Goal: Answer question/provide support: Share knowledge or assist other users

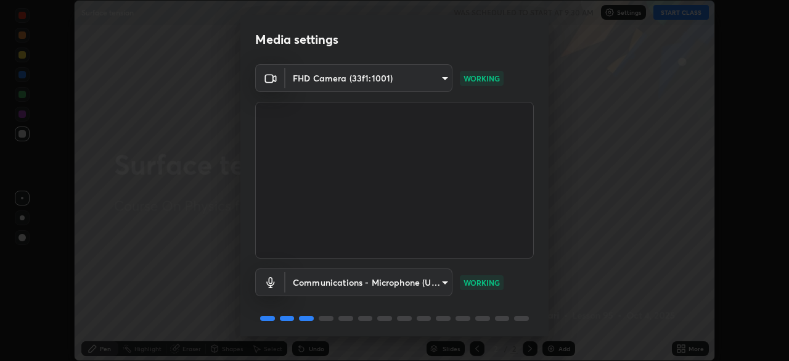
scroll to position [44, 0]
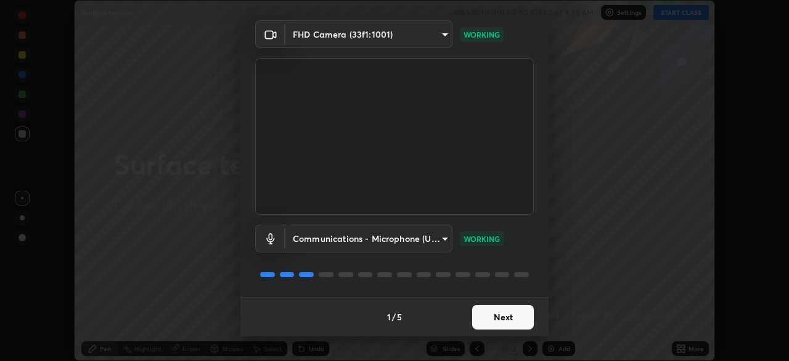
click at [513, 316] on button "Next" at bounding box center [503, 316] width 62 height 25
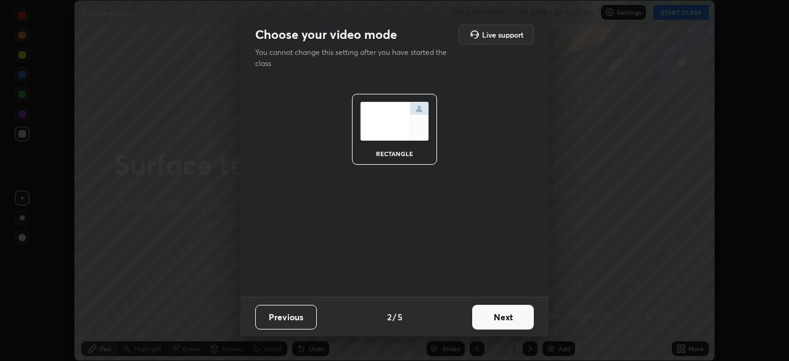
scroll to position [0, 0]
click at [528, 314] on button "Next" at bounding box center [503, 316] width 62 height 25
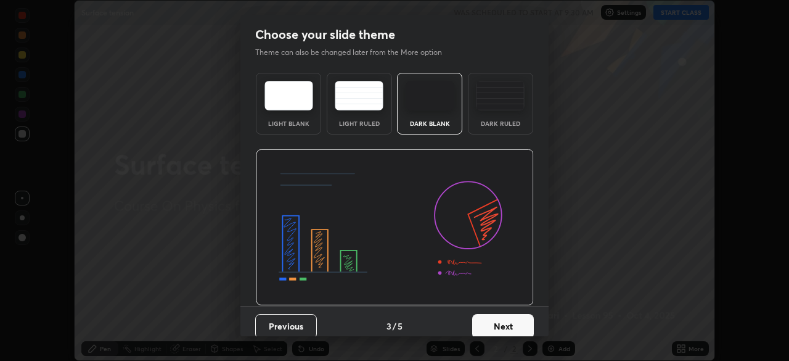
click at [512, 126] on div "Dark Ruled" at bounding box center [500, 123] width 49 height 6
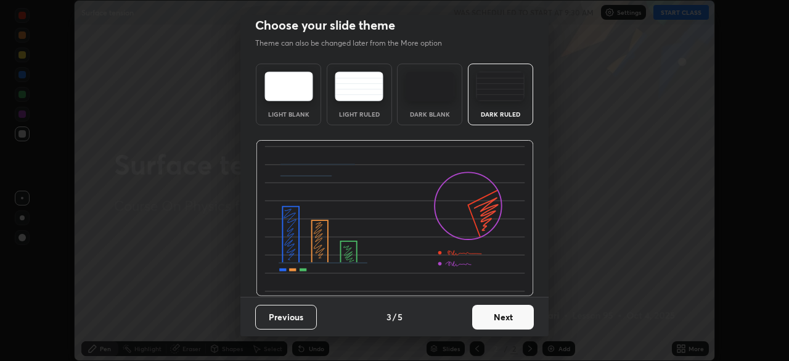
click at [516, 321] on button "Next" at bounding box center [503, 316] width 62 height 25
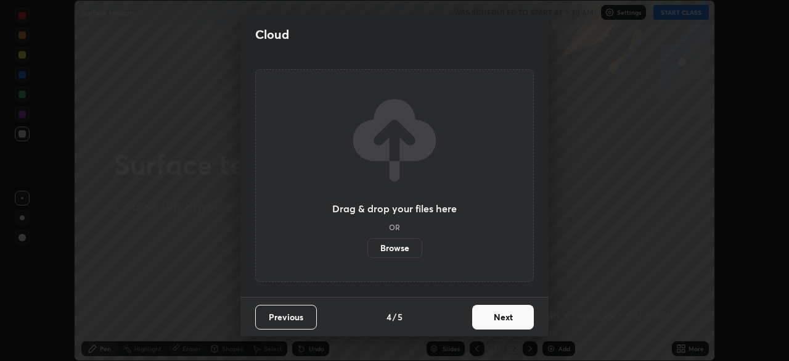
scroll to position [0, 0]
click at [544, 316] on div "Previous 4 / 5 Next" at bounding box center [394, 315] width 308 height 39
click at [524, 314] on button "Next" at bounding box center [503, 316] width 62 height 25
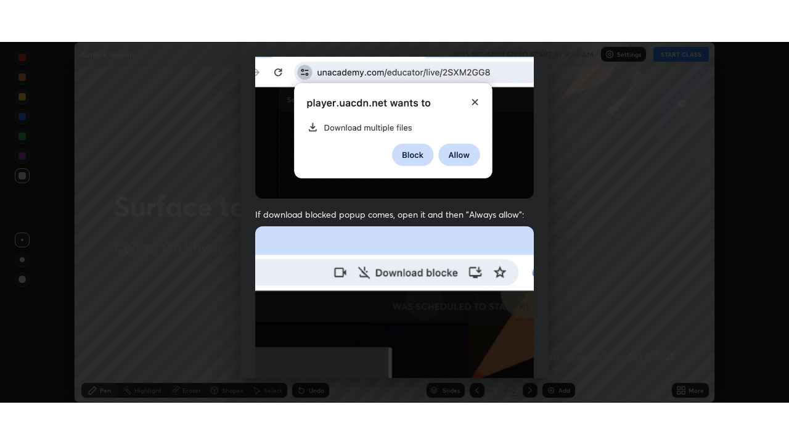
scroll to position [295, 0]
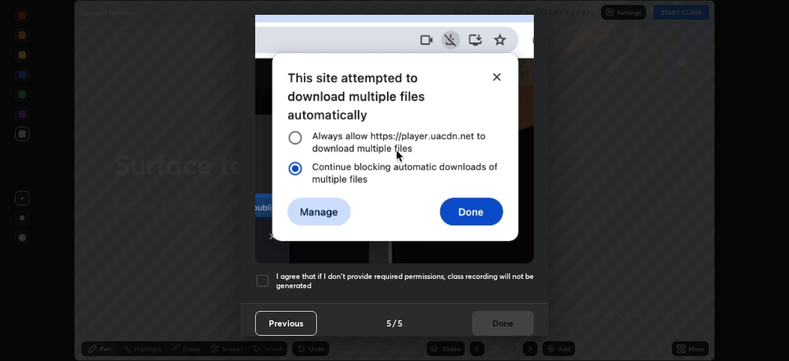
click at [265, 275] on div at bounding box center [262, 280] width 15 height 15
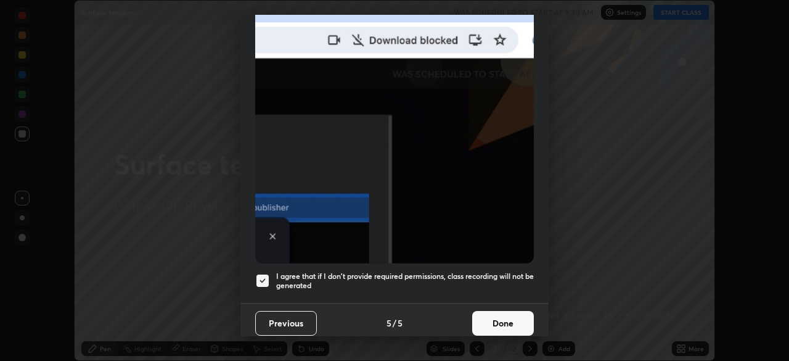
click at [499, 320] on button "Done" at bounding box center [503, 323] width 62 height 25
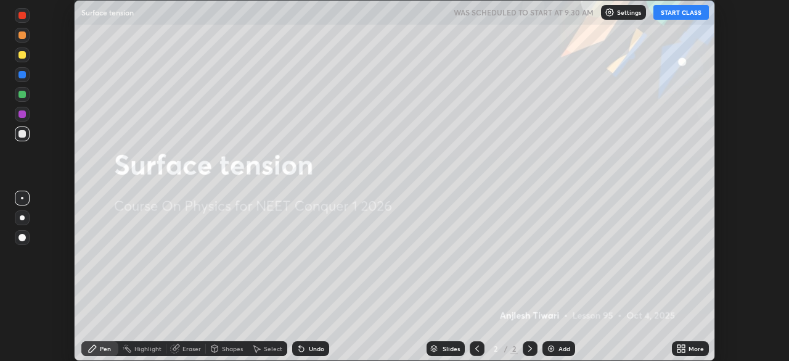
click at [559, 348] on div "Add" at bounding box center [564, 348] width 12 height 6
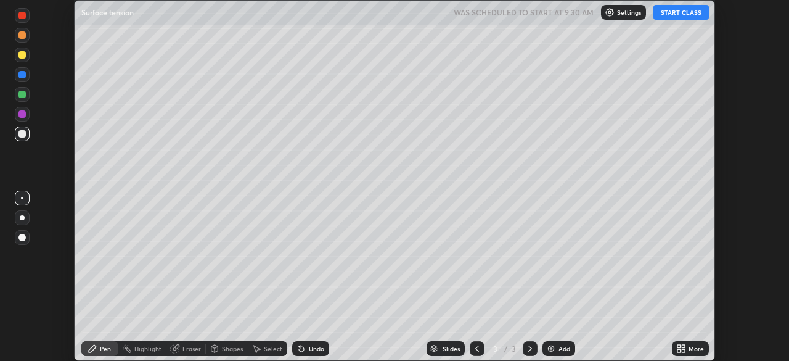
click at [685, 344] on icon at bounding box center [681, 348] width 10 height 10
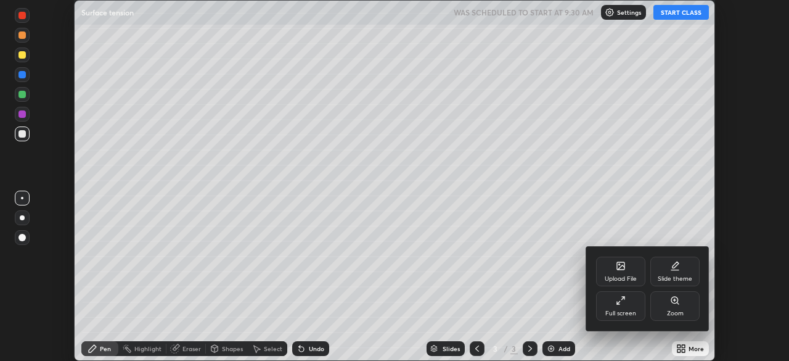
click at [626, 307] on div "Full screen" at bounding box center [620, 306] width 49 height 30
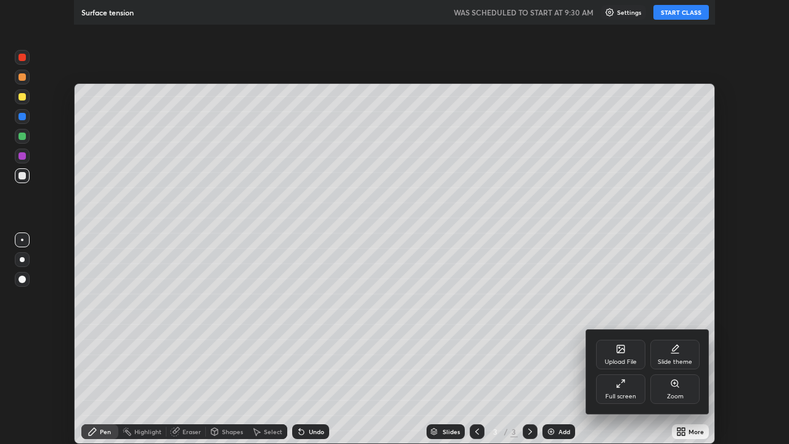
scroll to position [444, 789]
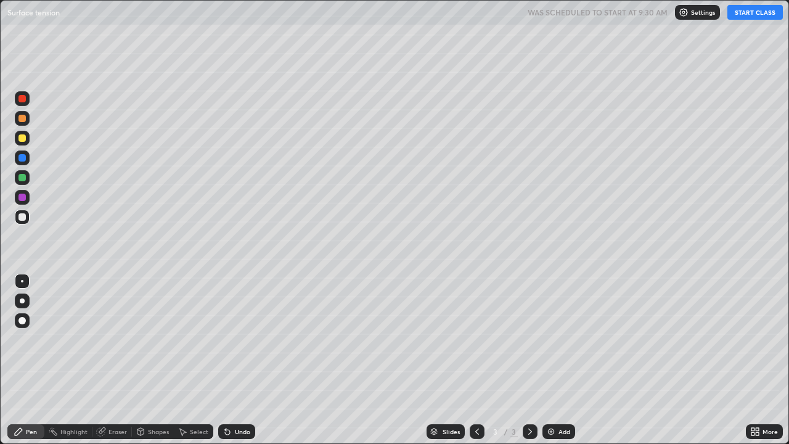
click at [22, 301] on div at bounding box center [22, 300] width 5 height 5
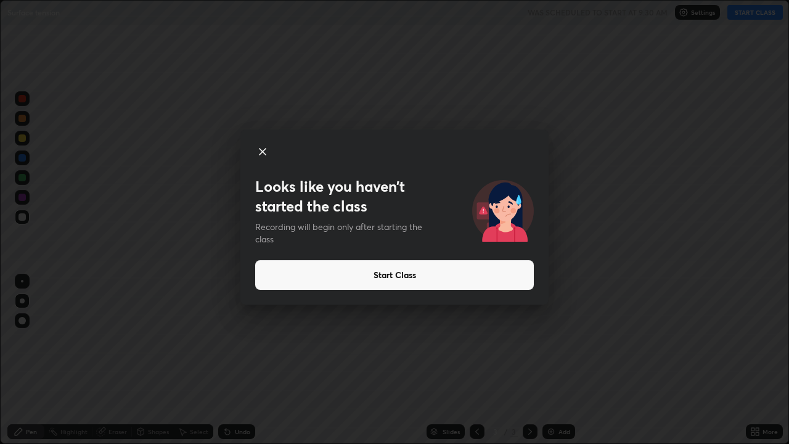
click at [263, 151] on icon at bounding box center [262, 152] width 6 height 6
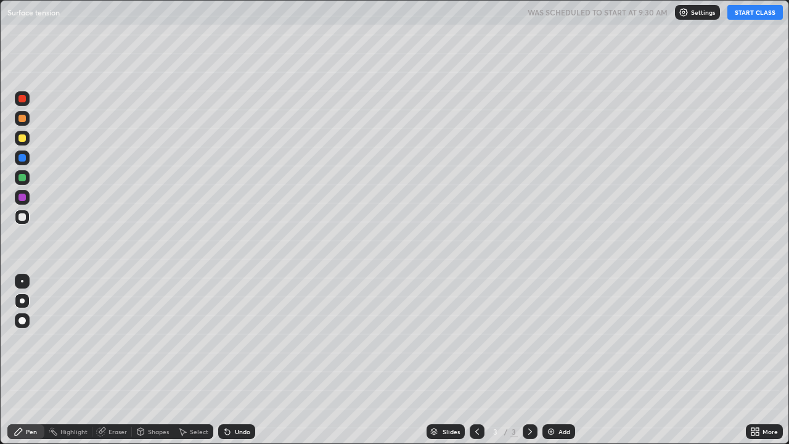
click at [744, 16] on button "START CLASS" at bounding box center [754, 12] width 55 height 15
click at [22, 301] on div at bounding box center [22, 300] width 5 height 5
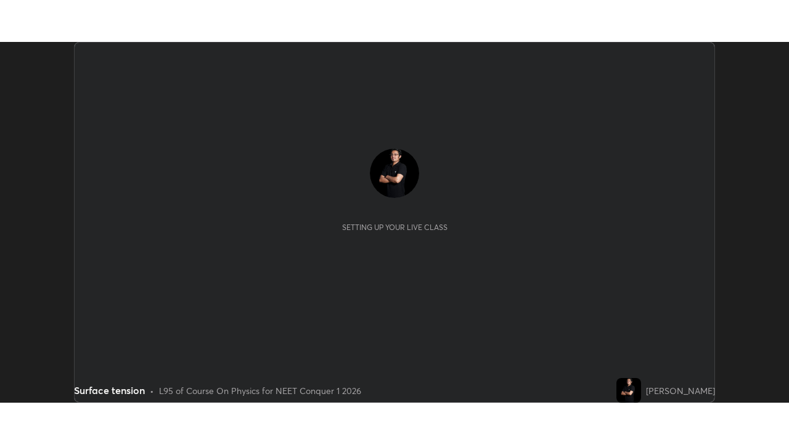
scroll to position [361, 789]
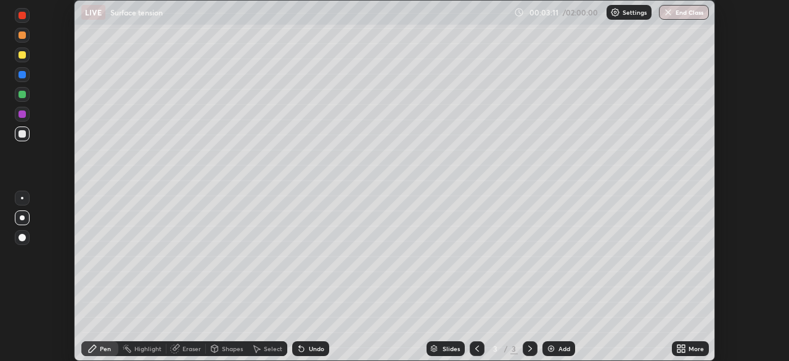
click at [678, 348] on icon at bounding box center [681, 348] width 10 height 10
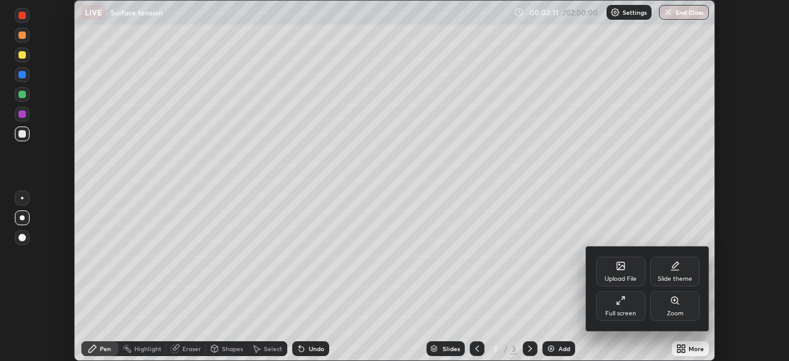
click at [626, 312] on div "Full screen" at bounding box center [620, 313] width 31 height 6
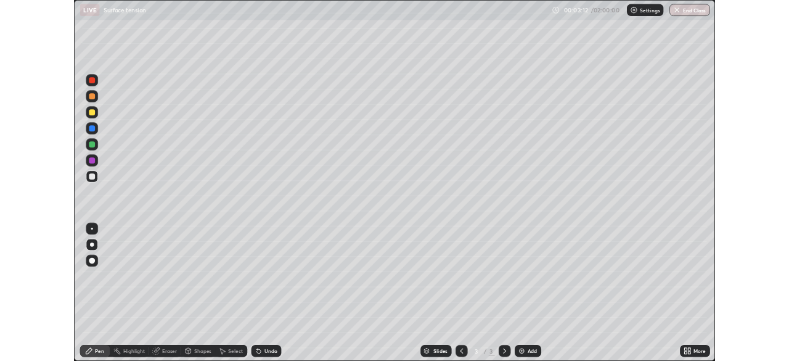
scroll to position [444, 789]
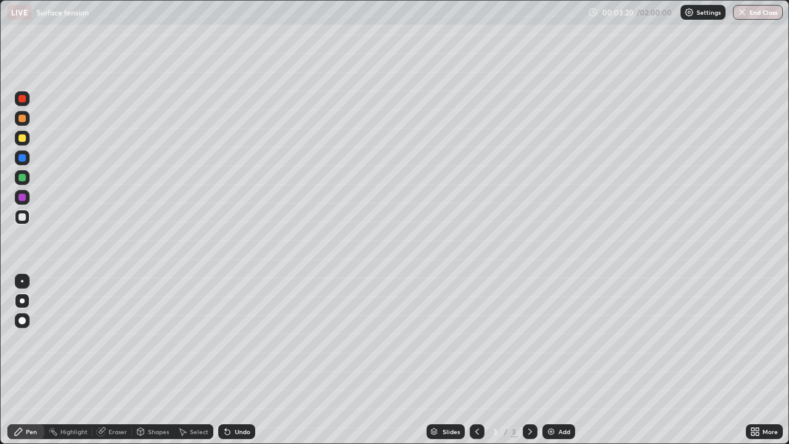
click at [113, 360] on div "Eraser" at bounding box center [111, 431] width 39 height 15
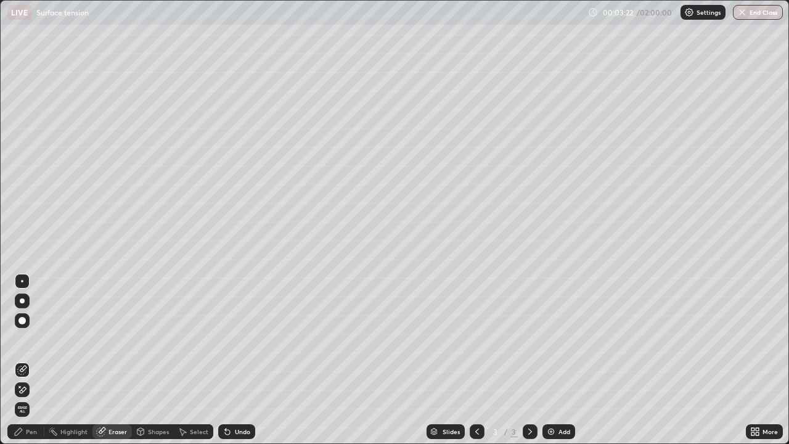
click at [31, 360] on div "Pen" at bounding box center [31, 431] width 11 height 6
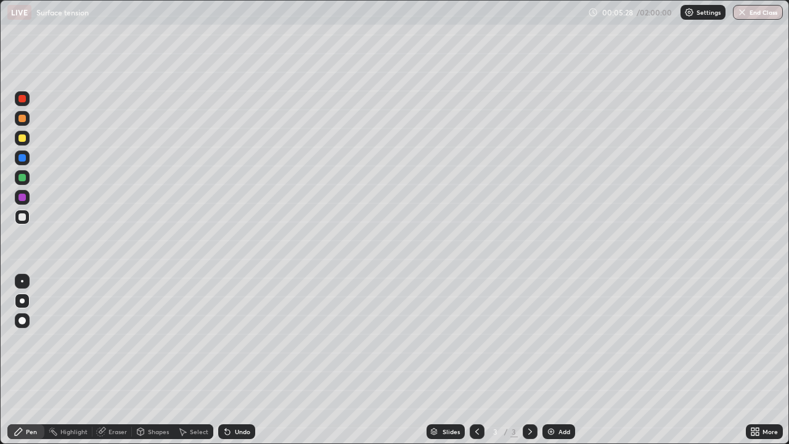
click at [22, 281] on div at bounding box center [22, 281] width 2 height 2
click at [25, 164] on div at bounding box center [22, 157] width 15 height 15
click at [24, 219] on div at bounding box center [21, 216] width 7 height 7
click at [28, 163] on div at bounding box center [22, 157] width 15 height 15
click at [21, 141] on div at bounding box center [21, 137] width 7 height 7
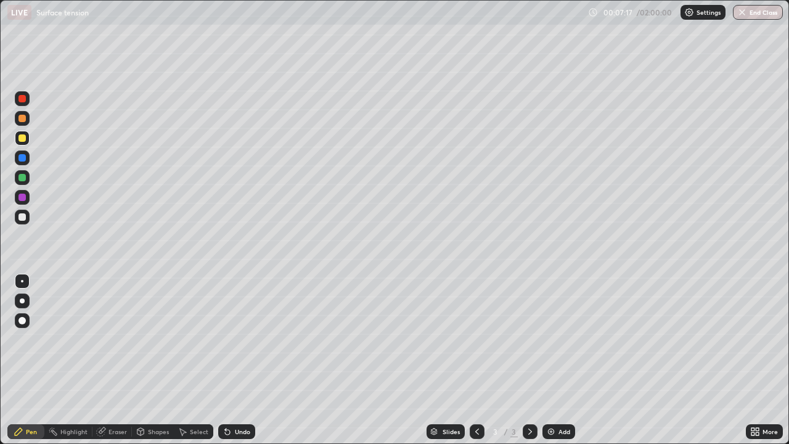
click at [27, 221] on div at bounding box center [22, 217] width 15 height 15
click at [546, 360] on img at bounding box center [551, 431] width 10 height 10
click at [757, 360] on icon at bounding box center [755, 431] width 10 height 10
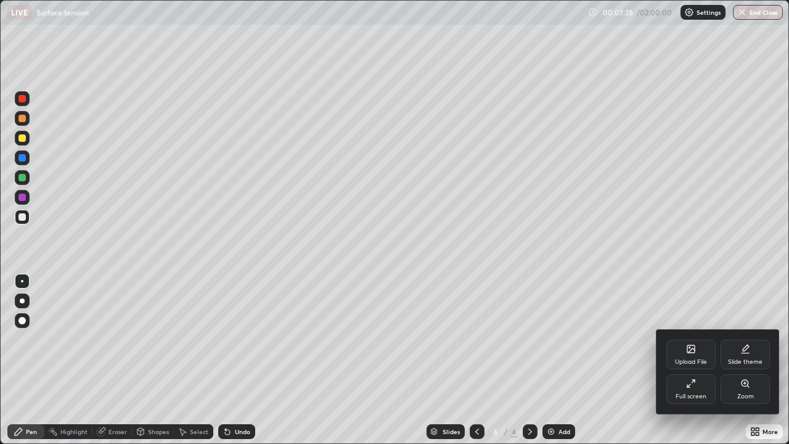
click at [740, 360] on div "Slide theme" at bounding box center [745, 362] width 35 height 6
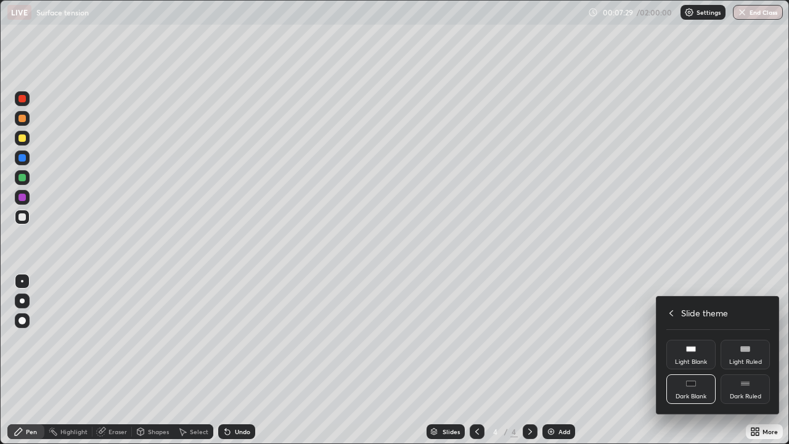
click at [740, 360] on div "Dark Ruled" at bounding box center [744, 389] width 49 height 30
click at [671, 311] on icon at bounding box center [671, 313] width 4 height 6
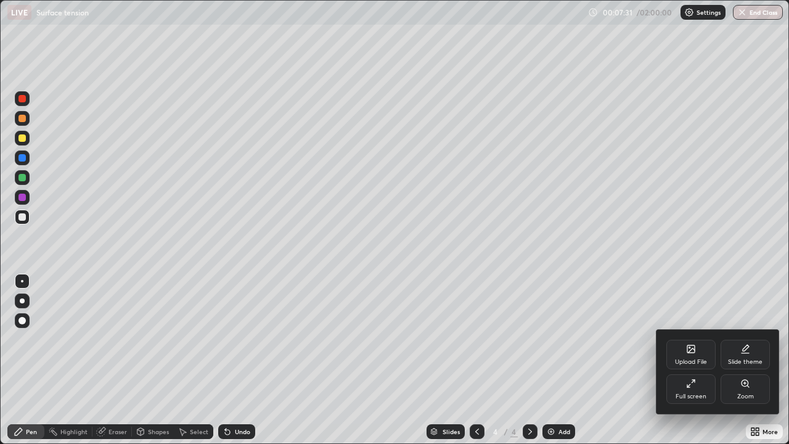
click at [557, 360] on div at bounding box center [394, 222] width 789 height 444
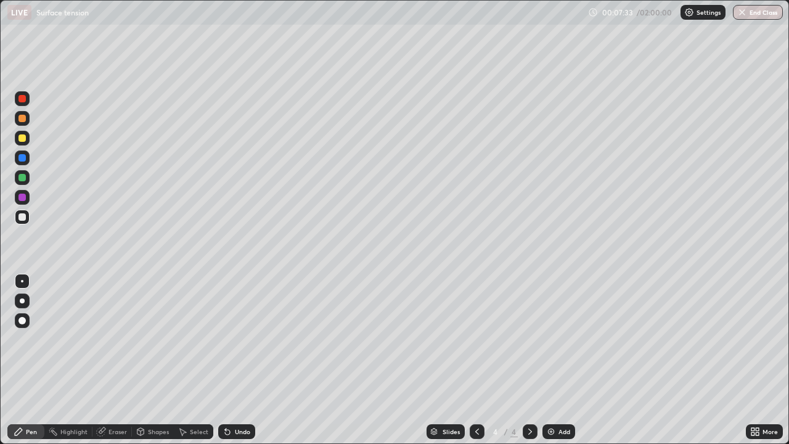
click at [28, 303] on div at bounding box center [22, 300] width 15 height 15
click at [118, 360] on div "Eraser" at bounding box center [117, 431] width 18 height 6
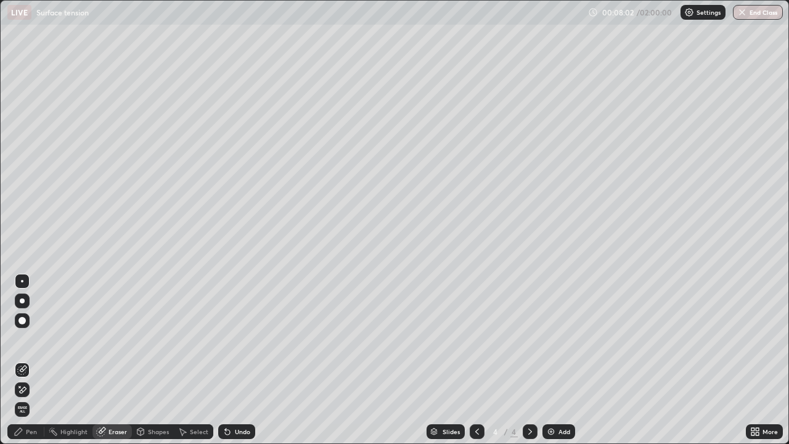
click at [36, 360] on div "Pen" at bounding box center [31, 431] width 11 height 6
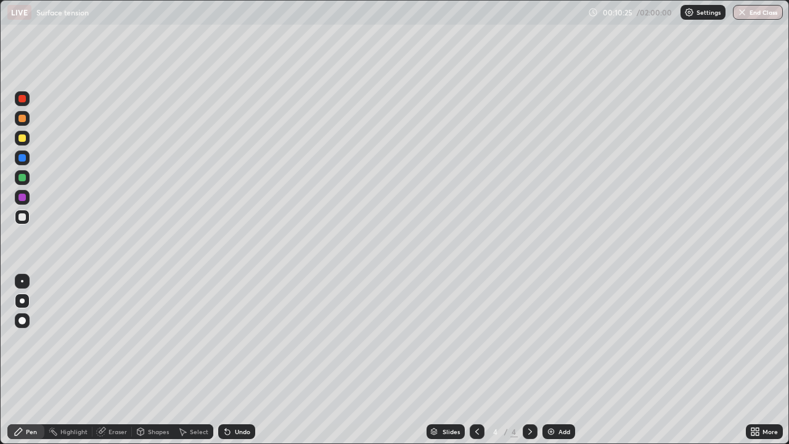
click at [547, 360] on img at bounding box center [551, 431] width 10 height 10
click at [235, 360] on div "Undo" at bounding box center [242, 431] width 15 height 6
click at [239, 360] on div "Undo" at bounding box center [236, 431] width 37 height 15
click at [22, 281] on div at bounding box center [22, 281] width 2 height 2
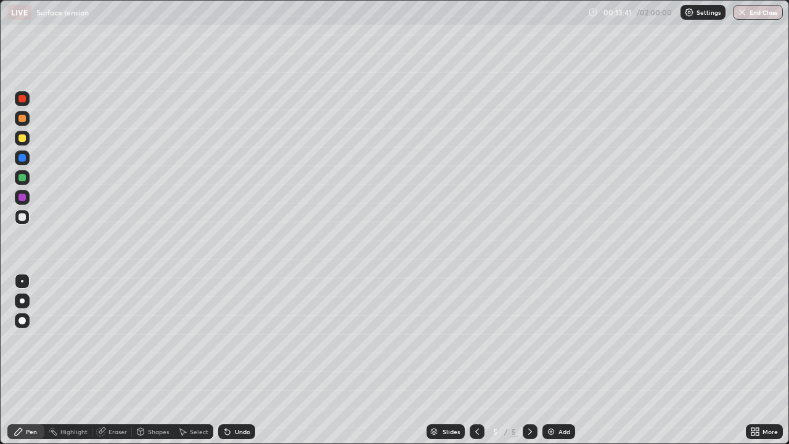
click at [148, 360] on div "Shapes" at bounding box center [158, 431] width 21 height 6
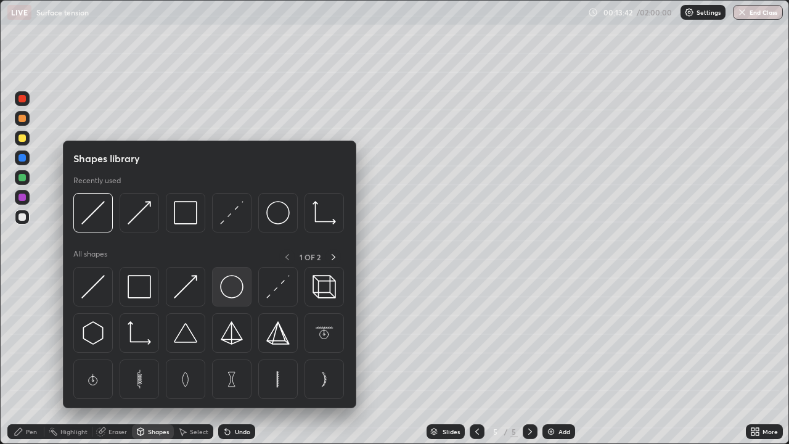
click at [226, 289] on img at bounding box center [231, 286] width 23 height 23
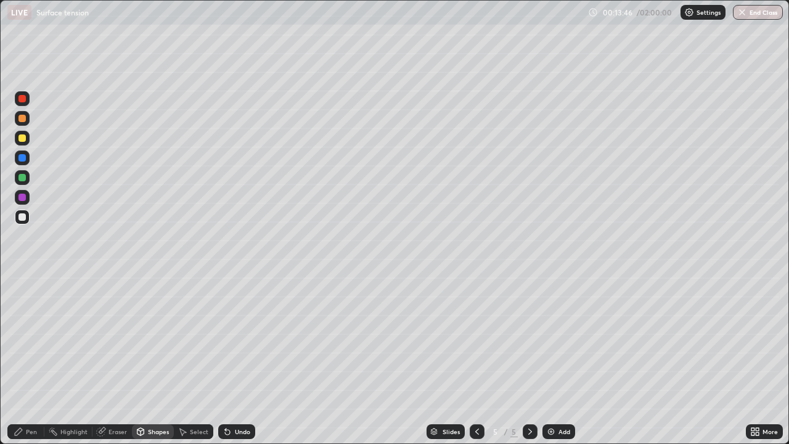
click at [28, 360] on div "Pen" at bounding box center [31, 431] width 11 height 6
click at [27, 163] on div at bounding box center [22, 157] width 15 height 15
click at [22, 139] on div at bounding box center [21, 137] width 7 height 7
click at [27, 182] on div at bounding box center [22, 177] width 15 height 15
click at [21, 221] on div at bounding box center [22, 217] width 15 height 15
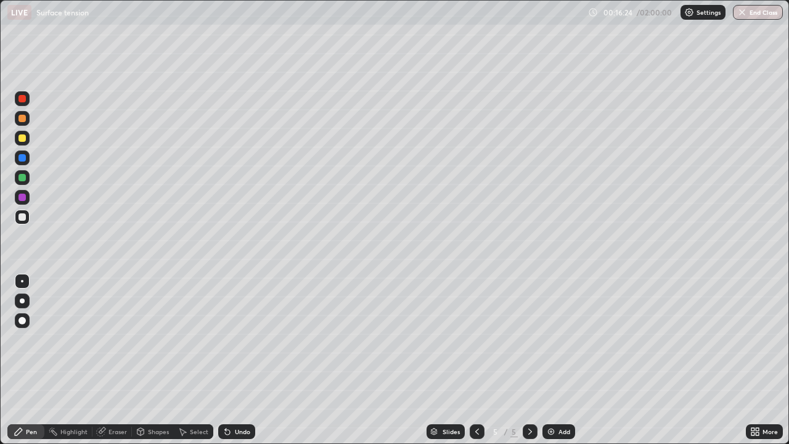
click at [558, 360] on div "Add" at bounding box center [564, 431] width 12 height 6
click at [22, 301] on div at bounding box center [22, 300] width 5 height 5
click at [22, 281] on div at bounding box center [22, 281] width 2 height 2
click at [25, 161] on div at bounding box center [22, 157] width 15 height 15
click at [25, 143] on div at bounding box center [22, 138] width 15 height 15
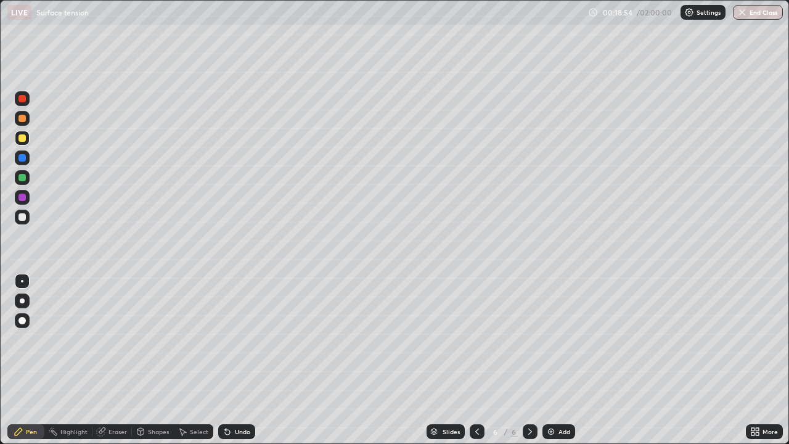
click at [25, 123] on div at bounding box center [22, 118] width 15 height 15
click at [25, 141] on div at bounding box center [21, 137] width 7 height 7
click at [23, 177] on div at bounding box center [21, 177] width 7 height 7
click at [24, 101] on div at bounding box center [21, 98] width 7 height 7
click at [22, 301] on div at bounding box center [22, 300] width 5 height 5
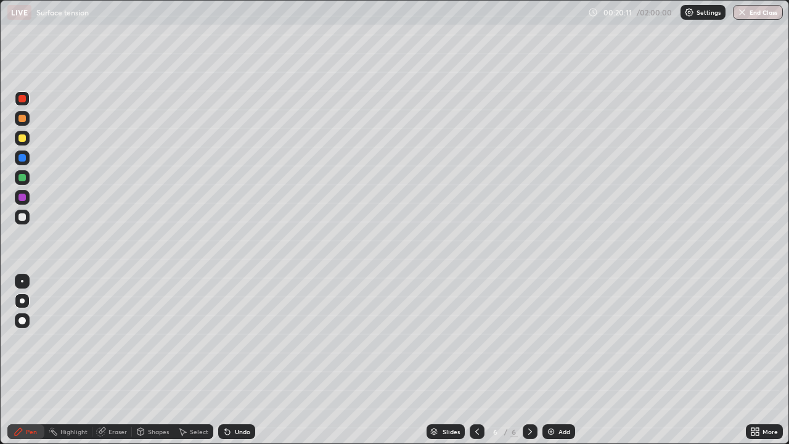
click at [239, 360] on div "Undo" at bounding box center [242, 431] width 15 height 6
click at [22, 281] on div at bounding box center [22, 281] width 2 height 2
click at [22, 214] on div at bounding box center [21, 216] width 7 height 7
click at [555, 360] on div "Add" at bounding box center [558, 431] width 33 height 15
click at [22, 301] on div at bounding box center [22, 300] width 5 height 5
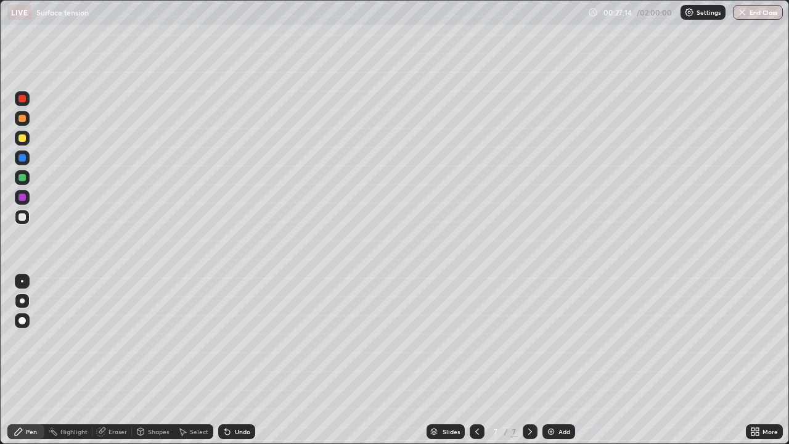
click at [160, 360] on div "Shapes" at bounding box center [158, 431] width 21 height 6
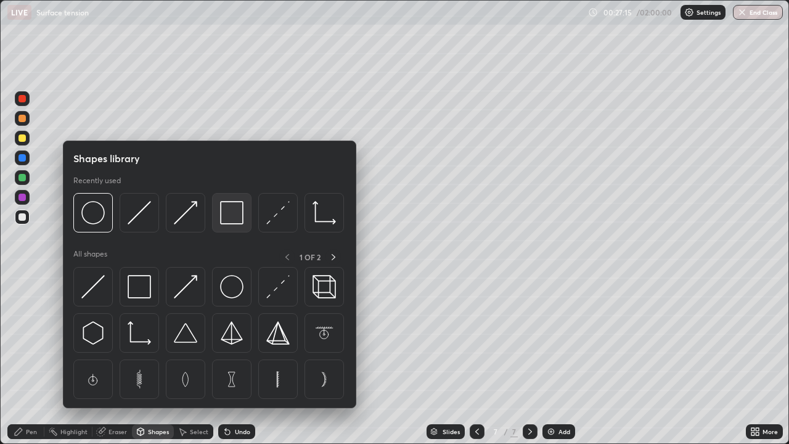
click at [227, 224] on img at bounding box center [231, 212] width 23 height 23
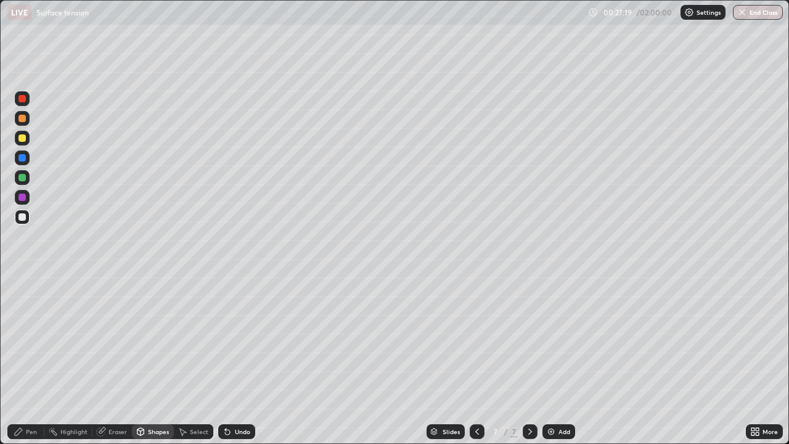
click at [113, 360] on div "Eraser" at bounding box center [117, 431] width 18 height 6
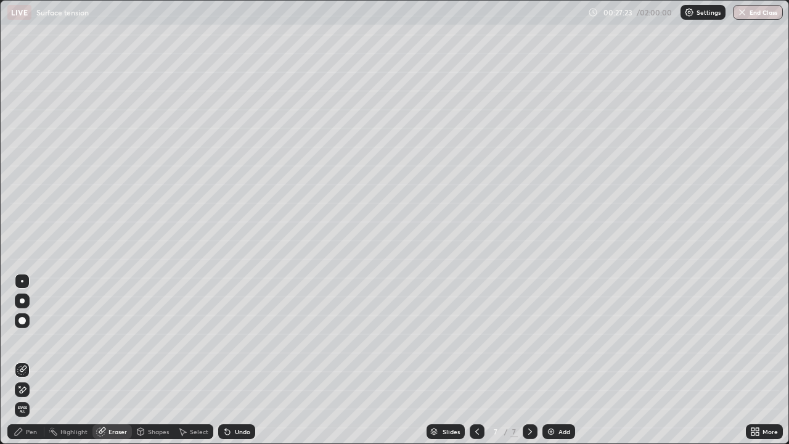
click at [27, 360] on div "Pen" at bounding box center [31, 431] width 11 height 6
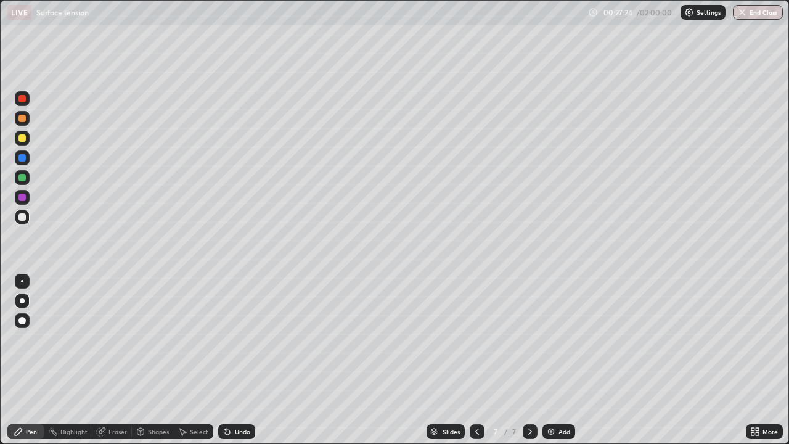
click at [23, 282] on div at bounding box center [22, 281] width 15 height 15
click at [22, 123] on div at bounding box center [22, 118] width 15 height 15
click at [25, 217] on div at bounding box center [21, 216] width 7 height 7
click at [23, 158] on div at bounding box center [21, 157] width 7 height 7
click at [23, 216] on div at bounding box center [21, 216] width 7 height 7
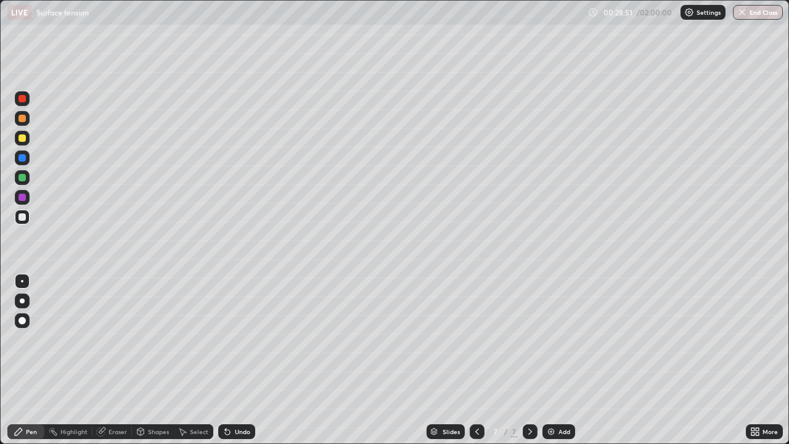
click at [27, 122] on div at bounding box center [22, 118] width 15 height 15
click at [154, 360] on div "Shapes" at bounding box center [158, 431] width 21 height 6
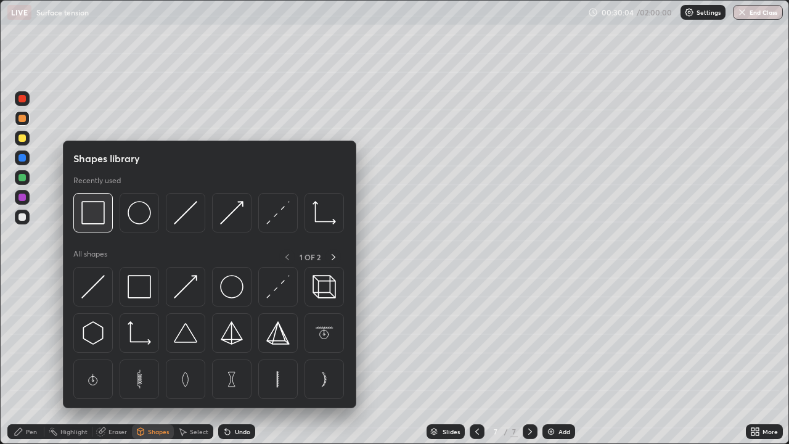
click at [99, 225] on div at bounding box center [92, 212] width 39 height 39
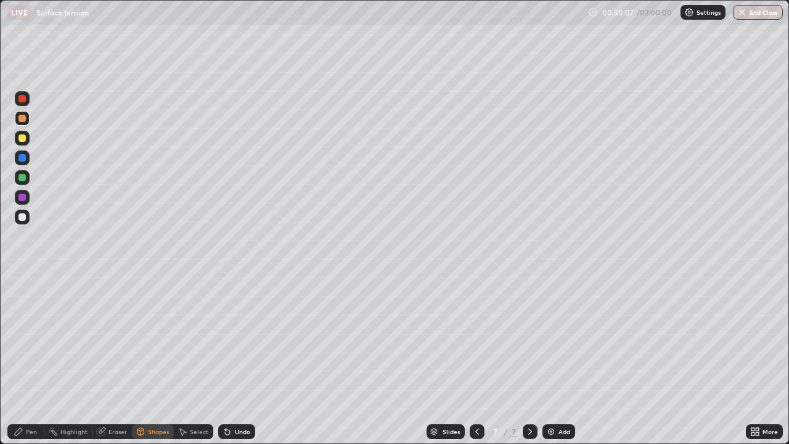
click at [21, 360] on icon at bounding box center [19, 431] width 10 height 10
click at [157, 360] on div "Shapes" at bounding box center [153, 431] width 42 height 15
click at [30, 360] on div "Pen" at bounding box center [31, 431] width 11 height 6
click at [22, 218] on div at bounding box center [21, 216] width 7 height 7
click at [550, 360] on img at bounding box center [551, 431] width 10 height 10
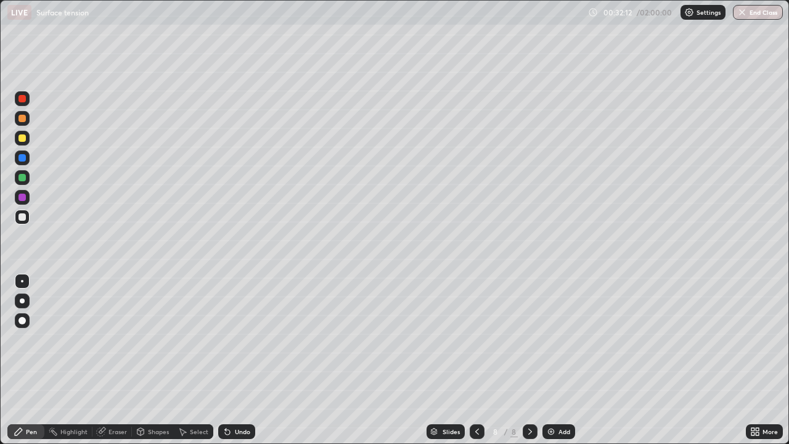
click at [475, 360] on icon at bounding box center [477, 431] width 10 height 10
click at [25, 105] on div at bounding box center [22, 98] width 15 height 15
click at [21, 220] on div at bounding box center [21, 216] width 7 height 7
click at [530, 360] on icon at bounding box center [530, 431] width 4 height 6
click at [107, 360] on div "Eraser" at bounding box center [111, 431] width 39 height 15
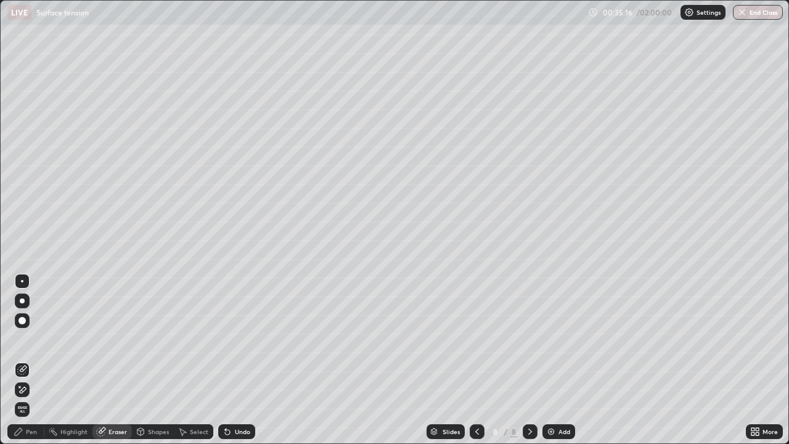
click at [31, 360] on div "Pen" at bounding box center [25, 431] width 37 height 15
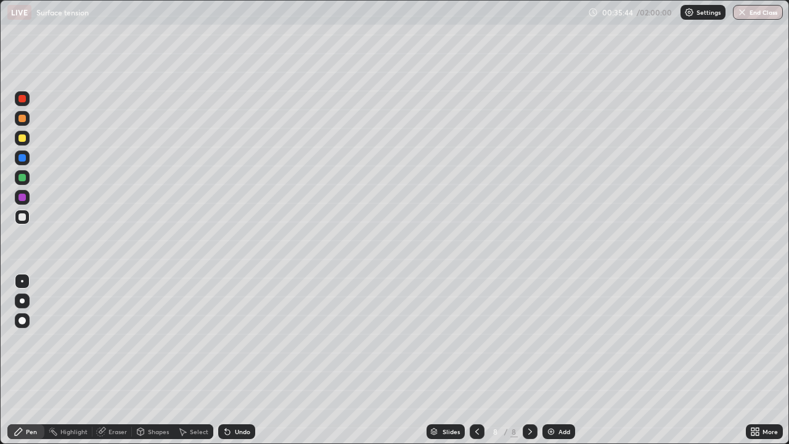
click at [25, 138] on div at bounding box center [21, 137] width 7 height 7
click at [24, 220] on div at bounding box center [21, 216] width 7 height 7
click at [120, 360] on div "Eraser" at bounding box center [111, 431] width 39 height 15
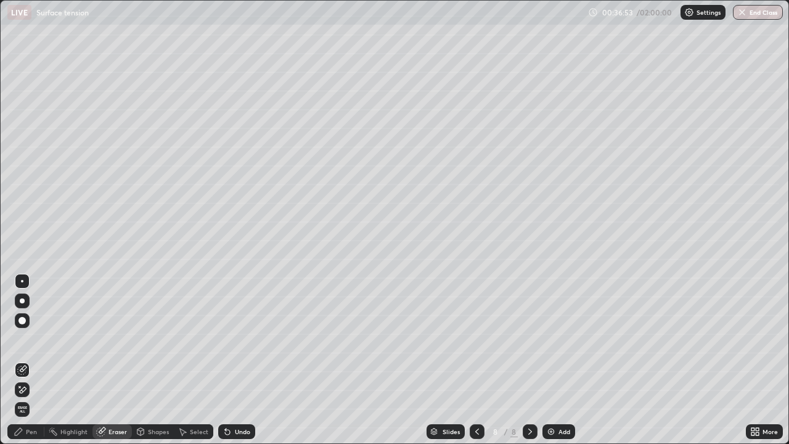
click at [38, 360] on div "Pen" at bounding box center [25, 431] width 37 height 15
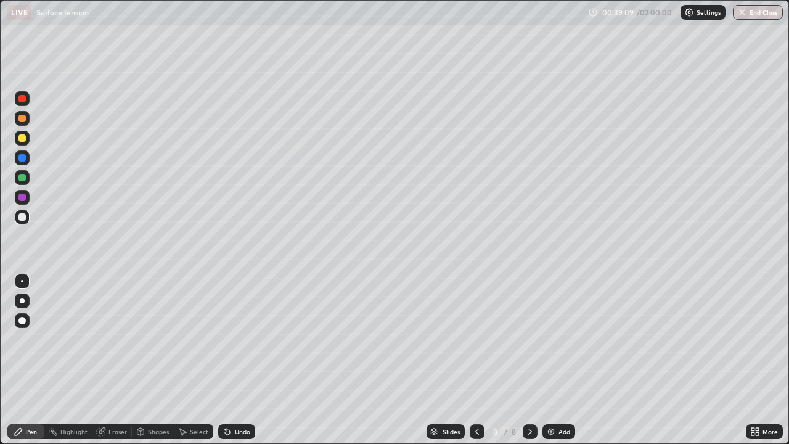
click at [154, 360] on div "Shapes" at bounding box center [158, 431] width 21 height 6
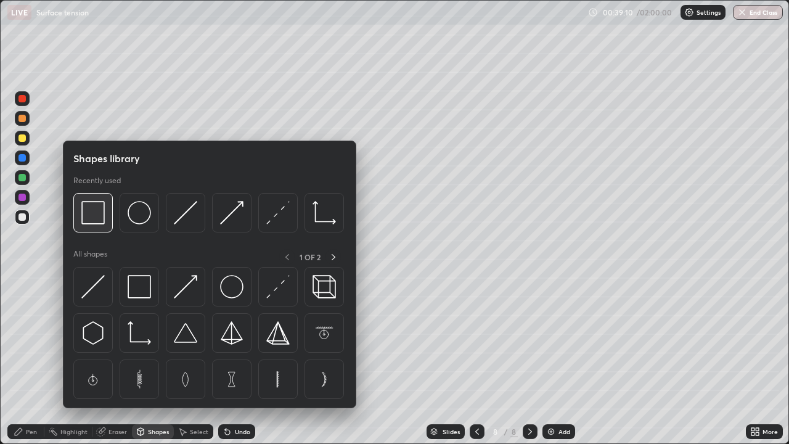
click at [105, 227] on div at bounding box center [92, 212] width 39 height 39
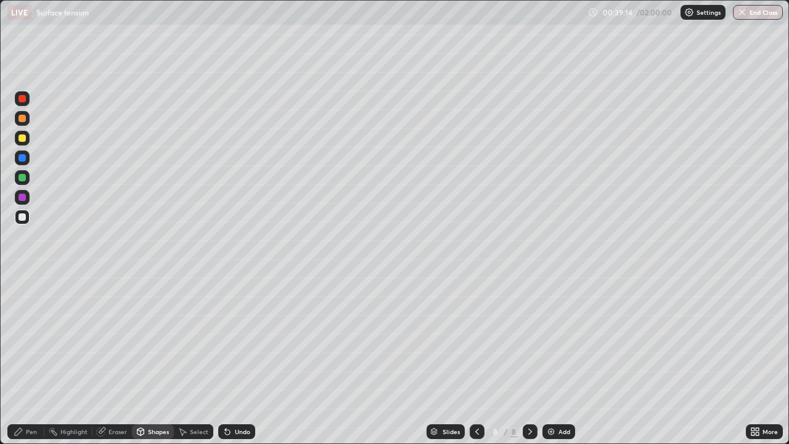
click at [22, 360] on div "Pen" at bounding box center [25, 431] width 37 height 15
click at [548, 360] on img at bounding box center [551, 431] width 10 height 10
click at [22, 301] on div at bounding box center [22, 300] width 5 height 5
click at [142, 360] on icon at bounding box center [140, 431] width 7 height 7
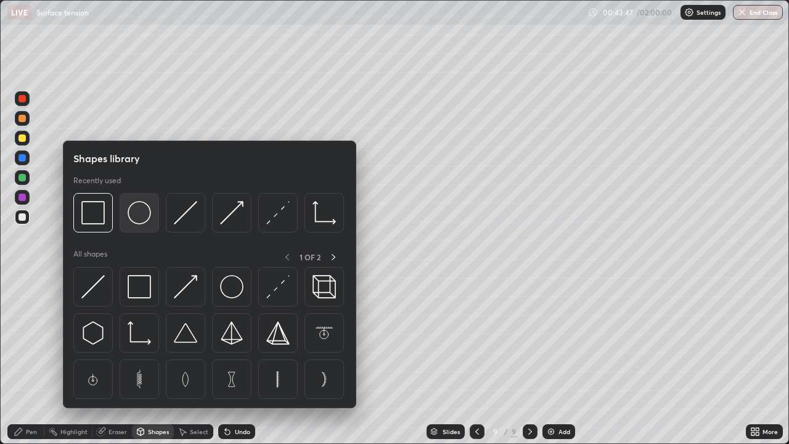
click at [149, 222] on img at bounding box center [139, 212] width 23 height 23
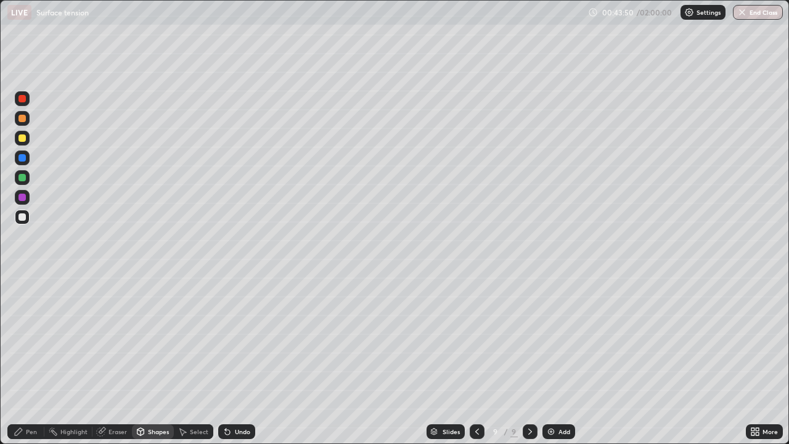
click at [25, 360] on div "Pen" at bounding box center [25, 431] width 37 height 15
click at [116, 360] on div "Eraser" at bounding box center [117, 431] width 18 height 6
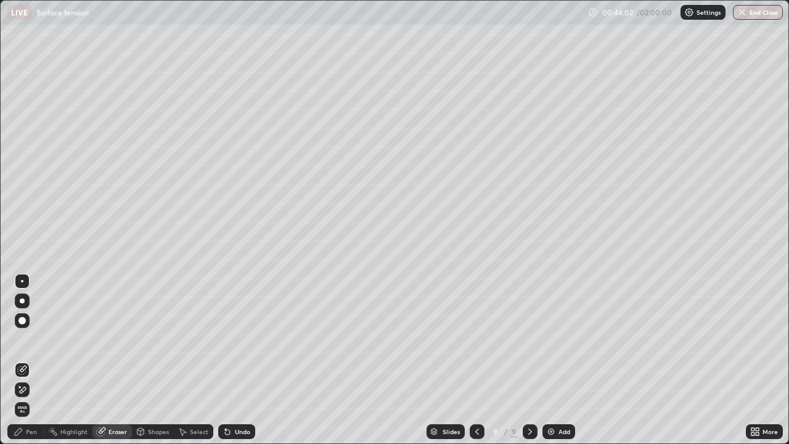
click at [157, 360] on div "Shapes" at bounding box center [158, 431] width 21 height 6
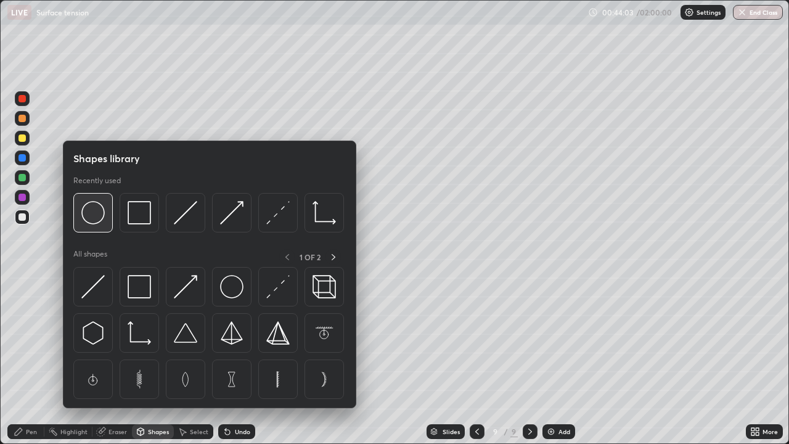
click at [98, 218] on img at bounding box center [92, 212] width 23 height 23
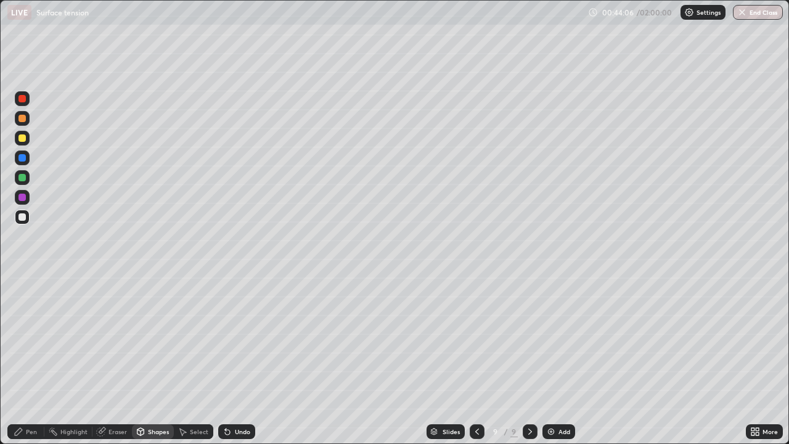
click at [32, 360] on div "Pen" at bounding box center [31, 431] width 11 height 6
click at [113, 360] on div "Eraser" at bounding box center [117, 431] width 18 height 6
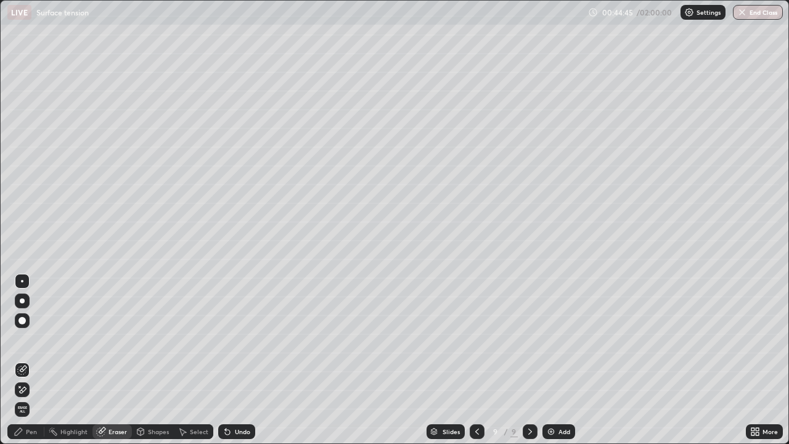
click at [28, 360] on div "Pen" at bounding box center [31, 431] width 11 height 6
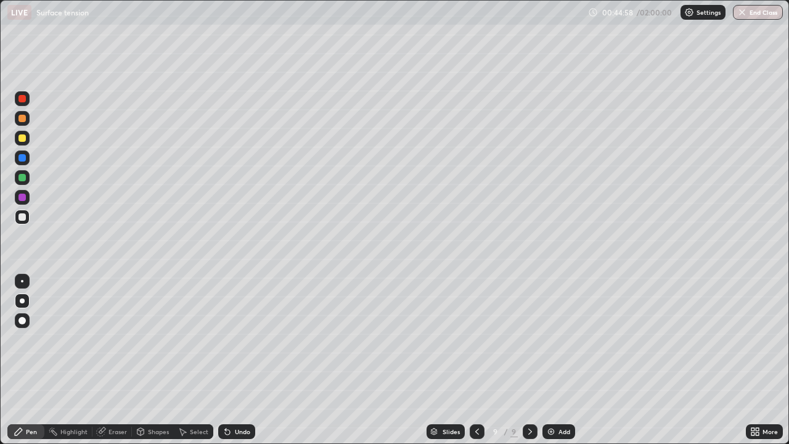
click at [120, 360] on div "Eraser" at bounding box center [117, 431] width 18 height 6
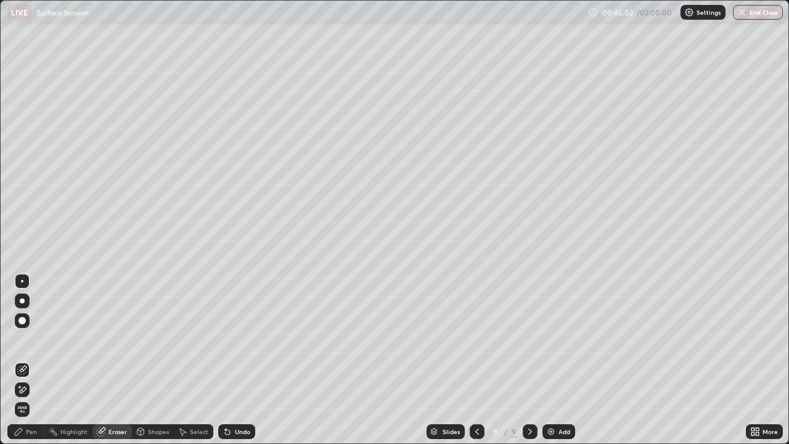
click at [28, 360] on div "Pen" at bounding box center [31, 431] width 11 height 6
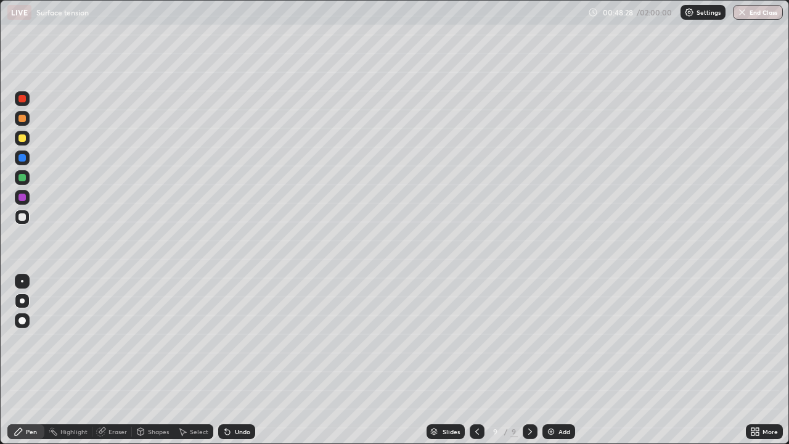
click at [27, 203] on div at bounding box center [22, 197] width 15 height 15
click at [157, 360] on div "Shapes" at bounding box center [158, 431] width 21 height 6
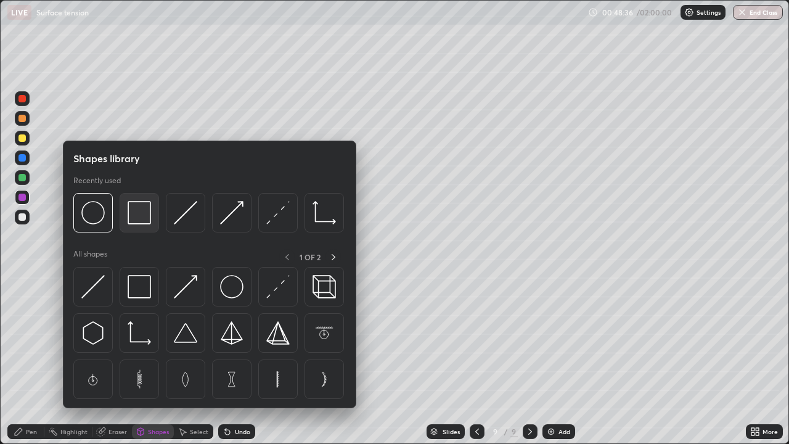
click at [145, 219] on img at bounding box center [139, 212] width 23 height 23
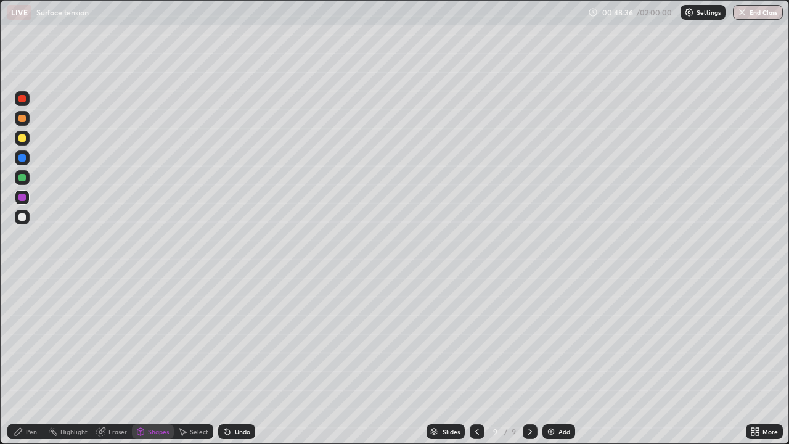
click at [27, 222] on div at bounding box center [22, 217] width 15 height 15
click at [17, 360] on div "Pen" at bounding box center [25, 431] width 37 height 15
click at [28, 142] on div at bounding box center [22, 138] width 15 height 15
click at [28, 217] on div at bounding box center [22, 217] width 15 height 15
click at [25, 141] on div at bounding box center [21, 137] width 7 height 7
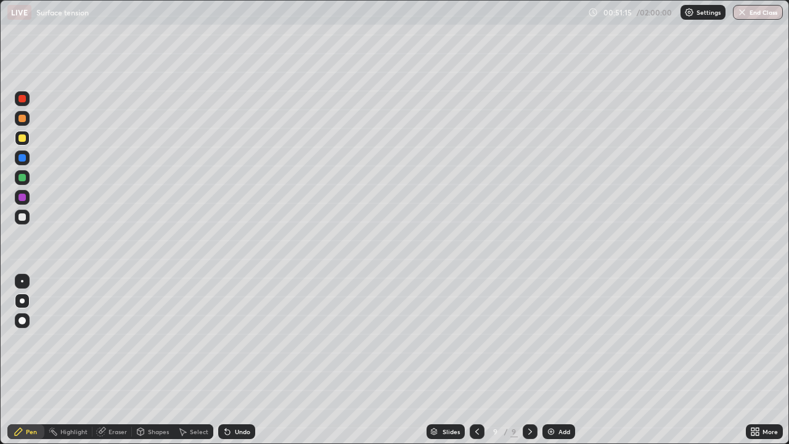
click at [199, 360] on div "Select" at bounding box center [199, 431] width 18 height 6
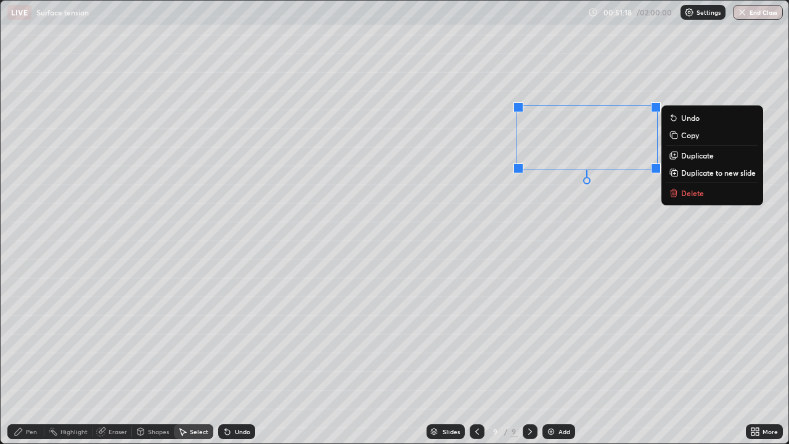
click at [687, 196] on p "Delete" at bounding box center [692, 193] width 23 height 10
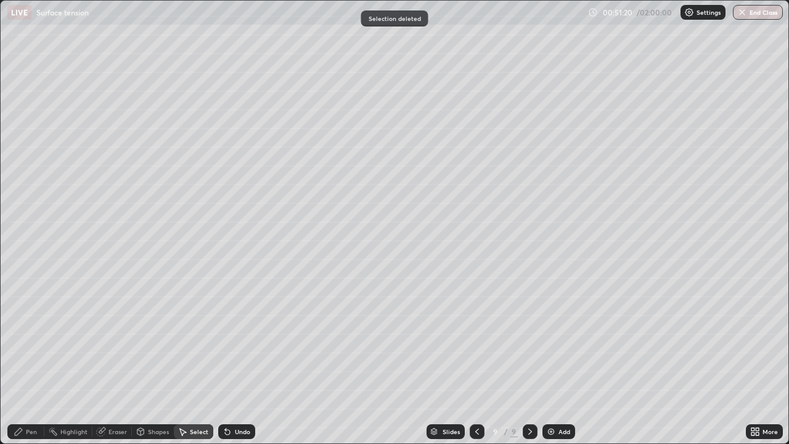
click at [24, 360] on div "Pen" at bounding box center [25, 431] width 37 height 15
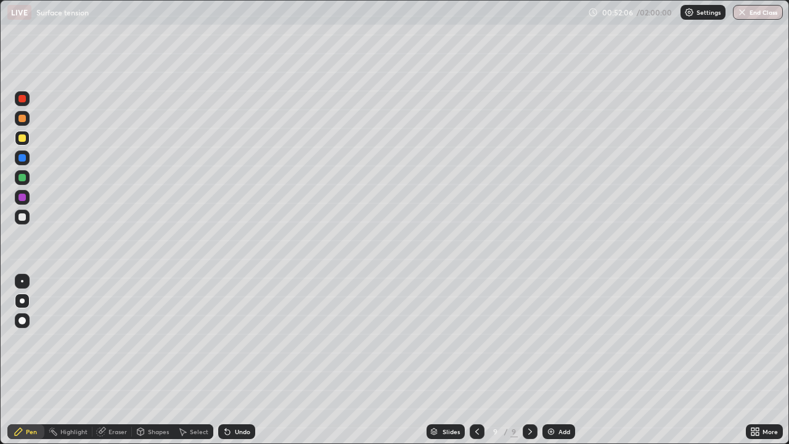
click at [162, 360] on div "Shapes" at bounding box center [158, 431] width 21 height 6
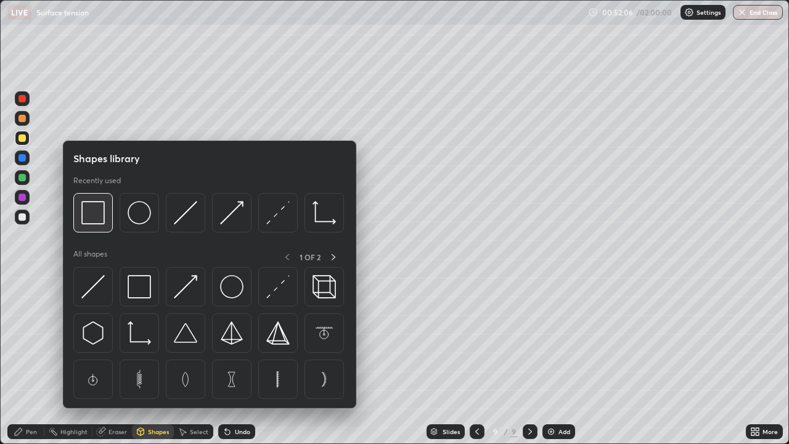
click at [102, 221] on img at bounding box center [92, 212] width 23 height 23
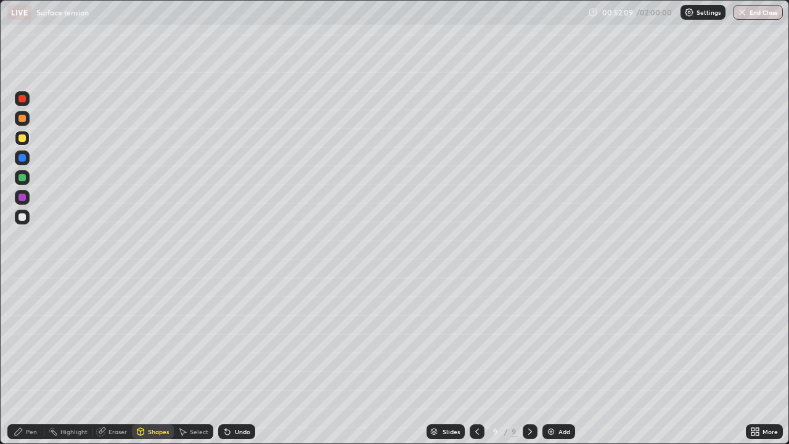
click at [21, 360] on icon at bounding box center [19, 431] width 10 height 10
click at [236, 360] on div "Undo" at bounding box center [242, 431] width 15 height 6
click at [158, 360] on div "Shapes" at bounding box center [158, 431] width 21 height 6
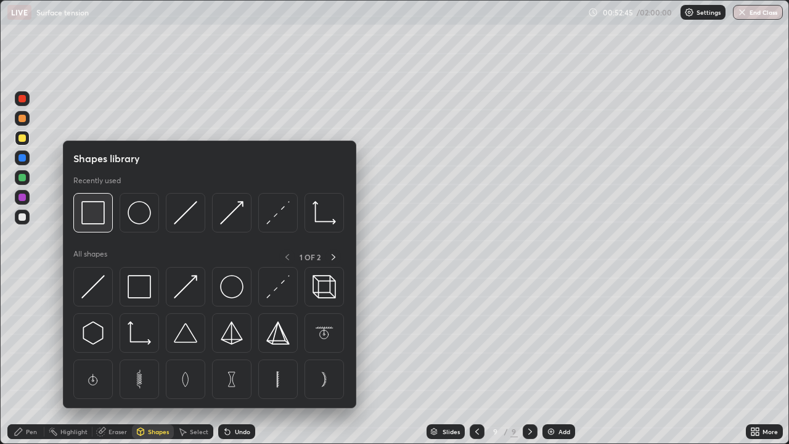
click at [104, 227] on div at bounding box center [92, 212] width 39 height 39
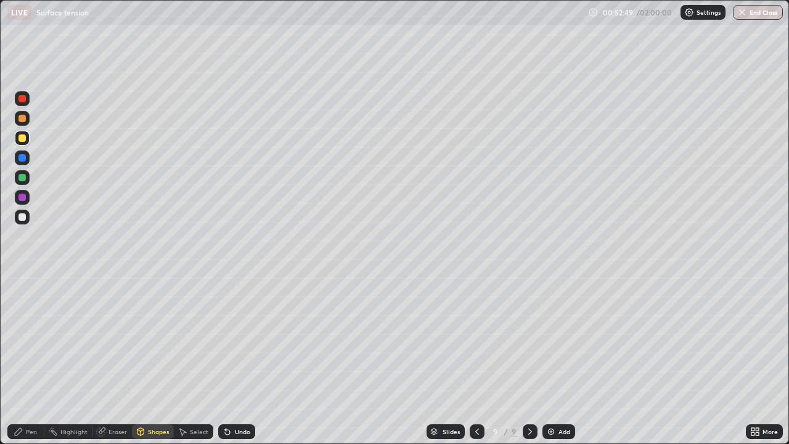
click at [29, 360] on div "Pen" at bounding box center [31, 431] width 11 height 6
click at [152, 360] on div "Shapes" at bounding box center [158, 431] width 21 height 6
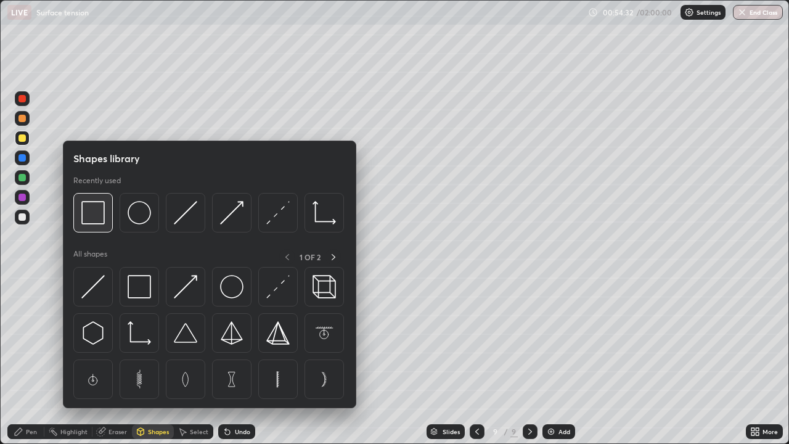
click at [100, 221] on img at bounding box center [92, 212] width 23 height 23
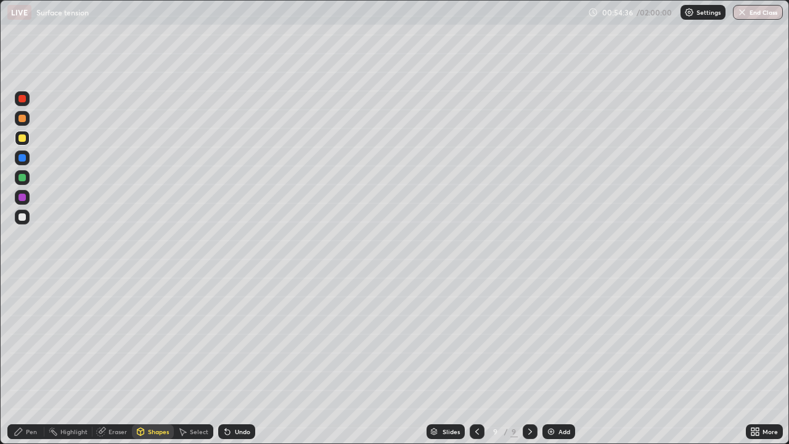
click at [35, 360] on div "Pen" at bounding box center [31, 431] width 11 height 6
click at [24, 220] on div at bounding box center [21, 216] width 7 height 7
click at [555, 360] on div "Add" at bounding box center [558, 431] width 33 height 15
click at [28, 283] on div at bounding box center [22, 281] width 15 height 15
click at [191, 360] on div "Select" at bounding box center [199, 431] width 18 height 6
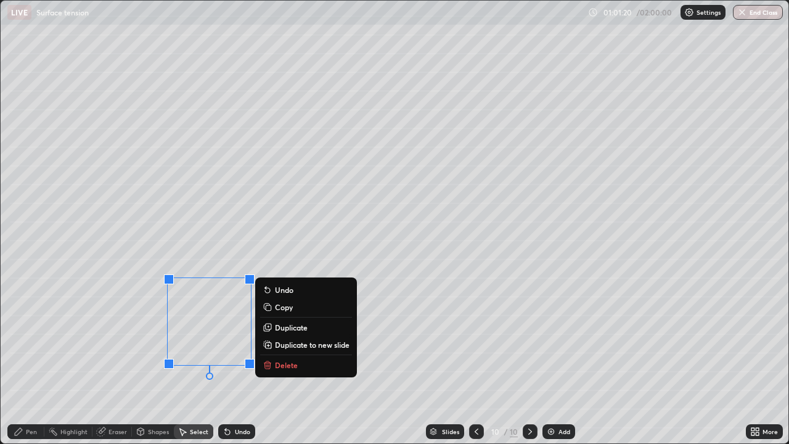
click at [275, 360] on p "Delete" at bounding box center [286, 365] width 23 height 10
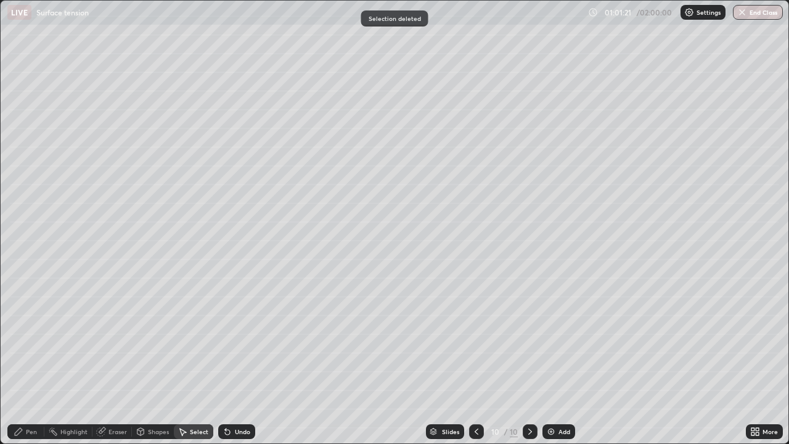
click at [20, 360] on icon at bounding box center [18, 431] width 7 height 7
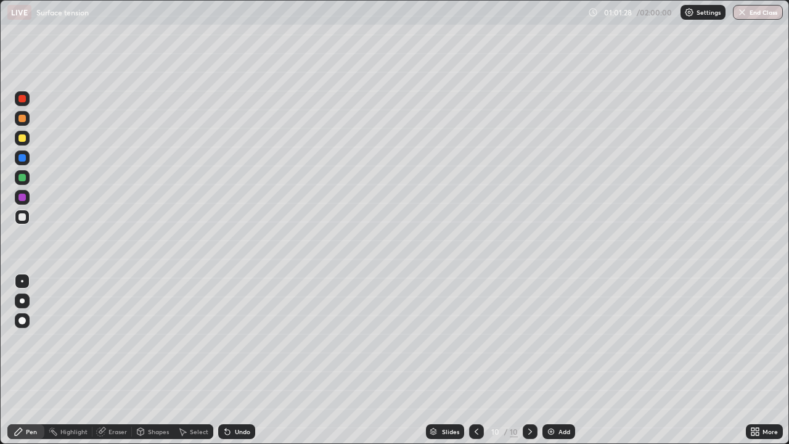
click at [23, 177] on div at bounding box center [21, 177] width 7 height 7
click at [225, 360] on icon at bounding box center [225, 428] width 1 height 1
click at [25, 215] on div at bounding box center [21, 216] width 7 height 7
click at [198, 360] on div "Select" at bounding box center [199, 431] width 18 height 6
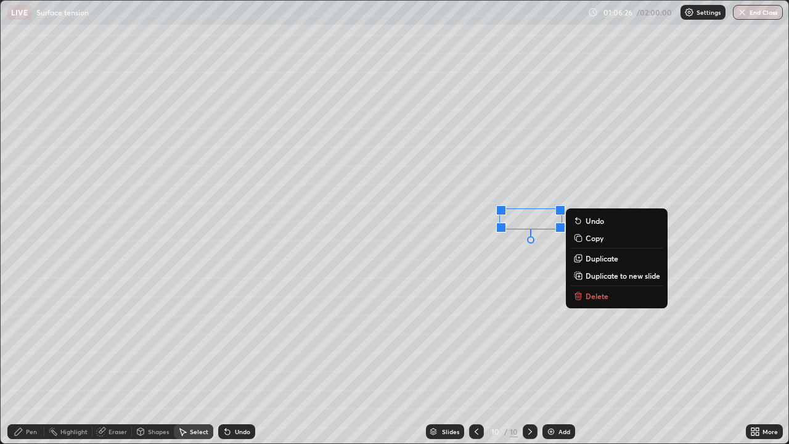
click at [590, 295] on p "Delete" at bounding box center [596, 296] width 23 height 10
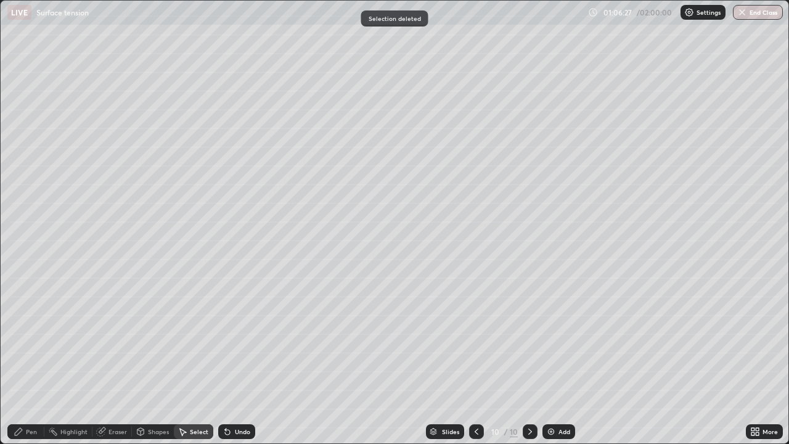
click at [23, 360] on icon at bounding box center [19, 431] width 10 height 10
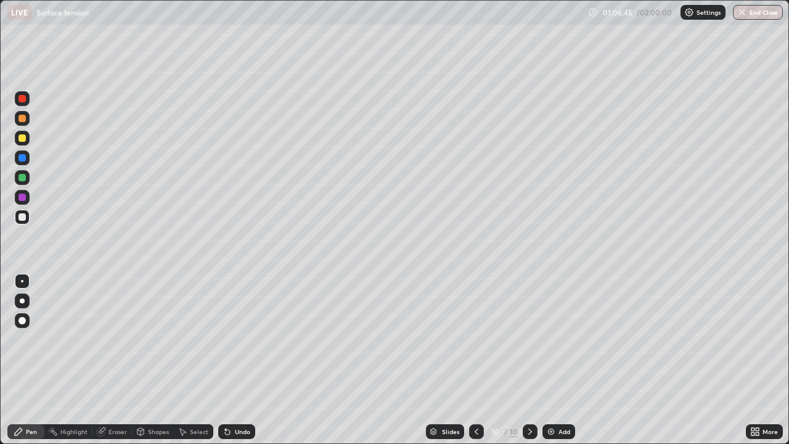
click at [26, 123] on div at bounding box center [22, 118] width 15 height 15
click at [25, 219] on div at bounding box center [22, 217] width 15 height 15
click at [107, 360] on div "Eraser" at bounding box center [111, 431] width 39 height 15
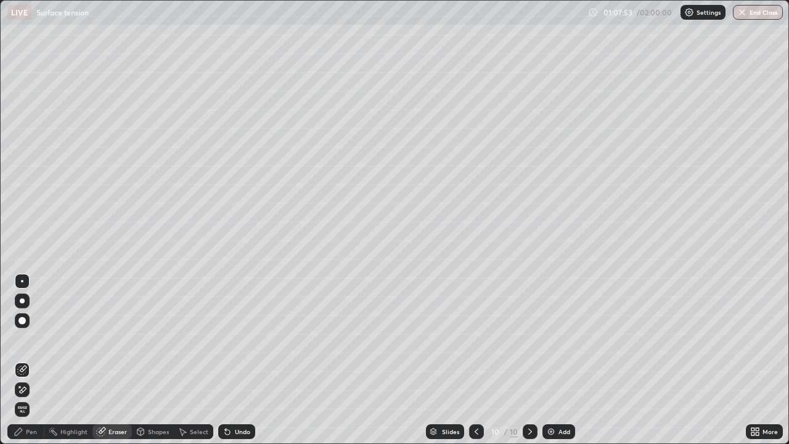
click at [36, 360] on div "Pen" at bounding box center [31, 431] width 11 height 6
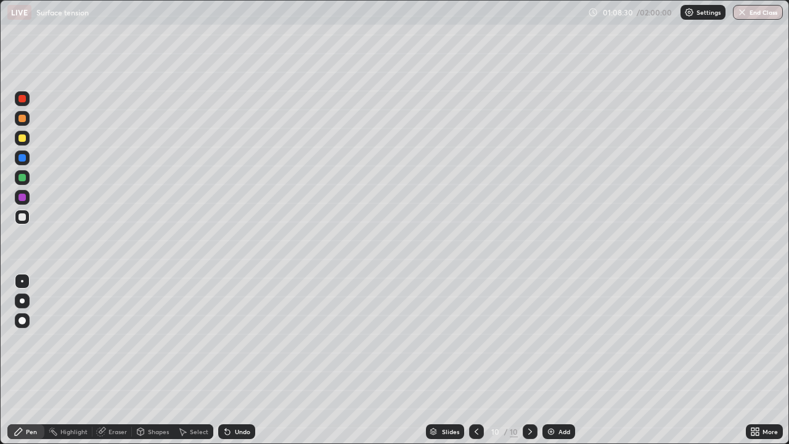
click at [24, 120] on div at bounding box center [21, 118] width 7 height 7
click at [22, 218] on div at bounding box center [21, 216] width 7 height 7
click at [27, 124] on div at bounding box center [22, 118] width 15 height 15
click at [23, 220] on div at bounding box center [21, 216] width 7 height 7
click at [230, 360] on div "Undo" at bounding box center [236, 431] width 37 height 15
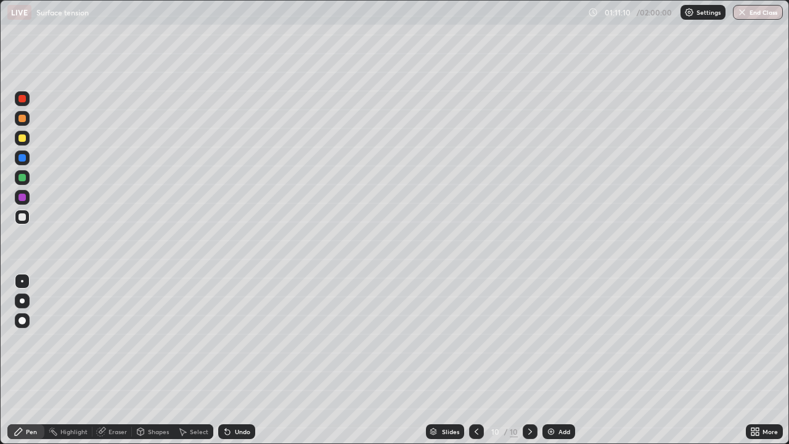
click at [228, 360] on icon at bounding box center [227, 431] width 10 height 10
click at [226, 360] on icon at bounding box center [227, 432] width 5 height 5
click at [229, 360] on icon at bounding box center [227, 431] width 10 height 10
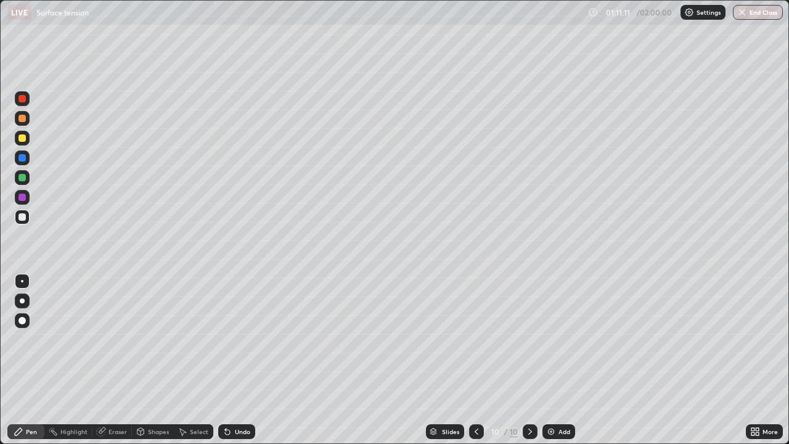
click at [229, 360] on icon at bounding box center [227, 431] width 10 height 10
click at [230, 360] on icon at bounding box center [227, 431] width 10 height 10
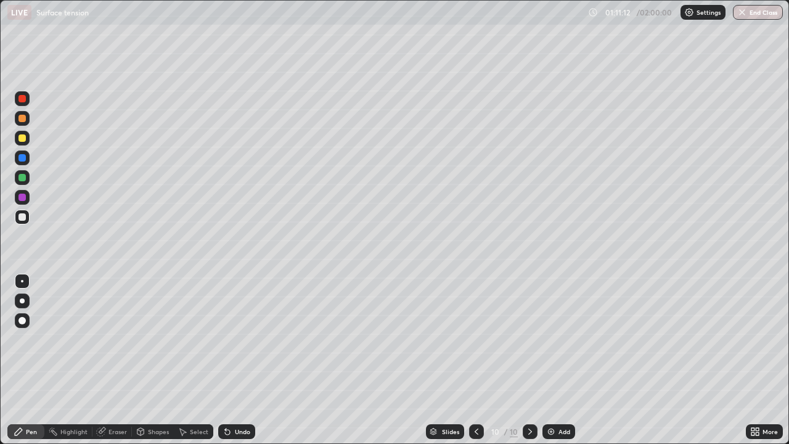
click at [229, 360] on icon at bounding box center [227, 431] width 10 height 10
click at [228, 360] on icon at bounding box center [227, 432] width 5 height 5
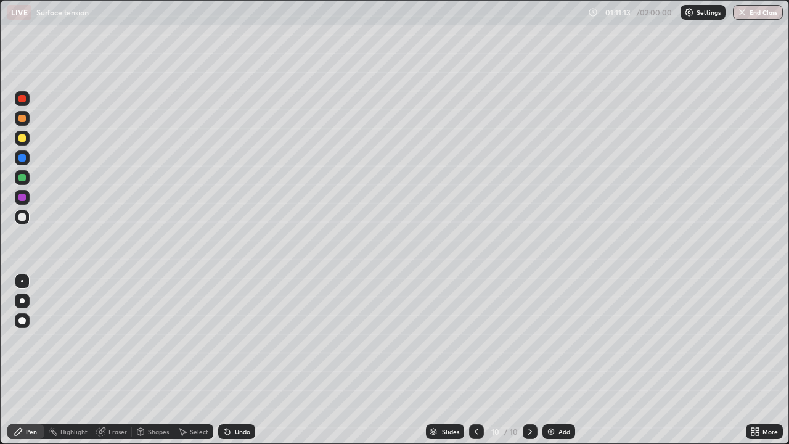
click at [228, 360] on icon at bounding box center [227, 431] width 10 height 10
click at [228, 360] on icon at bounding box center [227, 432] width 5 height 5
click at [229, 360] on icon at bounding box center [227, 431] width 10 height 10
click at [227, 360] on icon at bounding box center [227, 432] width 5 height 5
click at [227, 360] on icon at bounding box center [227, 431] width 10 height 10
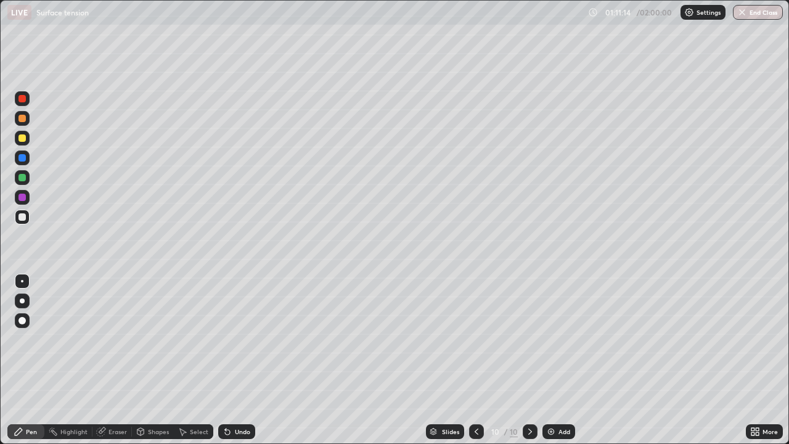
click at [227, 360] on icon at bounding box center [227, 431] width 10 height 10
click at [227, 360] on icon at bounding box center [227, 432] width 5 height 5
click at [226, 360] on icon at bounding box center [227, 432] width 5 height 5
click at [226, 360] on icon at bounding box center [227, 431] width 10 height 10
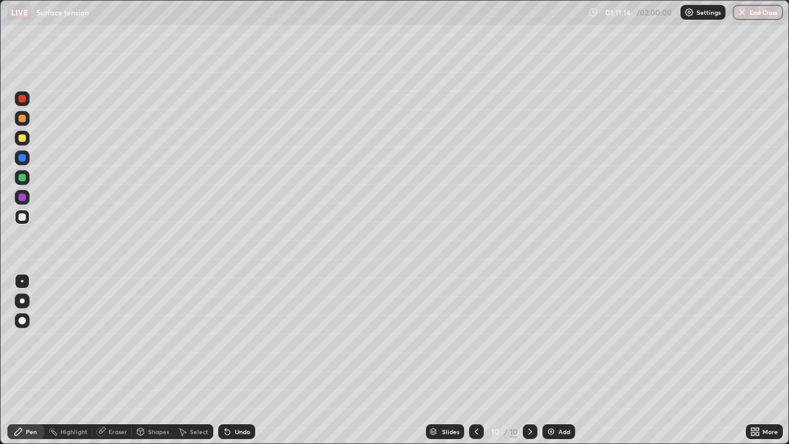
click at [226, 360] on icon at bounding box center [227, 432] width 5 height 5
click at [224, 360] on icon at bounding box center [227, 431] width 10 height 10
click at [226, 360] on icon at bounding box center [227, 432] width 5 height 5
click at [225, 360] on icon at bounding box center [227, 432] width 5 height 5
click at [223, 360] on icon at bounding box center [227, 431] width 10 height 10
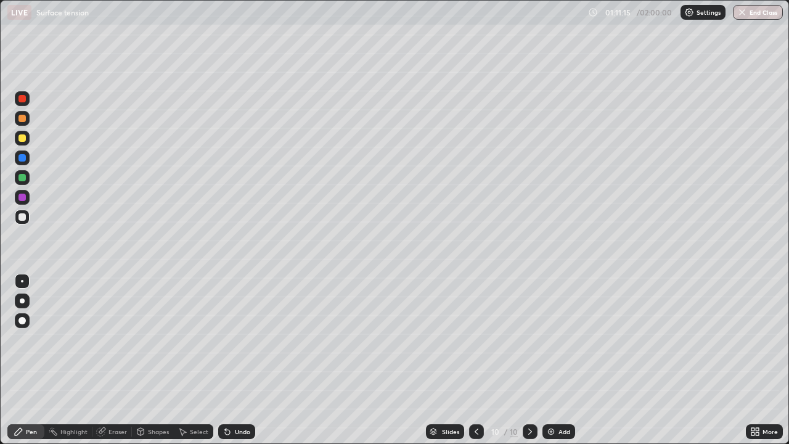
click at [225, 360] on icon at bounding box center [225, 428] width 1 height 1
click at [222, 360] on icon at bounding box center [227, 431] width 10 height 10
click at [224, 360] on icon at bounding box center [227, 431] width 10 height 10
click at [223, 360] on icon at bounding box center [227, 431] width 10 height 10
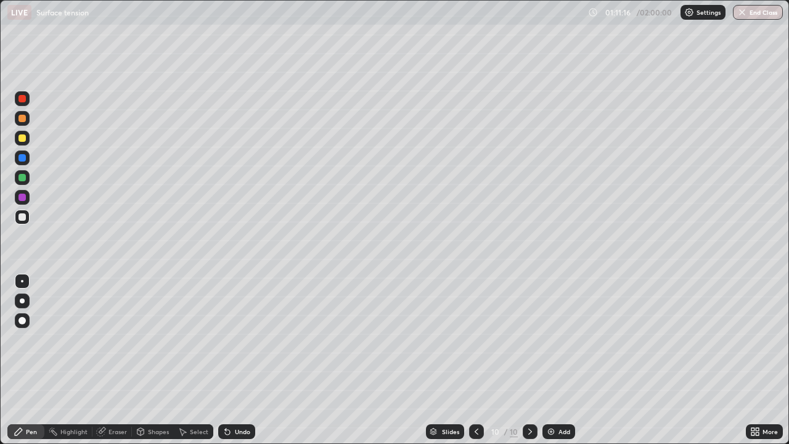
click at [225, 360] on icon at bounding box center [225, 428] width 1 height 1
click at [225, 360] on icon at bounding box center [227, 432] width 5 height 5
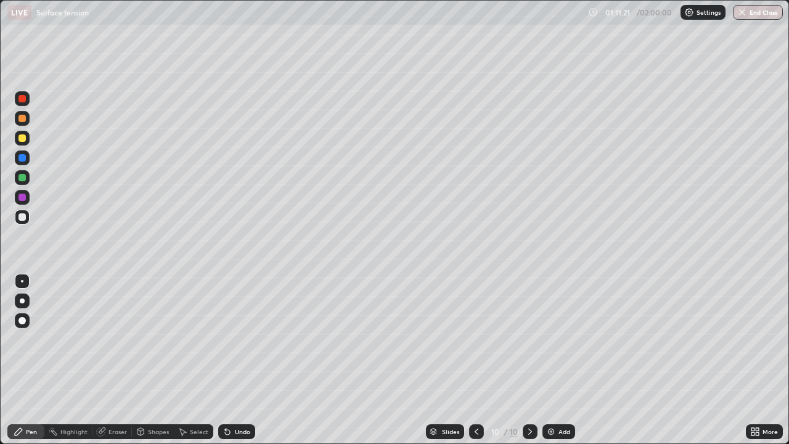
click at [230, 360] on div "Undo" at bounding box center [236, 431] width 37 height 15
click at [229, 360] on icon at bounding box center [227, 431] width 10 height 10
click at [227, 360] on icon at bounding box center [227, 432] width 5 height 5
click at [25, 121] on div at bounding box center [22, 118] width 15 height 15
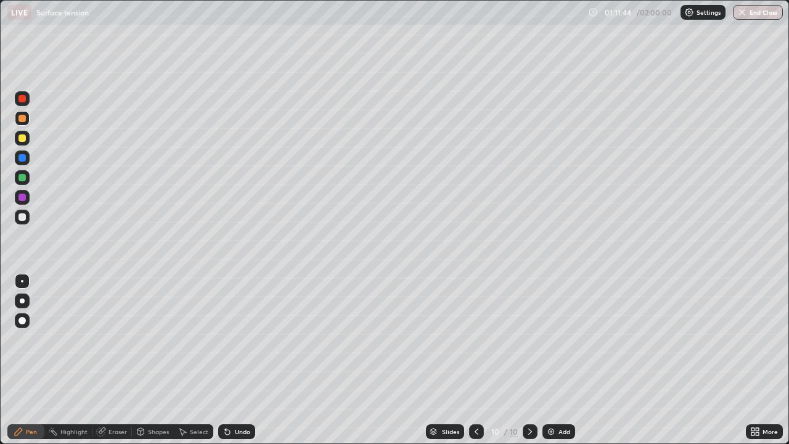
click at [25, 179] on div at bounding box center [21, 177] width 7 height 7
click at [25, 223] on div at bounding box center [22, 217] width 15 height 15
click at [551, 360] on img at bounding box center [551, 431] width 10 height 10
click at [156, 360] on div "Shapes" at bounding box center [158, 431] width 21 height 6
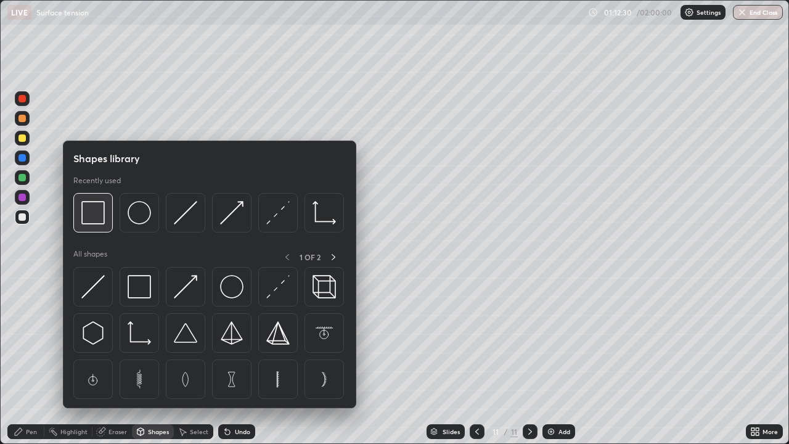
click at [102, 225] on div at bounding box center [92, 212] width 39 height 39
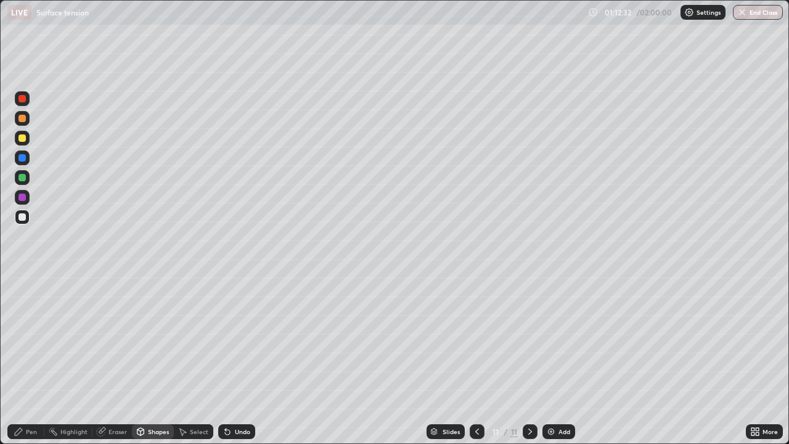
click at [32, 360] on div "Pen" at bounding box center [31, 431] width 11 height 6
click at [25, 180] on div at bounding box center [21, 177] width 7 height 7
click at [24, 159] on div at bounding box center [21, 157] width 7 height 7
click at [28, 180] on div at bounding box center [22, 177] width 15 height 15
click at [476, 360] on icon at bounding box center [477, 431] width 10 height 10
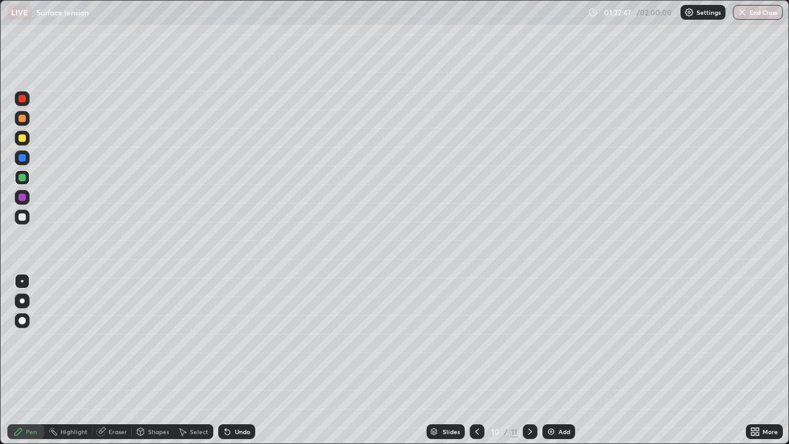
click at [529, 360] on icon at bounding box center [530, 431] width 4 height 6
click at [22, 220] on div at bounding box center [21, 216] width 7 height 7
click at [22, 139] on div at bounding box center [21, 137] width 7 height 7
click at [23, 217] on div at bounding box center [21, 216] width 7 height 7
click at [24, 141] on div at bounding box center [21, 137] width 7 height 7
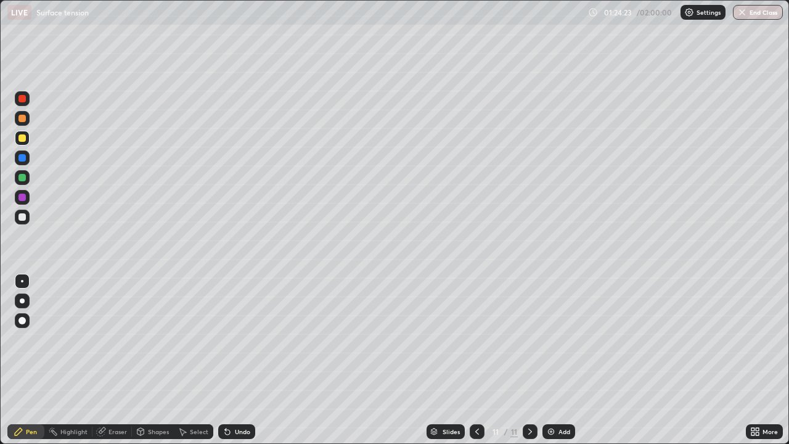
click at [24, 161] on div at bounding box center [21, 157] width 7 height 7
click at [29, 221] on div at bounding box center [22, 217] width 15 height 20
click at [22, 139] on div at bounding box center [21, 137] width 7 height 7
click at [23, 223] on div at bounding box center [22, 217] width 15 height 15
click at [560, 360] on div "Add" at bounding box center [564, 431] width 12 height 6
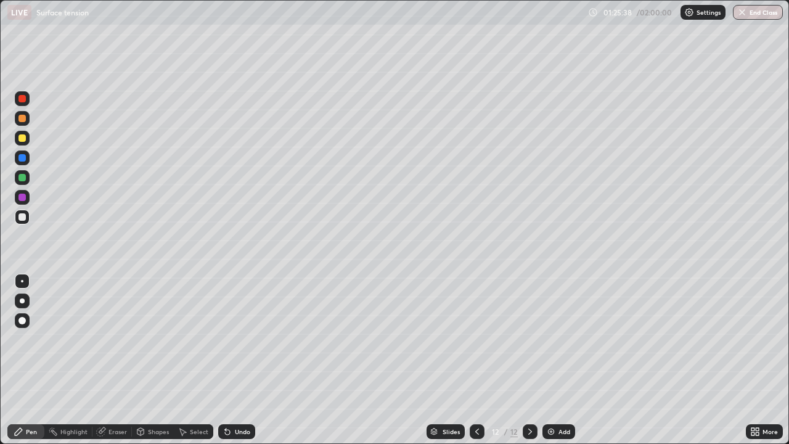
click at [22, 301] on div at bounding box center [22, 300] width 5 height 5
click at [25, 179] on div at bounding box center [21, 177] width 7 height 7
click at [22, 281] on div at bounding box center [22, 281] width 2 height 2
click at [22, 219] on div at bounding box center [21, 216] width 7 height 7
click at [28, 304] on div at bounding box center [22, 300] width 15 height 15
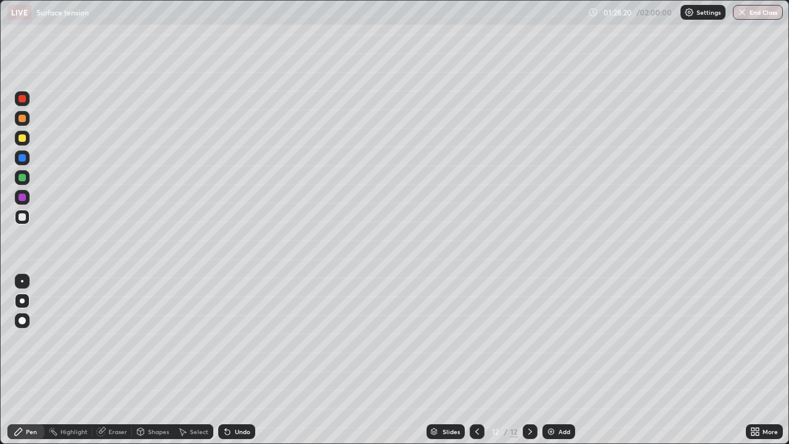
click at [25, 177] on div at bounding box center [21, 177] width 7 height 7
click at [28, 221] on div at bounding box center [22, 217] width 15 height 15
click at [548, 360] on img at bounding box center [551, 431] width 10 height 10
click at [152, 360] on div "Shapes" at bounding box center [158, 431] width 21 height 6
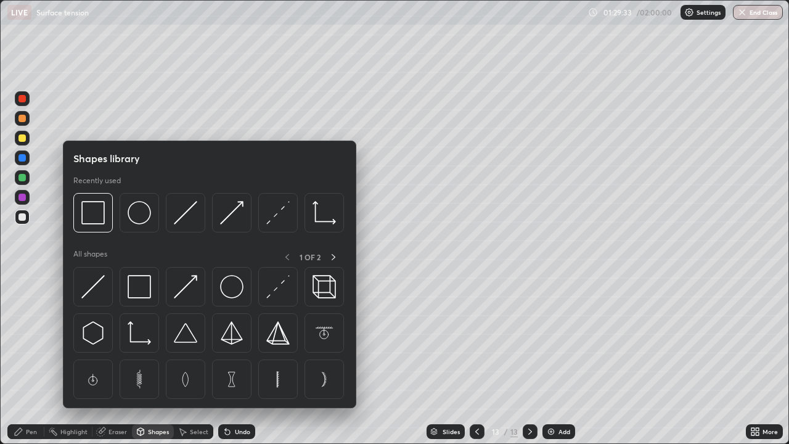
click at [137, 224] on img at bounding box center [139, 212] width 23 height 23
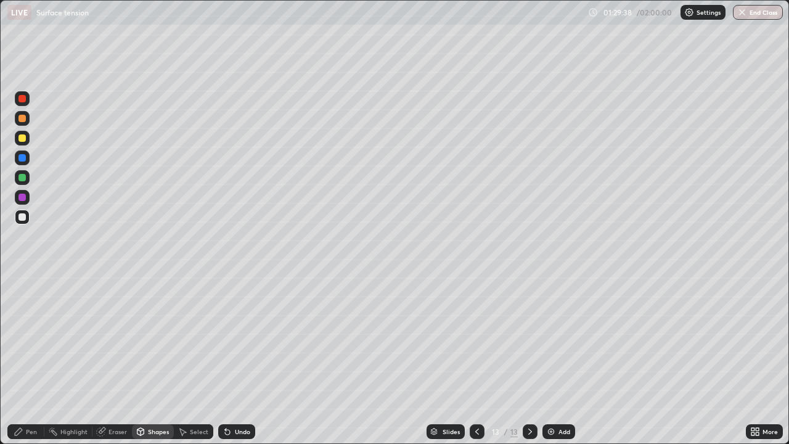
click at [26, 360] on div "Pen" at bounding box center [25, 431] width 37 height 15
click at [27, 143] on div at bounding box center [22, 138] width 15 height 15
click at [22, 223] on div at bounding box center [22, 217] width 15 height 15
click at [559, 360] on div "Add" at bounding box center [564, 431] width 12 height 6
click at [227, 360] on icon at bounding box center [227, 432] width 5 height 5
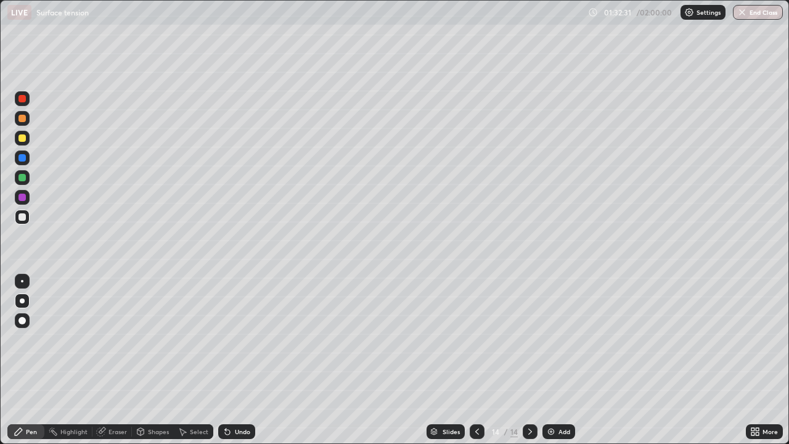
click at [226, 360] on icon at bounding box center [227, 432] width 5 height 5
click at [155, 360] on div "Shapes" at bounding box center [153, 431] width 42 height 15
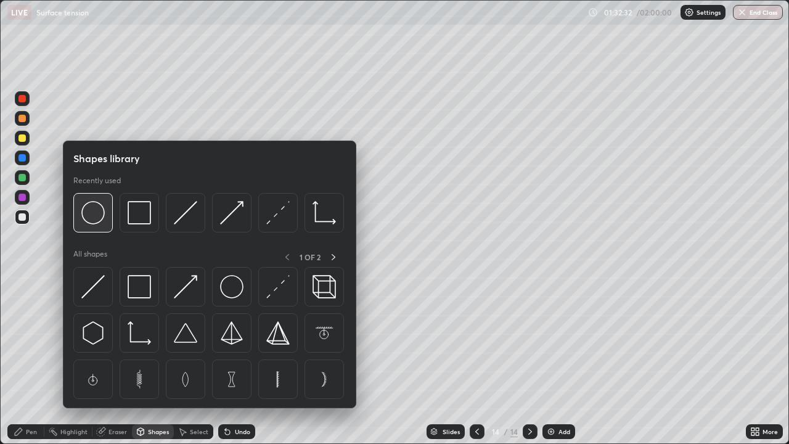
click at [99, 221] on img at bounding box center [92, 212] width 23 height 23
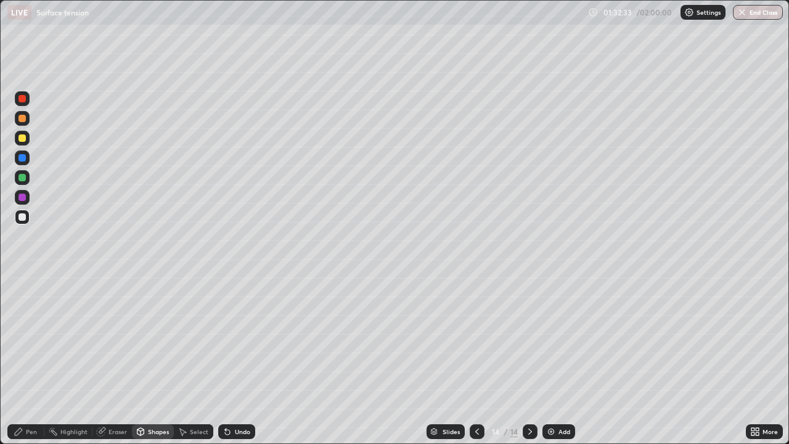
click at [28, 360] on div "Pen" at bounding box center [31, 431] width 11 height 6
click at [22, 281] on div at bounding box center [22, 281] width 2 height 2
click at [153, 360] on div "Shapes" at bounding box center [158, 431] width 21 height 6
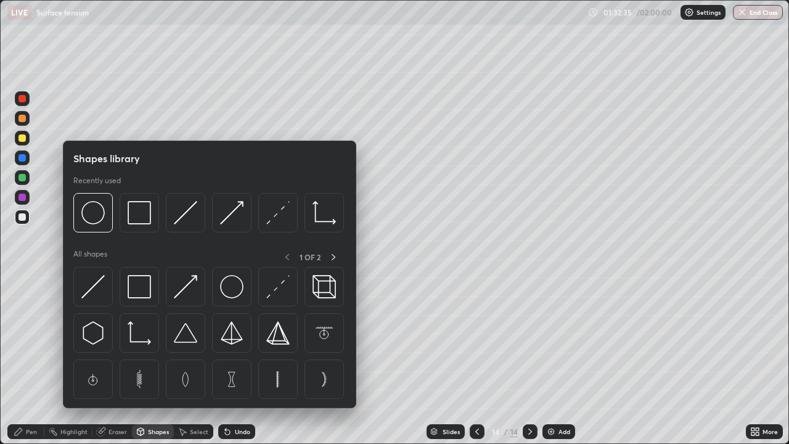
click at [96, 225] on div at bounding box center [92, 212] width 39 height 39
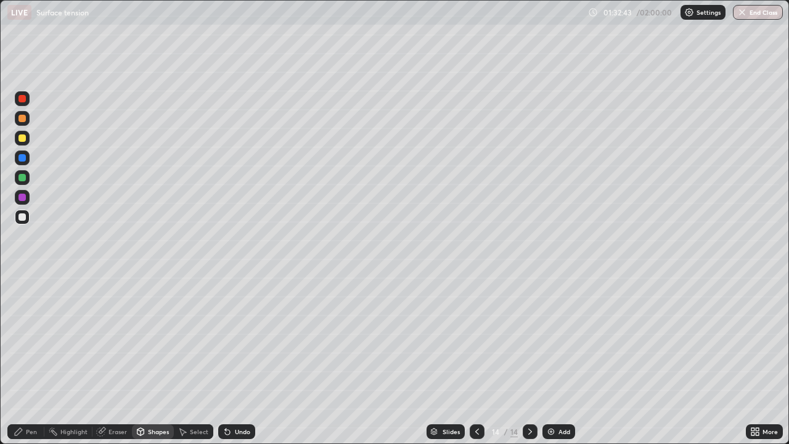
click at [110, 360] on div "Eraser" at bounding box center [117, 431] width 18 height 6
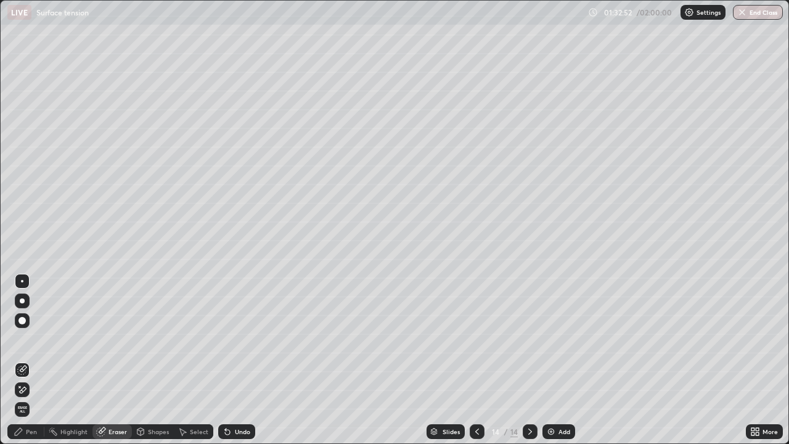
click at [31, 360] on div "Pen" at bounding box center [31, 431] width 11 height 6
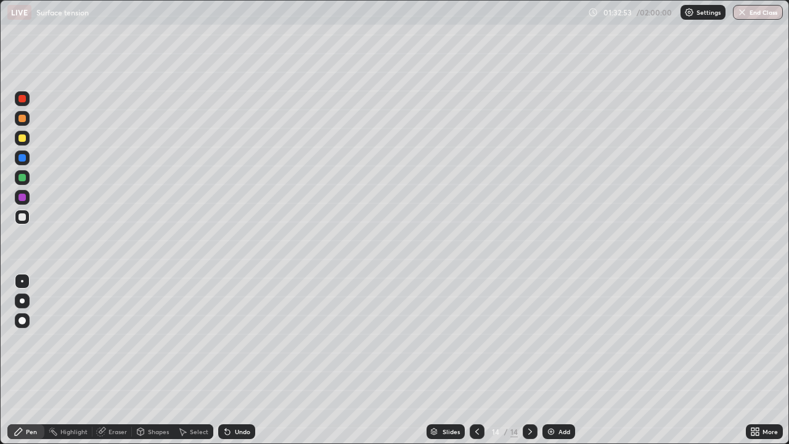
click at [28, 300] on div at bounding box center [22, 300] width 15 height 15
click at [22, 281] on div at bounding box center [22, 281] width 2 height 2
click at [26, 133] on div at bounding box center [22, 138] width 15 height 15
click at [24, 214] on div at bounding box center [21, 216] width 7 height 7
click at [23, 138] on div at bounding box center [21, 137] width 7 height 7
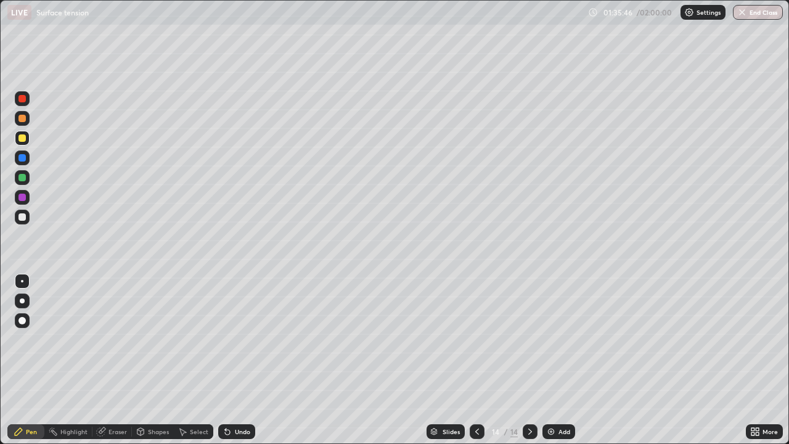
click at [554, 360] on img at bounding box center [551, 431] width 10 height 10
click at [25, 308] on div at bounding box center [22, 300] width 15 height 15
click at [23, 217] on div at bounding box center [21, 216] width 7 height 7
click at [152, 360] on div "Shapes" at bounding box center [153, 431] width 42 height 15
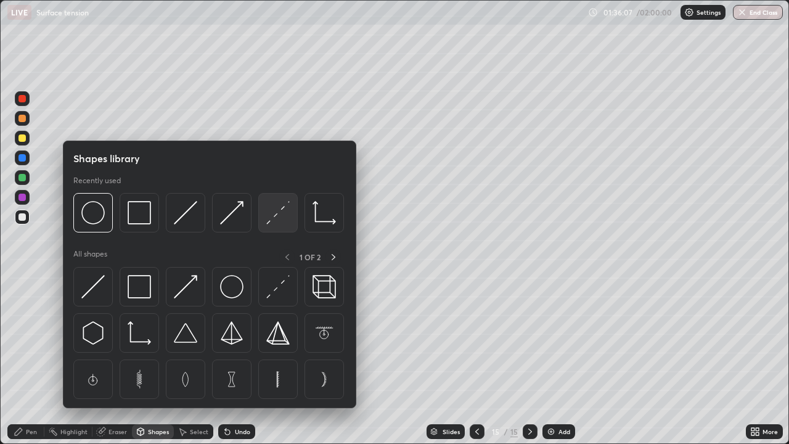
click at [283, 211] on img at bounding box center [277, 212] width 23 height 23
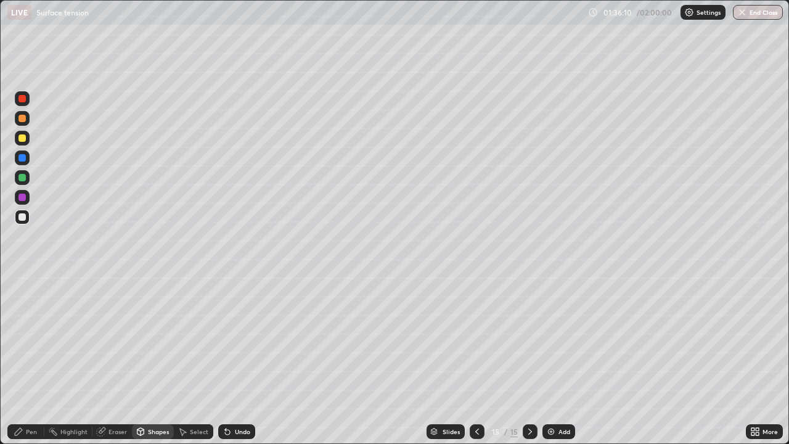
click at [26, 360] on div "Pen" at bounding box center [31, 431] width 11 height 6
click at [198, 360] on div "Select" at bounding box center [199, 431] width 18 height 6
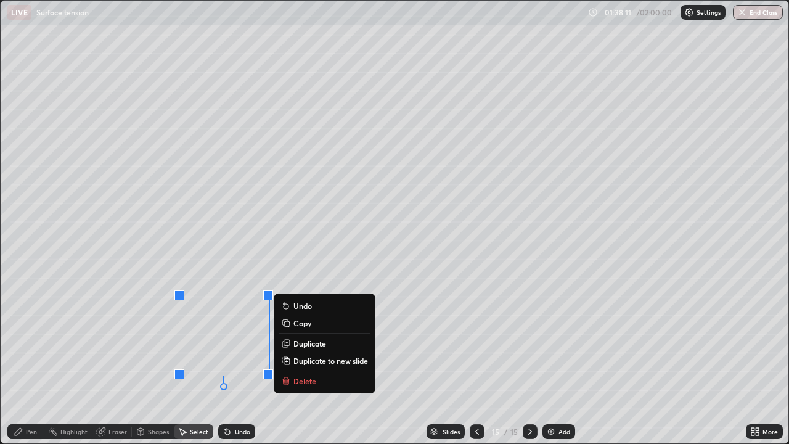
click at [302, 343] on p "Duplicate" at bounding box center [309, 343] width 33 height 10
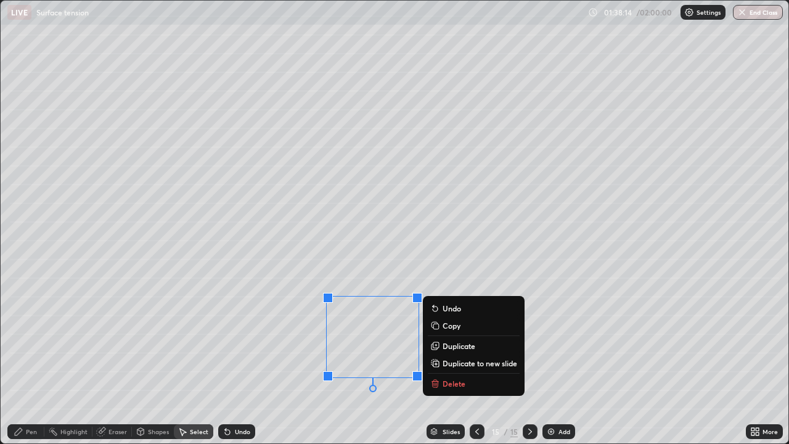
click at [31, 360] on div "Pen" at bounding box center [31, 431] width 11 height 6
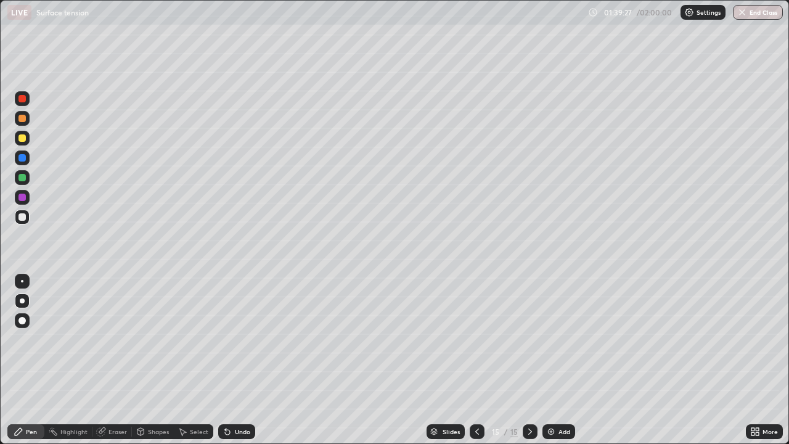
click at [113, 360] on div "Eraser" at bounding box center [117, 431] width 18 height 6
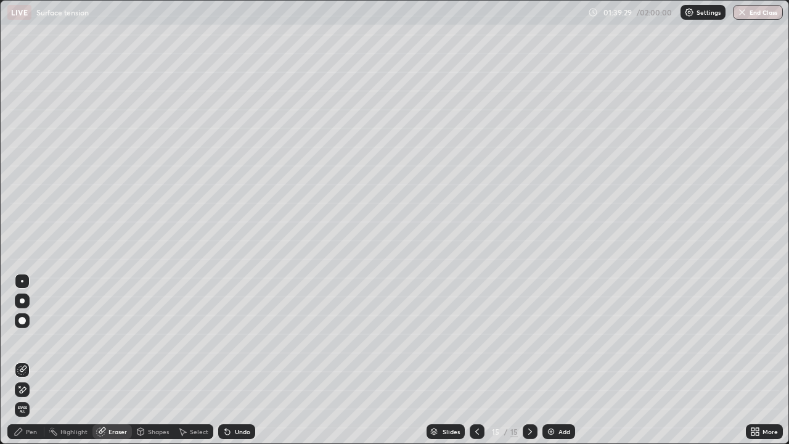
click at [31, 360] on div "Pen" at bounding box center [31, 431] width 11 height 6
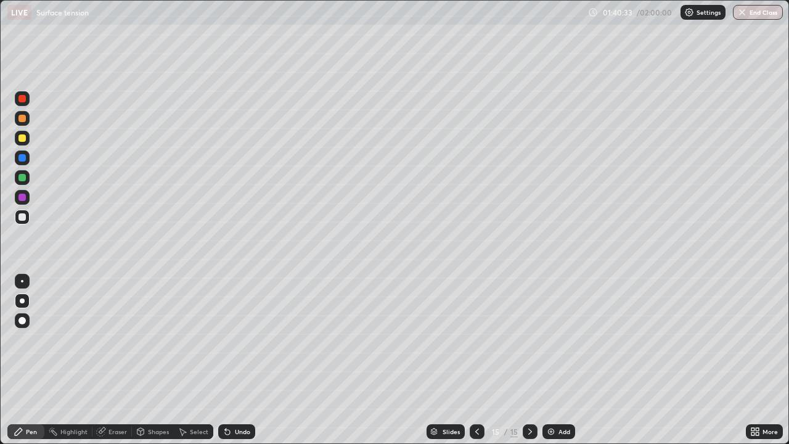
click at [552, 360] on img at bounding box center [551, 431] width 10 height 10
click at [23, 179] on div at bounding box center [21, 177] width 7 height 7
click at [22, 281] on div at bounding box center [22, 281] width 2 height 2
click at [552, 360] on img at bounding box center [551, 431] width 10 height 10
click at [28, 219] on div at bounding box center [22, 217] width 15 height 15
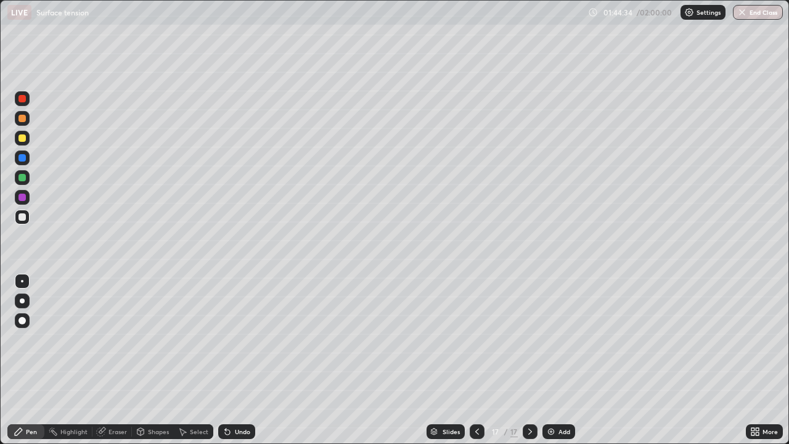
click at [22, 301] on div at bounding box center [22, 300] width 5 height 5
click at [150, 360] on div "Shapes" at bounding box center [153, 431] width 42 height 15
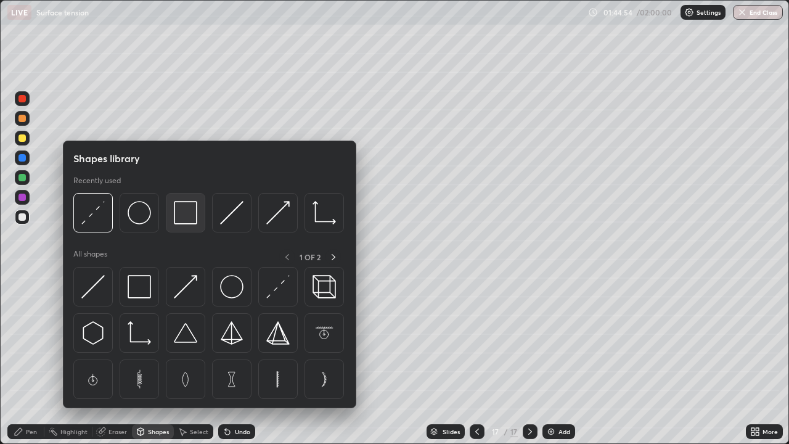
click at [189, 224] on img at bounding box center [185, 212] width 23 height 23
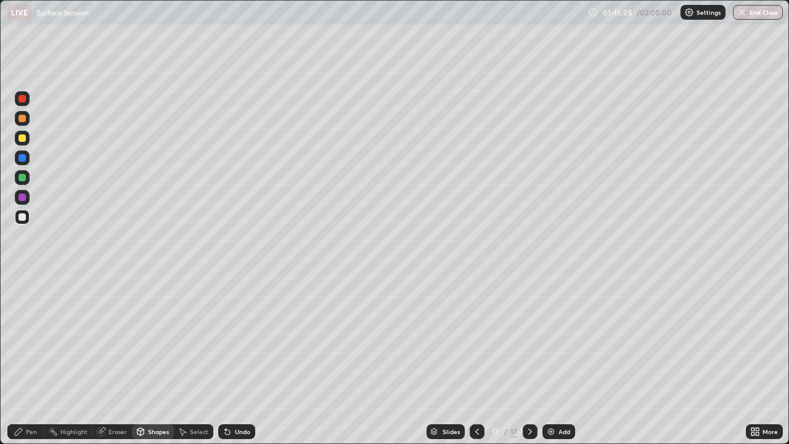
click at [30, 360] on div "Pen" at bounding box center [31, 431] width 11 height 6
click at [756, 360] on icon at bounding box center [757, 433] width 3 height 3
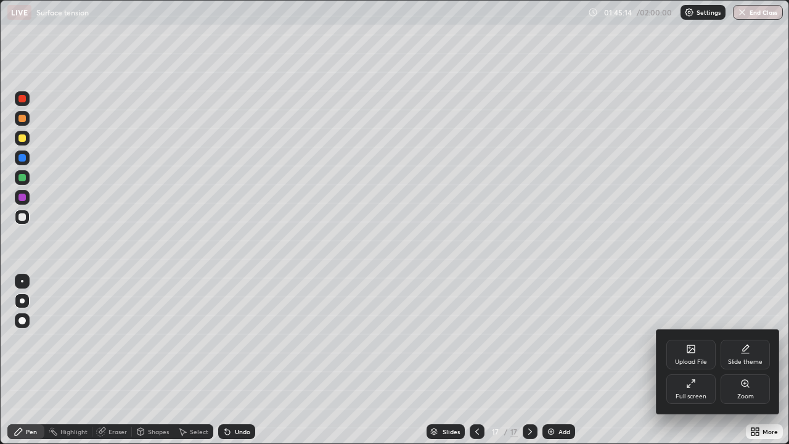
click at [743, 360] on icon at bounding box center [745, 383] width 10 height 10
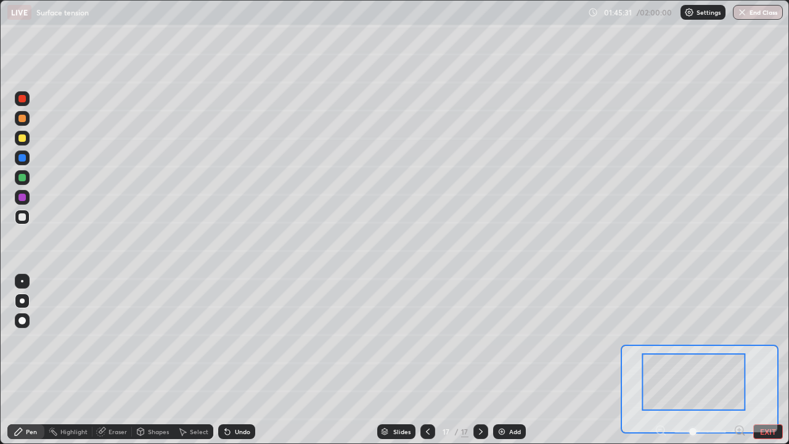
click at [740, 360] on icon at bounding box center [739, 430] width 12 height 12
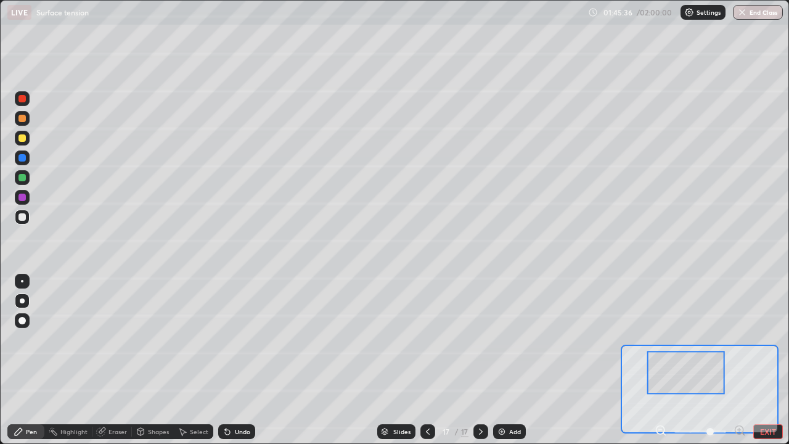
click at [738, 360] on icon at bounding box center [739, 430] width 3 height 0
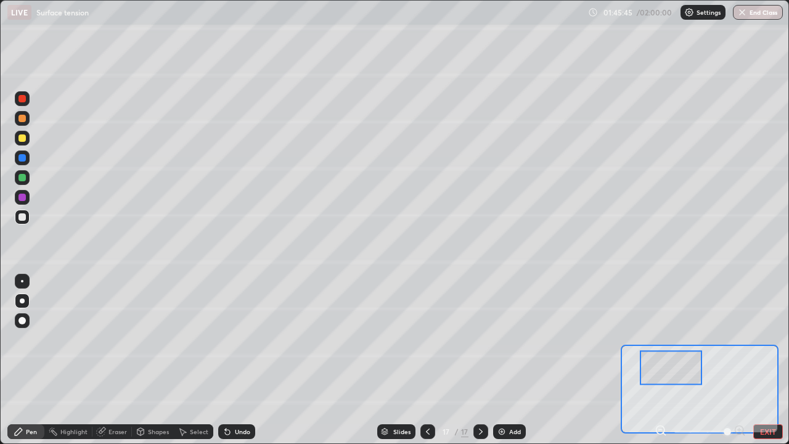
click at [762, 360] on button "EXIT" at bounding box center [768, 431] width 30 height 15
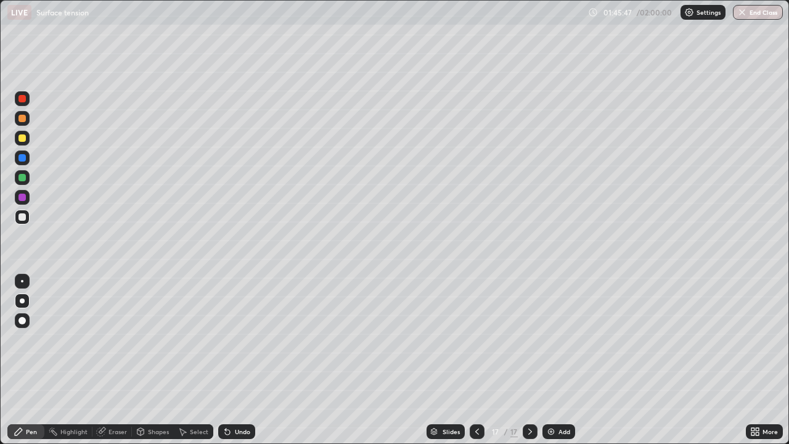
click at [237, 360] on div "Undo" at bounding box center [242, 431] width 15 height 6
click at [108, 360] on div "Eraser" at bounding box center [117, 431] width 18 height 6
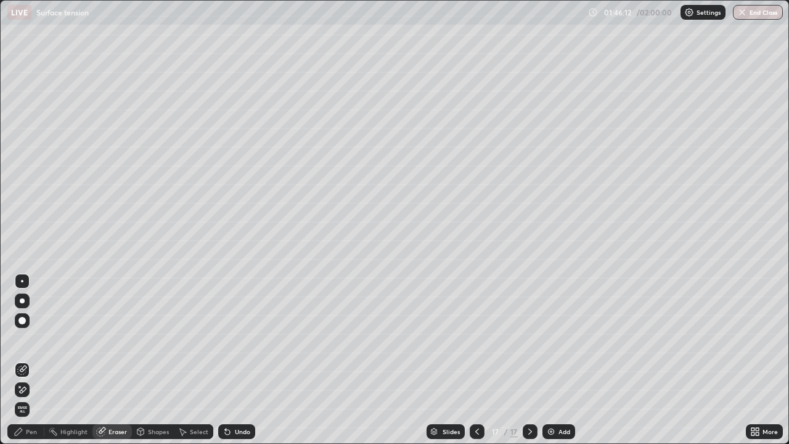
click at [231, 360] on div "Undo" at bounding box center [236, 431] width 37 height 15
click at [33, 360] on div "Pen" at bounding box center [25, 431] width 37 height 15
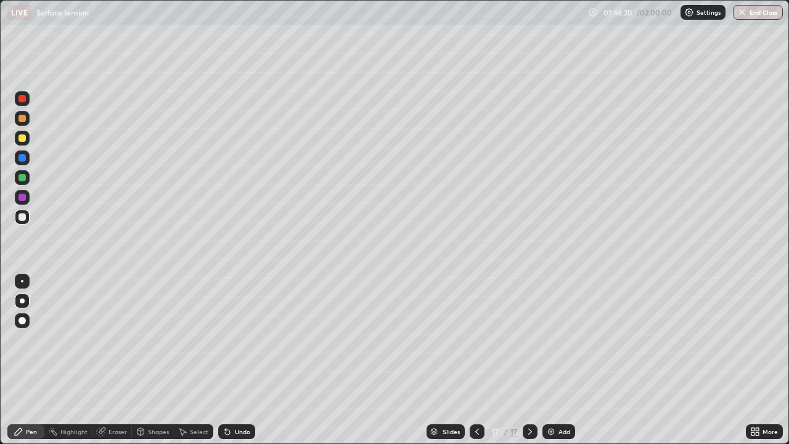
click at [23, 163] on div at bounding box center [22, 157] width 15 height 15
click at [152, 360] on div "Shapes" at bounding box center [158, 431] width 21 height 6
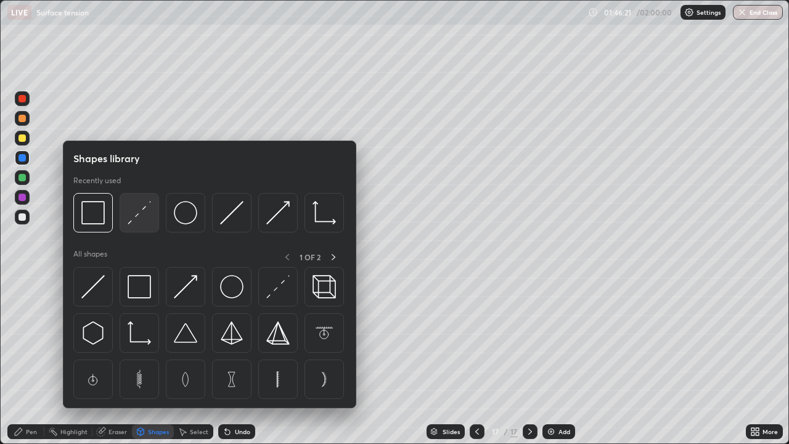
click at [136, 219] on img at bounding box center [139, 212] width 23 height 23
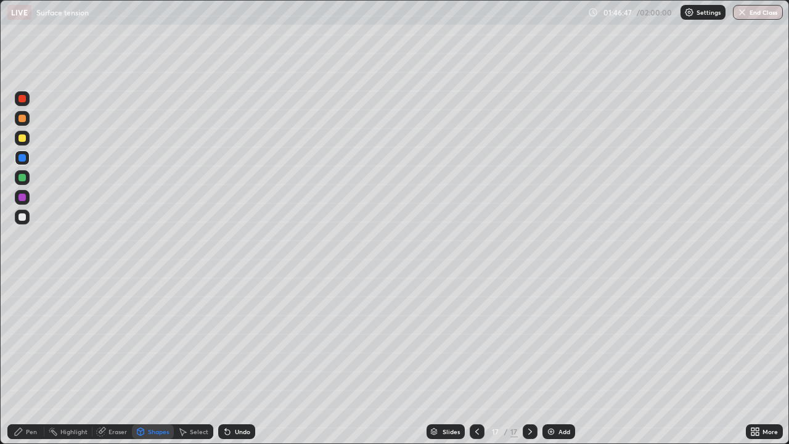
click at [23, 360] on icon at bounding box center [19, 431] width 10 height 10
click at [22, 285] on div at bounding box center [22, 281] width 15 height 15
click at [24, 214] on div at bounding box center [21, 216] width 7 height 7
click at [27, 143] on div at bounding box center [22, 138] width 15 height 15
click at [239, 360] on div "Undo" at bounding box center [242, 431] width 15 height 6
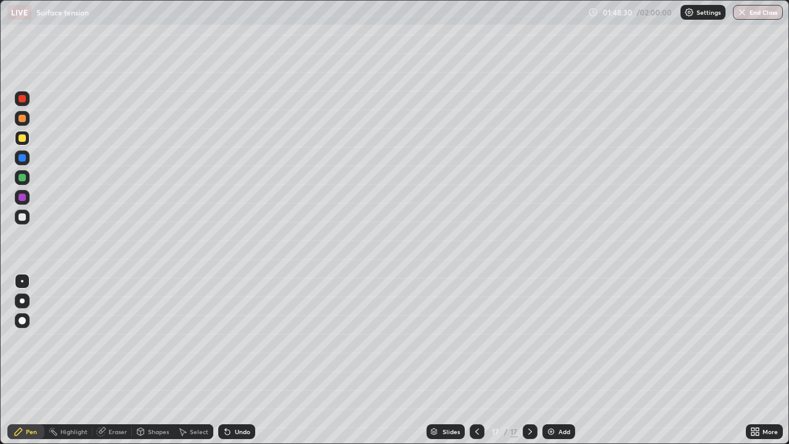
click at [23, 218] on div at bounding box center [21, 216] width 7 height 7
click at [22, 139] on div at bounding box center [21, 137] width 7 height 7
click at [25, 220] on div at bounding box center [21, 216] width 7 height 7
click at [225, 360] on icon at bounding box center [225, 428] width 1 height 1
click at [156, 360] on div "Shapes" at bounding box center [158, 431] width 21 height 6
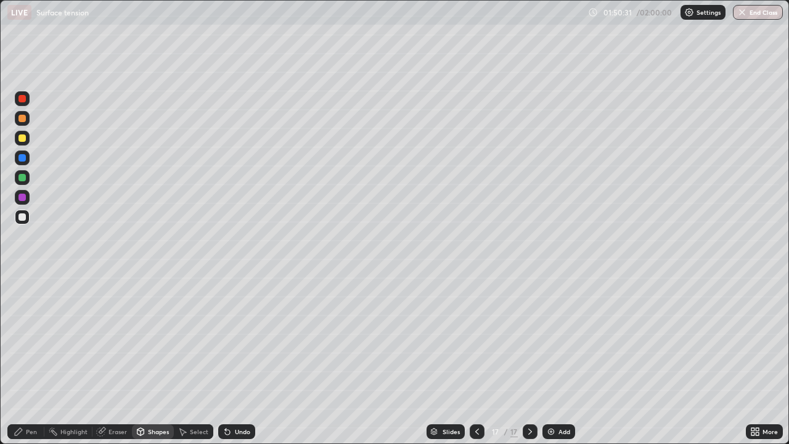
click at [231, 360] on div "Undo" at bounding box center [236, 431] width 37 height 15
click at [20, 360] on div "Pen" at bounding box center [25, 431] width 37 height 15
click at [476, 360] on icon at bounding box center [477, 431] width 10 height 10
click at [478, 360] on icon at bounding box center [477, 431] width 10 height 10
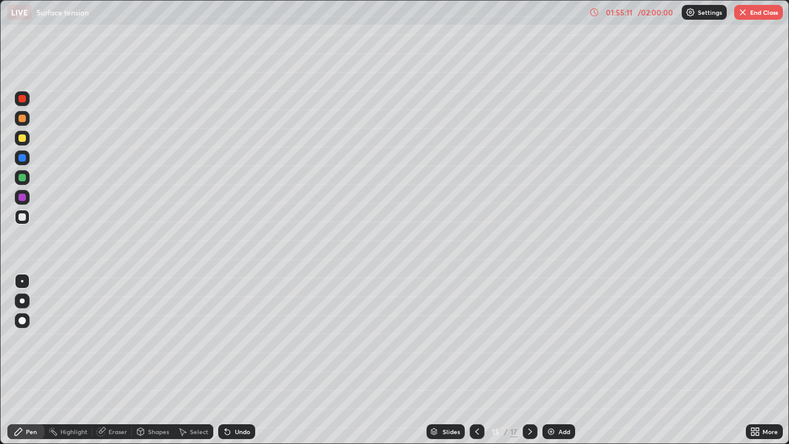
click at [479, 360] on icon at bounding box center [477, 431] width 10 height 10
click at [474, 360] on icon at bounding box center [477, 431] width 10 height 10
click at [475, 360] on icon at bounding box center [477, 431] width 10 height 10
click at [476, 360] on icon at bounding box center [477, 431] width 10 height 10
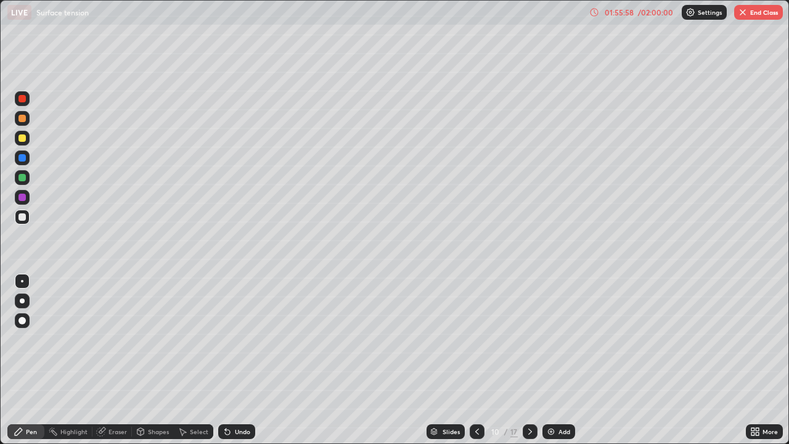
click at [476, 360] on icon at bounding box center [477, 431] width 10 height 10
click at [746, 14] on img "button" at bounding box center [743, 12] width 10 height 10
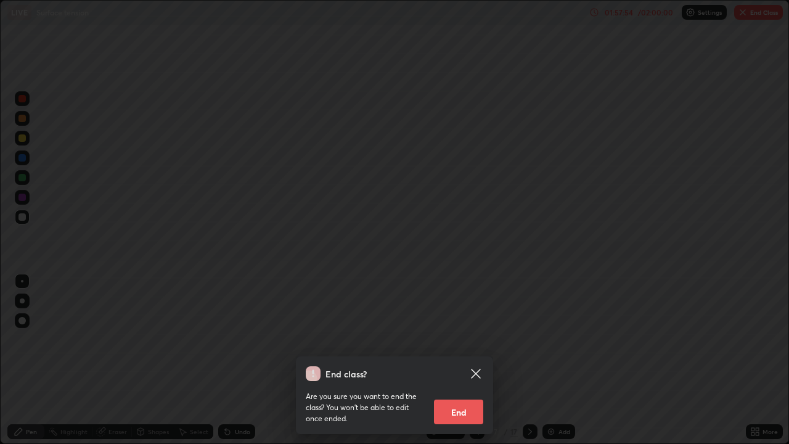
click at [460, 360] on button "End" at bounding box center [458, 411] width 49 height 25
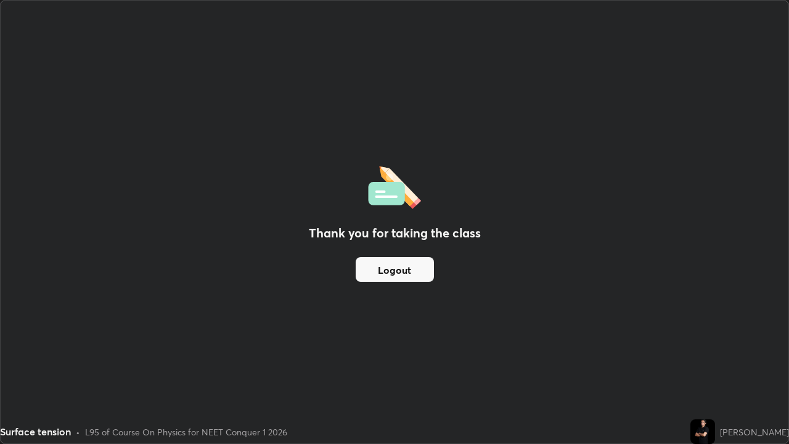
click at [417, 274] on button "Logout" at bounding box center [395, 269] width 78 height 25
click at [393, 274] on button "Logout" at bounding box center [395, 269] width 78 height 25
click at [391, 272] on button "Logout" at bounding box center [395, 269] width 78 height 25
click at [395, 273] on button "Logout" at bounding box center [395, 269] width 78 height 25
click at [63, 325] on div "Thank you for taking the class Logout" at bounding box center [395, 222] width 788 height 442
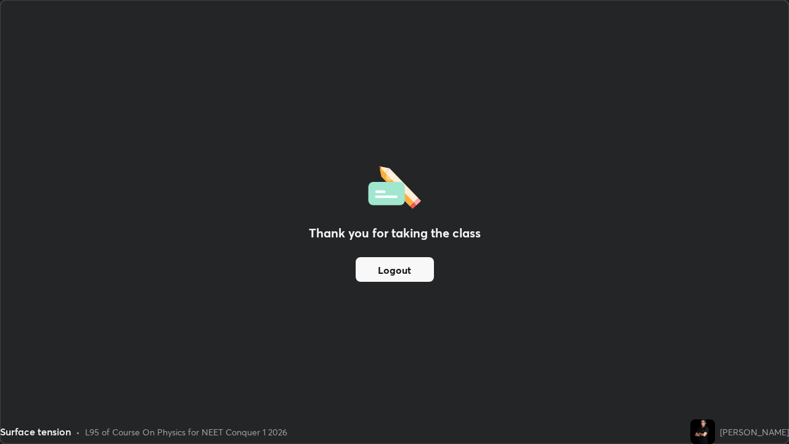
click at [63, 295] on div "Thank you for taking the class Logout" at bounding box center [395, 222] width 788 height 442
click at [59, 360] on div "Thank you for taking the class Logout" at bounding box center [395, 222] width 788 height 442
click at [81, 245] on div "Thank you for taking the class Logout" at bounding box center [395, 222] width 788 height 442
click at [74, 213] on div "Thank you for taking the class Logout" at bounding box center [395, 222] width 788 height 442
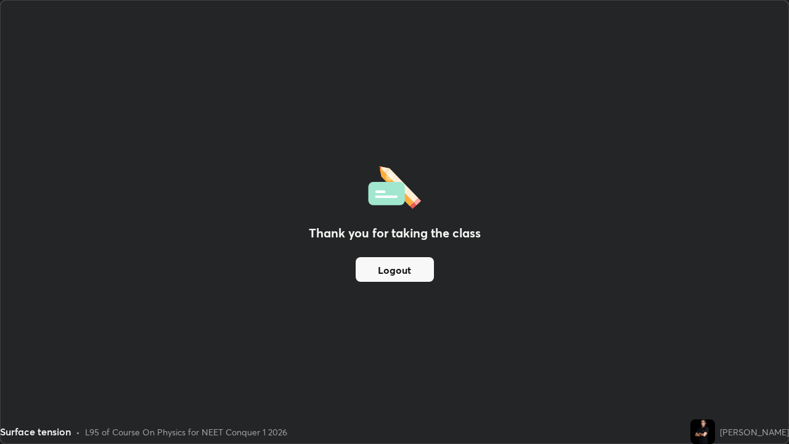
click at [72, 218] on div "Thank you for taking the class Logout" at bounding box center [395, 222] width 788 height 442
click at [709, 360] on img at bounding box center [702, 431] width 25 height 25
click at [704, 160] on div "Thank you for taking the class Logout" at bounding box center [395, 222] width 788 height 442
click at [766, 230] on div "Thank you for taking the class Logout" at bounding box center [395, 222] width 788 height 442
click at [669, 186] on div "Thank you for taking the class Logout" at bounding box center [395, 222] width 788 height 442
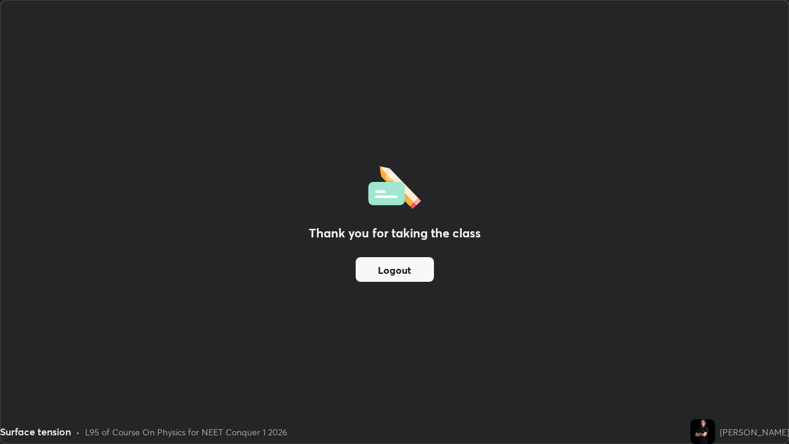
click at [162, 264] on div "Thank you for taking the class Logout" at bounding box center [395, 222] width 788 height 442
click at [112, 179] on div "Thank you for taking the class Logout" at bounding box center [395, 222] width 788 height 442
click at [85, 167] on div "Thank you for taking the class Logout" at bounding box center [395, 222] width 788 height 442
click at [76, 207] on div "Thank you for taking the class Logout" at bounding box center [395, 222] width 788 height 442
click at [86, 240] on div "Thank you for taking the class Logout" at bounding box center [395, 222] width 788 height 442
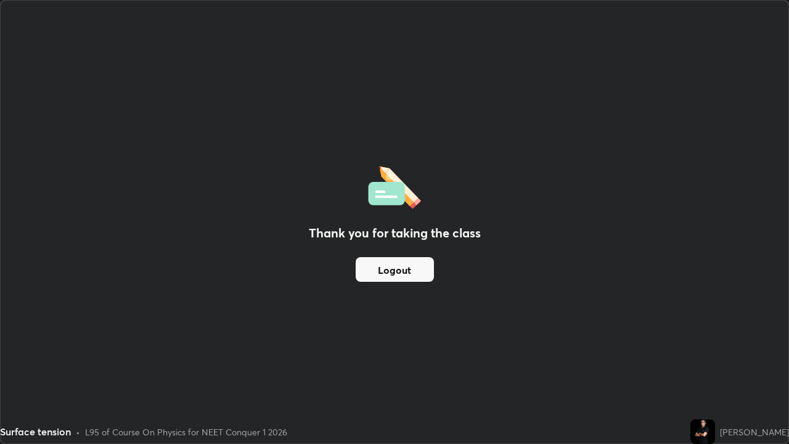
click at [98, 273] on div "Thank you for taking the class Logout" at bounding box center [395, 222] width 788 height 442
click at [108, 307] on div "Thank you for taking the class Logout" at bounding box center [395, 222] width 788 height 442
click at [128, 339] on div "Thank you for taking the class Logout" at bounding box center [395, 222] width 788 height 442
click at [76, 360] on div "Thank you for taking the class Logout" at bounding box center [395, 222] width 788 height 442
click at [47, 360] on div "Thank you for taking the class Logout" at bounding box center [395, 222] width 788 height 442
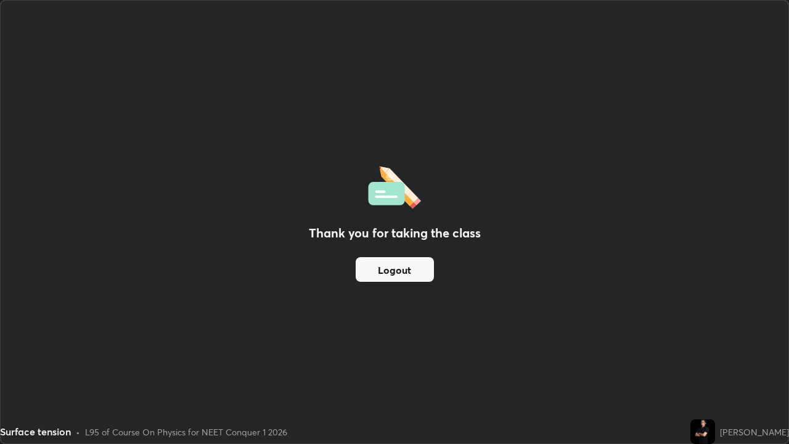
click at [91, 232] on div "Thank you for taking the class Logout" at bounding box center [395, 222] width 788 height 442
click at [77, 172] on div "Thank you for taking the class Logout" at bounding box center [395, 222] width 788 height 442
click at [108, 133] on div "Thank you for taking the class Logout" at bounding box center [395, 222] width 788 height 442
click at [141, 136] on div "Thank you for taking the class Logout" at bounding box center [395, 222] width 788 height 442
click at [138, 160] on div "Thank you for taking the class Logout" at bounding box center [395, 222] width 788 height 442
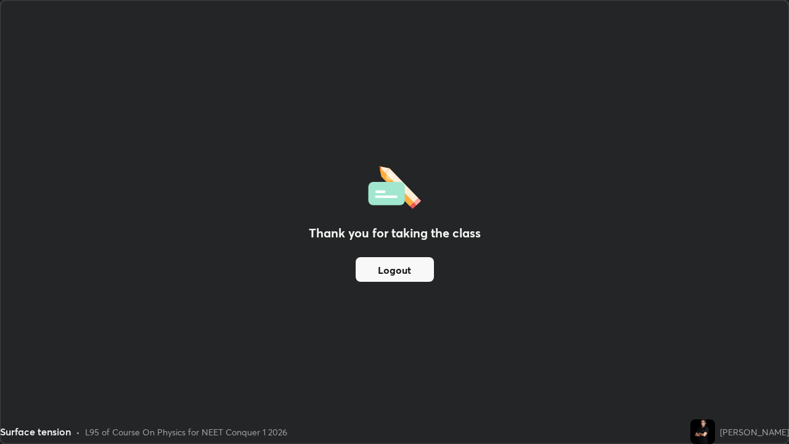
click at [129, 177] on div "Thank you for taking the class Logout" at bounding box center [395, 222] width 788 height 442
click at [115, 195] on div "Thank you for taking the class Logout" at bounding box center [395, 222] width 788 height 442
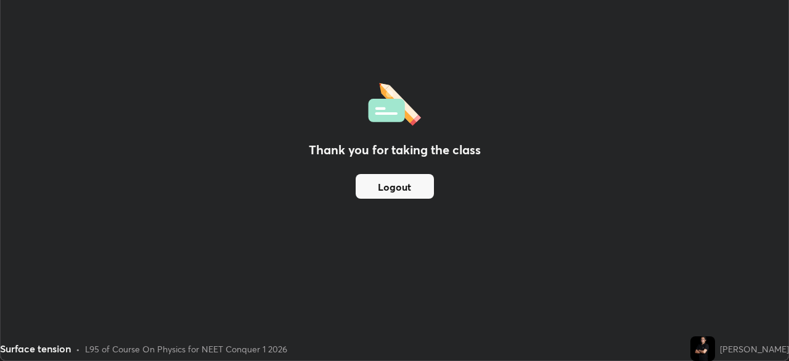
scroll to position [61268, 60840]
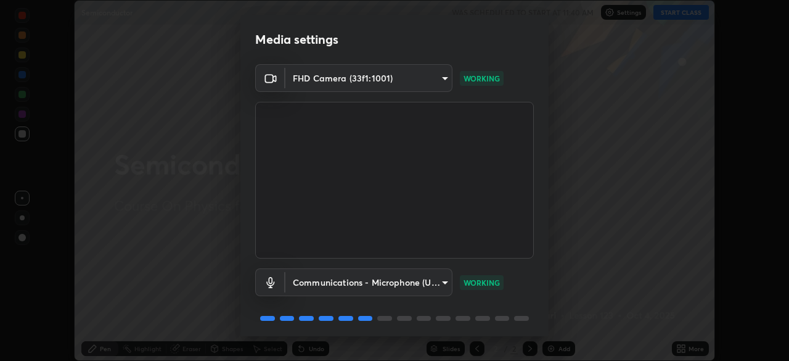
scroll to position [44, 0]
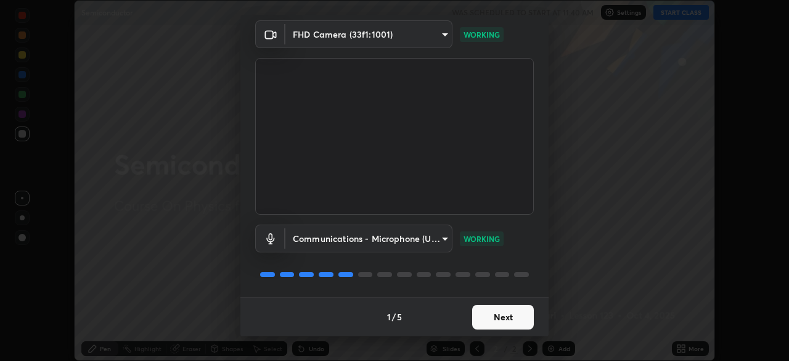
click at [504, 324] on button "Next" at bounding box center [503, 316] width 62 height 25
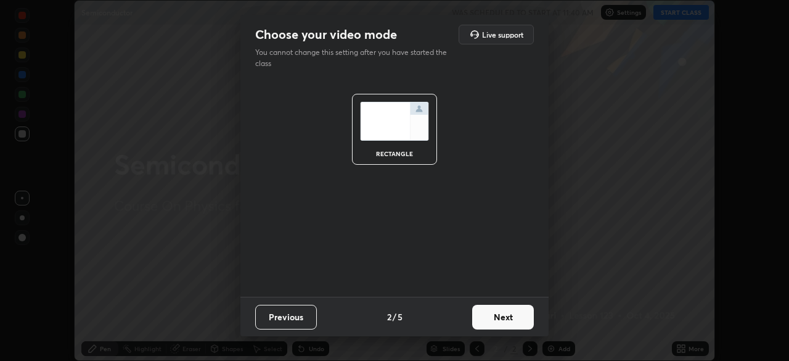
scroll to position [0, 0]
click at [505, 318] on button "Next" at bounding box center [503, 316] width 62 height 25
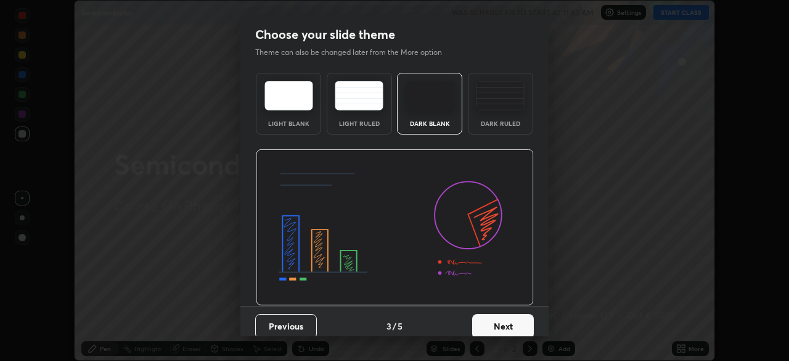
click at [484, 123] on div "Dark Ruled" at bounding box center [500, 123] width 49 height 6
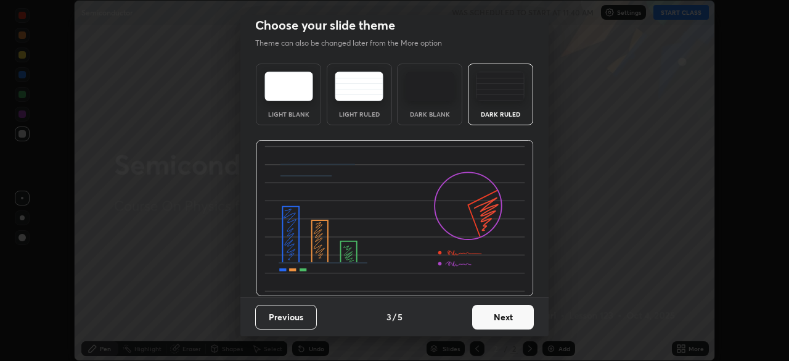
click at [502, 320] on button "Next" at bounding box center [503, 316] width 62 height 25
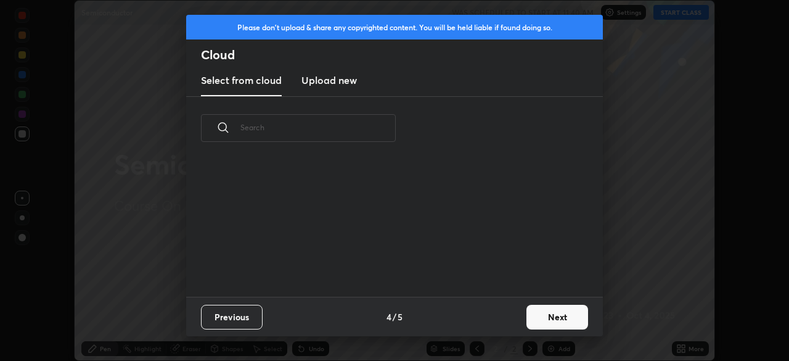
click at [532, 320] on button "Next" at bounding box center [557, 316] width 62 height 25
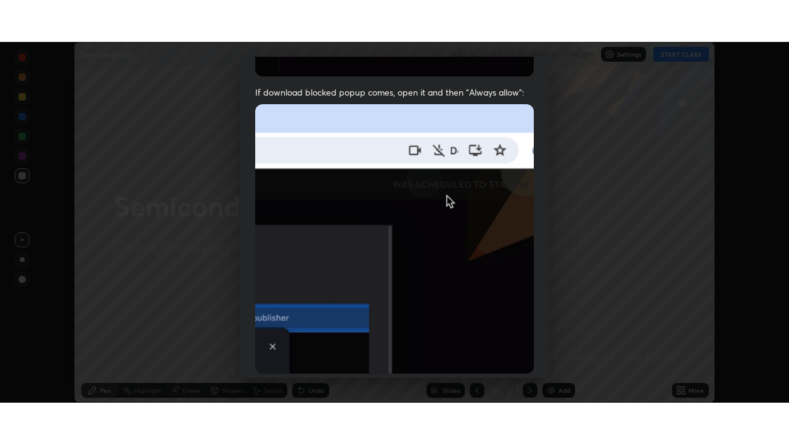
scroll to position [295, 0]
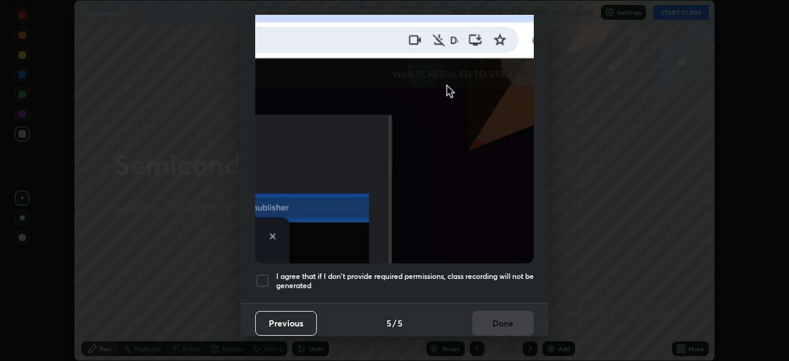
click at [268, 273] on div at bounding box center [262, 280] width 15 height 15
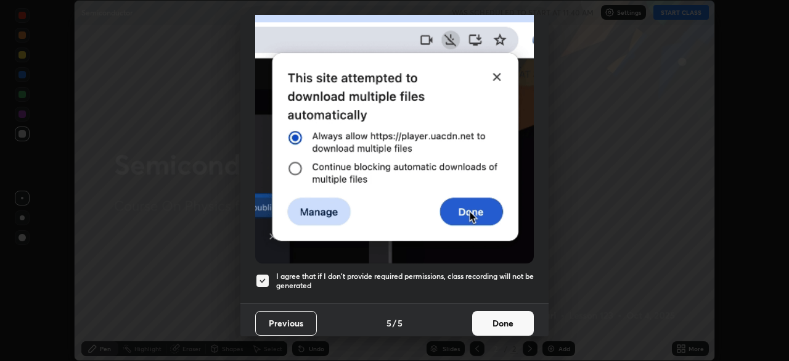
click at [487, 314] on button "Done" at bounding box center [503, 323] width 62 height 25
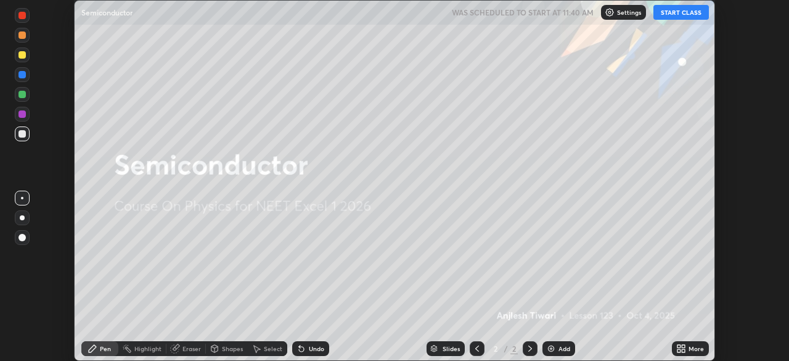
click at [553, 345] on img at bounding box center [551, 348] width 10 height 10
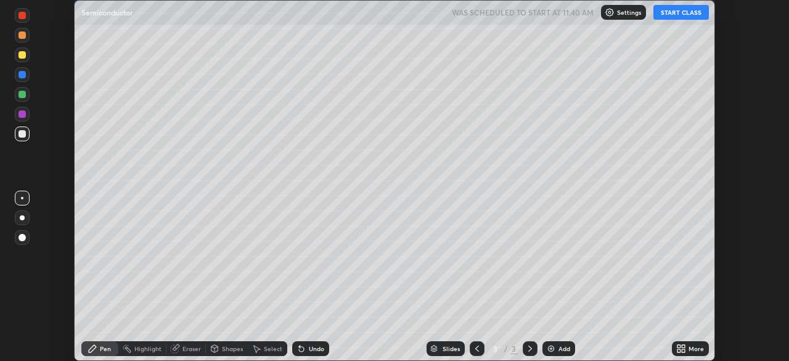
click at [683, 347] on icon at bounding box center [683, 346] width 3 height 3
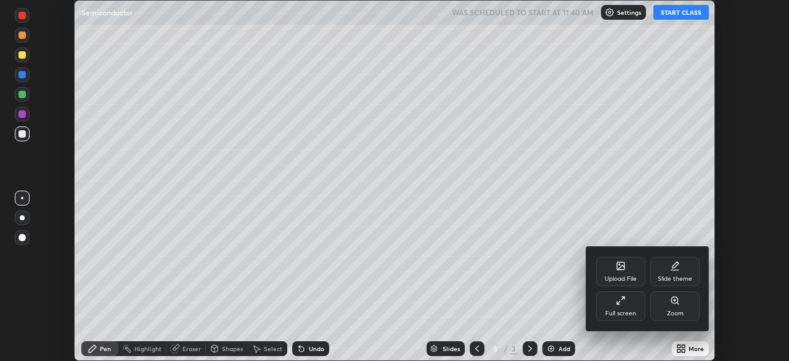
click at [636, 311] on div "Full screen" at bounding box center [620, 306] width 49 height 30
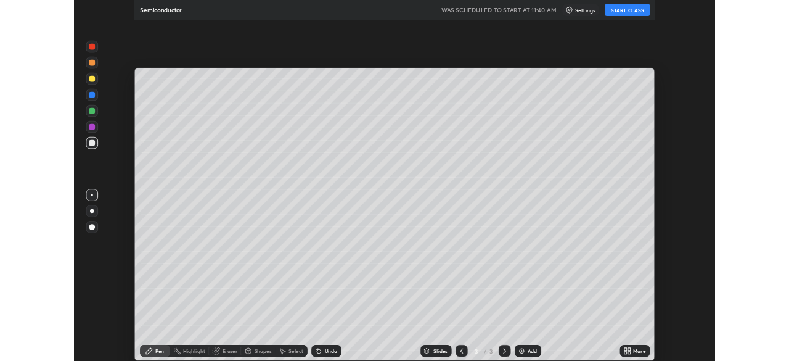
scroll to position [444, 789]
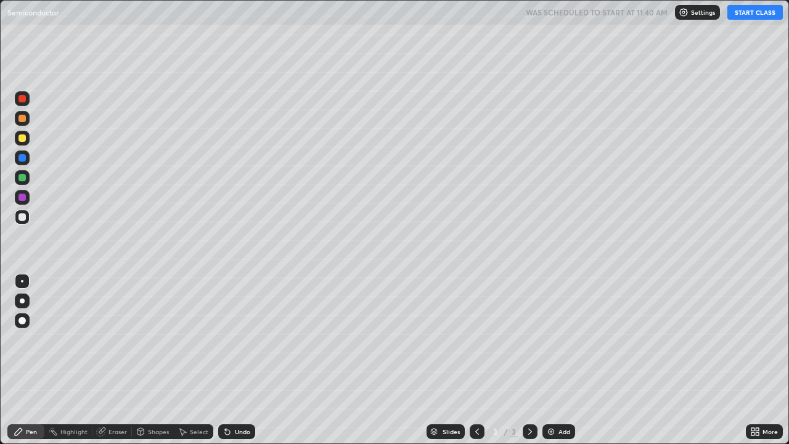
click at [747, 17] on button "START CLASS" at bounding box center [754, 12] width 55 height 15
click at [23, 301] on div at bounding box center [22, 300] width 5 height 5
click at [22, 139] on div at bounding box center [21, 137] width 7 height 7
click at [22, 218] on div at bounding box center [21, 216] width 7 height 7
click at [188, 360] on div "Select" at bounding box center [193, 431] width 39 height 15
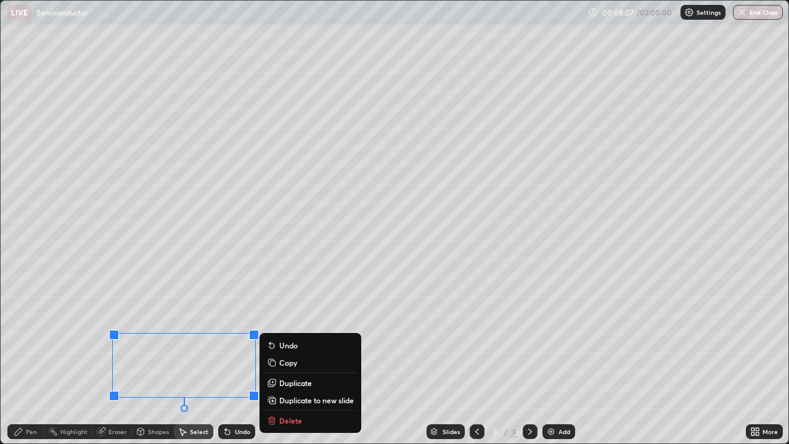
click at [288, 360] on div "Slides 3 / 3 Add" at bounding box center [500, 431] width 491 height 25
click at [291, 360] on div "Slides 3 / 3 Add" at bounding box center [500, 431] width 491 height 25
click at [294, 360] on div "Slides 3 / 3 Add" at bounding box center [500, 431] width 491 height 25
click at [105, 360] on icon at bounding box center [101, 431] width 10 height 10
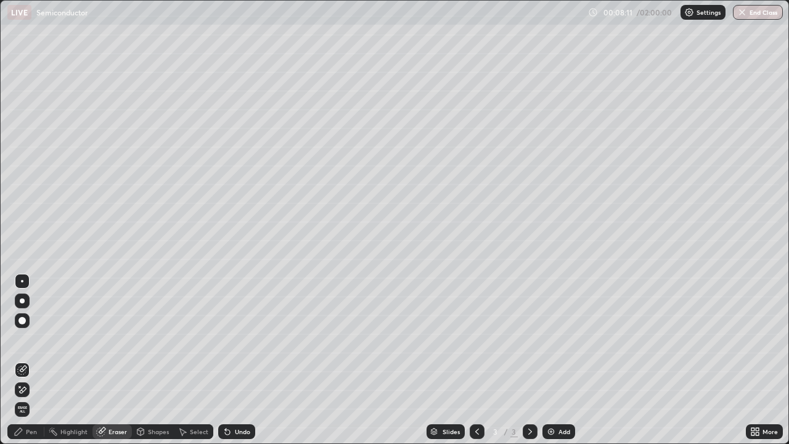
click at [22, 360] on div at bounding box center [22, 389] width 15 height 15
click at [26, 360] on icon at bounding box center [23, 368] width 7 height 6
click at [33, 360] on div "Pen" at bounding box center [31, 431] width 11 height 6
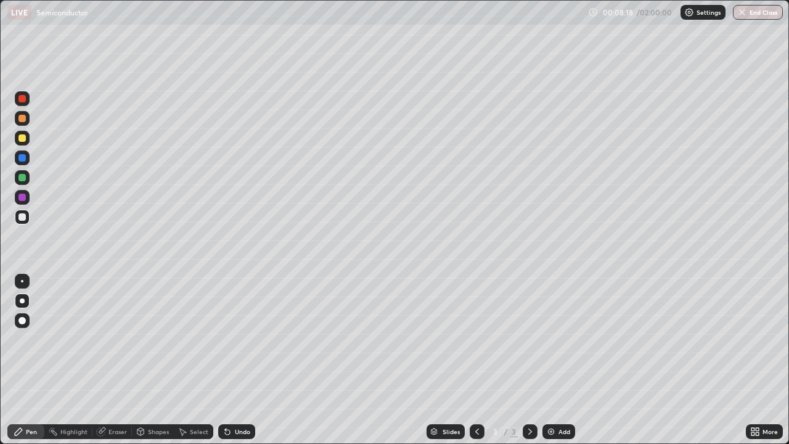
click at [553, 360] on img at bounding box center [551, 431] width 10 height 10
click at [183, 360] on icon at bounding box center [183, 431] width 7 height 7
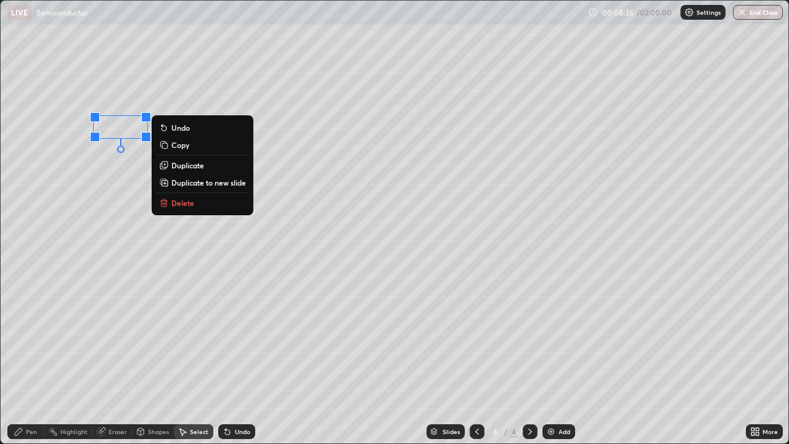
click at [191, 205] on p "Delete" at bounding box center [182, 203] width 23 height 10
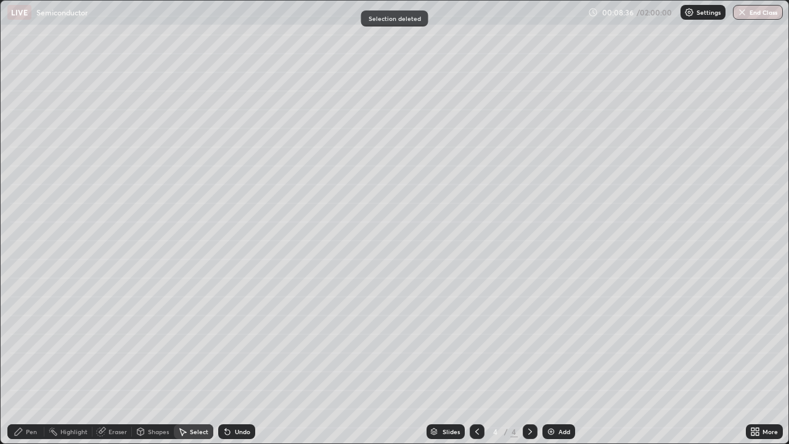
click at [31, 360] on div "Pen" at bounding box center [31, 431] width 11 height 6
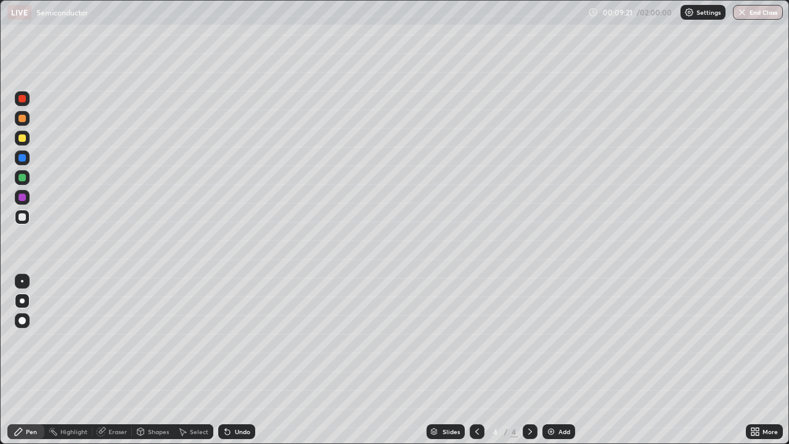
click at [231, 360] on div "Undo" at bounding box center [236, 431] width 37 height 15
click at [239, 360] on div "Undo" at bounding box center [242, 431] width 15 height 6
click at [235, 360] on div "Undo" at bounding box center [242, 431] width 15 height 6
click at [195, 360] on div "Select" at bounding box center [199, 431] width 18 height 6
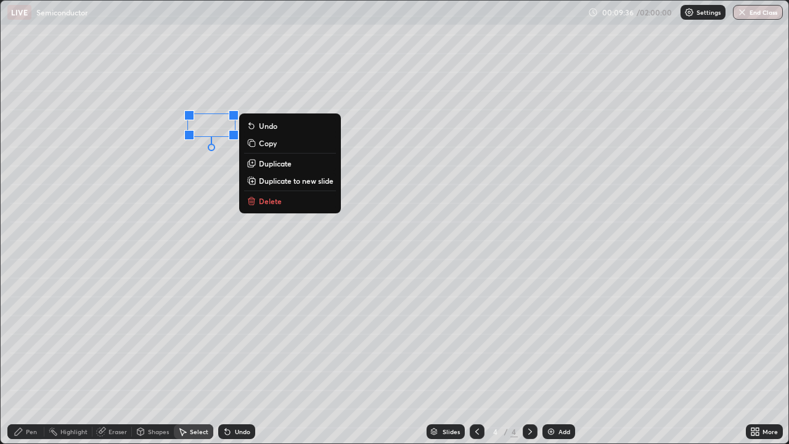
click at [273, 197] on p "Delete" at bounding box center [270, 201] width 23 height 10
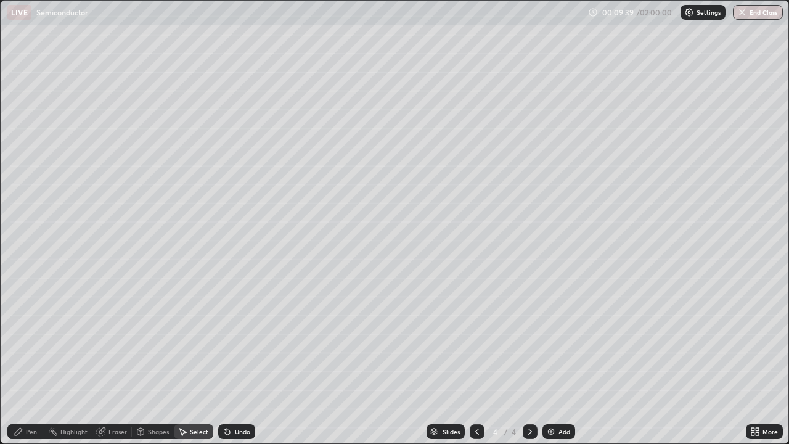
click at [22, 360] on icon at bounding box center [19, 431] width 10 height 10
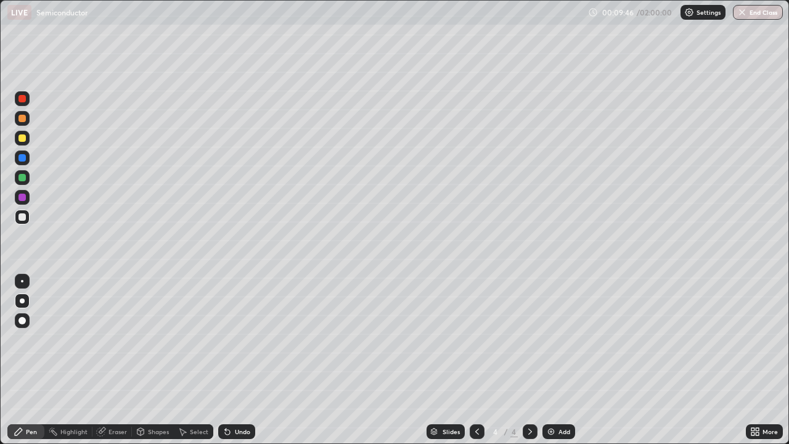
click at [112, 360] on div "Eraser" at bounding box center [117, 431] width 18 height 6
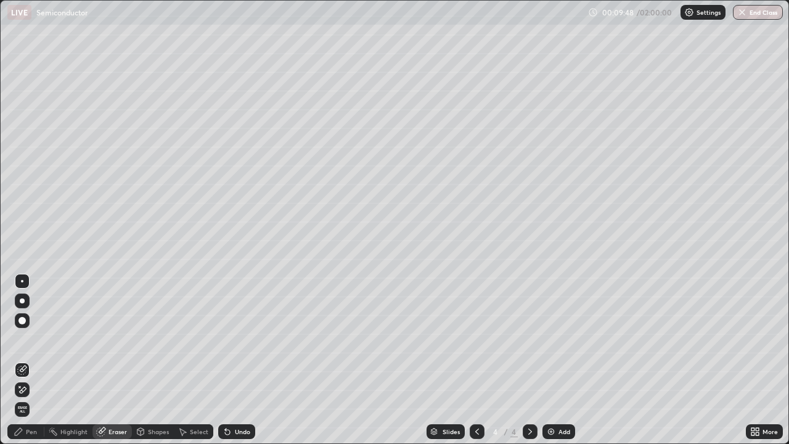
click at [27, 360] on div "Pen" at bounding box center [25, 431] width 37 height 15
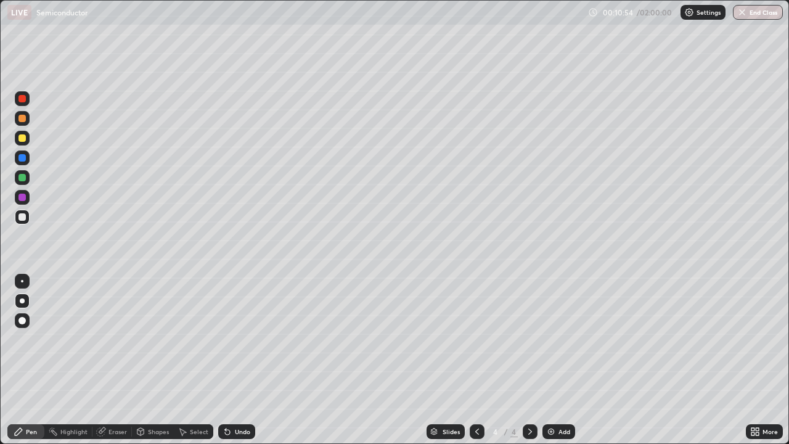
click at [160, 360] on div "Shapes" at bounding box center [158, 431] width 21 height 6
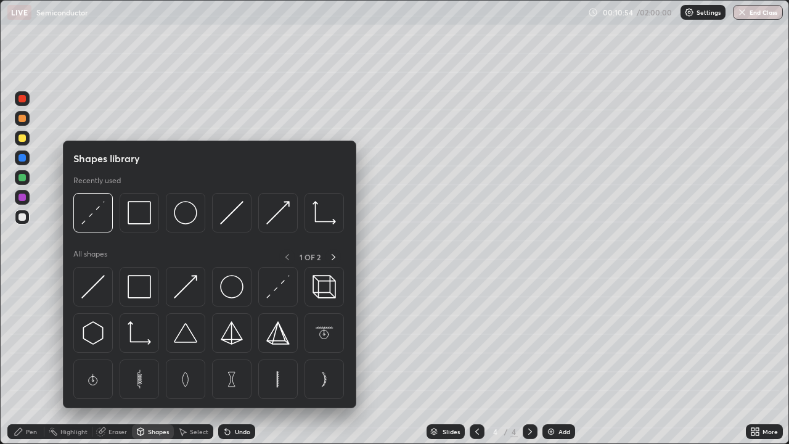
click at [186, 360] on icon at bounding box center [182, 431] width 10 height 10
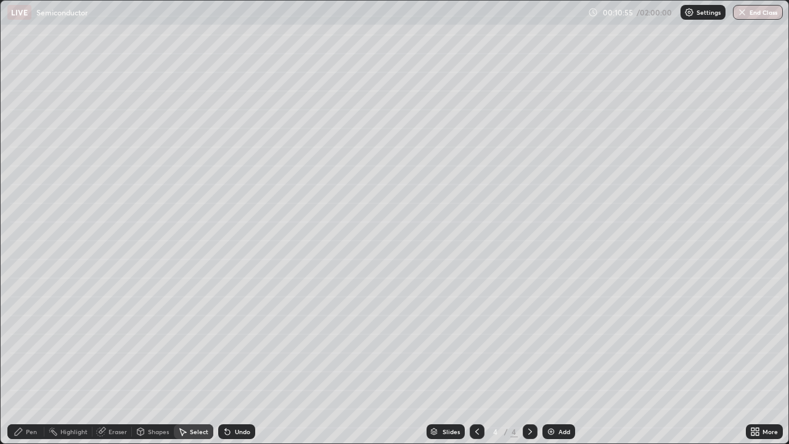
click at [153, 360] on div "Shapes" at bounding box center [158, 431] width 21 height 6
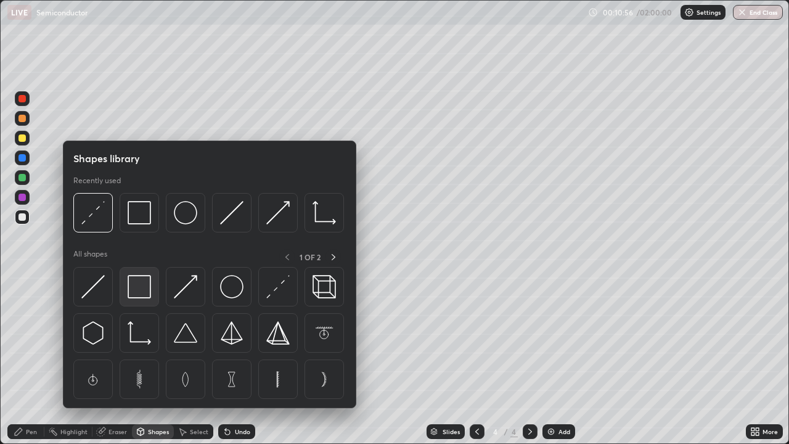
click at [142, 295] on img at bounding box center [139, 286] width 23 height 23
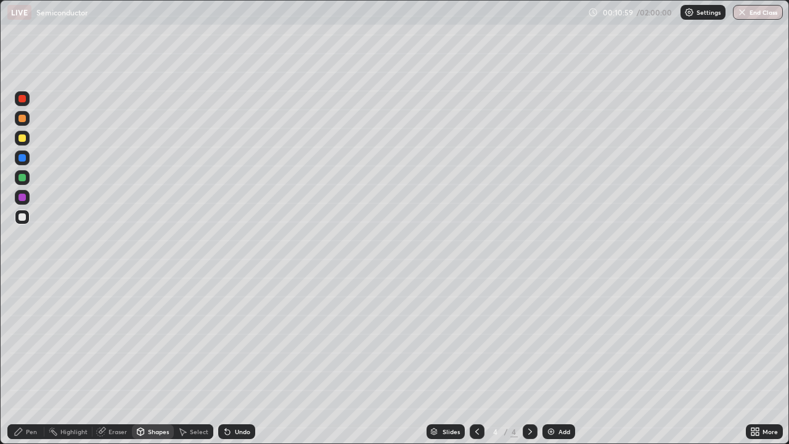
click at [32, 360] on div "Pen" at bounding box center [31, 431] width 11 height 6
click at [149, 360] on div "Shapes" at bounding box center [158, 431] width 21 height 6
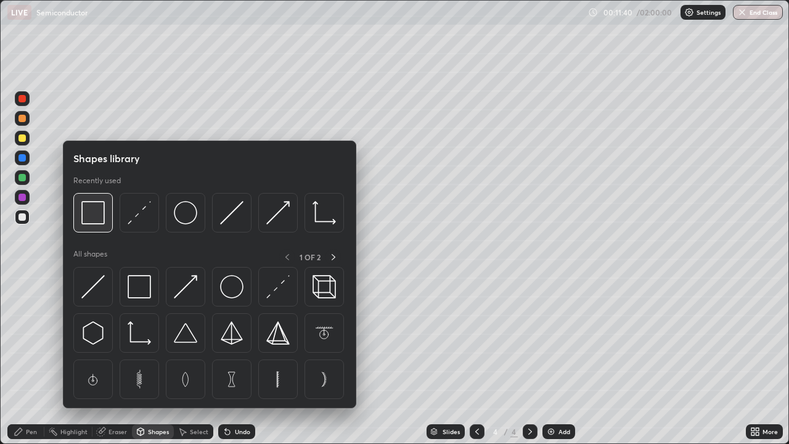
click at [97, 219] on img at bounding box center [92, 212] width 23 height 23
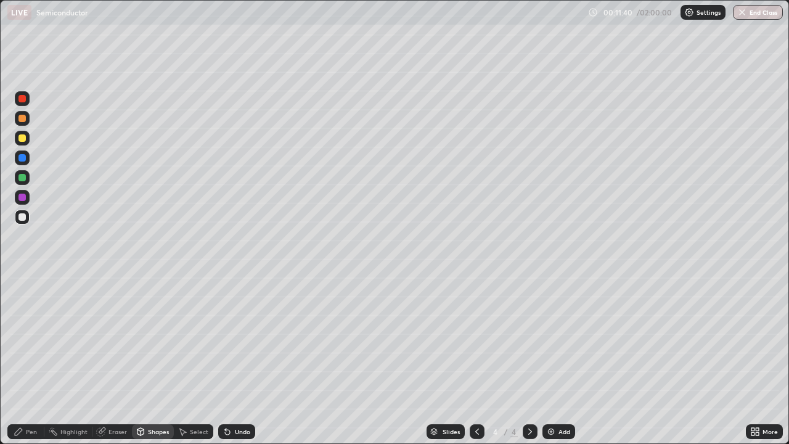
click at [25, 203] on div at bounding box center [22, 197] width 15 height 15
click at [25, 360] on div "Pen" at bounding box center [25, 431] width 37 height 15
click at [249, 360] on div "Undo" at bounding box center [236, 431] width 37 height 15
click at [242, 360] on div "Undo" at bounding box center [242, 431] width 15 height 6
click at [242, 360] on div "Undo" at bounding box center [236, 431] width 37 height 15
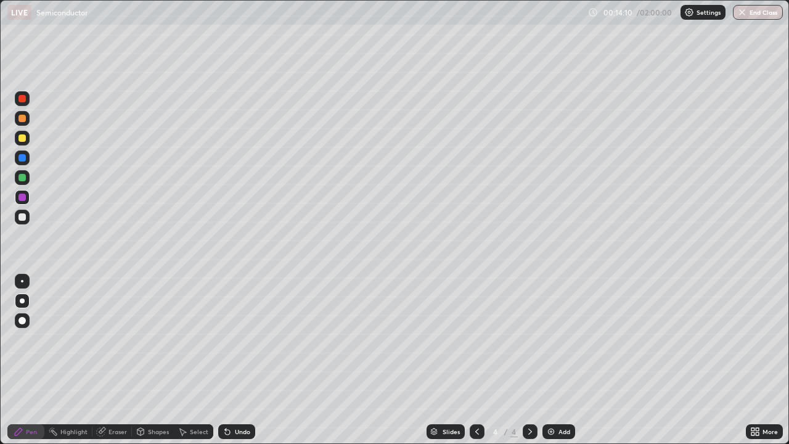
click at [21, 217] on div at bounding box center [21, 216] width 7 height 7
click at [552, 360] on img at bounding box center [551, 431] width 10 height 10
click at [476, 360] on icon at bounding box center [477, 431] width 10 height 10
click at [529, 360] on icon at bounding box center [530, 431] width 4 height 6
click at [476, 360] on icon at bounding box center [477, 431] width 4 height 6
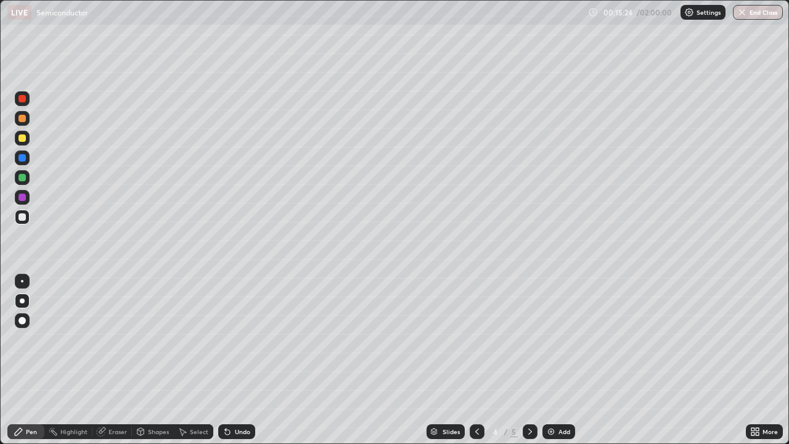
click at [528, 360] on icon at bounding box center [530, 431] width 10 height 10
click at [22, 281] on div at bounding box center [22, 281] width 2 height 2
click at [145, 360] on div "Shapes" at bounding box center [153, 431] width 42 height 15
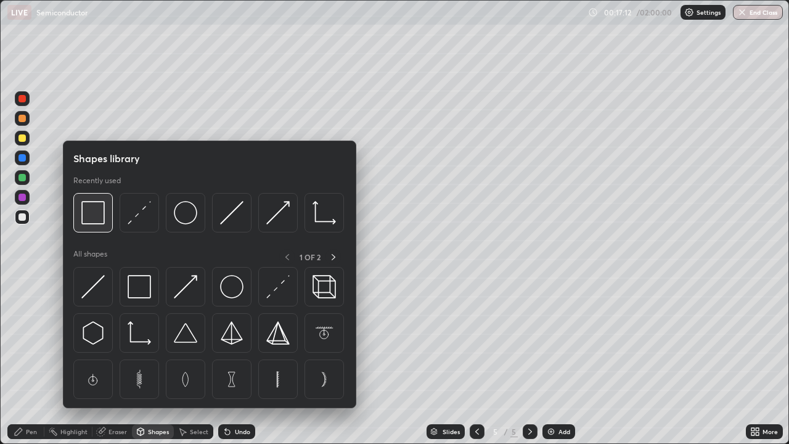
click at [94, 222] on img at bounding box center [92, 212] width 23 height 23
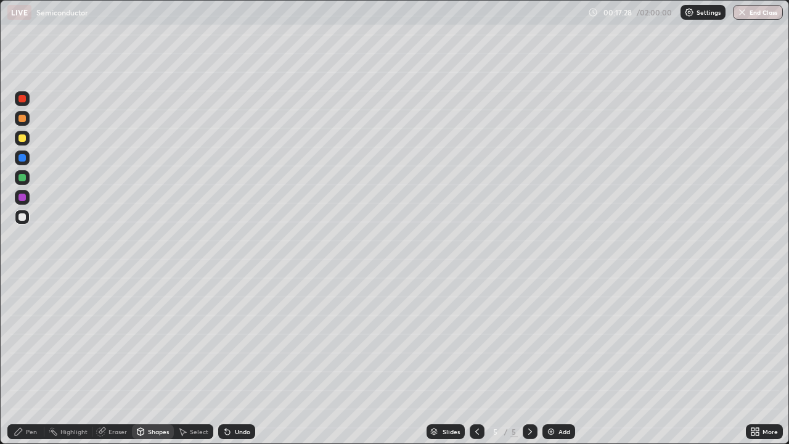
click at [152, 360] on div "Shapes" at bounding box center [158, 431] width 21 height 6
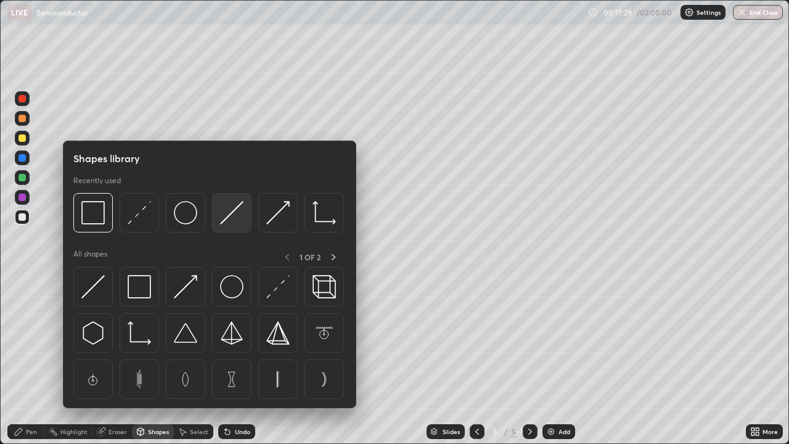
click at [226, 218] on img at bounding box center [231, 212] width 23 height 23
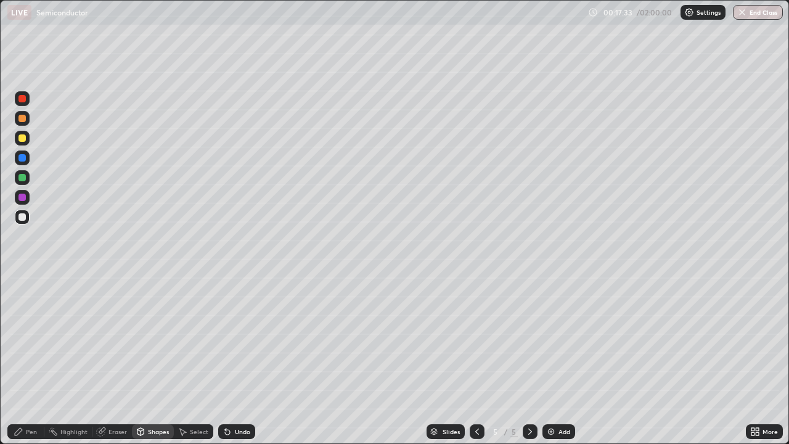
click at [27, 360] on div "Pen" at bounding box center [31, 431] width 11 height 6
click at [232, 360] on div "Undo" at bounding box center [236, 431] width 37 height 15
click at [159, 360] on div "Shapes" at bounding box center [158, 431] width 21 height 6
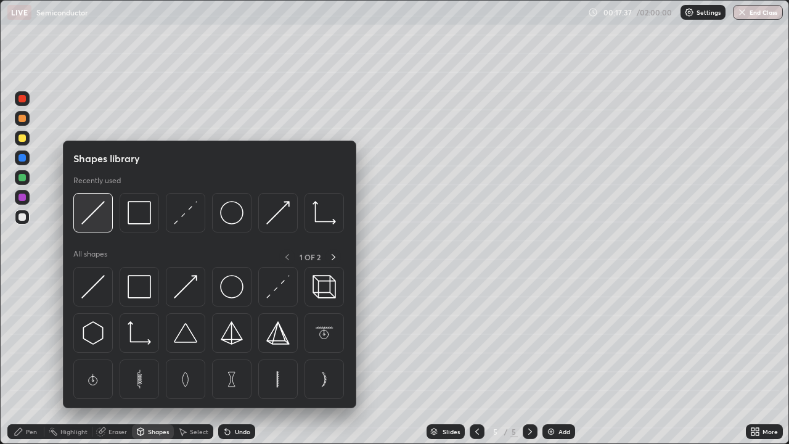
click at [100, 222] on img at bounding box center [92, 212] width 23 height 23
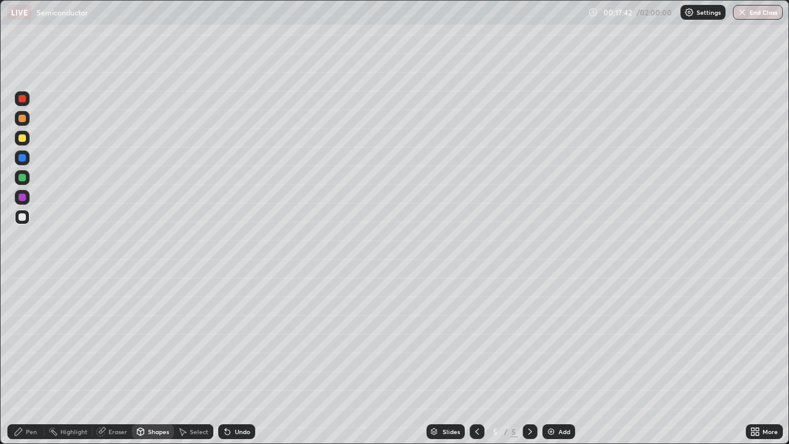
click at [27, 360] on div "Pen" at bounding box center [25, 431] width 37 height 15
click at [757, 360] on icon at bounding box center [755, 431] width 10 height 10
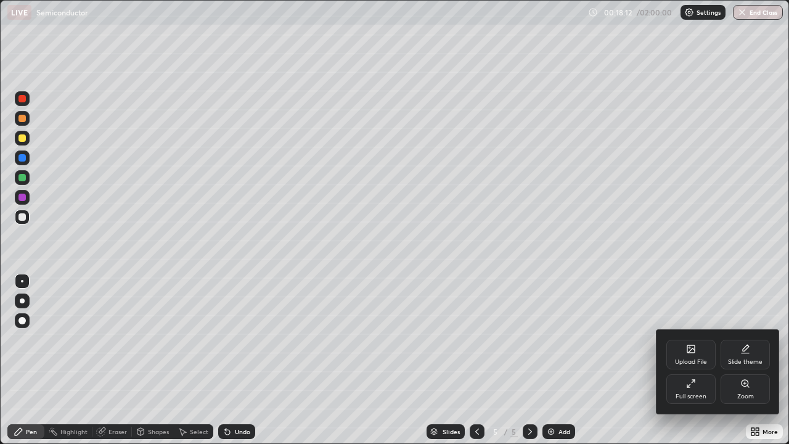
click at [744, 360] on div "Zoom" at bounding box center [744, 389] width 49 height 30
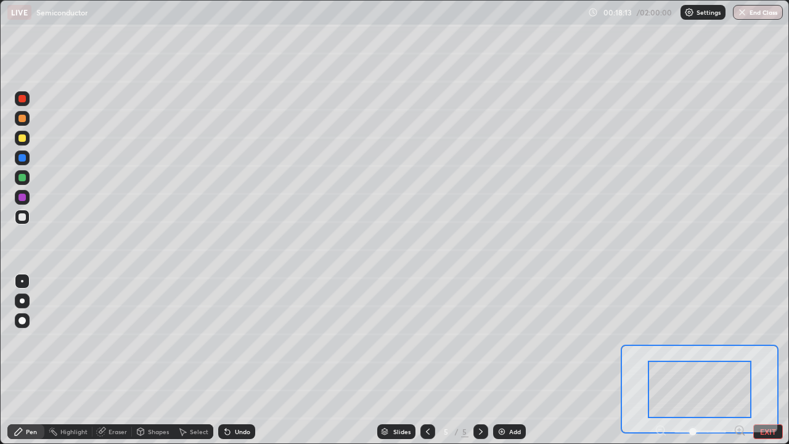
click at [739, 360] on icon at bounding box center [739, 430] width 3 height 0
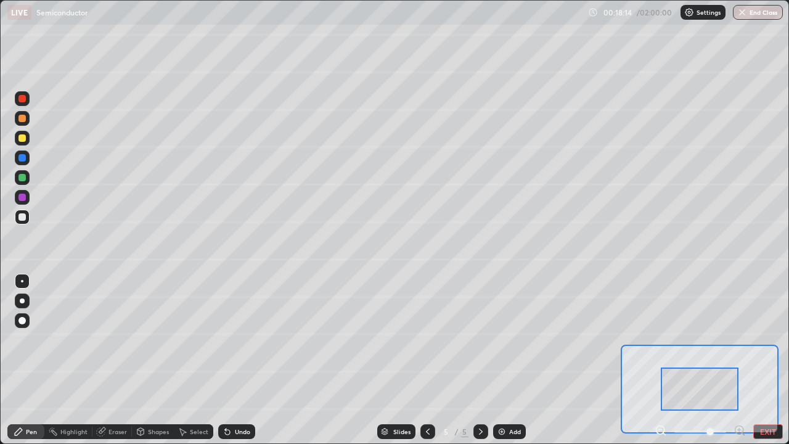
click at [739, 360] on icon at bounding box center [739, 429] width 0 height 3
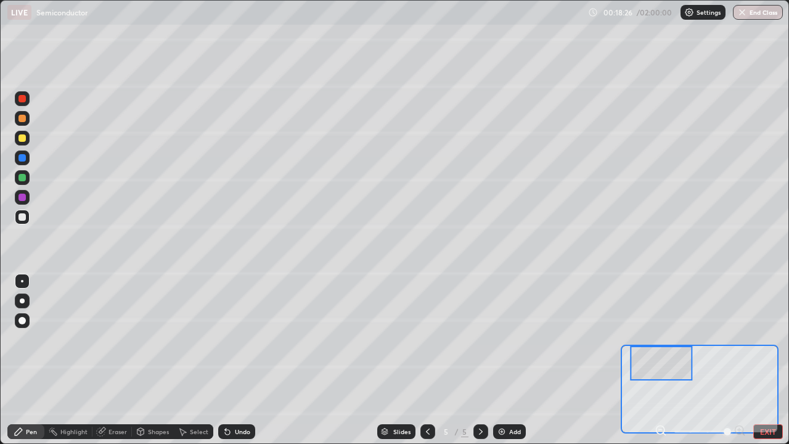
click at [764, 360] on button "EXIT" at bounding box center [768, 431] width 30 height 15
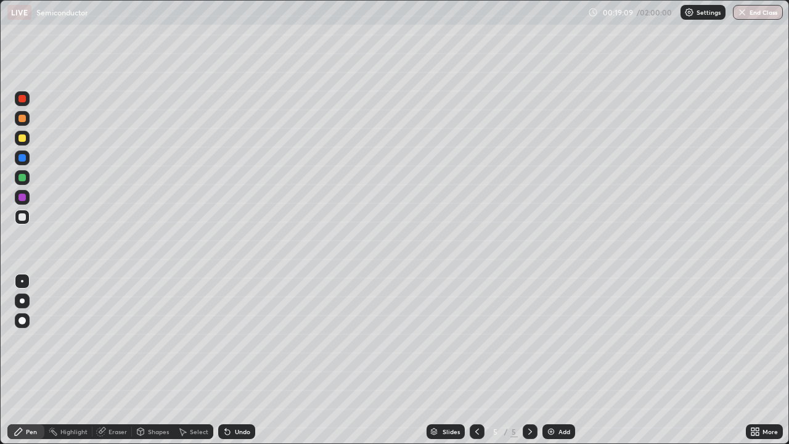
click at [232, 360] on div "Undo" at bounding box center [236, 431] width 37 height 15
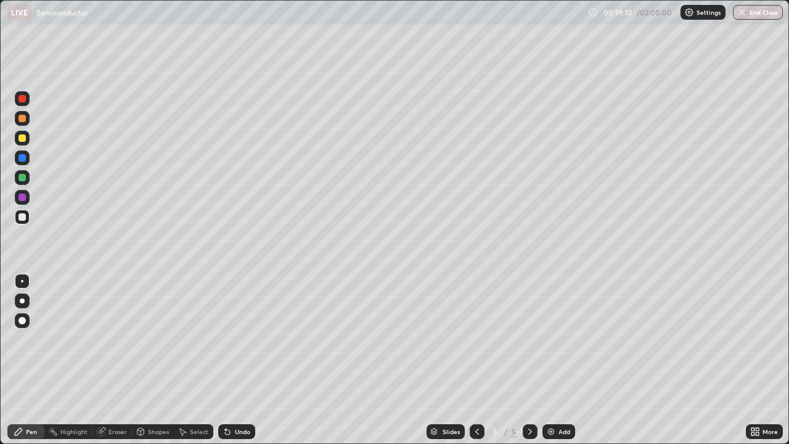
click at [230, 360] on div "Undo" at bounding box center [236, 431] width 37 height 15
click at [231, 360] on div "Undo" at bounding box center [236, 431] width 37 height 15
click at [230, 360] on div "Undo" at bounding box center [236, 431] width 37 height 15
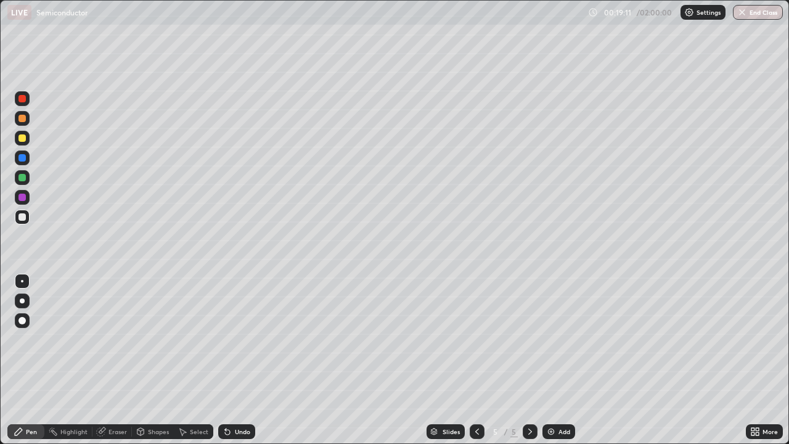
click at [229, 360] on div "Undo" at bounding box center [236, 431] width 37 height 15
click at [230, 360] on icon at bounding box center [227, 431] width 10 height 10
click at [229, 360] on icon at bounding box center [227, 431] width 10 height 10
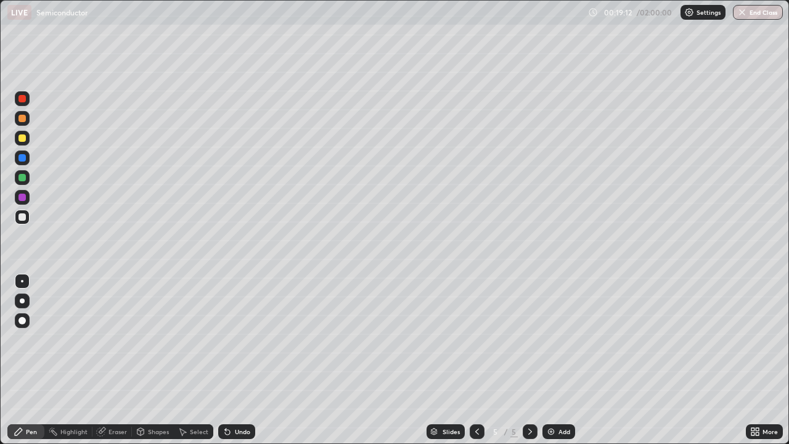
click at [153, 360] on div "Shapes" at bounding box center [158, 431] width 21 height 6
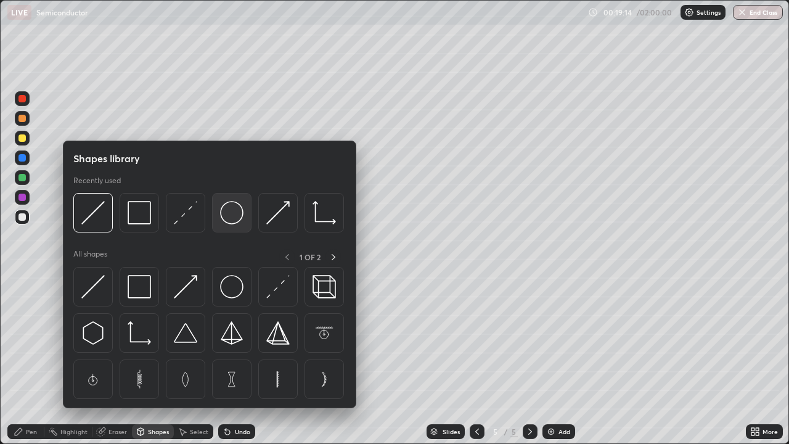
click at [233, 224] on img at bounding box center [231, 212] width 23 height 23
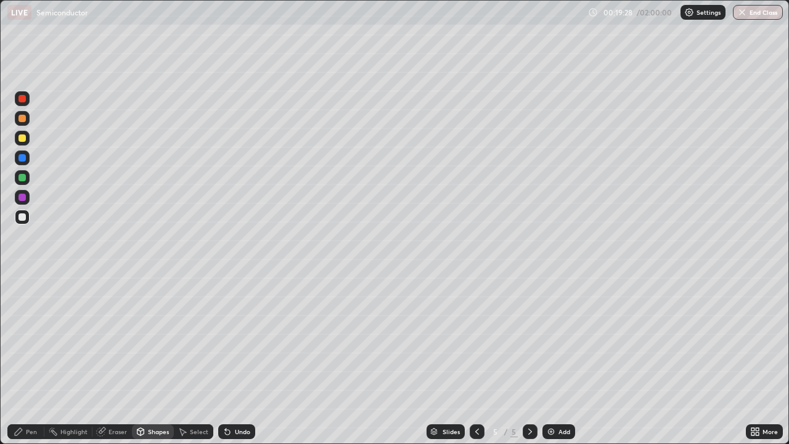
click at [239, 360] on div "Undo" at bounding box center [242, 431] width 15 height 6
click at [186, 360] on icon at bounding box center [182, 431] width 10 height 10
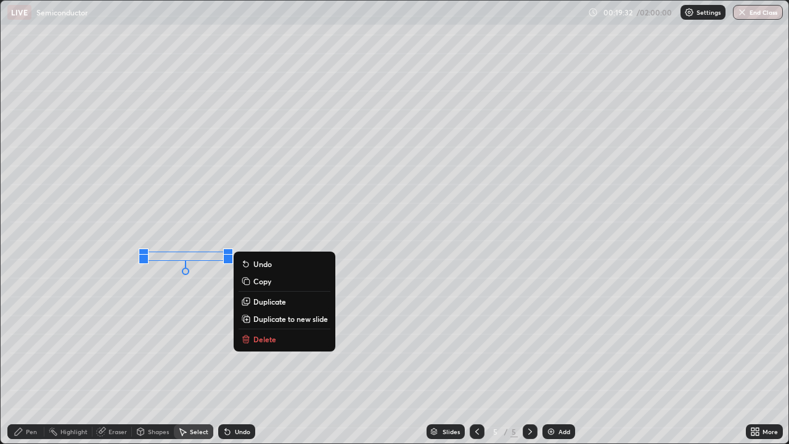
click at [260, 303] on p "Duplicate" at bounding box center [269, 301] width 33 height 10
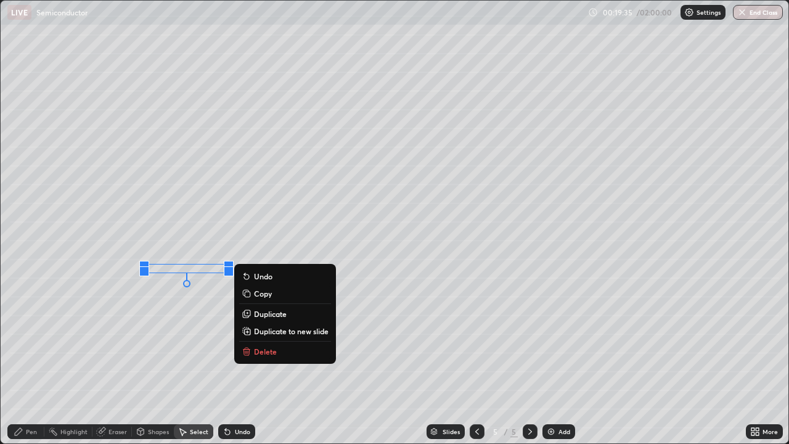
click at [259, 312] on p "Duplicate" at bounding box center [270, 314] width 33 height 10
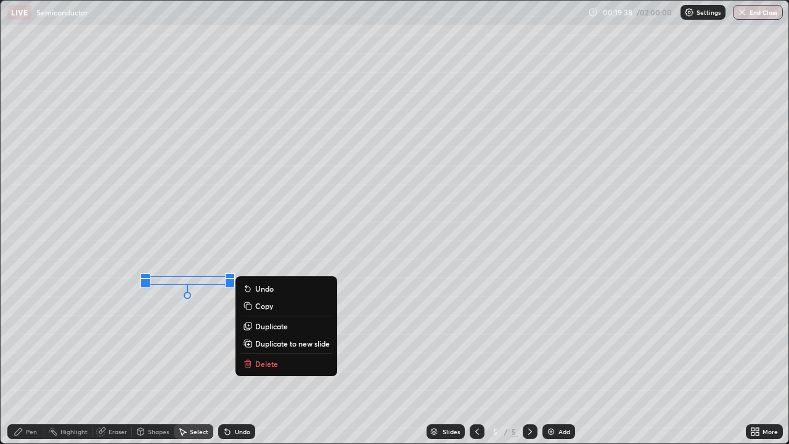
click at [262, 324] on p "Duplicate" at bounding box center [271, 326] width 33 height 10
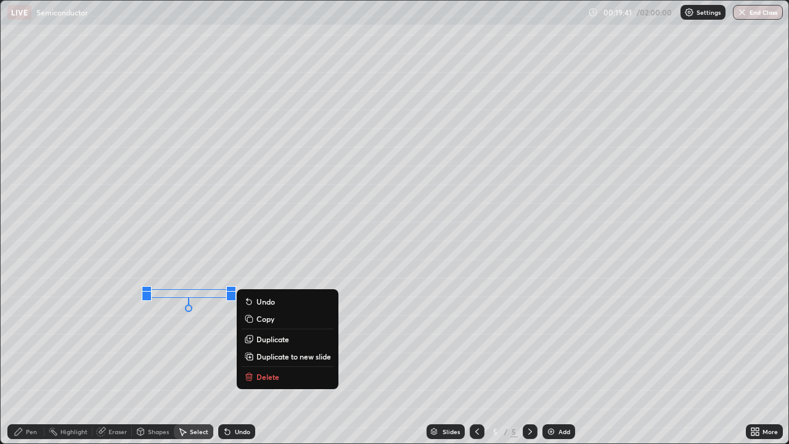
click at [265, 338] on p "Duplicate" at bounding box center [272, 339] width 33 height 10
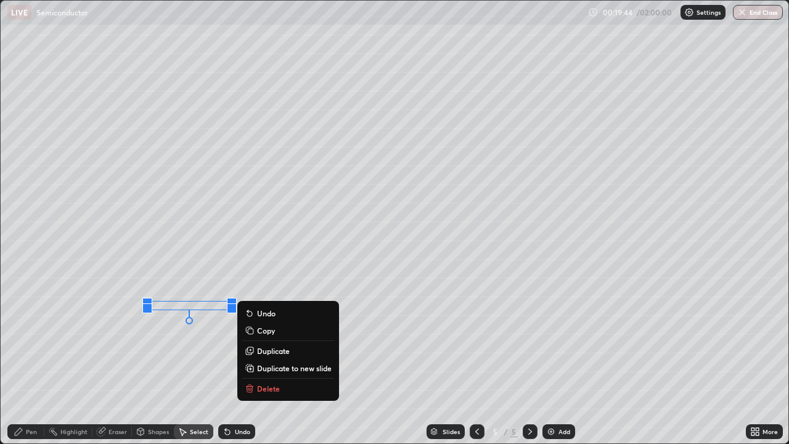
click at [261, 350] on p "Duplicate" at bounding box center [273, 351] width 33 height 10
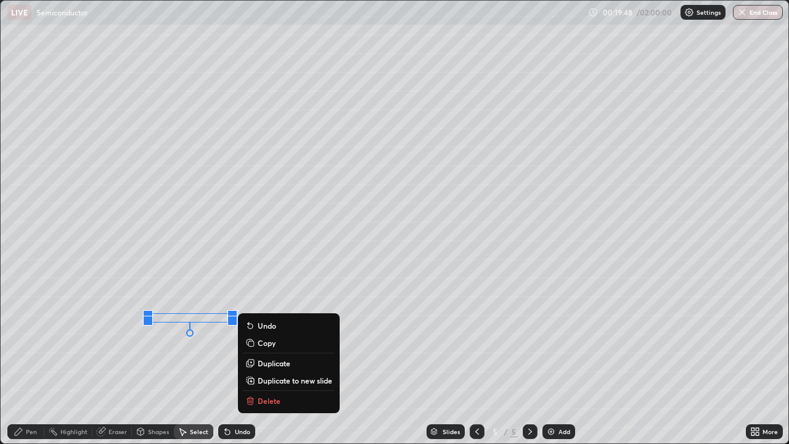
click at [262, 360] on p "Duplicate" at bounding box center [274, 363] width 33 height 10
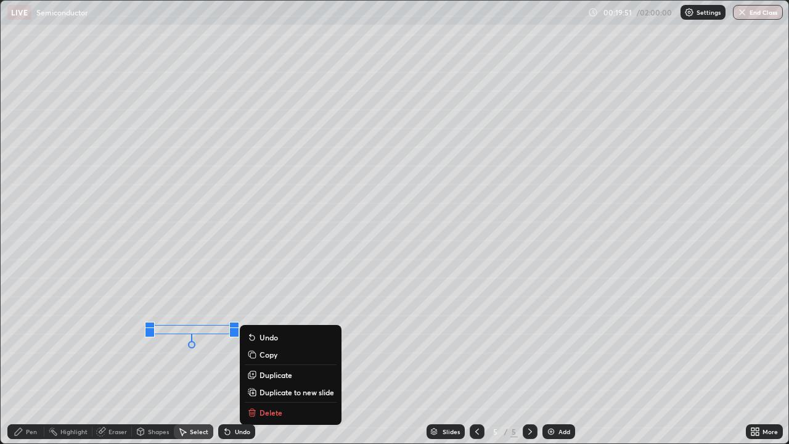
click at [155, 360] on div "0 ° Undo Copy Duplicate Duplicate to new slide Delete" at bounding box center [395, 222] width 788 height 442
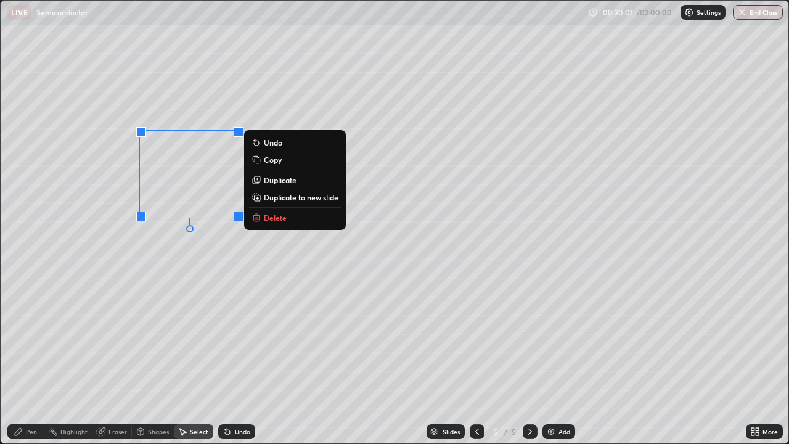
click at [171, 282] on div "0 ° Undo Copy Duplicate Duplicate to new slide Delete" at bounding box center [395, 222] width 788 height 442
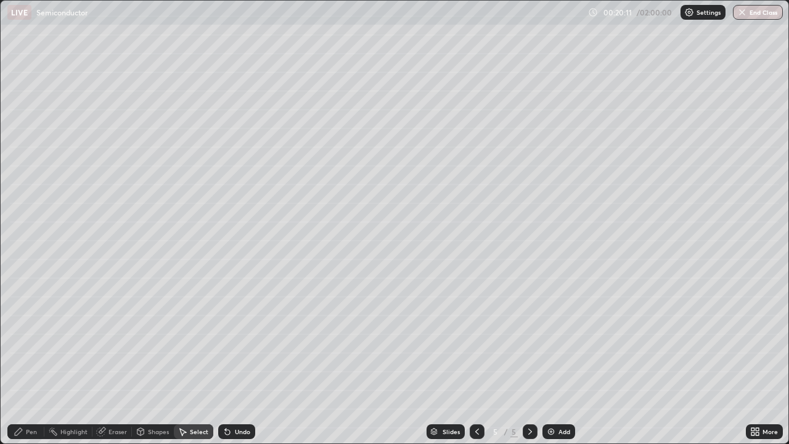
click at [755, 360] on icon at bounding box center [755, 431] width 10 height 10
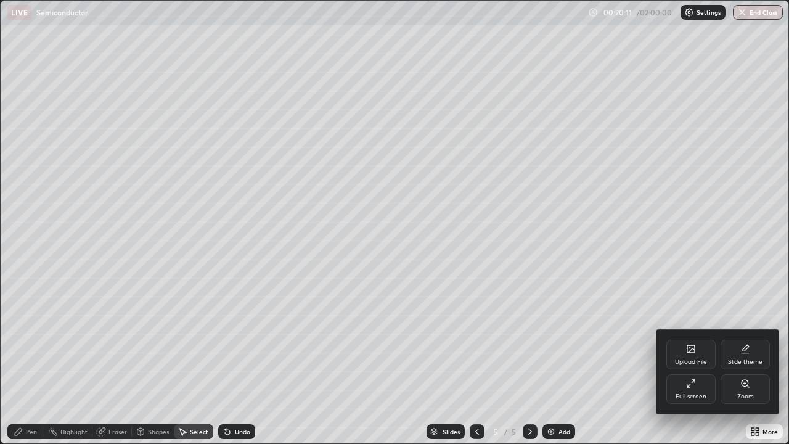
click at [695, 360] on div "Full screen" at bounding box center [690, 396] width 31 height 6
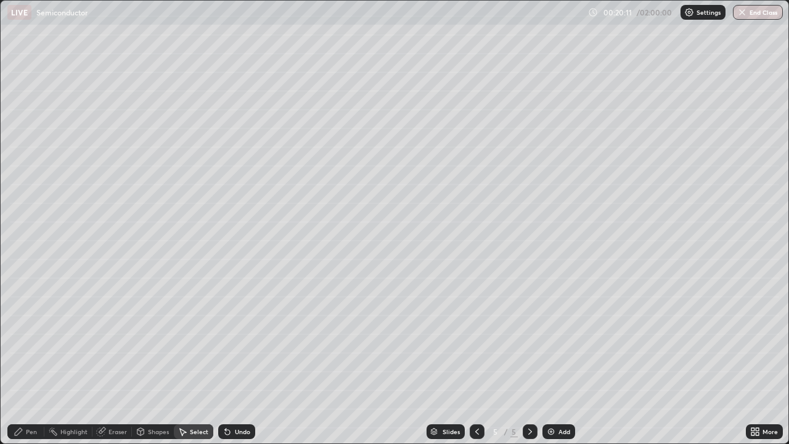
scroll to position [61268, 60840]
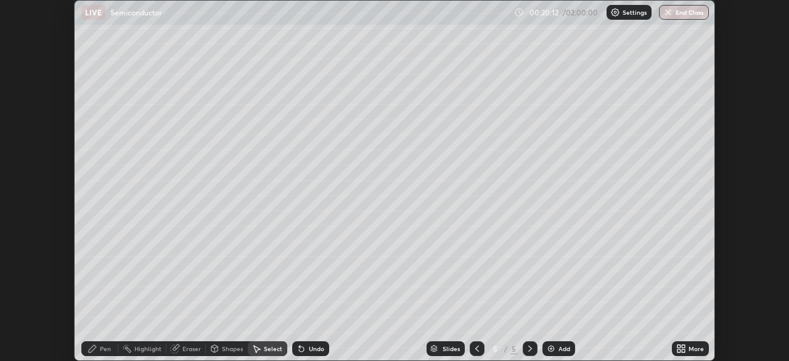
click at [690, 347] on div "More" at bounding box center [695, 348] width 15 height 6
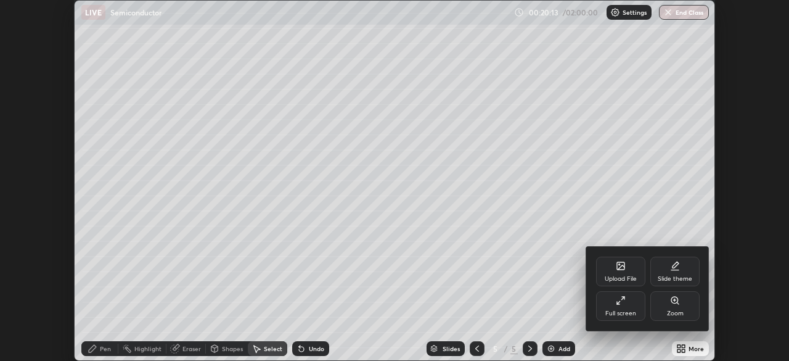
click at [632, 312] on div "Full screen" at bounding box center [620, 313] width 31 height 6
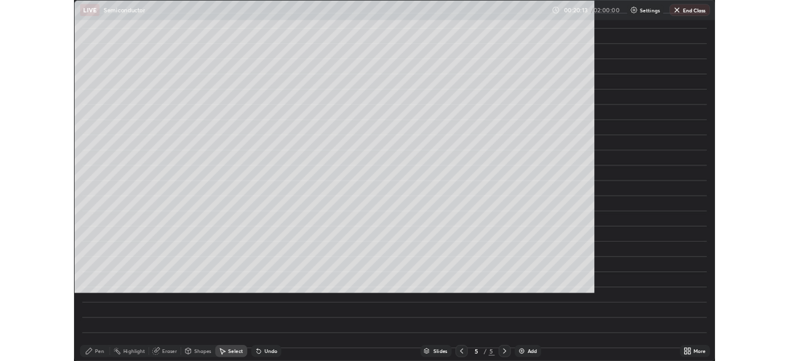
scroll to position [444, 789]
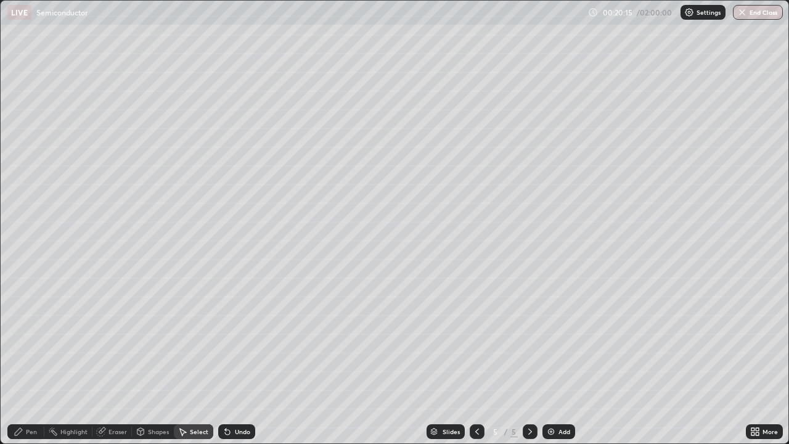
click at [31, 360] on div "Pen" at bounding box center [31, 431] width 11 height 6
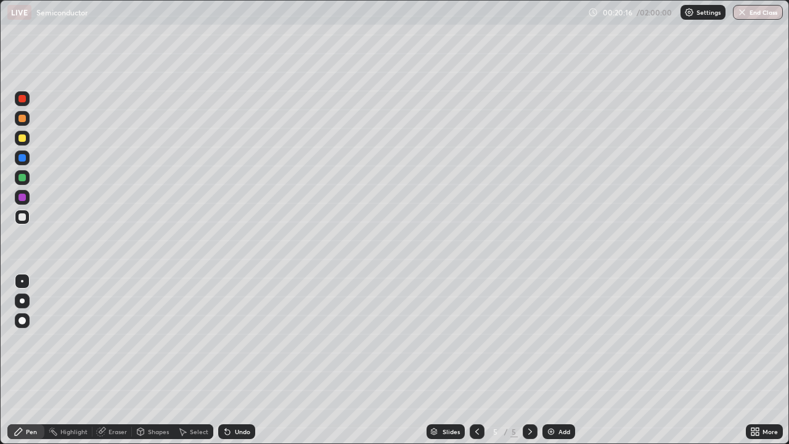
click at [27, 319] on div at bounding box center [22, 320] width 15 height 15
click at [22, 281] on div at bounding box center [22, 281] width 2 height 2
click at [24, 140] on div at bounding box center [21, 137] width 7 height 7
click at [239, 360] on div "Undo" at bounding box center [242, 431] width 15 height 6
click at [235, 360] on div "Undo" at bounding box center [242, 431] width 15 height 6
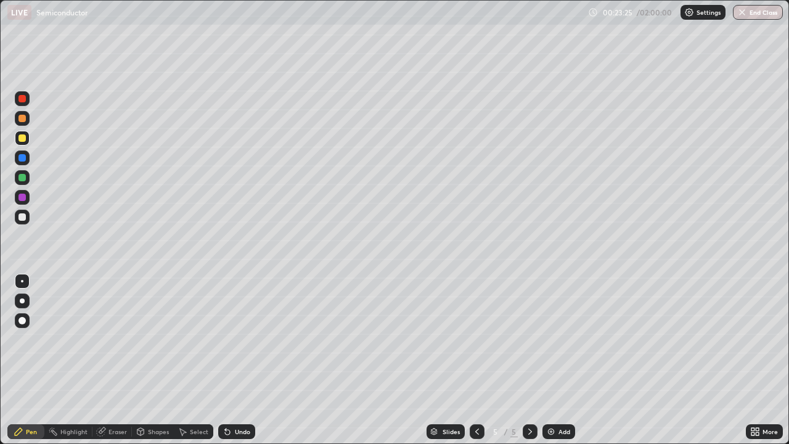
click at [235, 360] on div "Undo" at bounding box center [242, 431] width 15 height 6
click at [233, 360] on div "Undo" at bounding box center [236, 431] width 37 height 15
click at [234, 360] on div "Undo" at bounding box center [236, 431] width 37 height 15
click at [240, 360] on div "Undo" at bounding box center [236, 431] width 37 height 15
click at [185, 360] on icon at bounding box center [182, 431] width 10 height 10
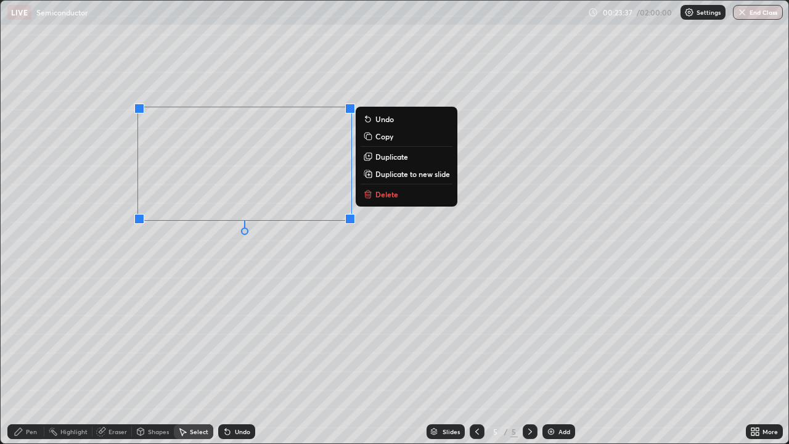
click at [380, 138] on p "Copy" at bounding box center [384, 136] width 18 height 10
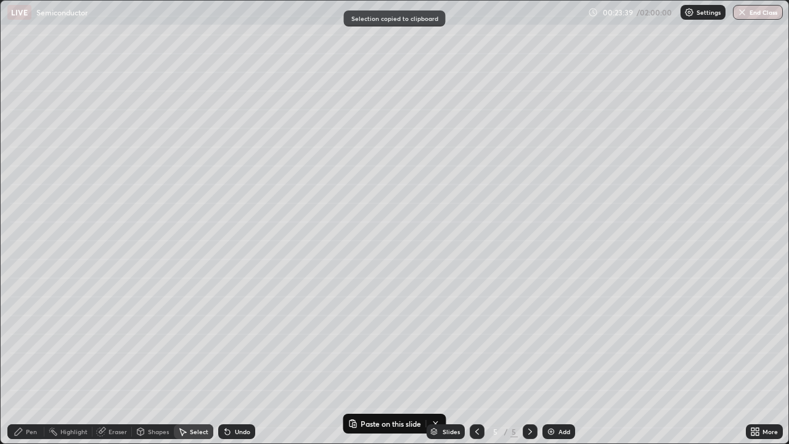
click at [23, 360] on icon at bounding box center [19, 431] width 10 height 10
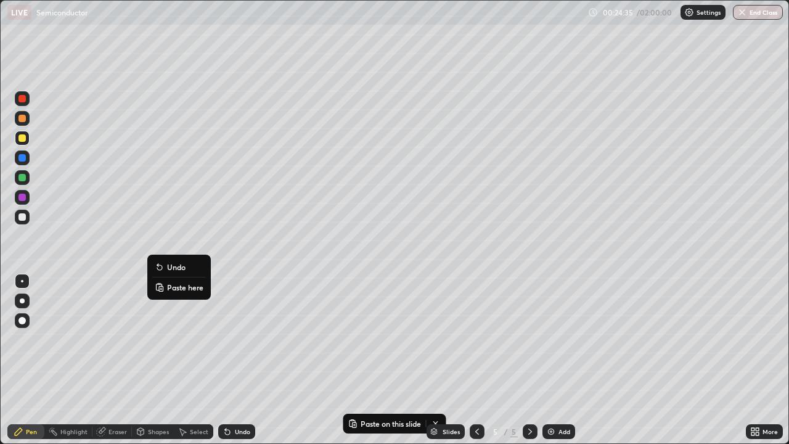
click at [179, 288] on p "Paste here" at bounding box center [185, 287] width 36 height 10
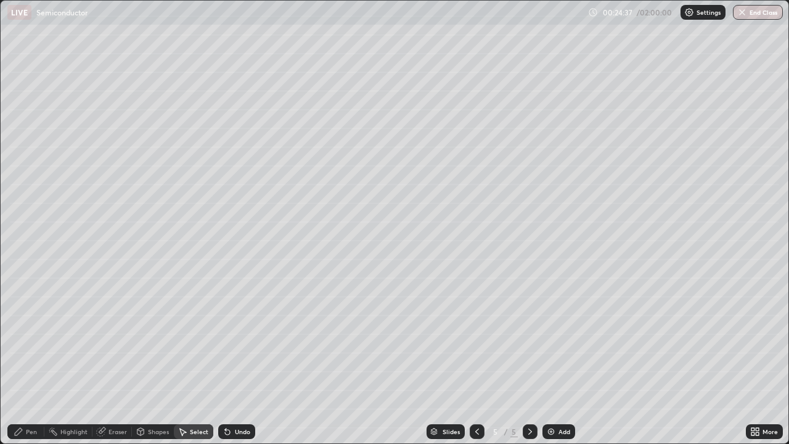
click at [147, 360] on div "Shapes" at bounding box center [153, 431] width 42 height 15
click at [110, 360] on div "Eraser" at bounding box center [117, 431] width 18 height 6
click at [26, 360] on icon at bounding box center [22, 390] width 10 height 10
click at [235, 360] on div "Undo" at bounding box center [236, 431] width 37 height 15
click at [25, 360] on icon at bounding box center [23, 368] width 7 height 6
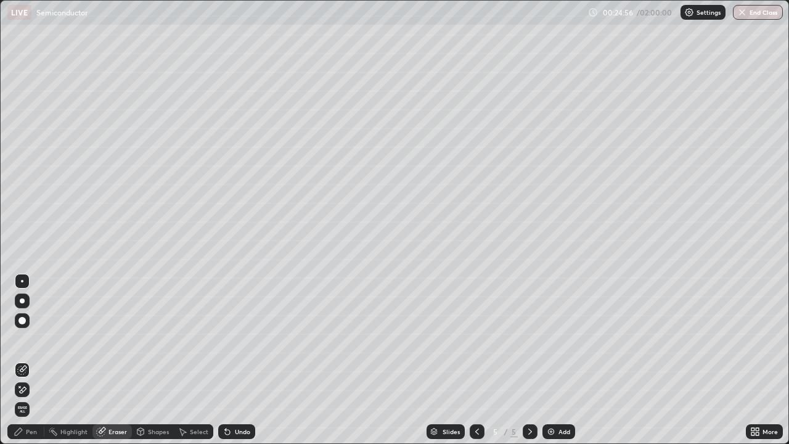
click at [146, 360] on div "Shapes" at bounding box center [153, 431] width 42 height 15
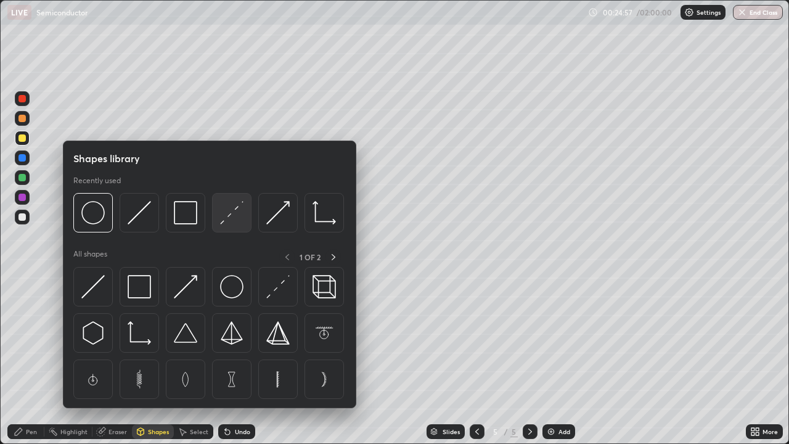
click at [226, 218] on img at bounding box center [231, 212] width 23 height 23
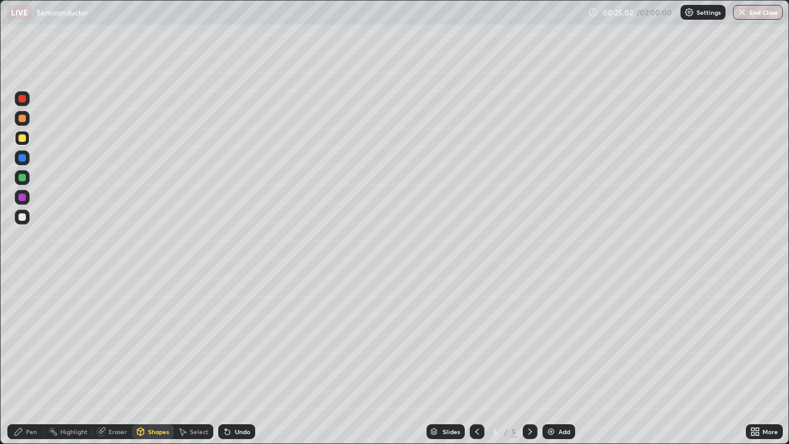
click at [20, 360] on icon at bounding box center [18, 431] width 7 height 7
click at [23, 219] on div at bounding box center [21, 216] width 7 height 7
click at [150, 360] on div "Shapes" at bounding box center [158, 431] width 21 height 6
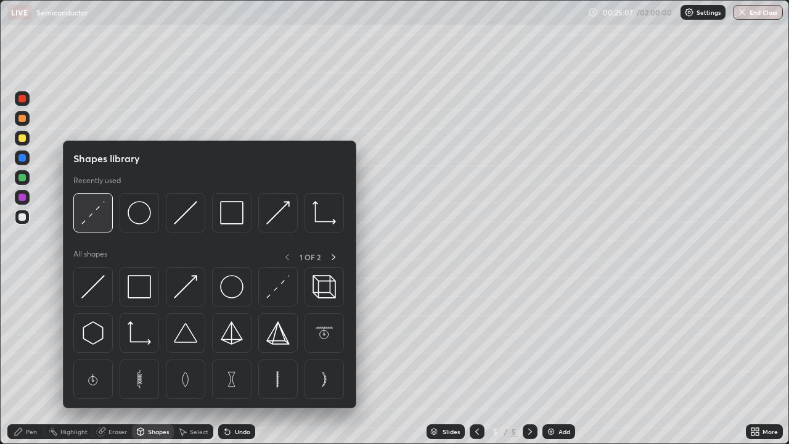
click at [96, 219] on img at bounding box center [92, 212] width 23 height 23
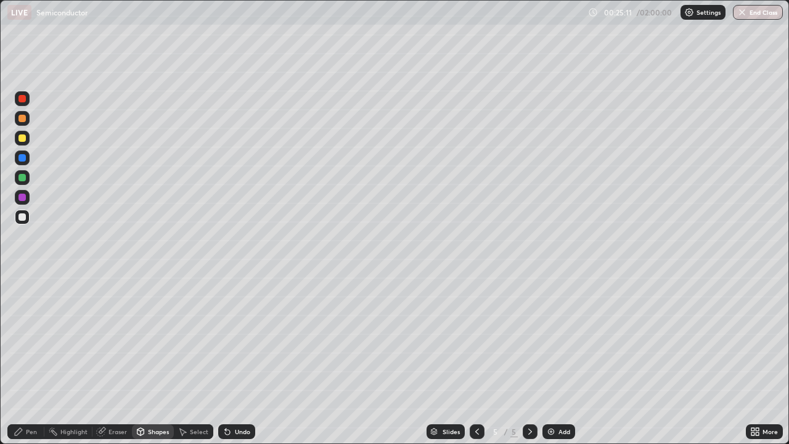
click at [37, 360] on div "Pen" at bounding box center [25, 431] width 37 height 15
click at [23, 141] on div at bounding box center [21, 137] width 7 height 7
click at [225, 360] on icon at bounding box center [225, 428] width 1 height 1
click at [225, 360] on icon at bounding box center [227, 432] width 5 height 5
click at [226, 360] on icon at bounding box center [227, 432] width 5 height 5
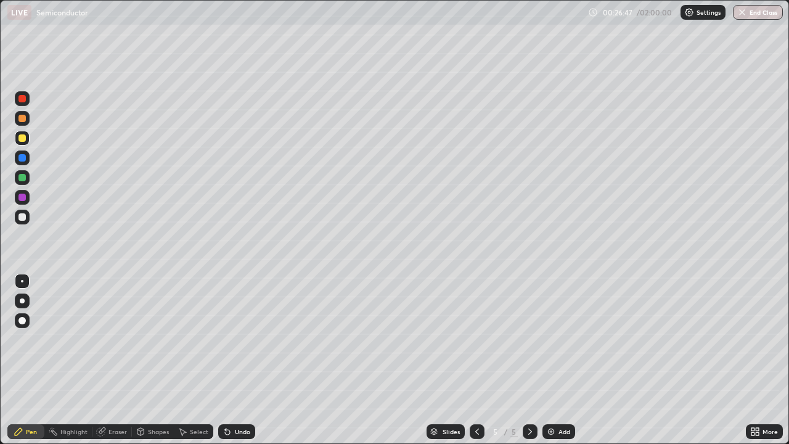
click at [229, 360] on icon at bounding box center [227, 431] width 10 height 10
click at [227, 360] on icon at bounding box center [227, 432] width 5 height 5
click at [235, 360] on div "Undo" at bounding box center [242, 431] width 15 height 6
click at [25, 220] on div at bounding box center [22, 217] width 15 height 15
click at [556, 360] on div "Add" at bounding box center [558, 431] width 33 height 15
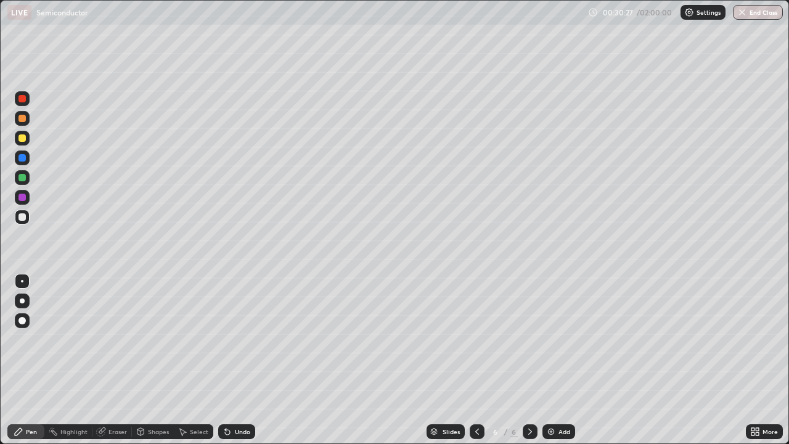
click at [22, 301] on div at bounding box center [22, 300] width 5 height 5
click at [190, 360] on div "Select" at bounding box center [199, 431] width 18 height 6
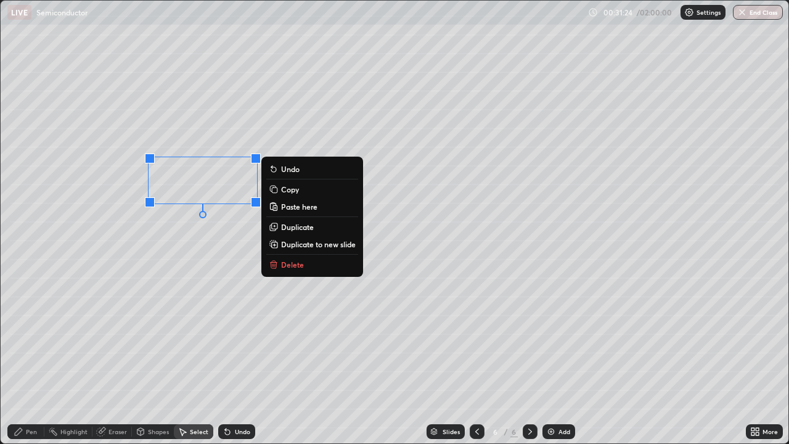
click at [298, 226] on p "Duplicate" at bounding box center [297, 227] width 33 height 10
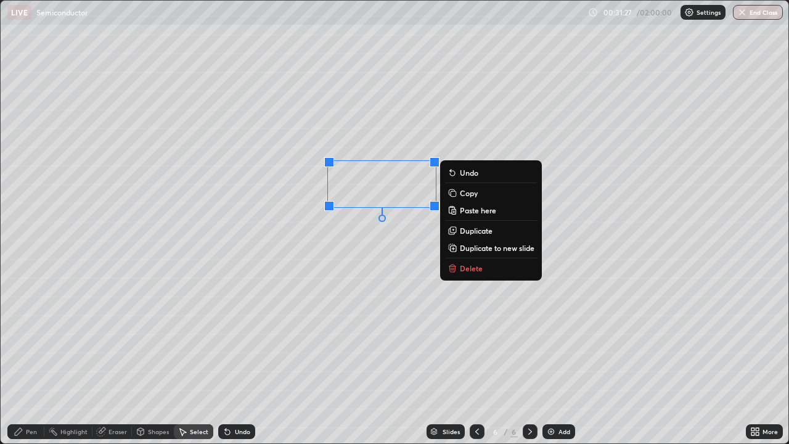
click at [20, 360] on icon at bounding box center [18, 431] width 7 height 7
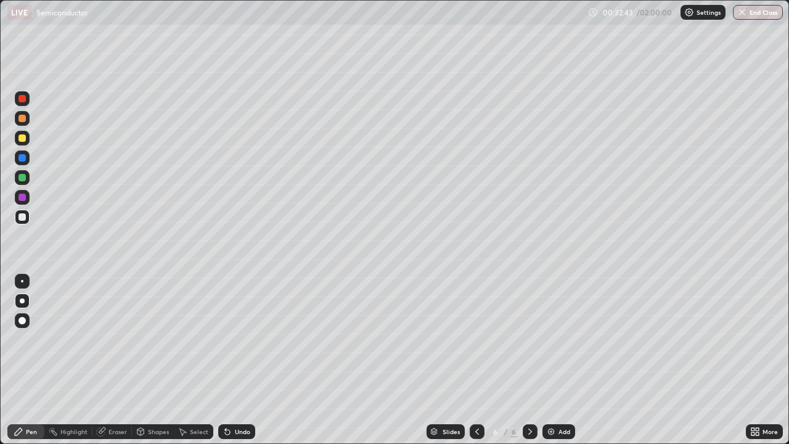
click at [116, 360] on div "Eraser" at bounding box center [117, 431] width 18 height 6
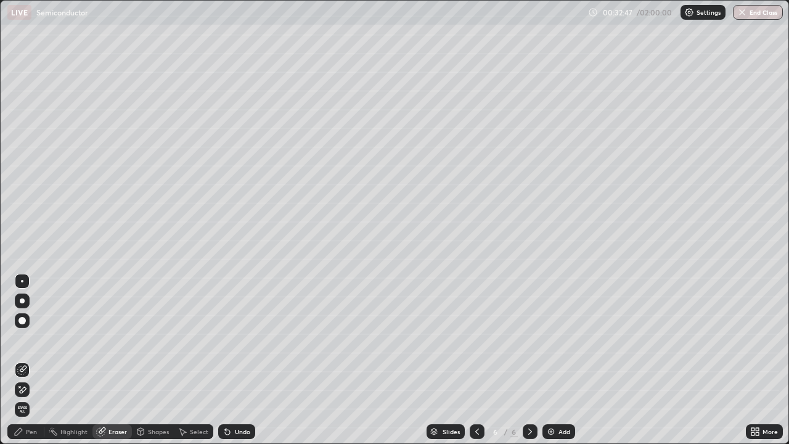
click at [24, 360] on div "Pen" at bounding box center [25, 431] width 37 height 15
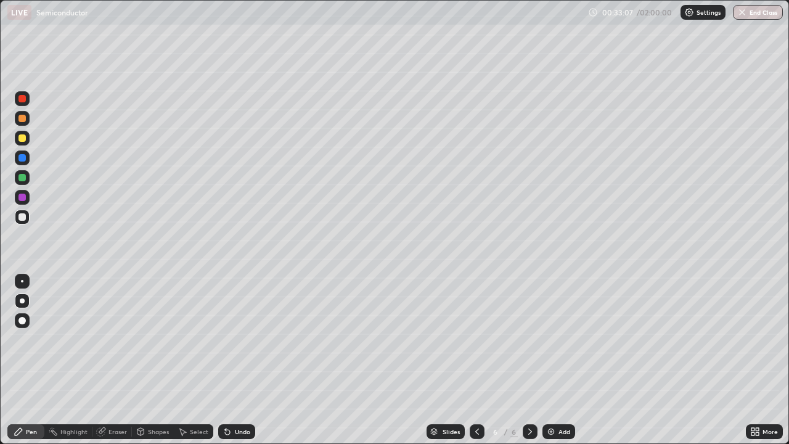
click at [759, 360] on icon at bounding box center [755, 431] width 10 height 10
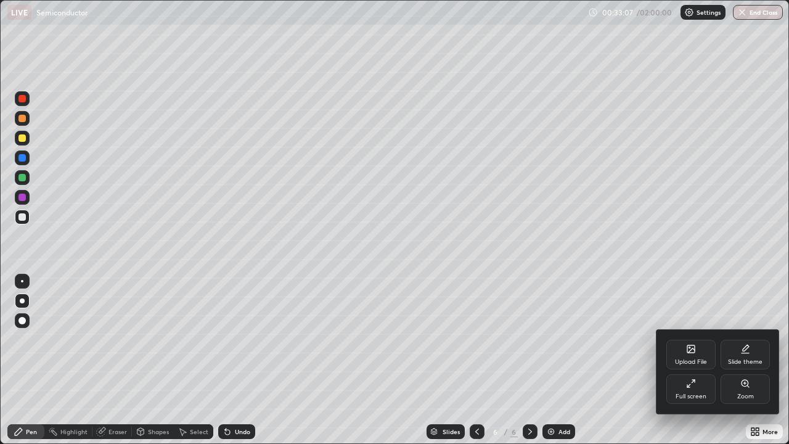
click at [698, 360] on div "Full screen" at bounding box center [690, 389] width 49 height 30
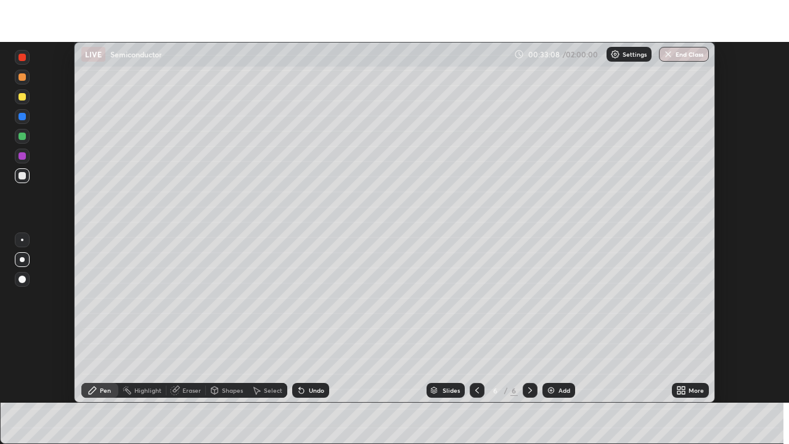
scroll to position [61268, 60840]
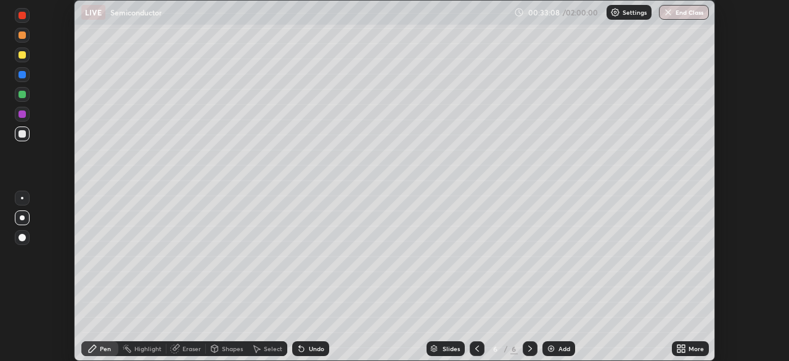
click at [689, 346] on div "More" at bounding box center [695, 348] width 15 height 6
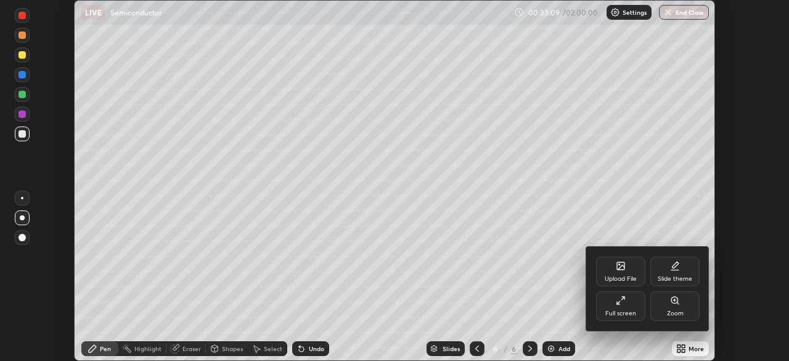
click at [629, 305] on div "Full screen" at bounding box center [620, 306] width 49 height 30
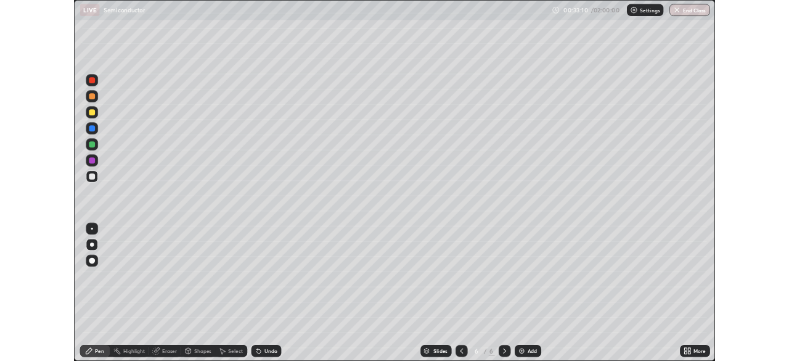
scroll to position [444, 789]
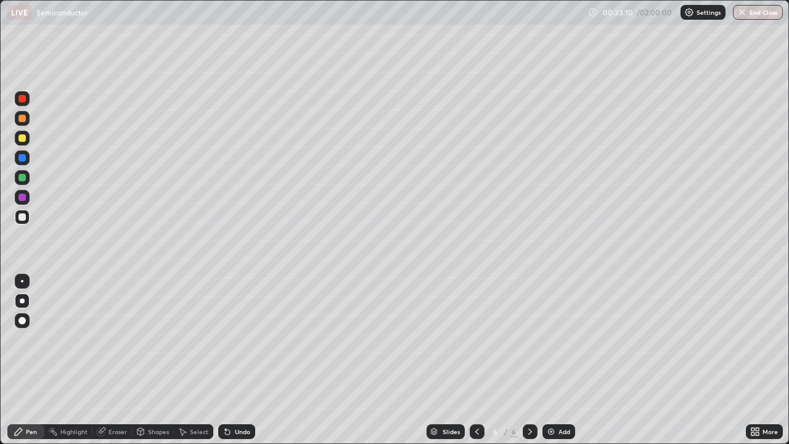
click at [198, 360] on div "Select" at bounding box center [199, 431] width 18 height 6
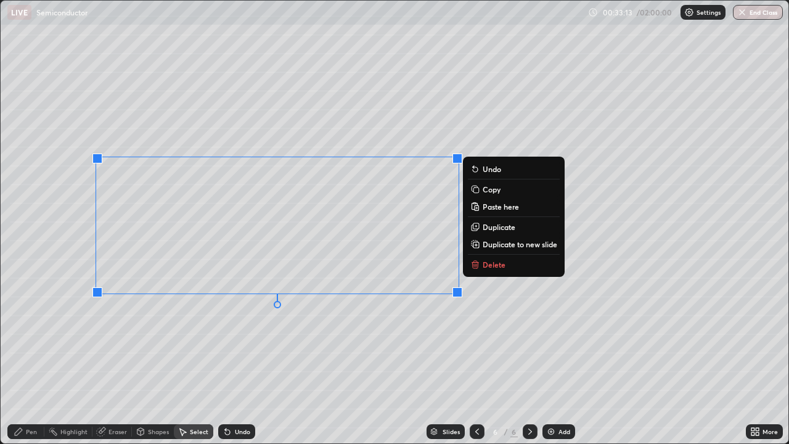
click at [499, 266] on p "Delete" at bounding box center [494, 264] width 23 height 10
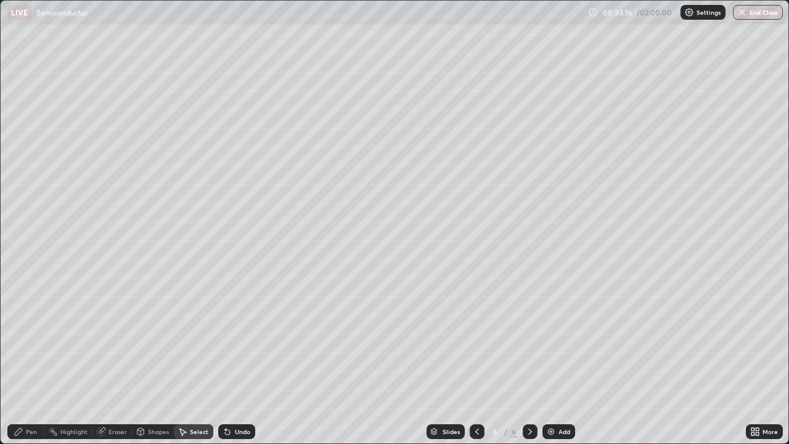
click at [476, 360] on icon at bounding box center [477, 431] width 4 height 6
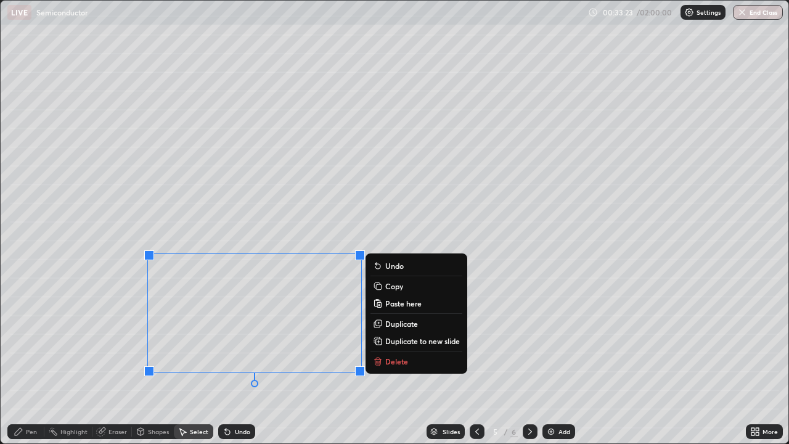
click at [394, 288] on p "Copy" at bounding box center [394, 286] width 18 height 10
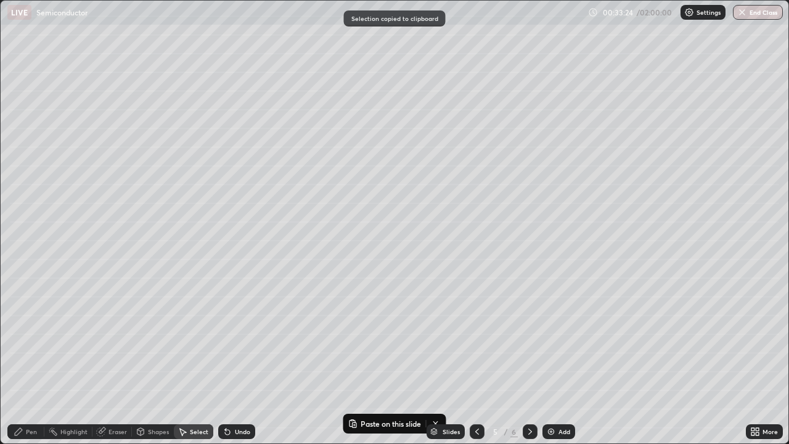
click at [531, 360] on icon at bounding box center [530, 431] width 10 height 10
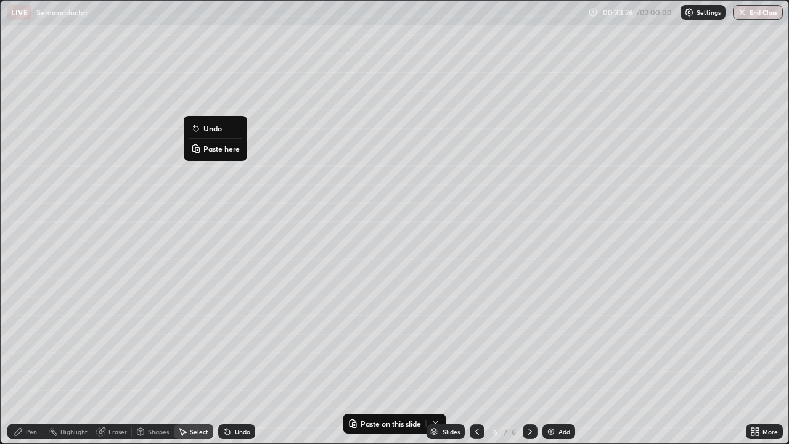
click at [213, 149] on p "Paste here" at bounding box center [221, 149] width 36 height 10
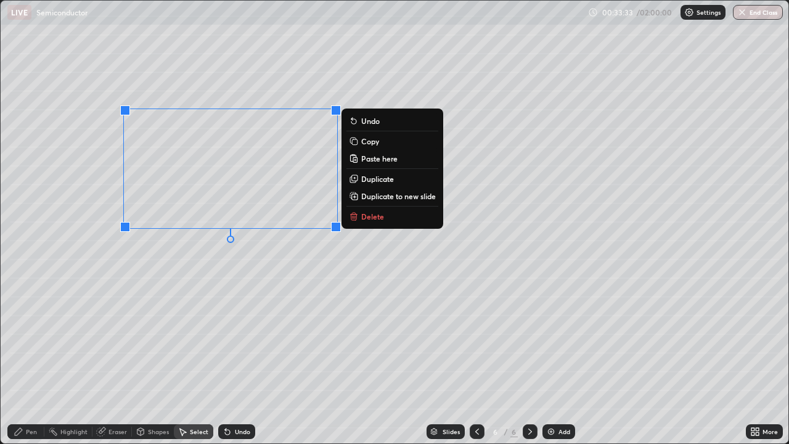
click at [22, 360] on icon at bounding box center [19, 431] width 10 height 10
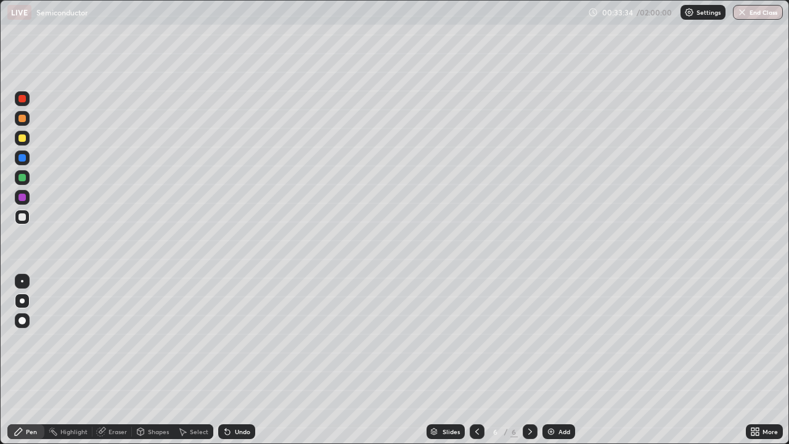
click at [113, 360] on div "Eraser" at bounding box center [117, 431] width 18 height 6
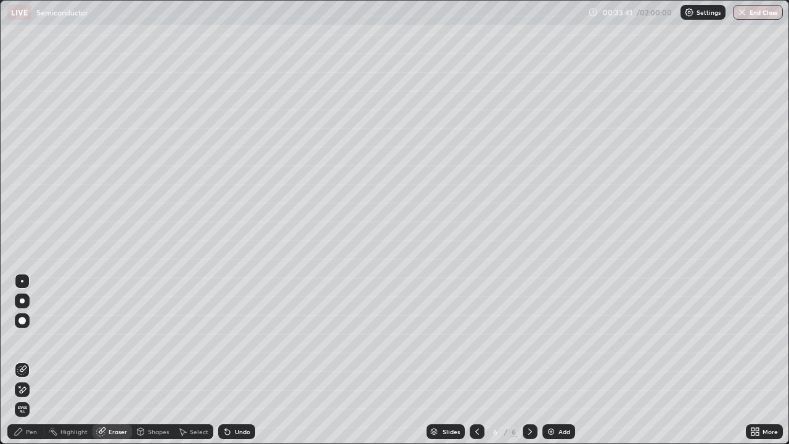
click at [237, 360] on div "Undo" at bounding box center [242, 431] width 15 height 6
click at [30, 360] on div "Pen" at bounding box center [31, 431] width 11 height 6
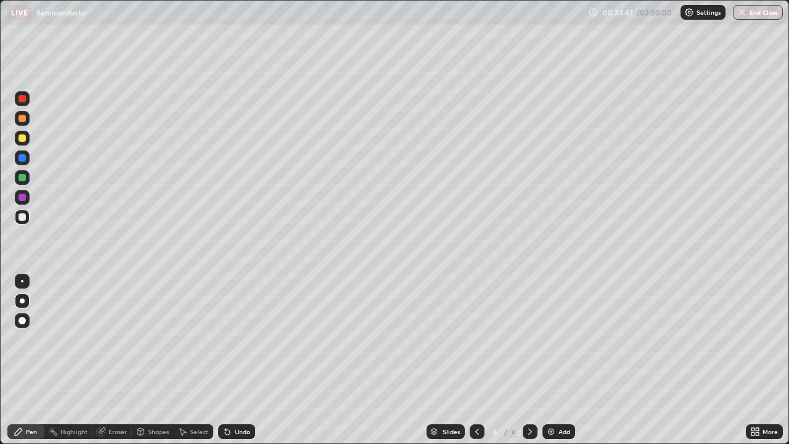
click at [186, 360] on icon at bounding box center [182, 431] width 10 height 10
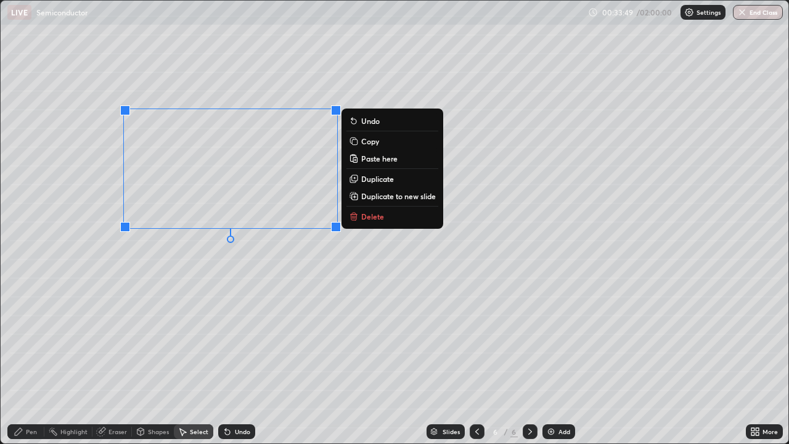
click at [376, 184] on button "Duplicate" at bounding box center [392, 178] width 92 height 15
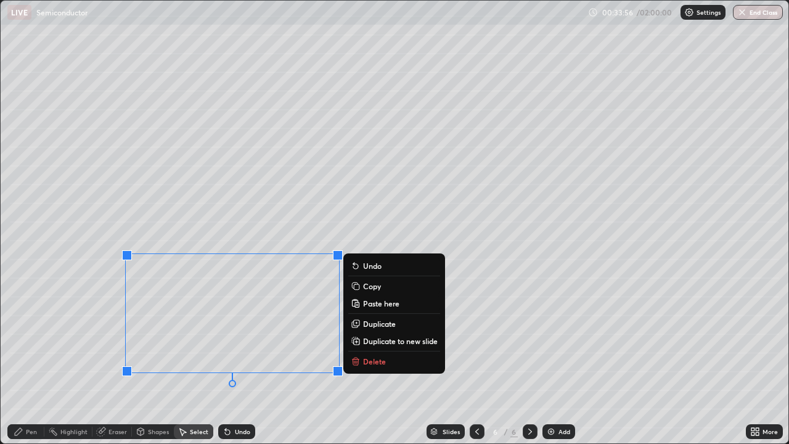
click at [18, 360] on icon at bounding box center [19, 431] width 10 height 10
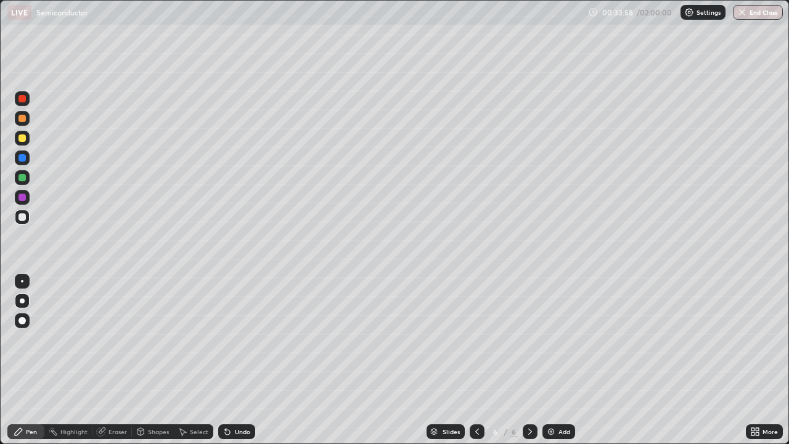
click at [754, 360] on icon at bounding box center [755, 431] width 10 height 10
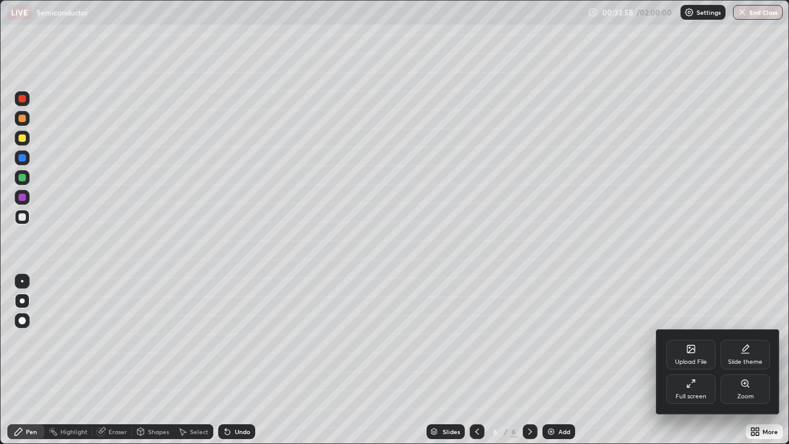
click at [697, 360] on div "Full screen" at bounding box center [690, 389] width 49 height 30
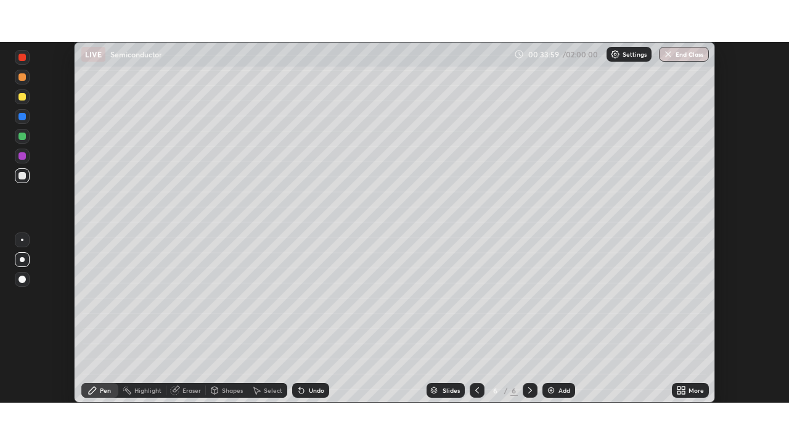
scroll to position [61268, 60840]
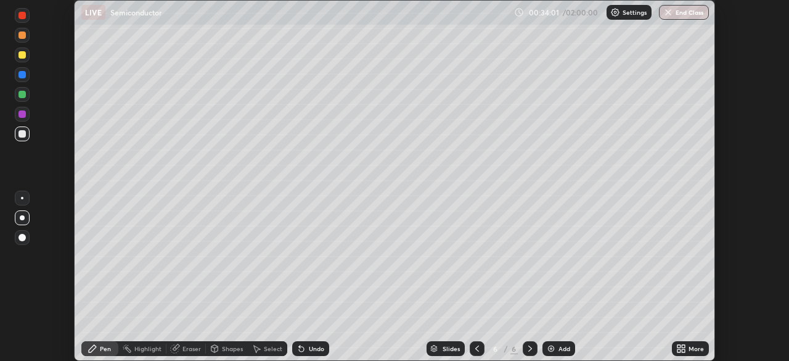
click at [300, 349] on icon at bounding box center [301, 348] width 5 height 5
click at [268, 346] on div "Select" at bounding box center [273, 348] width 18 height 6
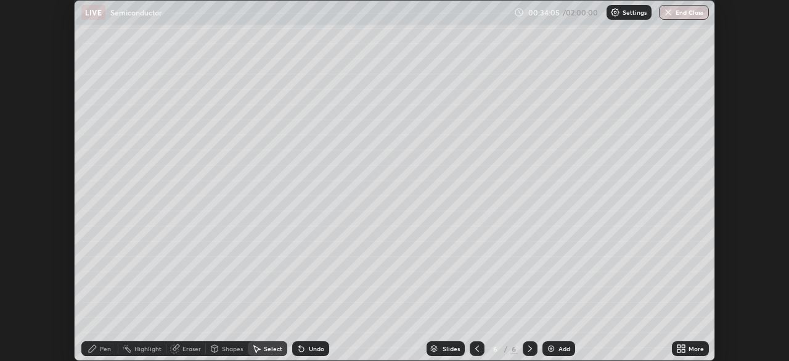
click at [304, 346] on icon at bounding box center [301, 348] width 10 height 10
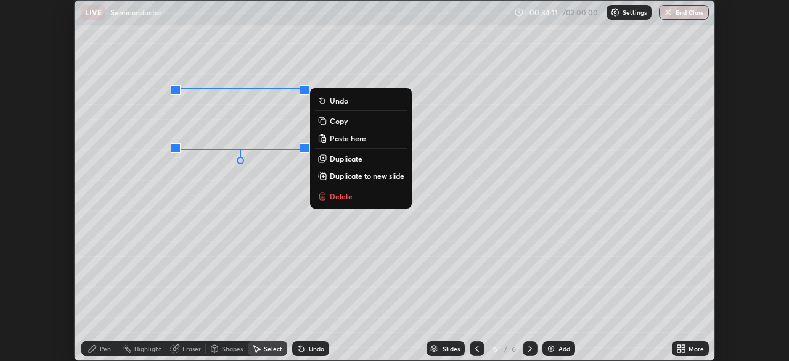
click at [345, 157] on p "Duplicate" at bounding box center [346, 158] width 33 height 10
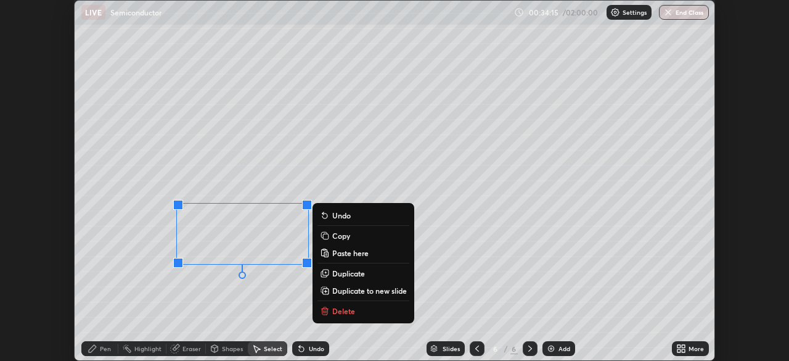
click at [683, 346] on icon at bounding box center [683, 346] width 3 height 3
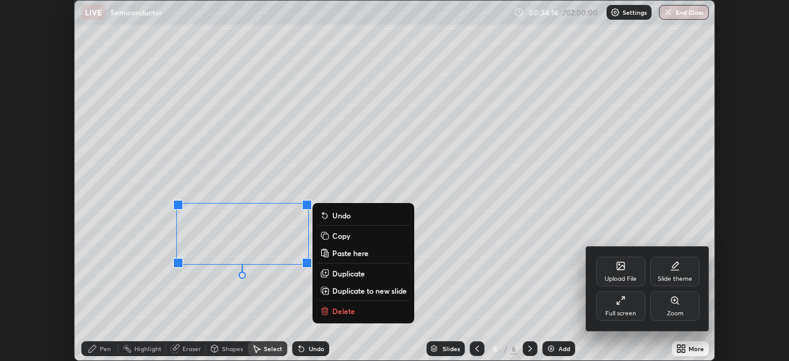
click at [629, 312] on div "Full screen" at bounding box center [620, 313] width 31 height 6
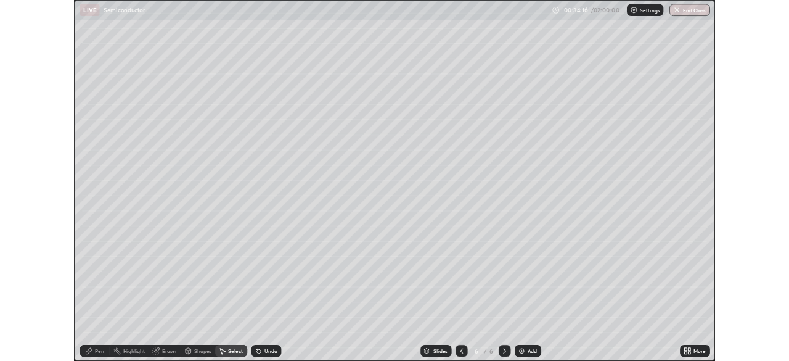
scroll to position [444, 789]
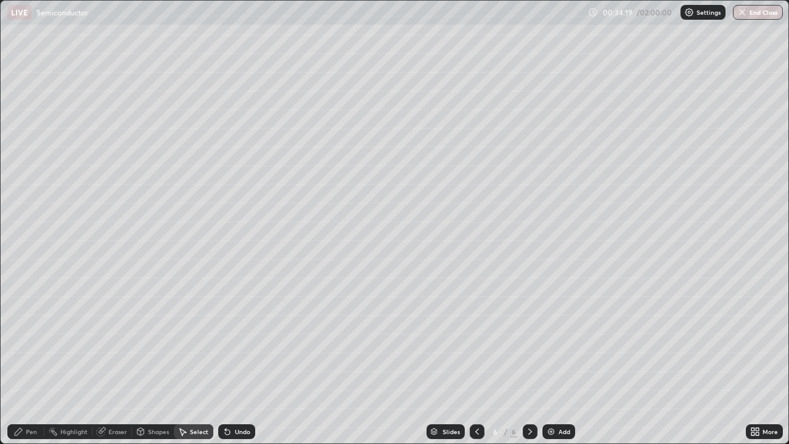
click at [29, 360] on div "Pen" at bounding box center [31, 431] width 11 height 6
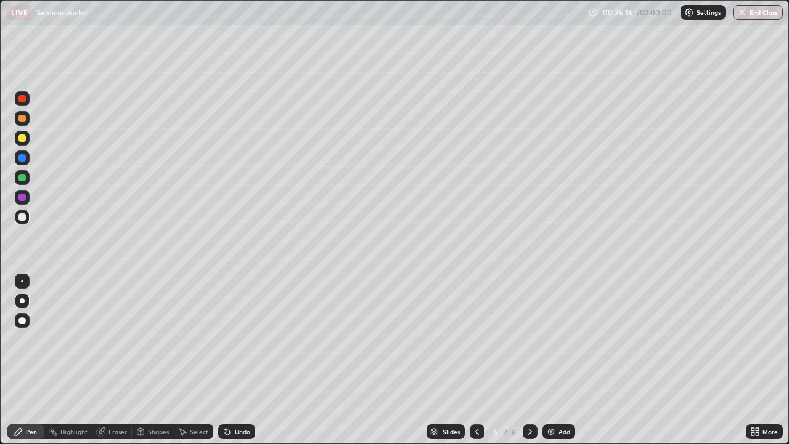
click at [26, 286] on div at bounding box center [22, 281] width 15 height 15
click at [28, 143] on div at bounding box center [22, 138] width 15 height 15
click at [235, 360] on div "Undo" at bounding box center [242, 431] width 15 height 6
click at [231, 360] on div "Undo" at bounding box center [236, 431] width 37 height 15
click at [233, 360] on div "Undo" at bounding box center [236, 431] width 37 height 15
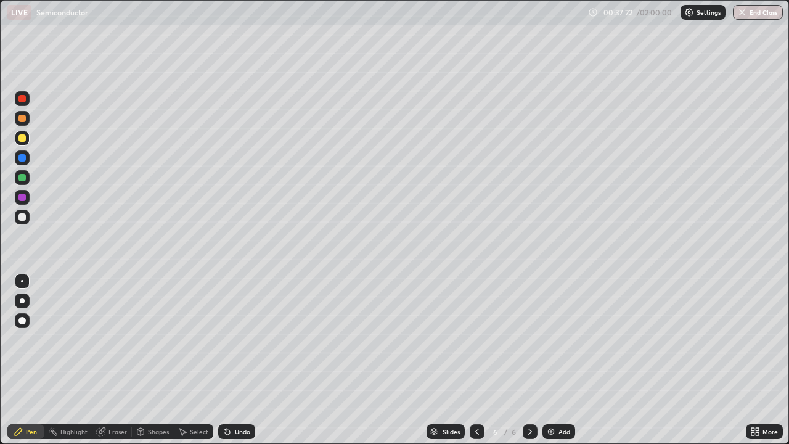
click at [234, 360] on div "Undo" at bounding box center [236, 431] width 37 height 15
click at [235, 360] on div "Undo" at bounding box center [242, 431] width 15 height 6
click at [234, 360] on div "Undo" at bounding box center [236, 431] width 37 height 15
click at [236, 360] on div "Undo" at bounding box center [242, 431] width 15 height 6
click at [757, 360] on icon at bounding box center [755, 431] width 10 height 10
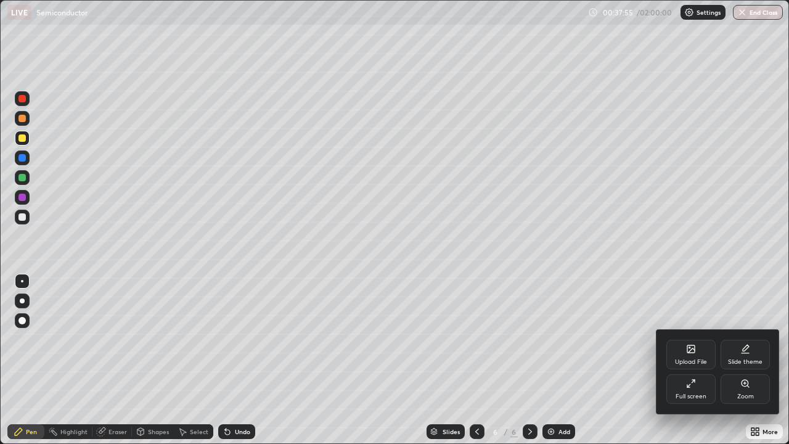
click at [700, 360] on div "Full screen" at bounding box center [690, 396] width 31 height 6
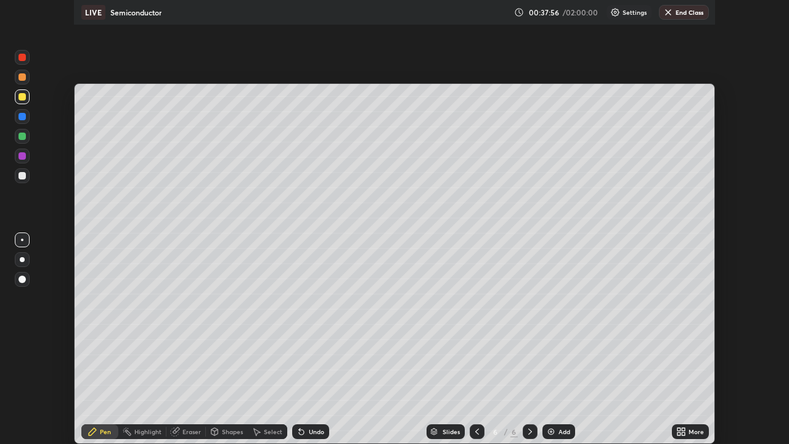
scroll to position [61268, 60840]
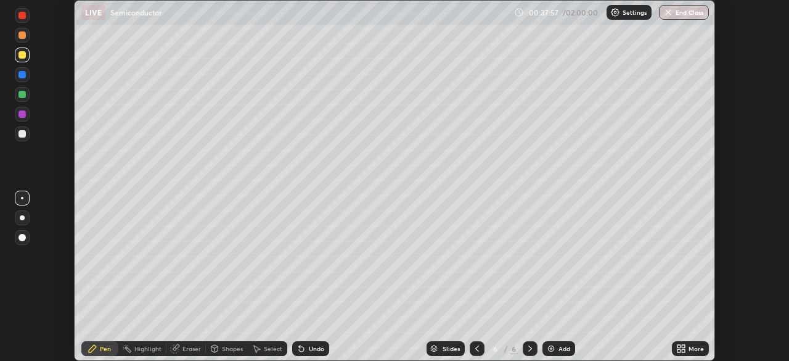
click at [685, 348] on icon at bounding box center [681, 348] width 10 height 10
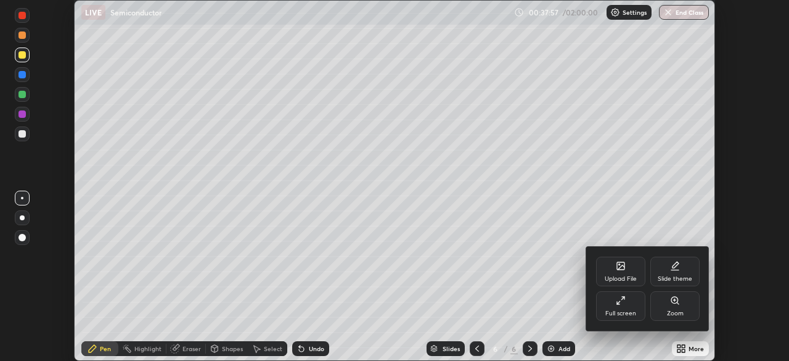
click at [637, 309] on div "Full screen" at bounding box center [620, 306] width 49 height 30
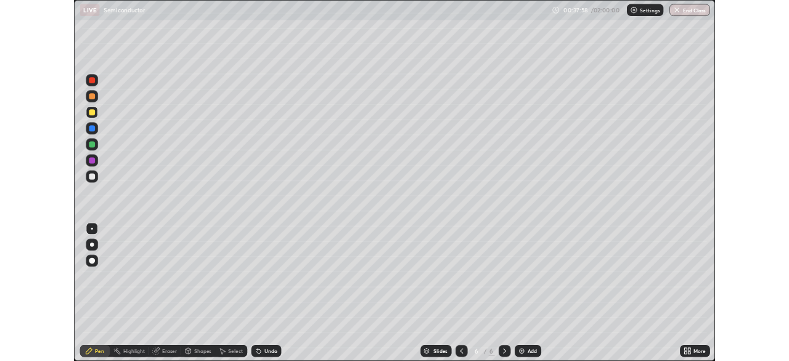
scroll to position [444, 789]
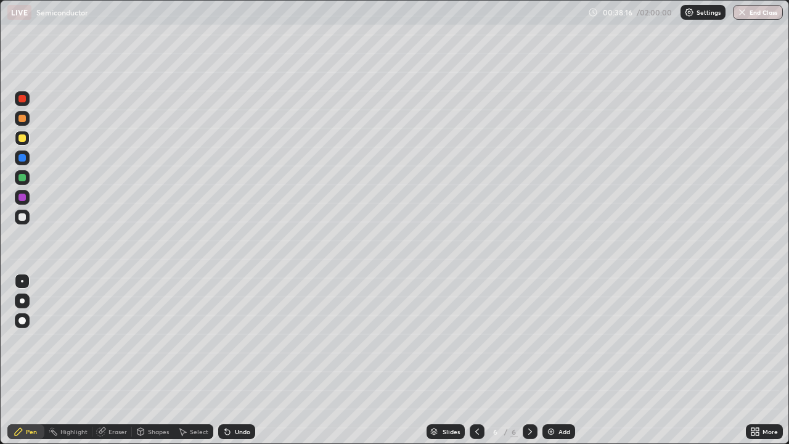
click at [22, 178] on div at bounding box center [21, 177] width 7 height 7
click at [548, 360] on img at bounding box center [551, 431] width 10 height 10
click at [163, 360] on div "Shapes" at bounding box center [158, 431] width 21 height 6
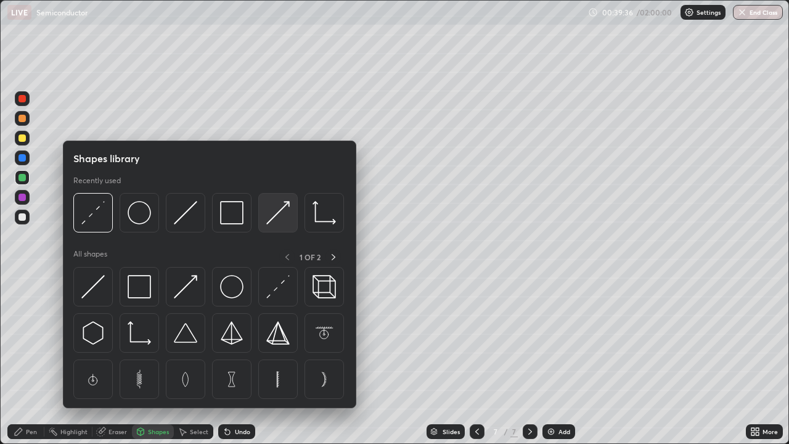
click at [279, 219] on img at bounding box center [277, 212] width 23 height 23
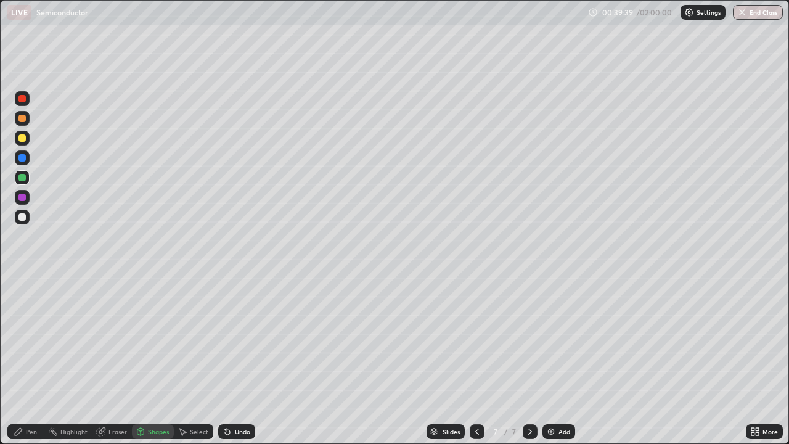
click at [228, 360] on icon at bounding box center [227, 431] width 10 height 10
click at [26, 222] on div at bounding box center [22, 217] width 15 height 15
click at [30, 360] on div "Pen" at bounding box center [25, 431] width 37 height 15
click at [23, 138] on div at bounding box center [21, 137] width 7 height 7
click at [27, 303] on div at bounding box center [22, 300] width 15 height 15
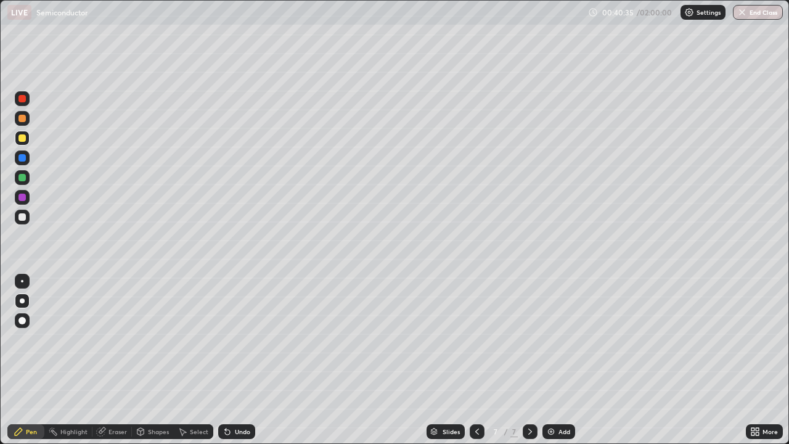
click at [22, 281] on div at bounding box center [22, 281] width 2 height 2
click at [28, 179] on div at bounding box center [22, 177] width 15 height 15
click at [235, 360] on div "Undo" at bounding box center [242, 431] width 15 height 6
click at [25, 222] on div at bounding box center [22, 217] width 15 height 15
click at [189, 360] on div "Select" at bounding box center [193, 431] width 39 height 15
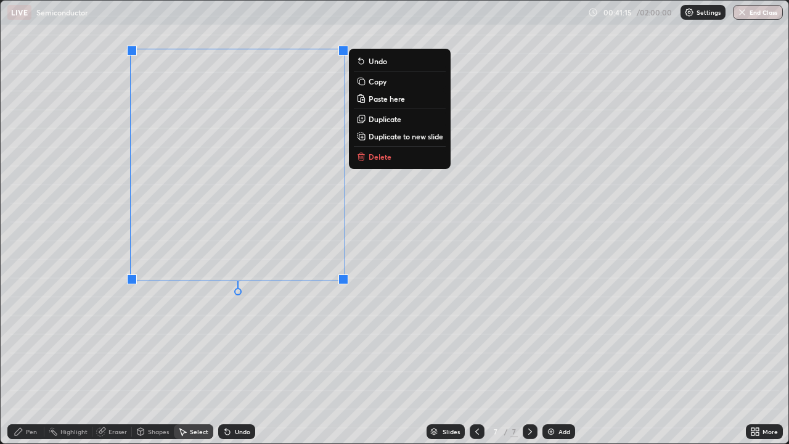
click at [18, 360] on icon at bounding box center [18, 431] width 7 height 7
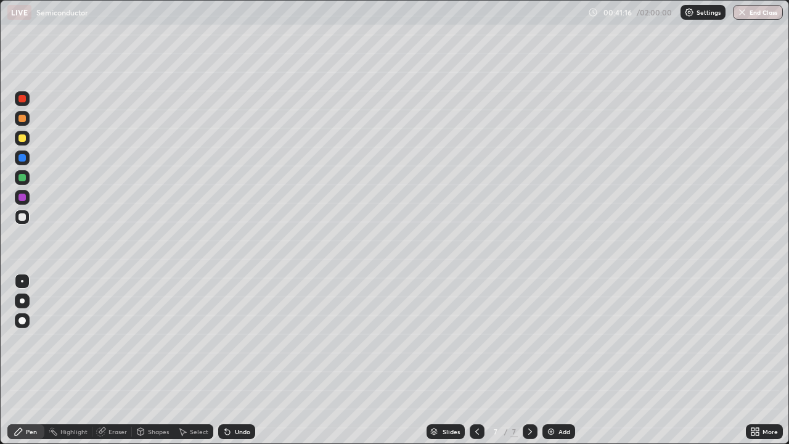
click at [158, 360] on div "Shapes" at bounding box center [158, 431] width 21 height 6
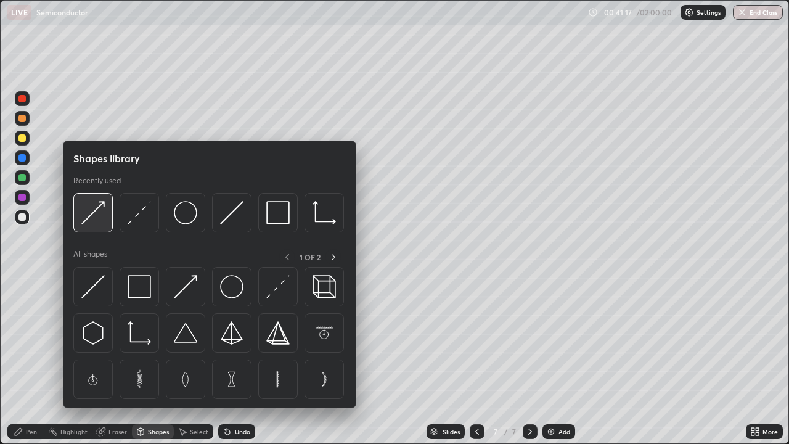
click at [100, 220] on img at bounding box center [92, 212] width 23 height 23
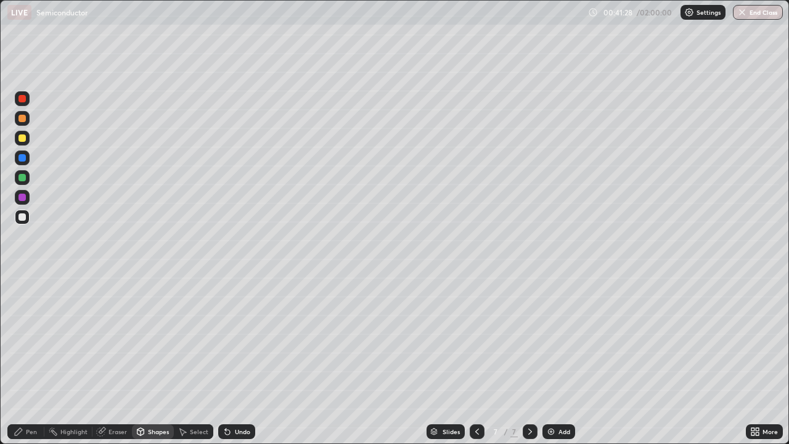
click at [33, 360] on div "Pen" at bounding box center [31, 431] width 11 height 6
click at [757, 360] on icon at bounding box center [755, 431] width 10 height 10
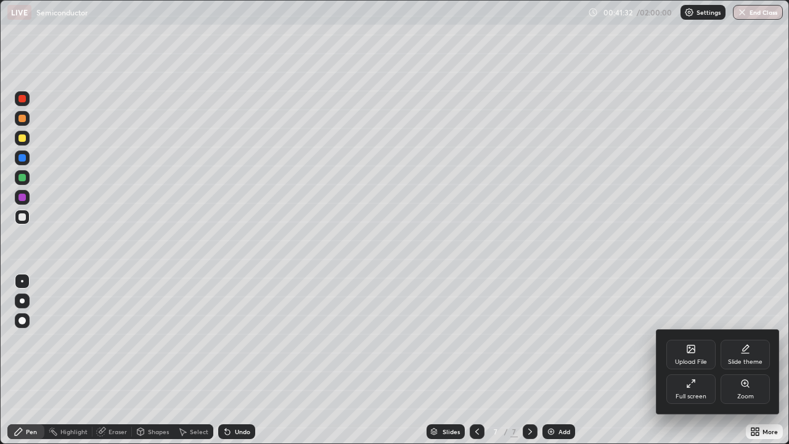
click at [698, 360] on div "Full screen" at bounding box center [690, 396] width 31 height 6
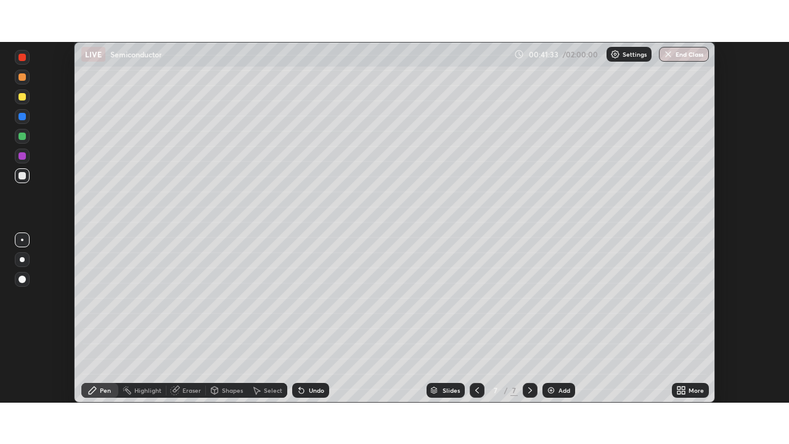
scroll to position [61268, 60840]
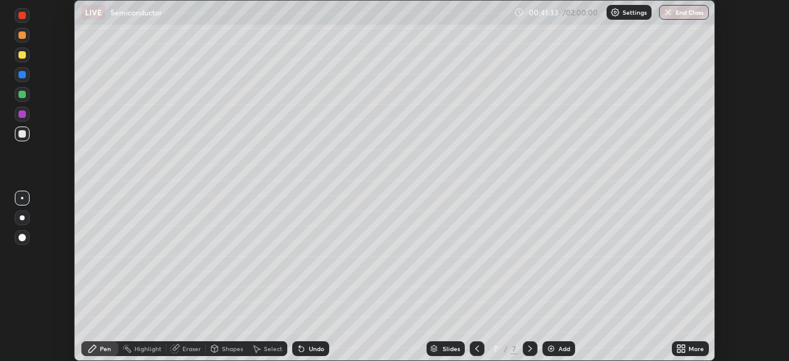
click at [683, 346] on icon at bounding box center [683, 346] width 3 height 3
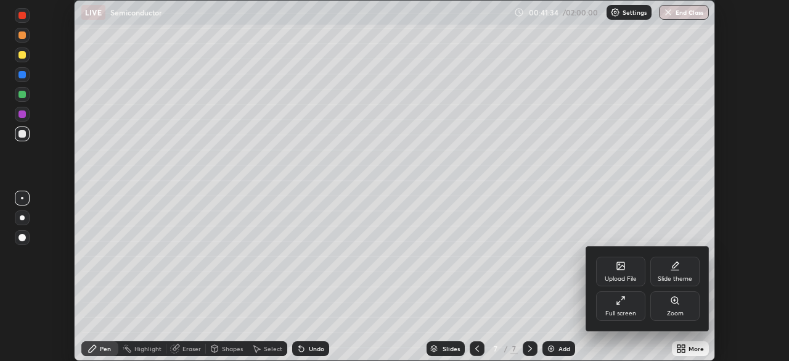
click at [637, 309] on div "Full screen" at bounding box center [620, 306] width 49 height 30
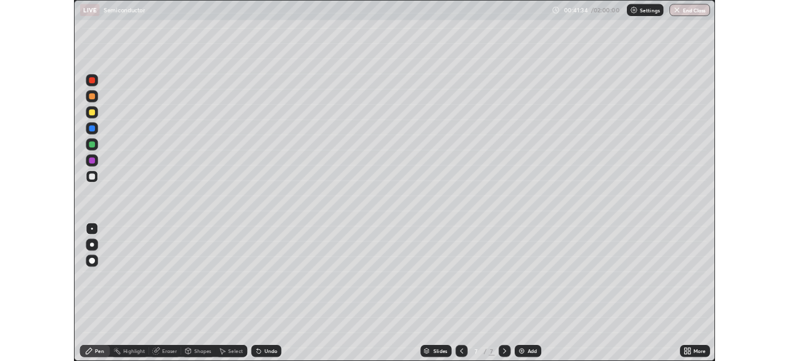
scroll to position [444, 789]
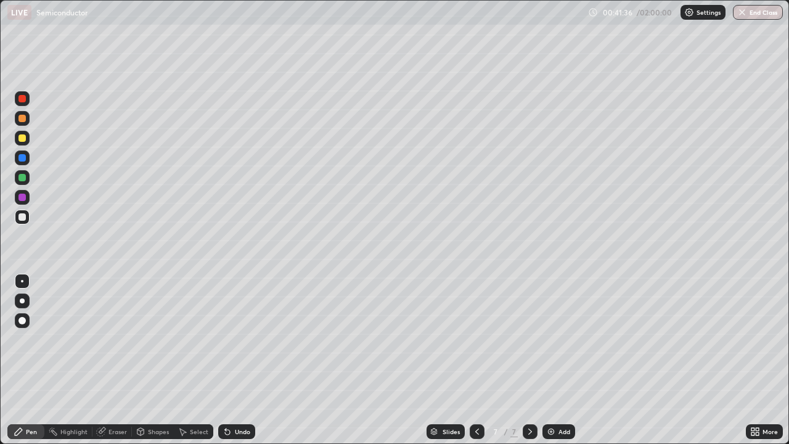
click at [483, 360] on div at bounding box center [477, 431] width 15 height 25
click at [25, 176] on div at bounding box center [21, 177] width 7 height 7
click at [528, 360] on icon at bounding box center [530, 431] width 10 height 10
click at [25, 144] on div at bounding box center [22, 138] width 15 height 15
click at [22, 301] on div at bounding box center [22, 300] width 5 height 5
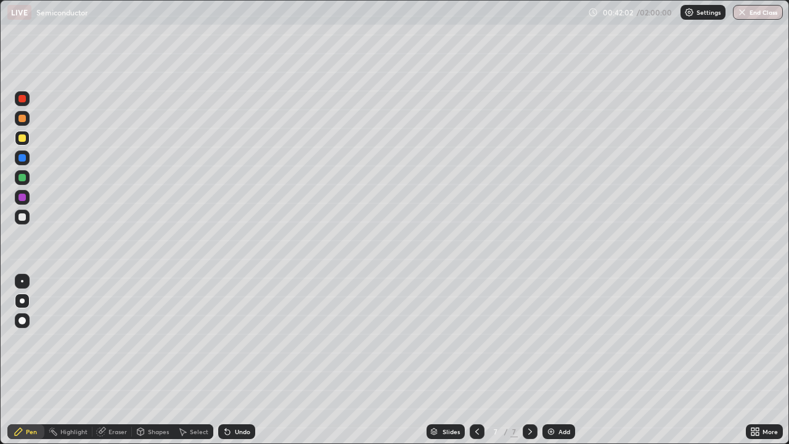
click at [476, 360] on icon at bounding box center [477, 431] width 10 height 10
click at [22, 281] on div at bounding box center [22, 281] width 2 height 2
click at [23, 179] on div at bounding box center [21, 177] width 7 height 7
click at [529, 360] on icon at bounding box center [530, 431] width 10 height 10
click at [22, 301] on div at bounding box center [22, 300] width 5 height 5
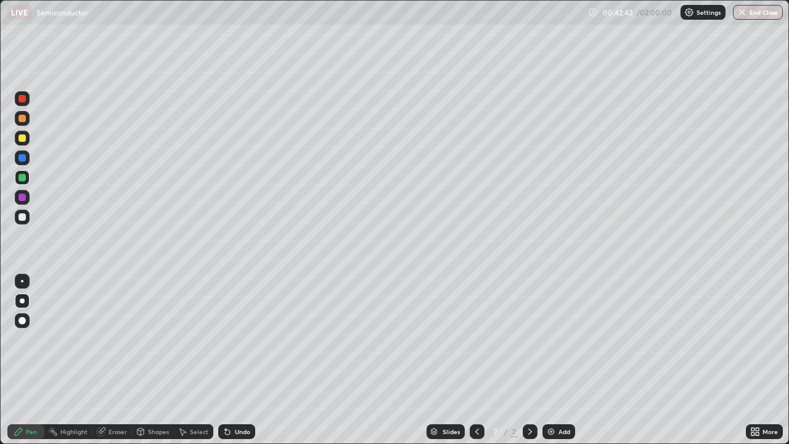
click at [20, 140] on div at bounding box center [21, 137] width 7 height 7
click at [23, 217] on div at bounding box center [21, 216] width 7 height 7
click at [23, 159] on div at bounding box center [21, 157] width 7 height 7
click at [21, 280] on div at bounding box center [22, 281] width 15 height 15
click at [154, 360] on div "Shapes" at bounding box center [158, 431] width 21 height 6
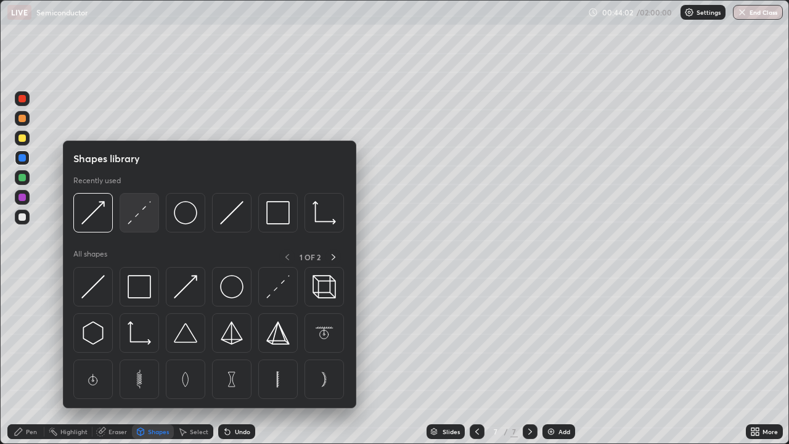
click at [144, 212] on img at bounding box center [139, 212] width 23 height 23
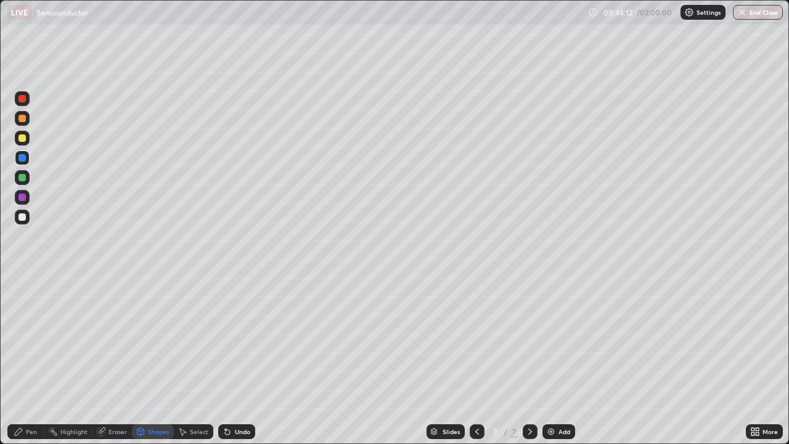
click at [22, 360] on icon at bounding box center [19, 431] width 10 height 10
click at [23, 103] on div at bounding box center [22, 98] width 15 height 15
click at [24, 307] on div at bounding box center [22, 300] width 15 height 15
click at [559, 360] on div "Add" at bounding box center [564, 431] width 12 height 6
click at [25, 222] on div at bounding box center [22, 217] width 15 height 15
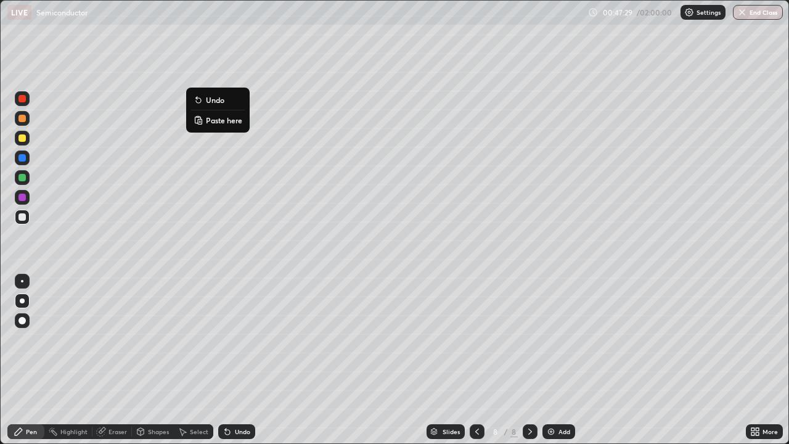
click at [222, 122] on p "Paste here" at bounding box center [224, 120] width 36 height 10
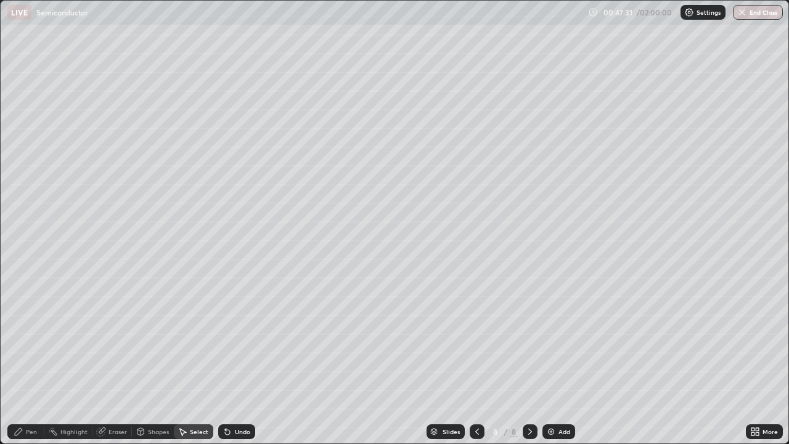
click at [27, 360] on div "Pen" at bounding box center [31, 431] width 11 height 6
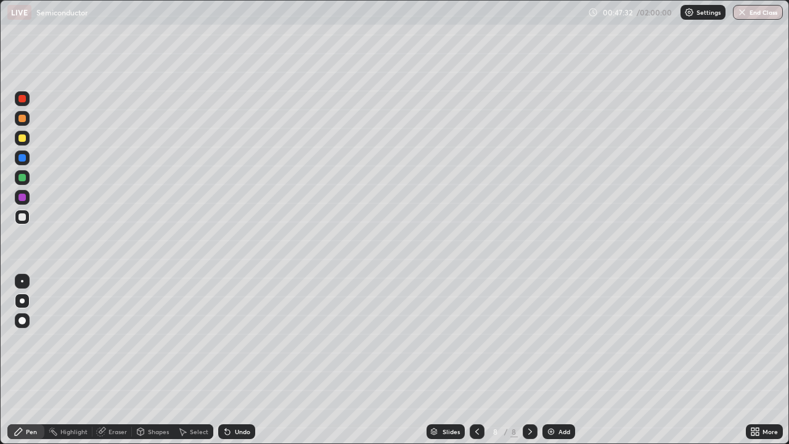
click at [115, 360] on div "Eraser" at bounding box center [117, 431] width 18 height 6
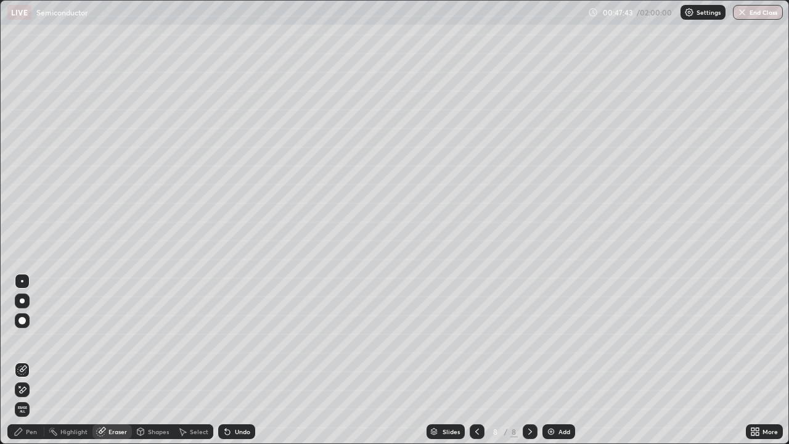
click at [29, 360] on div "Pen" at bounding box center [31, 431] width 11 height 6
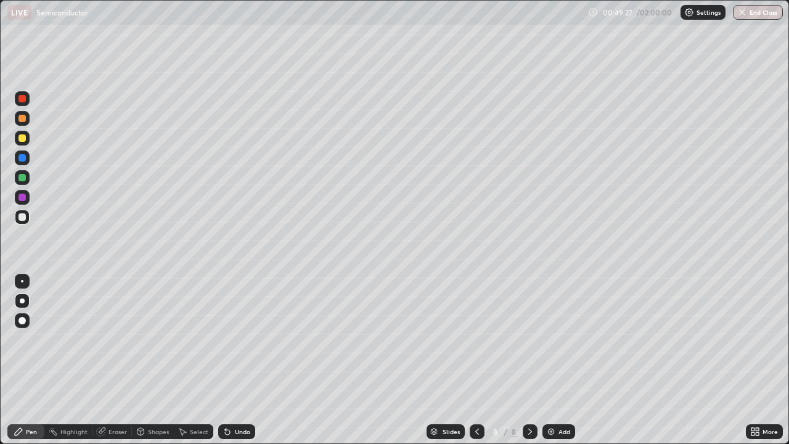
click at [24, 161] on div at bounding box center [21, 157] width 7 height 7
click at [231, 360] on div "Undo" at bounding box center [236, 431] width 37 height 15
click at [22, 281] on div at bounding box center [22, 281] width 2 height 2
click at [26, 162] on div at bounding box center [22, 157] width 15 height 15
click at [23, 182] on div at bounding box center [22, 177] width 15 height 15
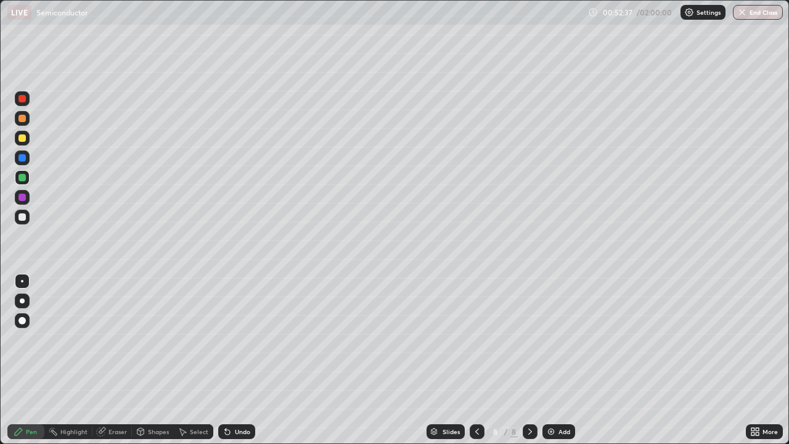
click at [22, 218] on div at bounding box center [21, 216] width 7 height 7
click at [158, 360] on div "Shapes" at bounding box center [158, 431] width 21 height 6
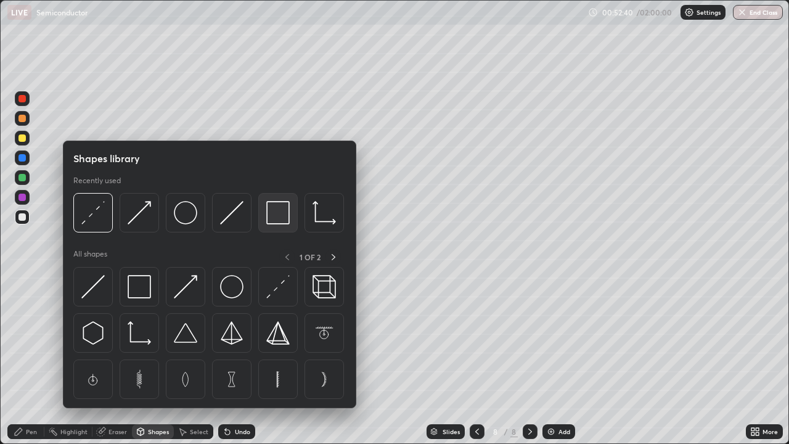
click at [276, 224] on img at bounding box center [277, 212] width 23 height 23
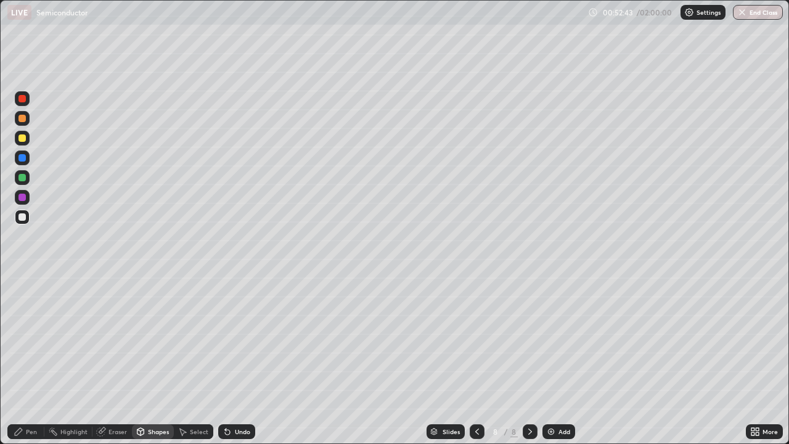
click at [29, 360] on div "Pen" at bounding box center [31, 431] width 11 height 6
click at [475, 360] on icon at bounding box center [477, 431] width 10 height 10
click at [526, 360] on icon at bounding box center [530, 431] width 10 height 10
click at [22, 301] on div at bounding box center [22, 300] width 5 height 5
click at [552, 360] on img at bounding box center [551, 431] width 10 height 10
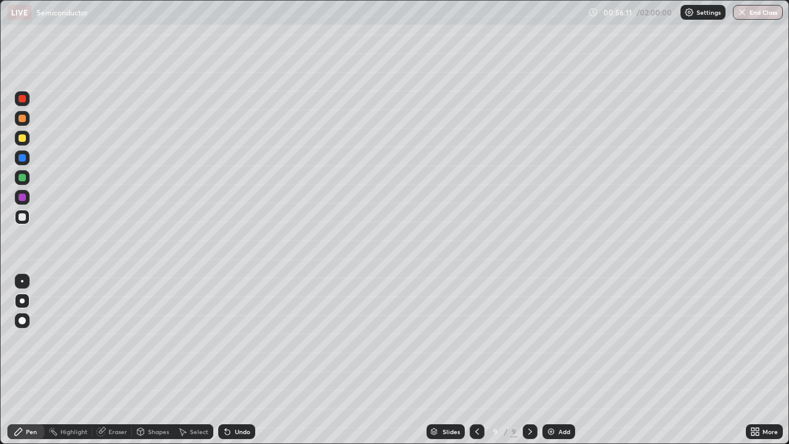
click at [481, 360] on div at bounding box center [477, 431] width 15 height 15
click at [242, 360] on div "Undo" at bounding box center [242, 431] width 15 height 6
click at [240, 360] on div "Undo" at bounding box center [242, 431] width 15 height 6
click at [242, 360] on div "Undo" at bounding box center [236, 431] width 37 height 15
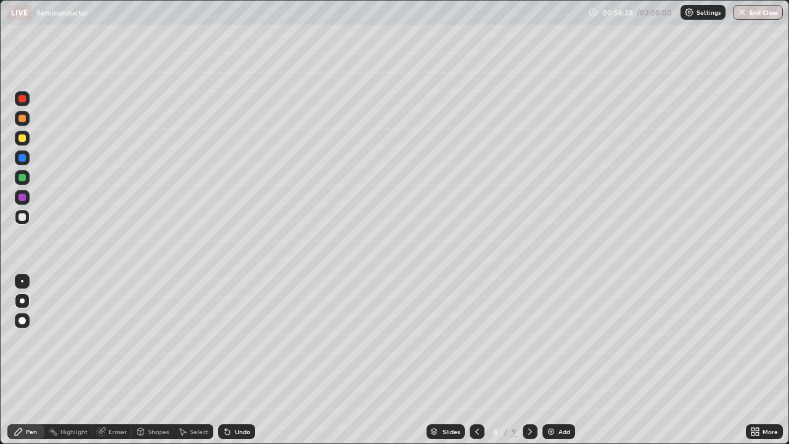
click at [239, 360] on div "Undo" at bounding box center [236, 431] width 37 height 15
click at [234, 360] on div "Undo" at bounding box center [236, 431] width 37 height 15
click at [235, 360] on div "Undo" at bounding box center [236, 431] width 37 height 15
click at [153, 360] on div "Shapes" at bounding box center [158, 431] width 21 height 6
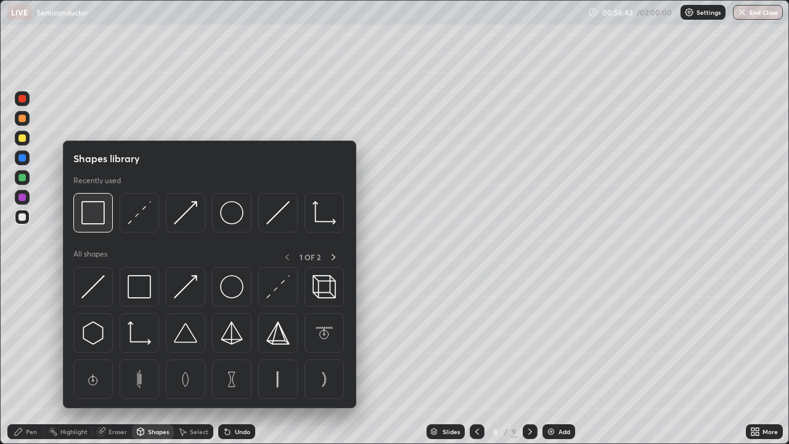
click at [100, 226] on div at bounding box center [92, 212] width 39 height 39
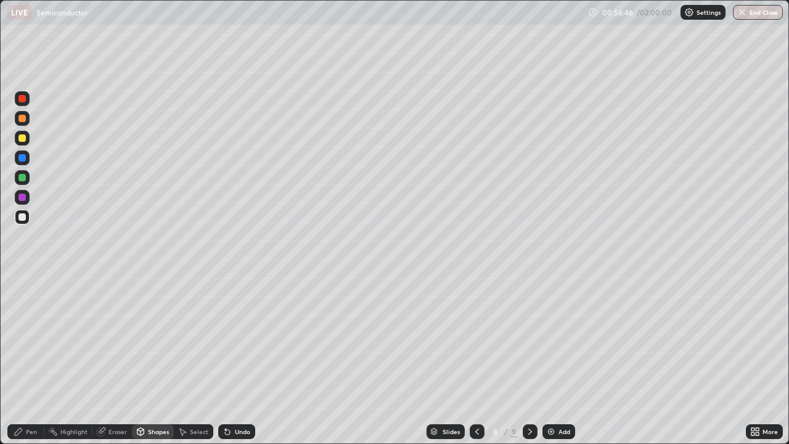
click at [27, 360] on div "Pen" at bounding box center [25, 431] width 37 height 15
click at [475, 360] on icon at bounding box center [477, 431] width 10 height 10
click at [528, 360] on icon at bounding box center [530, 431] width 4 height 6
click at [475, 360] on icon at bounding box center [477, 431] width 4 height 6
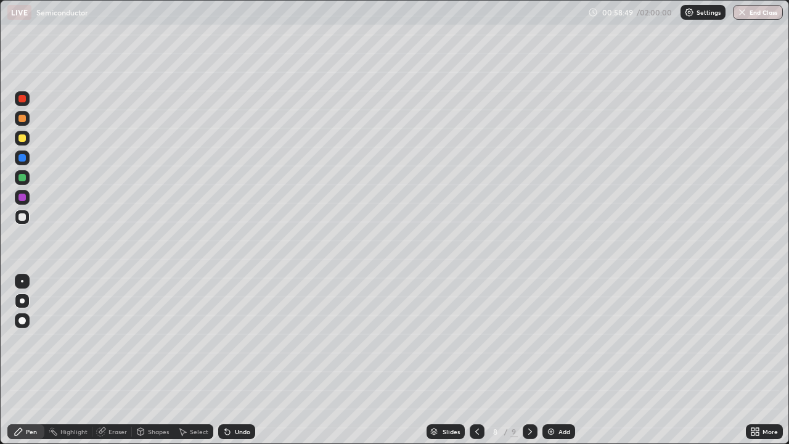
click at [528, 360] on icon at bounding box center [530, 431] width 4 height 6
click at [481, 360] on div at bounding box center [477, 431] width 15 height 15
click at [527, 360] on icon at bounding box center [530, 431] width 10 height 10
click at [554, 360] on img at bounding box center [551, 431] width 10 height 10
click at [238, 360] on div "Undo" at bounding box center [242, 431] width 15 height 6
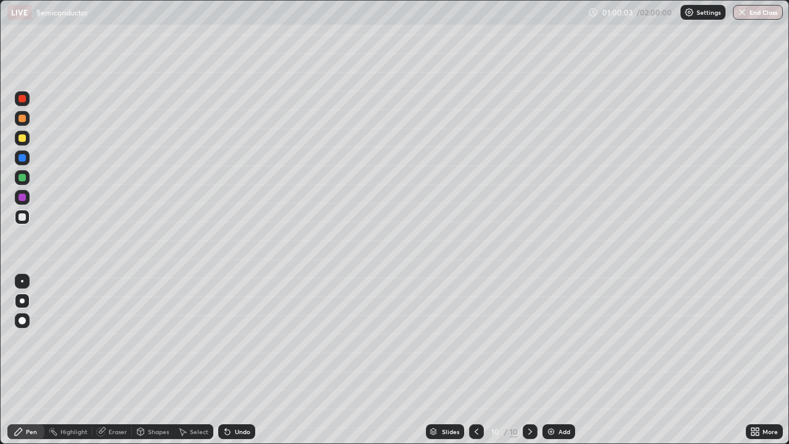
click at [239, 360] on div "Undo" at bounding box center [242, 431] width 15 height 6
click at [187, 360] on div "Select" at bounding box center [193, 431] width 39 height 15
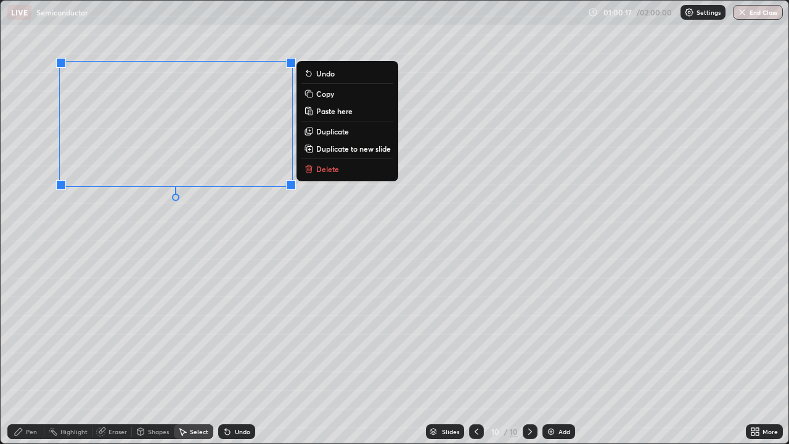
click at [326, 96] on p "Copy" at bounding box center [325, 94] width 18 height 10
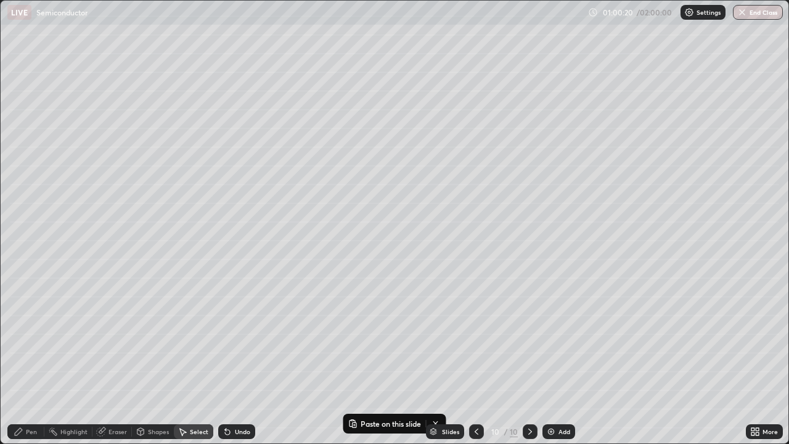
click at [30, 360] on div "Pen" at bounding box center [31, 431] width 11 height 6
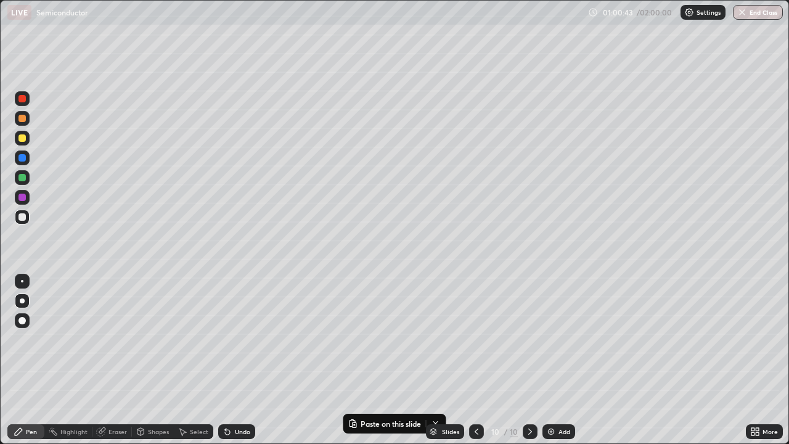
click at [118, 360] on div "Eraser" at bounding box center [117, 431] width 18 height 6
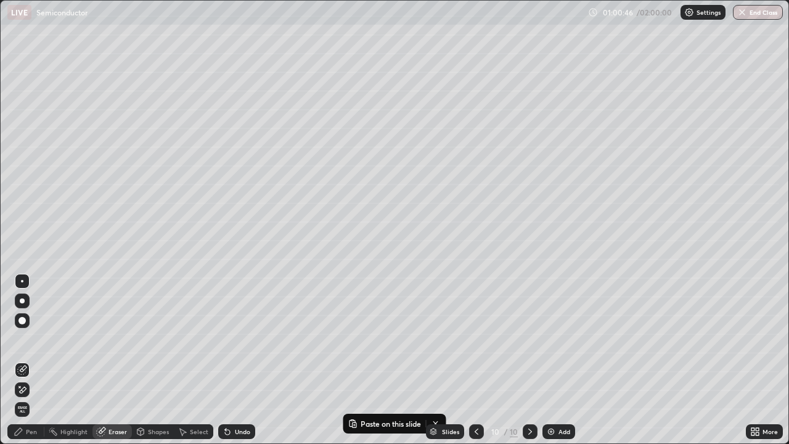
click at [33, 360] on div "Pen" at bounding box center [31, 431] width 11 height 6
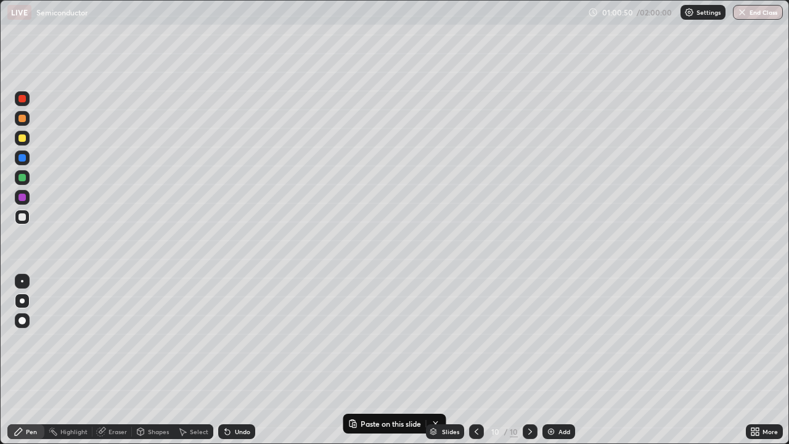
click at [197, 360] on div "Select" at bounding box center [199, 431] width 18 height 6
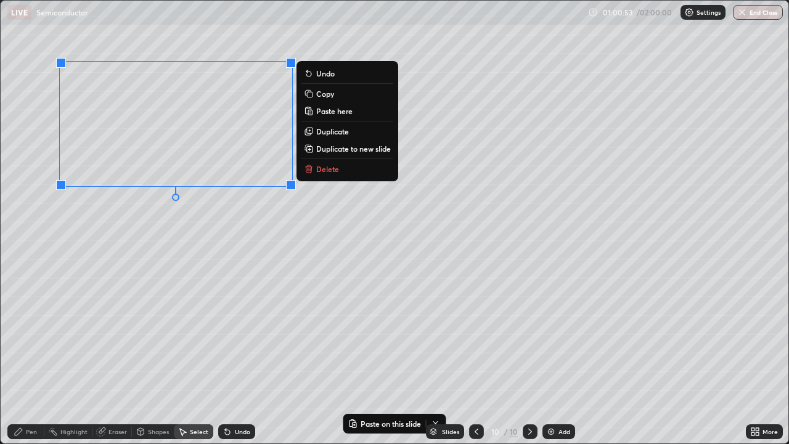
click at [325, 95] on p "Copy" at bounding box center [325, 94] width 18 height 10
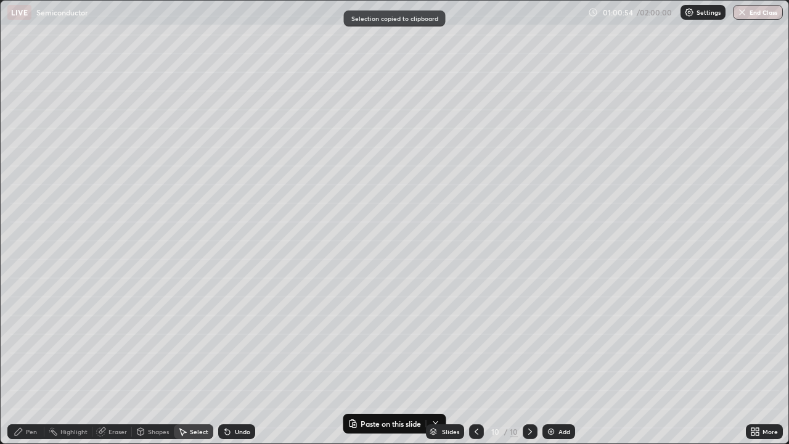
click at [30, 360] on div "Pen" at bounding box center [25, 431] width 37 height 15
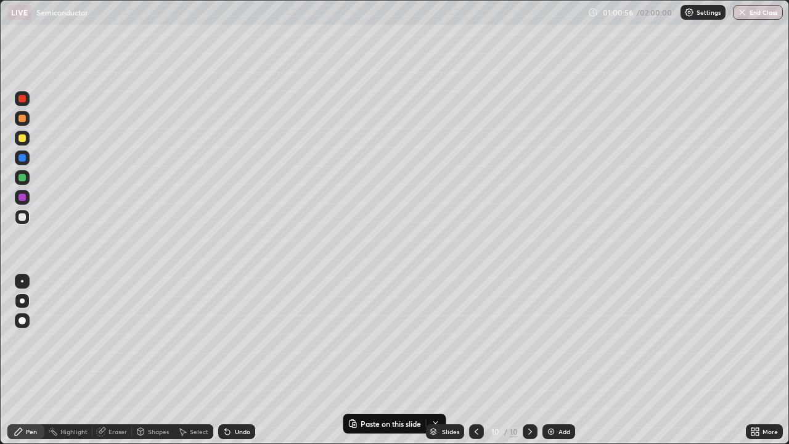
click at [26, 145] on div at bounding box center [22, 138] width 15 height 15
click at [24, 220] on div at bounding box center [21, 216] width 7 height 7
click at [143, 256] on p "Paste here" at bounding box center [149, 258] width 36 height 10
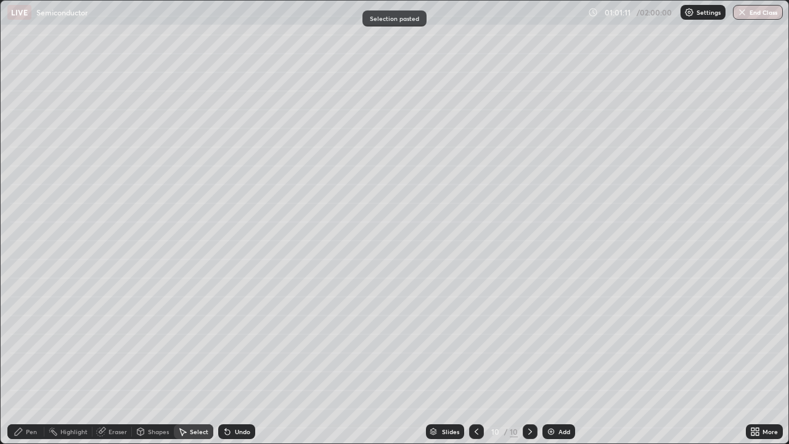
click at [24, 360] on div "Pen" at bounding box center [25, 431] width 37 height 15
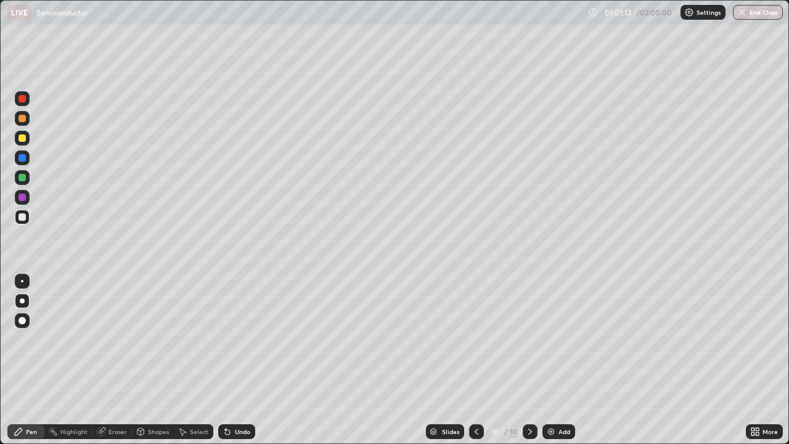
click at [124, 360] on div "Eraser" at bounding box center [117, 431] width 18 height 6
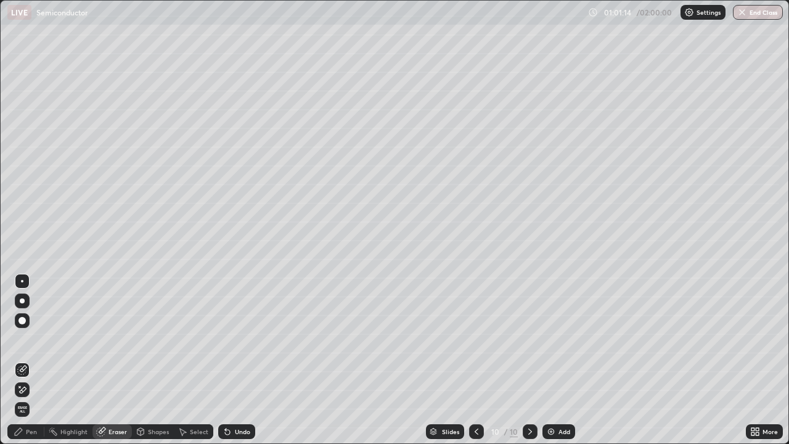
click at [26, 360] on div "Pen" at bounding box center [31, 431] width 11 height 6
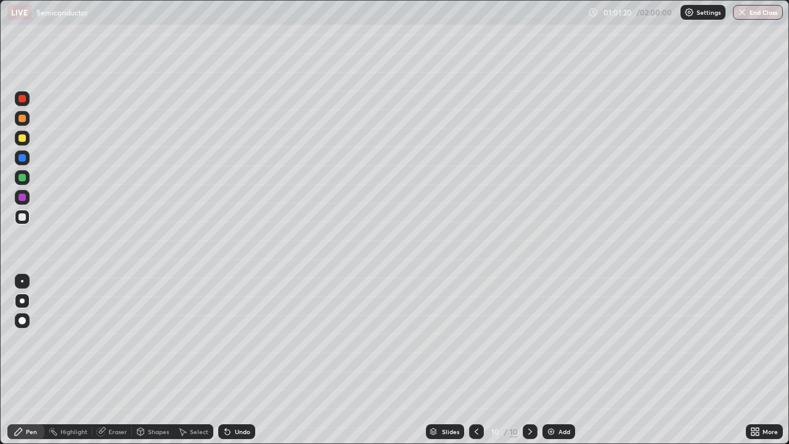
click at [23, 138] on div at bounding box center [21, 137] width 7 height 7
click at [23, 217] on div at bounding box center [21, 216] width 7 height 7
click at [552, 360] on img at bounding box center [551, 431] width 10 height 10
click at [235, 360] on div "Undo" at bounding box center [242, 431] width 15 height 6
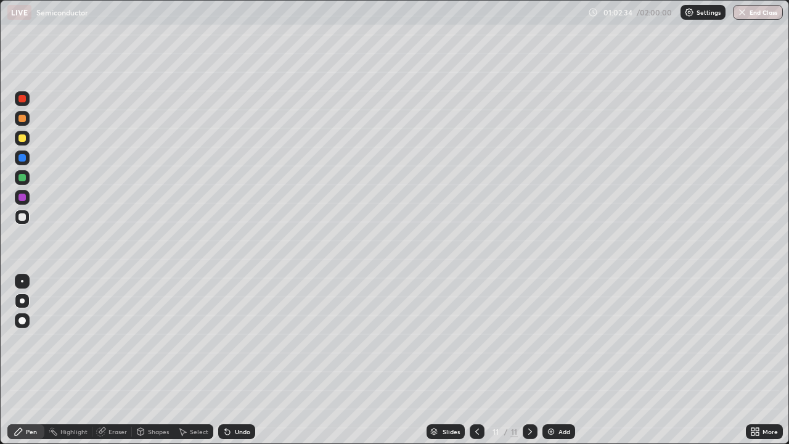
click at [120, 360] on div "Eraser" at bounding box center [117, 431] width 18 height 6
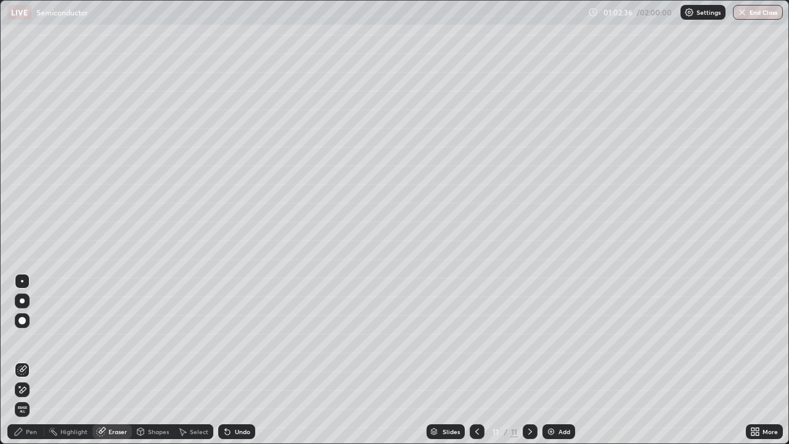
click at [33, 360] on div "Pen" at bounding box center [31, 431] width 11 height 6
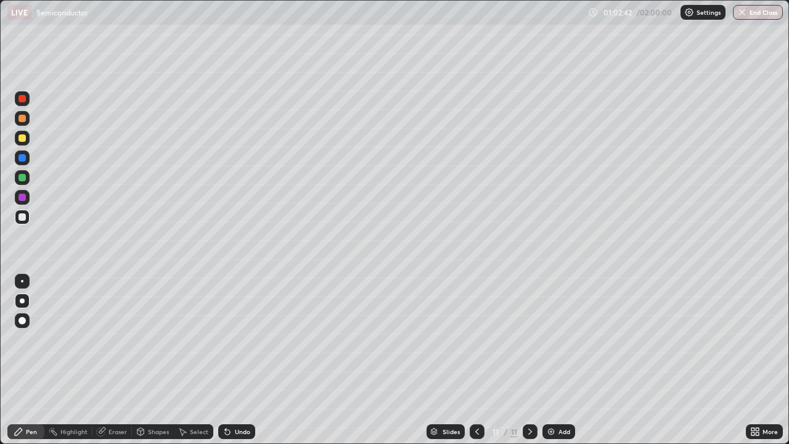
click at [108, 360] on div "Eraser" at bounding box center [117, 431] width 18 height 6
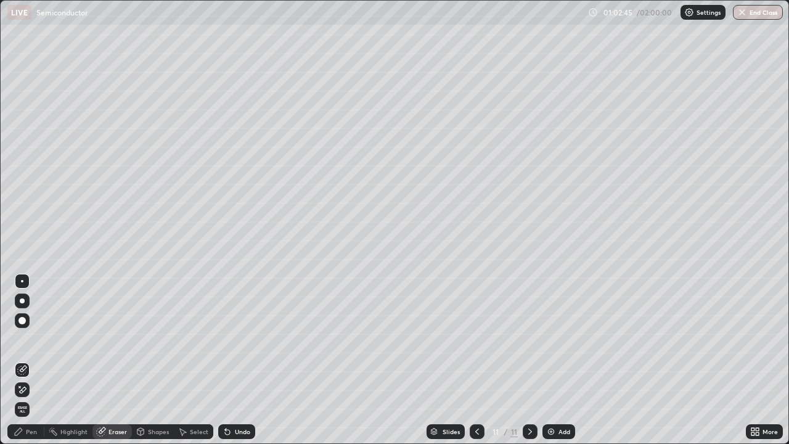
click at [31, 360] on div "Pen" at bounding box center [31, 431] width 11 height 6
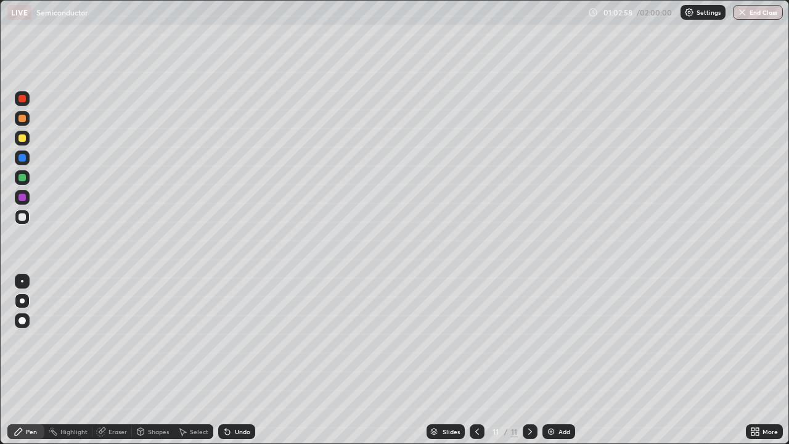
click at [113, 360] on div "Eraser" at bounding box center [117, 431] width 18 height 6
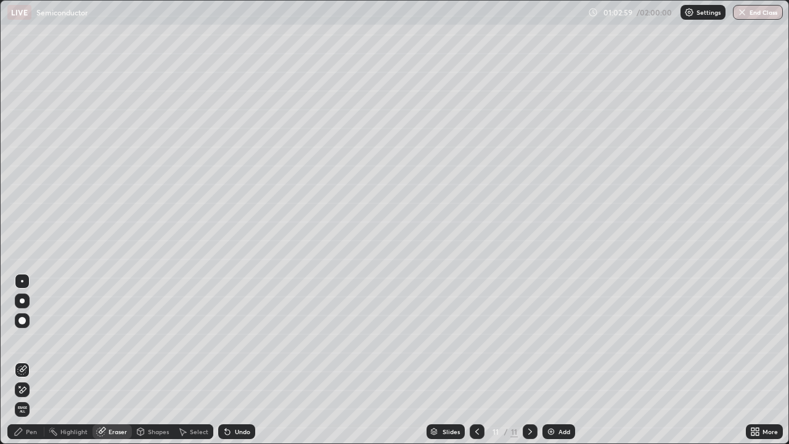
click at [31, 360] on div "Pen" at bounding box center [31, 431] width 11 height 6
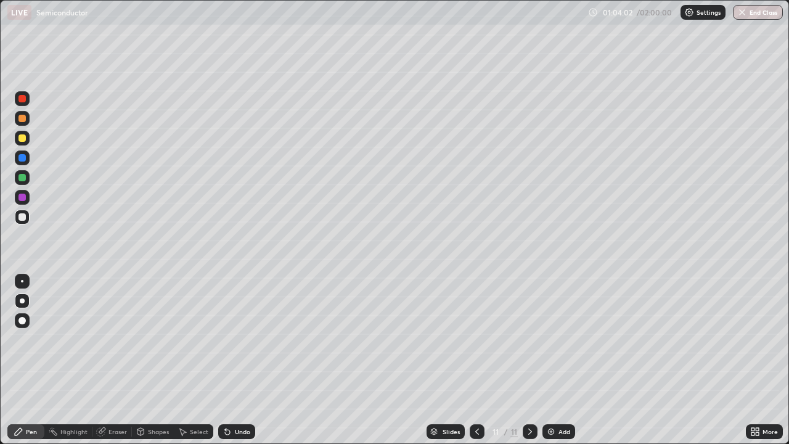
click at [22, 139] on div at bounding box center [21, 137] width 7 height 7
click at [22, 218] on div at bounding box center [21, 216] width 7 height 7
click at [554, 360] on img at bounding box center [551, 431] width 10 height 10
click at [28, 144] on div at bounding box center [22, 138] width 15 height 20
click at [190, 360] on div "Select" at bounding box center [199, 431] width 18 height 6
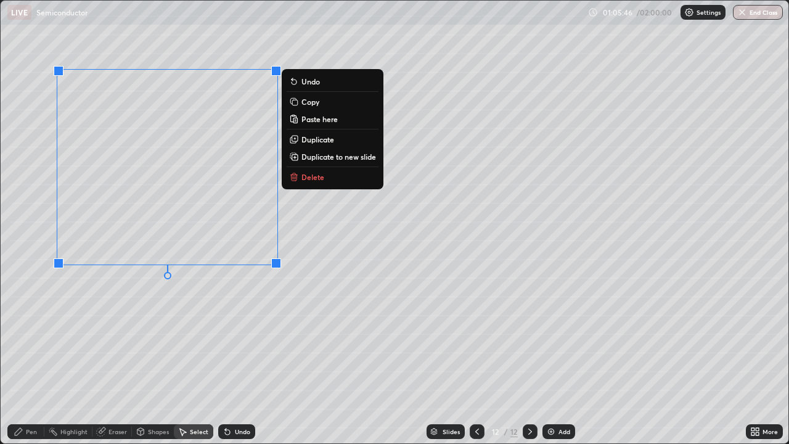
click at [317, 136] on p "Duplicate" at bounding box center [317, 139] width 33 height 10
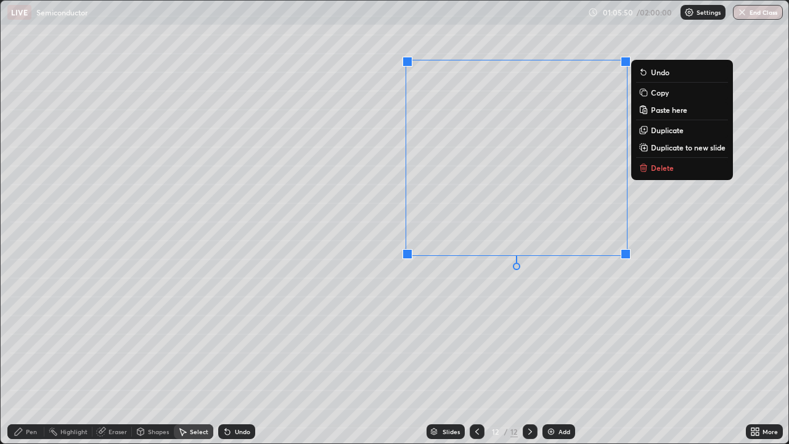
click at [28, 360] on div "Pen" at bounding box center [31, 431] width 11 height 6
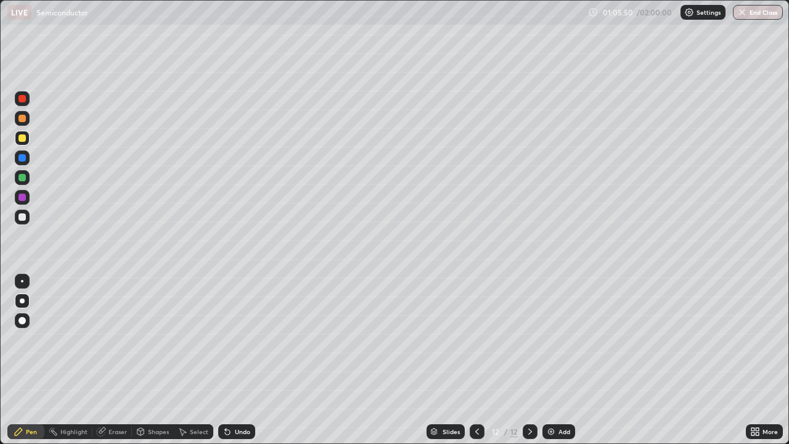
click at [21, 219] on div at bounding box center [21, 216] width 7 height 7
click at [759, 360] on icon at bounding box center [757, 433] width 3 height 3
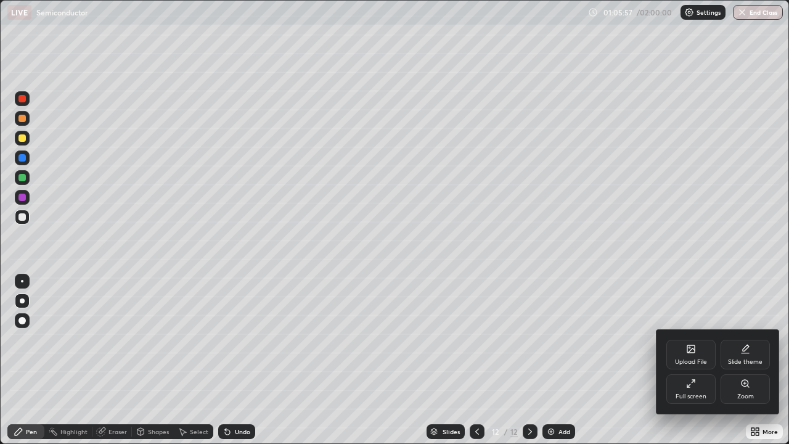
click at [691, 360] on div "Full screen" at bounding box center [690, 389] width 49 height 30
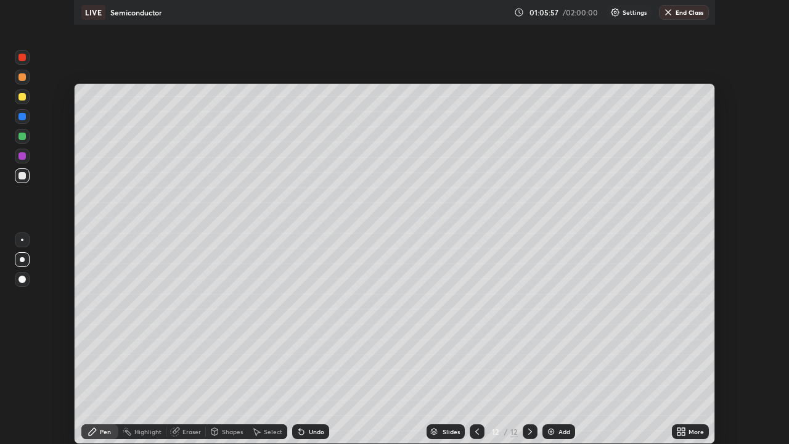
scroll to position [61268, 60840]
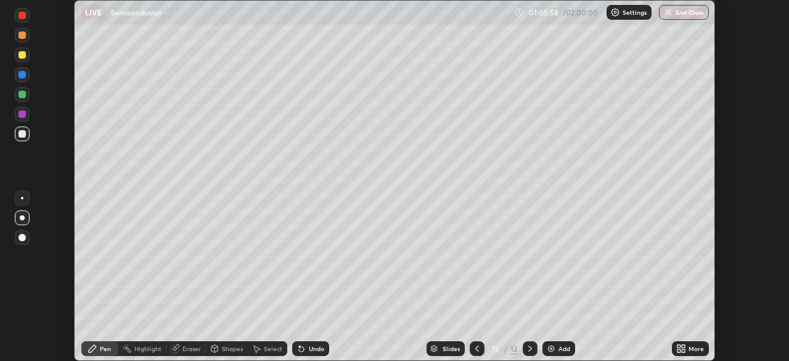
click at [679, 348] on icon at bounding box center [681, 348] width 10 height 10
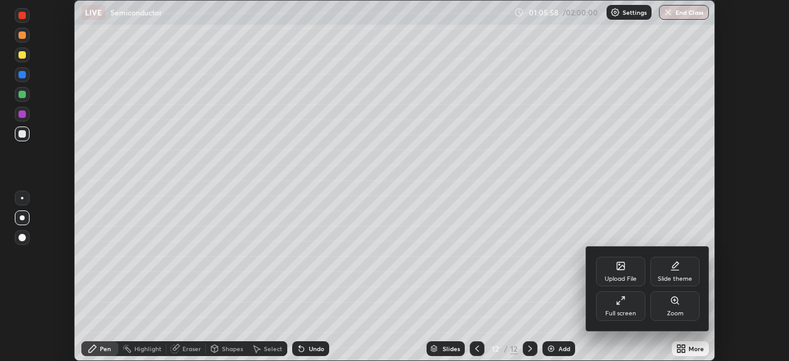
click at [624, 306] on div "Full screen" at bounding box center [620, 306] width 49 height 30
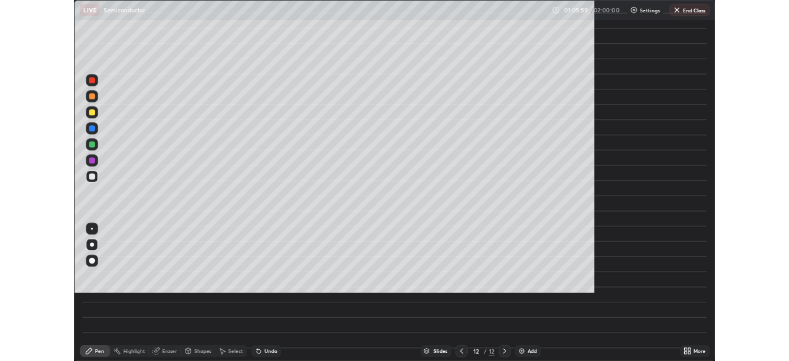
scroll to position [444, 789]
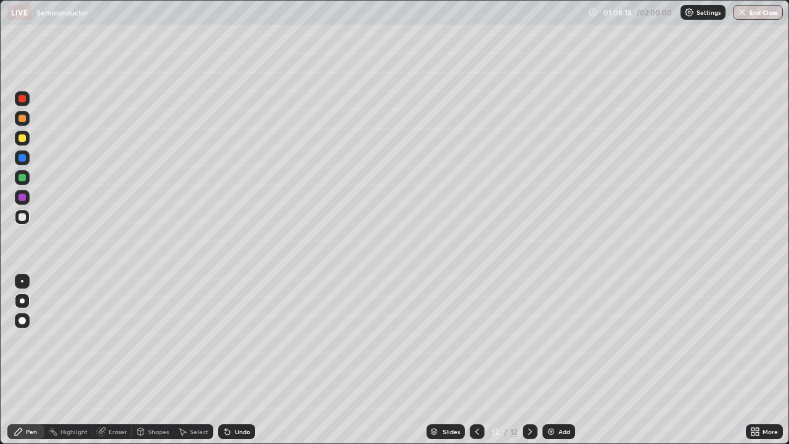
click at [24, 143] on div at bounding box center [22, 138] width 15 height 15
click at [239, 360] on div "Undo" at bounding box center [236, 431] width 37 height 15
click at [27, 219] on div at bounding box center [22, 217] width 15 height 15
click at [21, 99] on div at bounding box center [21, 98] width 7 height 7
click at [18, 221] on div at bounding box center [22, 217] width 15 height 15
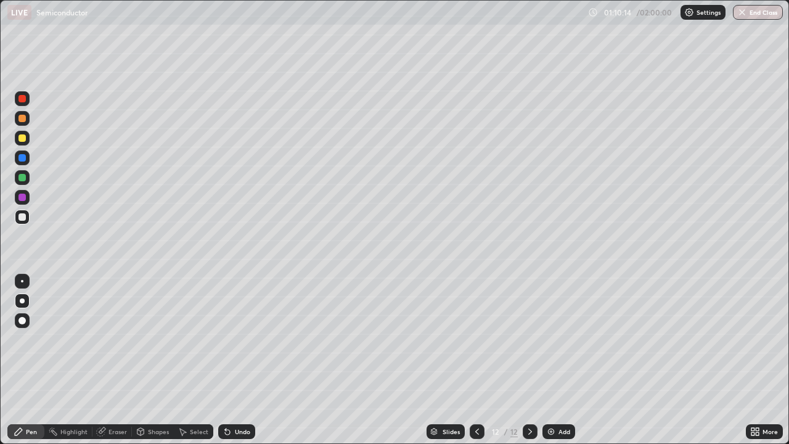
click at [563, 360] on div "Add" at bounding box center [564, 431] width 12 height 6
click at [110, 360] on div "Eraser" at bounding box center [117, 431] width 18 height 6
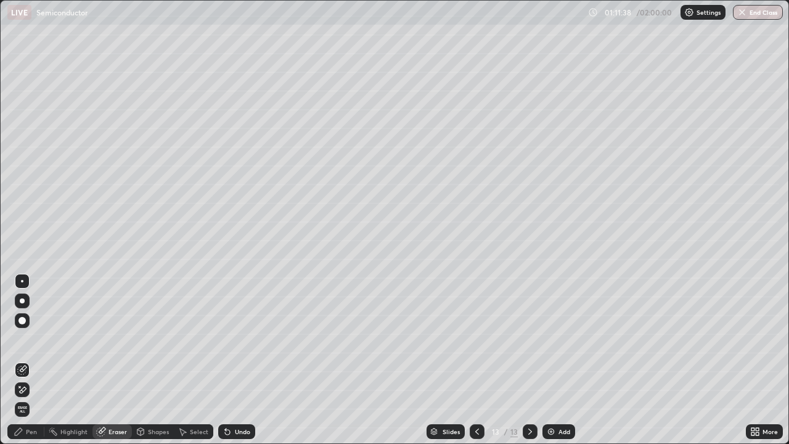
click at [34, 360] on div "Pen" at bounding box center [31, 431] width 11 height 6
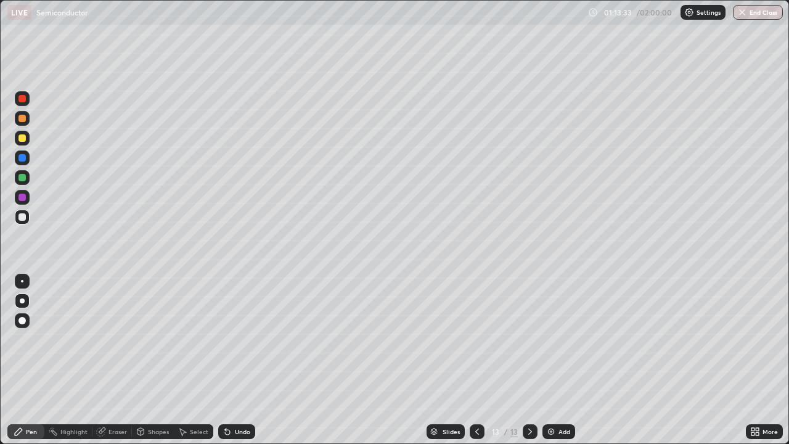
click at [22, 139] on div at bounding box center [21, 137] width 7 height 7
click at [25, 217] on div at bounding box center [21, 216] width 7 height 7
click at [553, 360] on img at bounding box center [551, 431] width 10 height 10
click at [23, 158] on div at bounding box center [21, 157] width 7 height 7
click at [22, 141] on div at bounding box center [21, 137] width 7 height 7
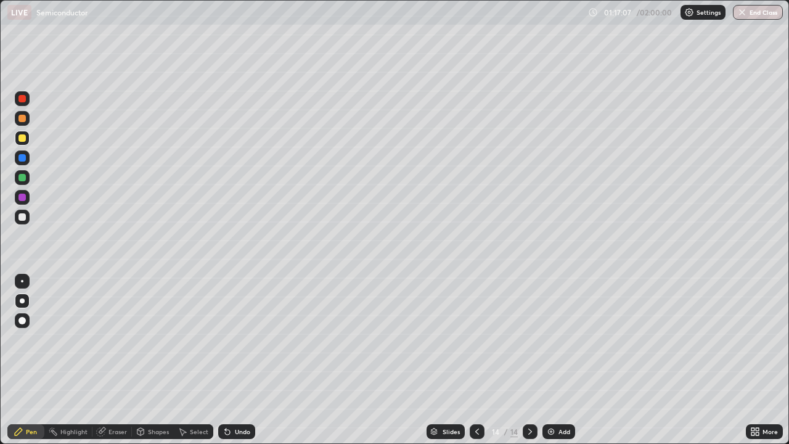
click at [192, 360] on div "Select" at bounding box center [199, 431] width 18 height 6
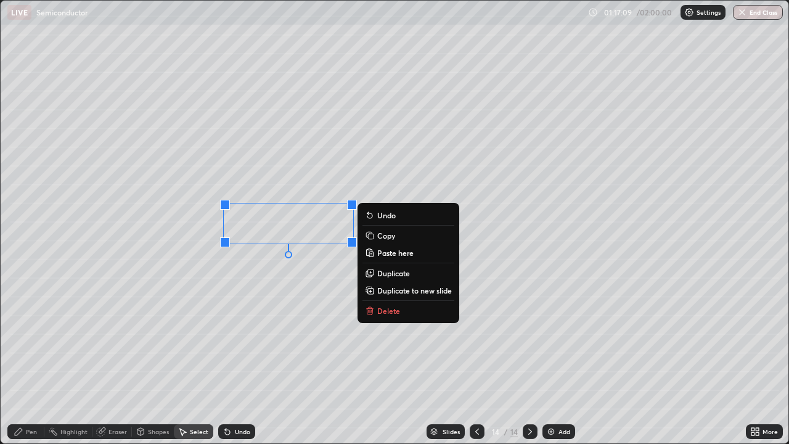
click at [389, 314] on p "Delete" at bounding box center [388, 311] width 23 height 10
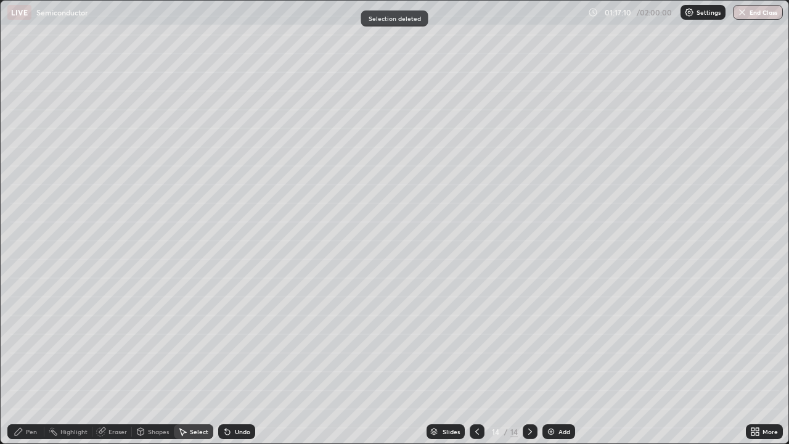
click at [25, 360] on div "Pen" at bounding box center [25, 431] width 37 height 15
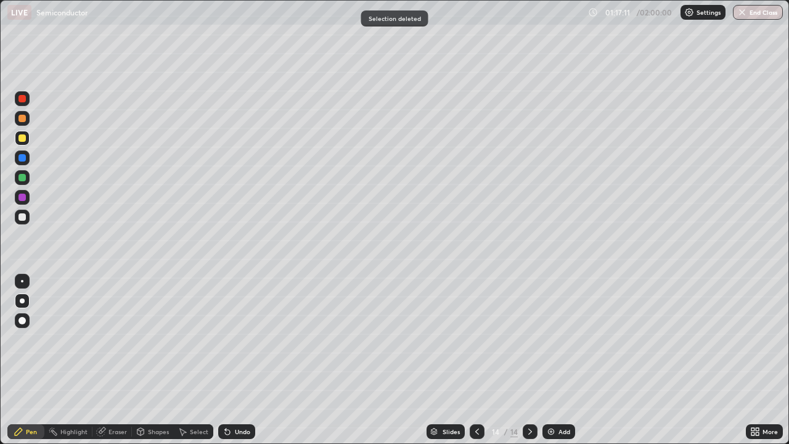
click at [23, 221] on div at bounding box center [22, 217] width 15 height 15
click at [116, 360] on div "Eraser" at bounding box center [117, 431] width 18 height 6
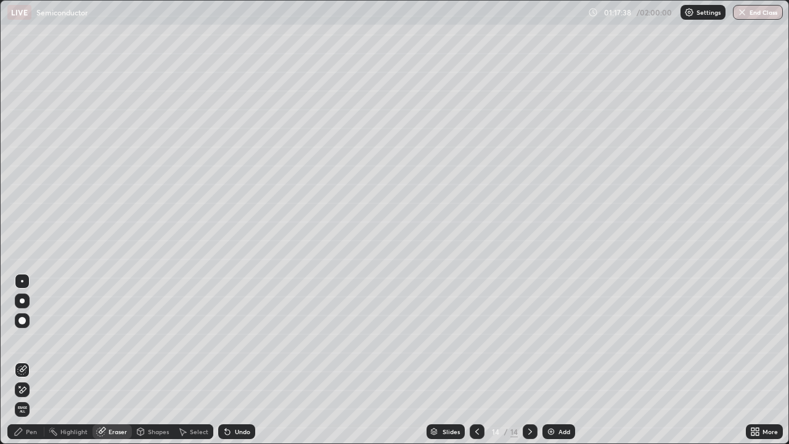
click at [31, 360] on div "Pen" at bounding box center [31, 431] width 11 height 6
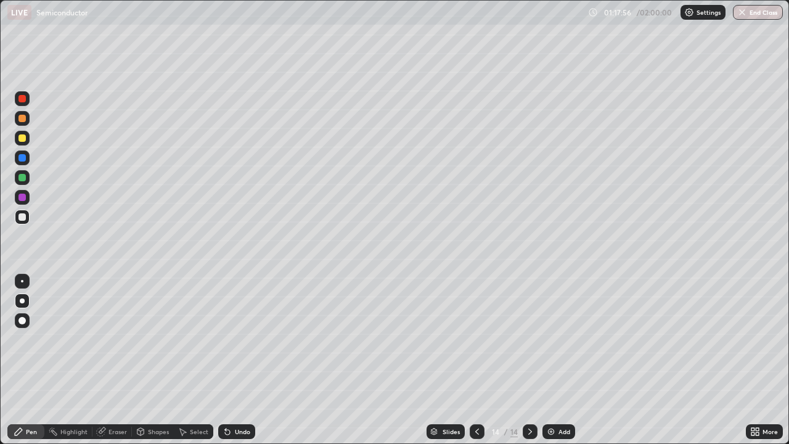
click at [110, 360] on div "Eraser" at bounding box center [117, 431] width 18 height 6
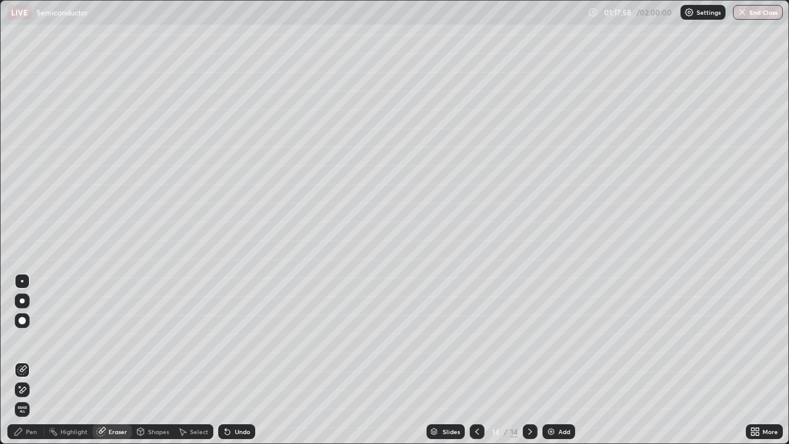
click at [27, 360] on div "Pen" at bounding box center [31, 431] width 11 height 6
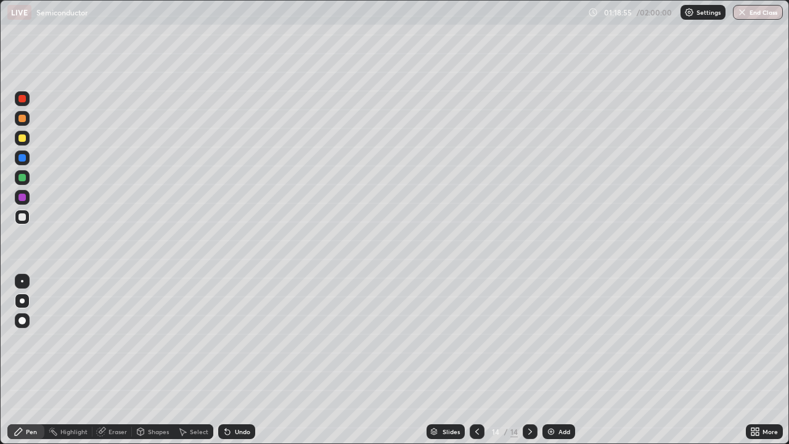
click at [194, 360] on div "Select" at bounding box center [199, 431] width 18 height 6
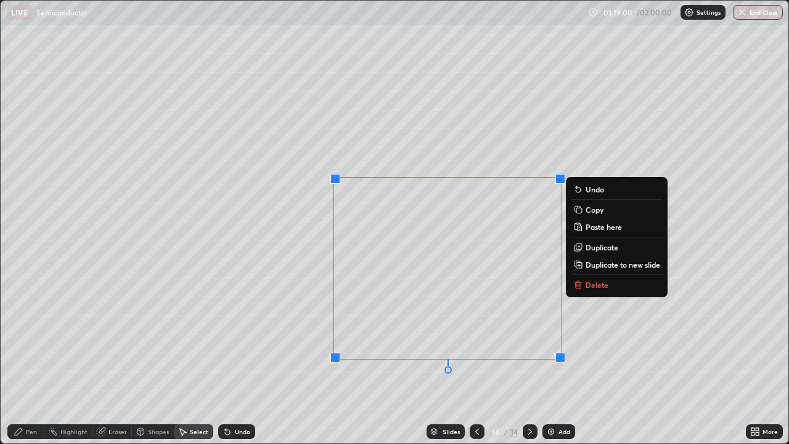
click at [606, 263] on p "Duplicate to new slide" at bounding box center [622, 264] width 75 height 10
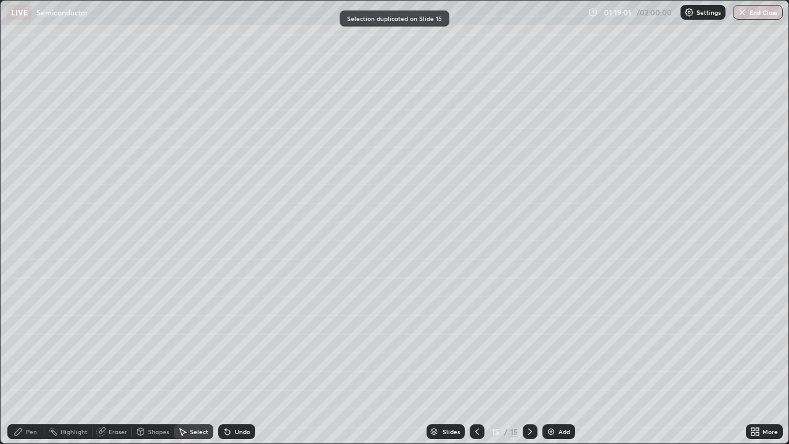
click at [29, 360] on div "Pen" at bounding box center [25, 431] width 37 height 15
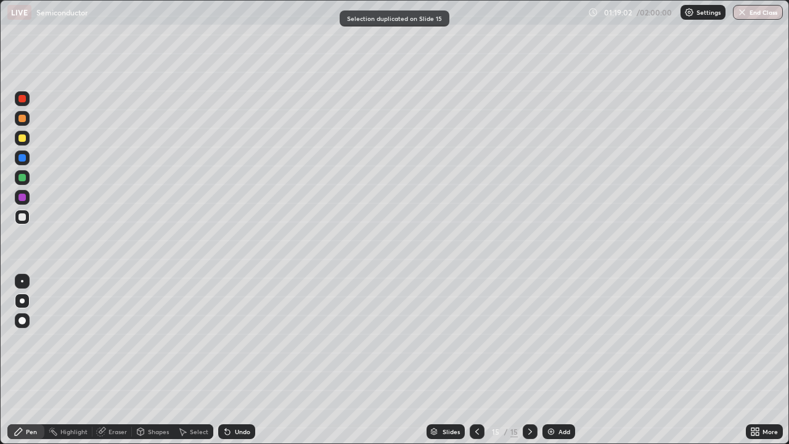
click at [113, 360] on div "Eraser" at bounding box center [117, 431] width 18 height 6
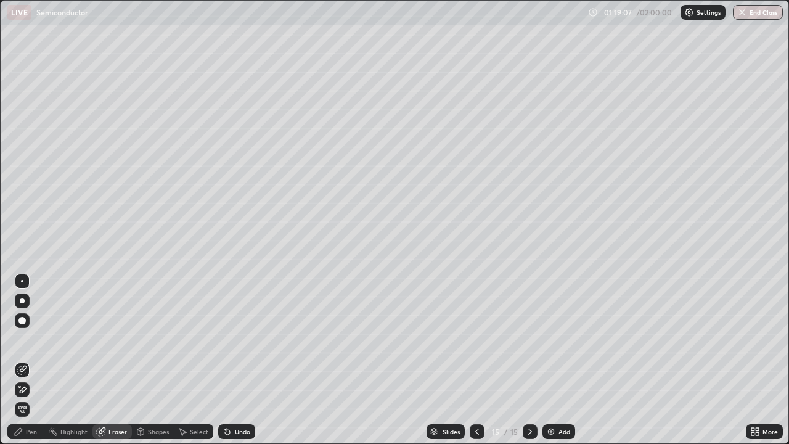
click at [29, 360] on div "Pen" at bounding box center [31, 431] width 11 height 6
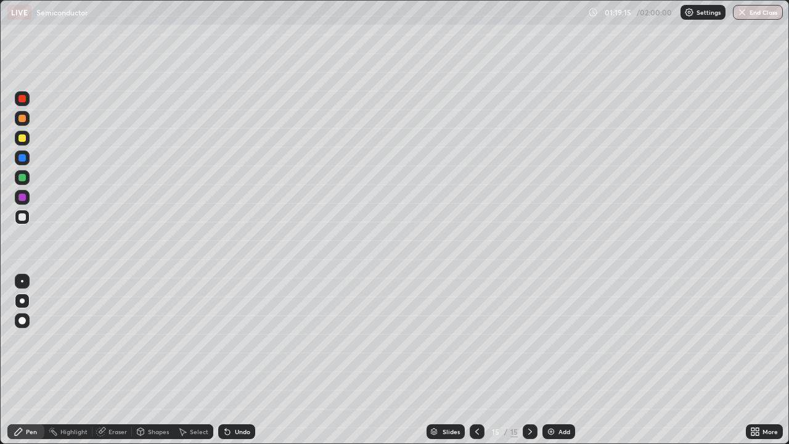
click at [475, 360] on icon at bounding box center [477, 431] width 10 height 10
click at [528, 360] on icon at bounding box center [530, 431] width 10 height 10
click at [149, 360] on div "Shapes" at bounding box center [153, 431] width 42 height 15
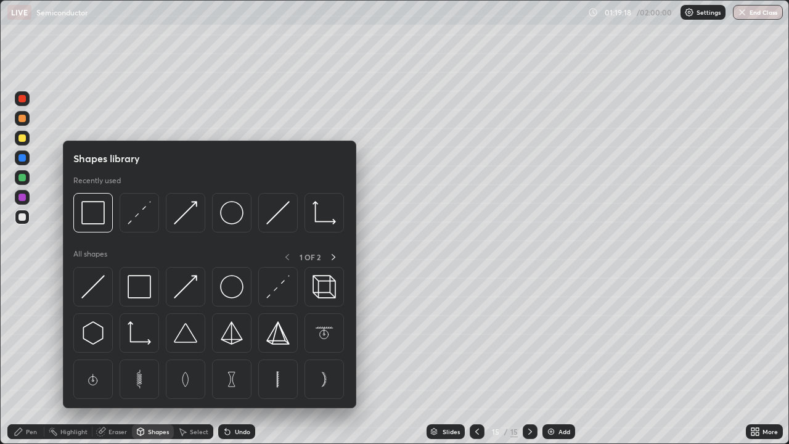
click at [117, 360] on div "Eraser" at bounding box center [117, 431] width 18 height 6
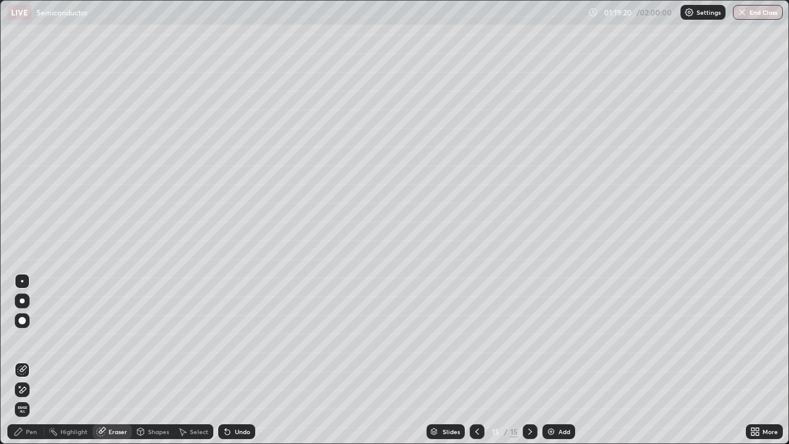
click at [30, 360] on div "Pen" at bounding box center [31, 431] width 11 height 6
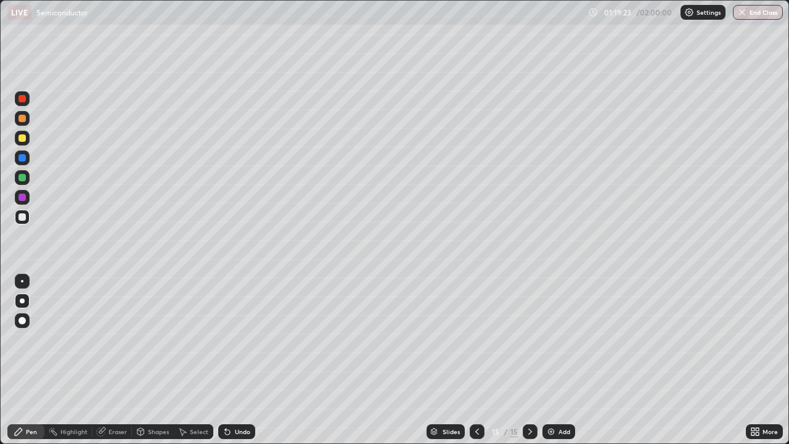
click at [189, 360] on div "Select" at bounding box center [193, 431] width 39 height 15
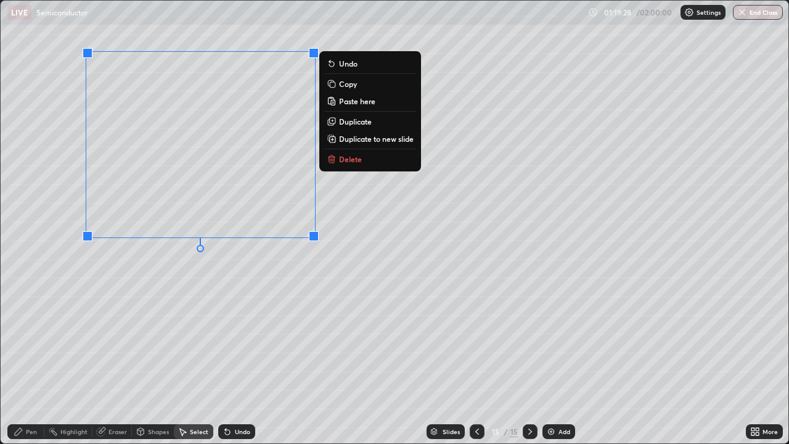
click at [23, 360] on icon at bounding box center [19, 431] width 10 height 10
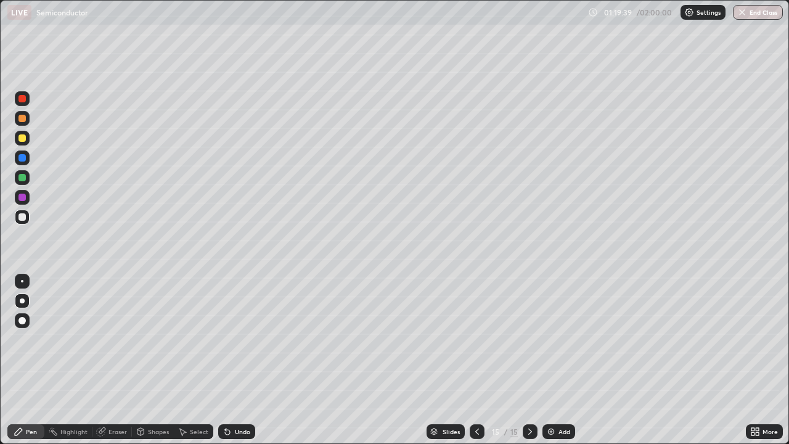
click at [756, 360] on icon at bounding box center [757, 433] width 3 height 3
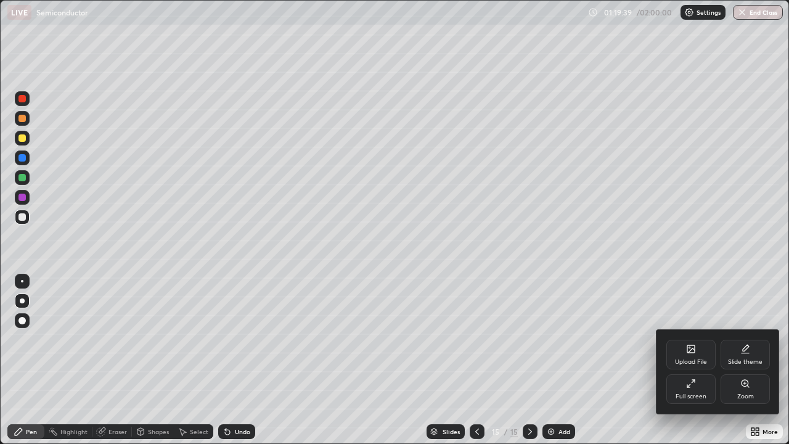
click at [685, 360] on div "Full screen" at bounding box center [690, 389] width 49 height 30
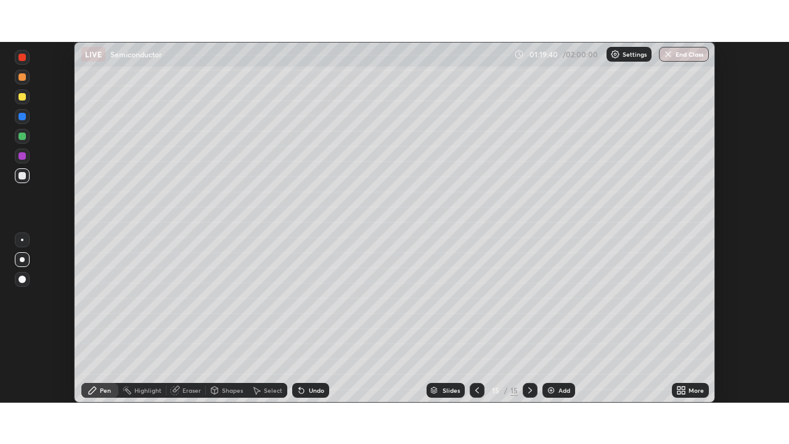
scroll to position [61268, 60840]
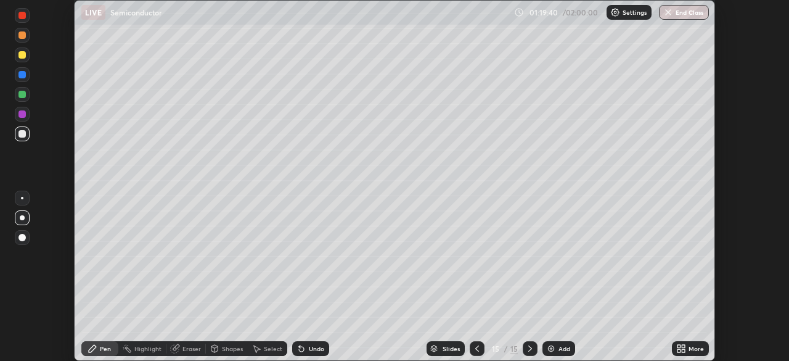
click at [687, 346] on div "More" at bounding box center [690, 348] width 37 height 15
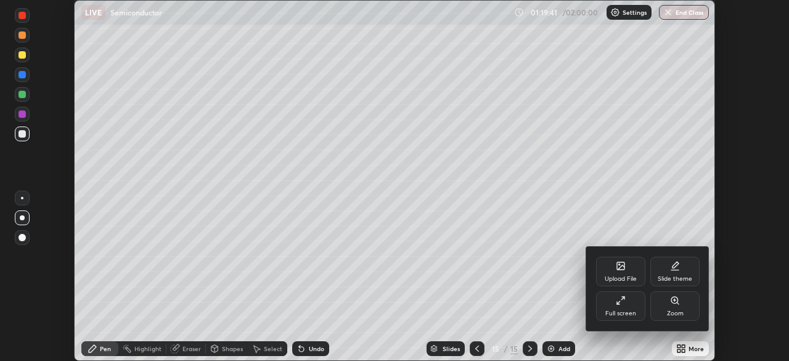
click at [608, 302] on div "Full screen" at bounding box center [620, 306] width 49 height 30
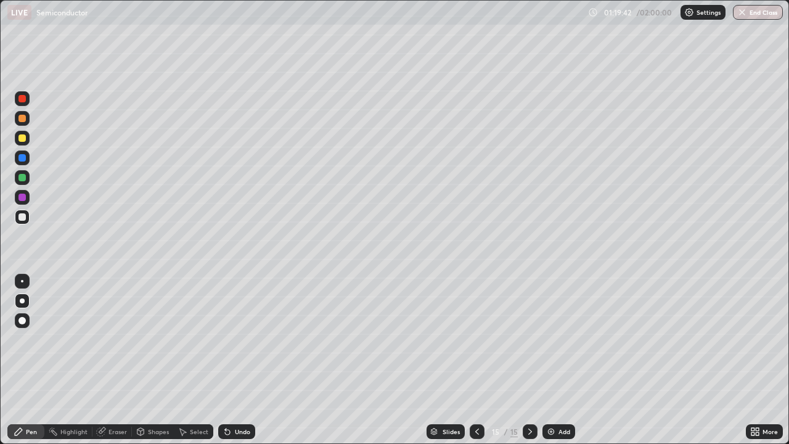
scroll to position [444, 789]
click at [243, 360] on div "Undo" at bounding box center [242, 431] width 15 height 6
click at [476, 360] on icon at bounding box center [477, 431] width 10 height 10
click at [529, 360] on icon at bounding box center [530, 431] width 10 height 10
click at [476, 360] on icon at bounding box center [477, 431] width 10 height 10
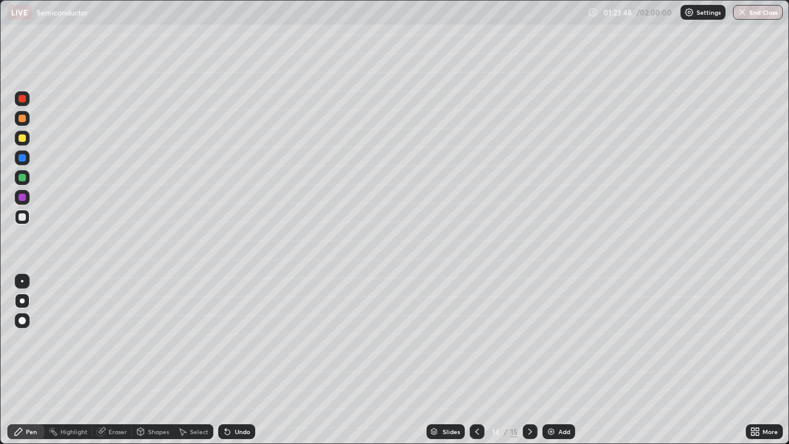
click at [25, 145] on div at bounding box center [22, 138] width 15 height 15
click at [230, 360] on icon at bounding box center [227, 431] width 10 height 10
click at [230, 360] on div "Undo" at bounding box center [236, 431] width 37 height 15
click at [232, 360] on div "Undo" at bounding box center [236, 431] width 37 height 15
click at [229, 360] on div "Undo" at bounding box center [236, 431] width 37 height 15
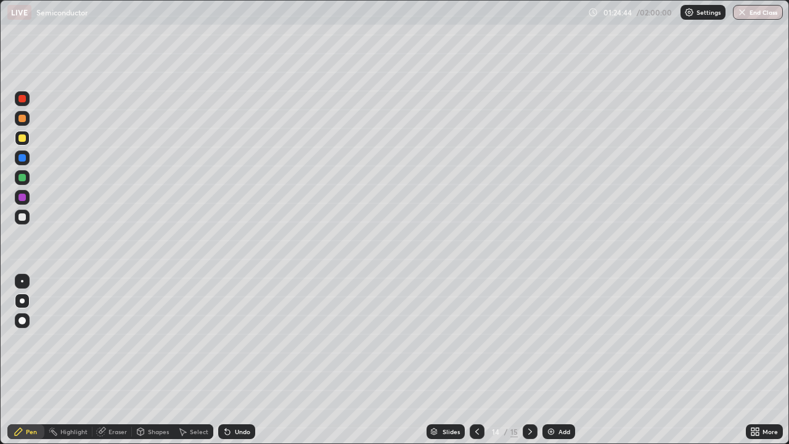
click at [232, 360] on div "Undo" at bounding box center [236, 431] width 37 height 15
click at [230, 360] on icon at bounding box center [227, 431] width 10 height 10
click at [235, 360] on div "Undo" at bounding box center [242, 431] width 15 height 6
click at [528, 360] on icon at bounding box center [530, 431] width 10 height 10
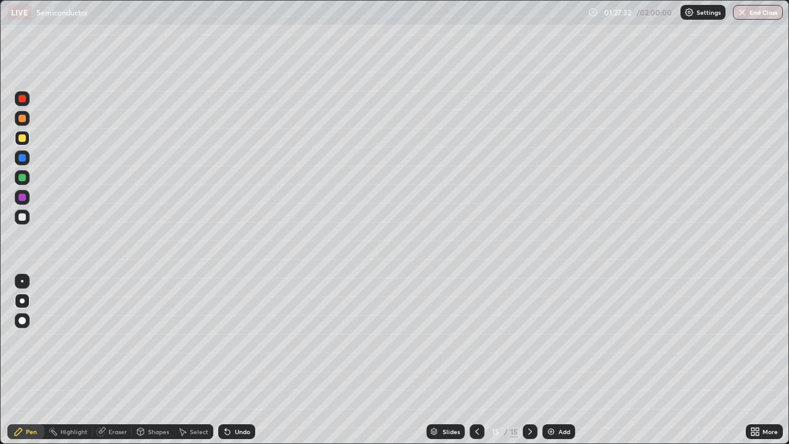
click at [225, 360] on icon at bounding box center [227, 432] width 5 height 5
click at [225, 360] on icon at bounding box center [225, 428] width 1 height 1
click at [229, 360] on icon at bounding box center [227, 431] width 10 height 10
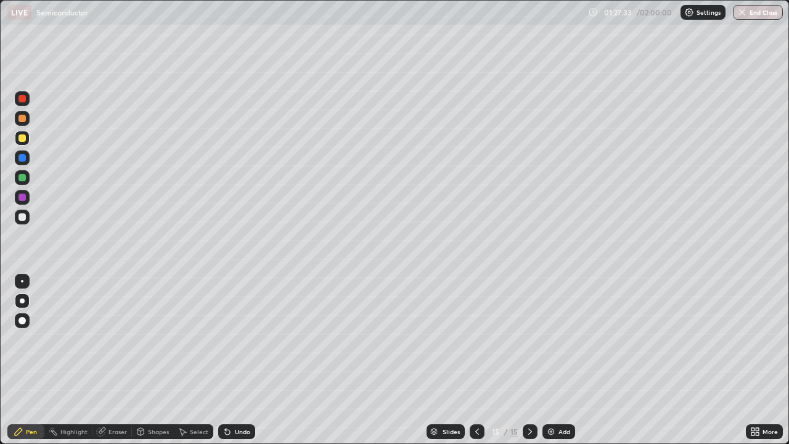
click at [226, 360] on icon at bounding box center [227, 432] width 5 height 5
click at [227, 360] on icon at bounding box center [227, 432] width 5 height 5
click at [237, 360] on div "Undo" at bounding box center [242, 431] width 15 height 6
click at [235, 360] on div "Undo" at bounding box center [236, 431] width 37 height 15
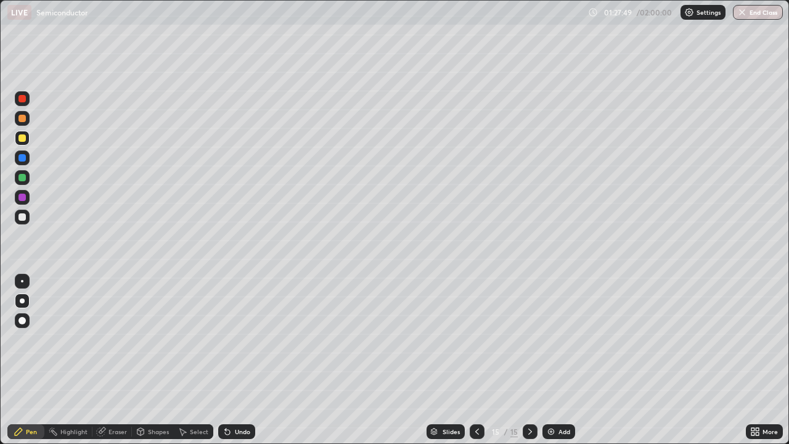
click at [235, 360] on div "Undo" at bounding box center [236, 431] width 37 height 15
click at [23, 219] on div at bounding box center [21, 216] width 7 height 7
click at [477, 360] on icon at bounding box center [477, 431] width 10 height 10
click at [529, 360] on icon at bounding box center [530, 431] width 10 height 10
click at [22, 104] on div at bounding box center [22, 98] width 15 height 15
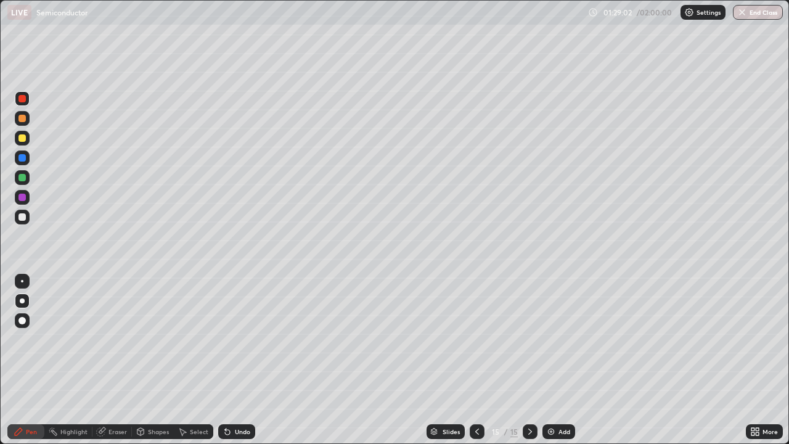
click at [236, 360] on div "Undo" at bounding box center [242, 431] width 15 height 6
click at [240, 360] on div "Undo" at bounding box center [242, 431] width 15 height 6
click at [242, 360] on div "Undo" at bounding box center [242, 431] width 15 height 6
click at [245, 360] on div "Undo" at bounding box center [242, 431] width 15 height 6
click at [232, 360] on div "Undo" at bounding box center [236, 431] width 37 height 15
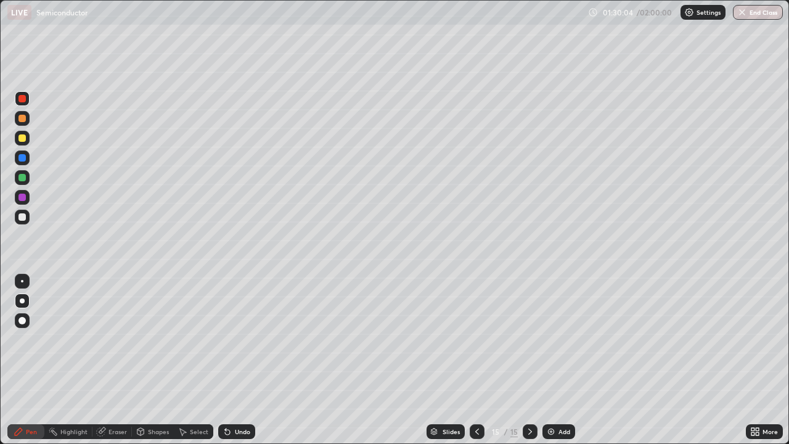
click at [232, 360] on div "Undo" at bounding box center [236, 431] width 37 height 15
click at [235, 360] on div "Undo" at bounding box center [242, 431] width 15 height 6
click at [232, 360] on div "Undo" at bounding box center [236, 431] width 37 height 15
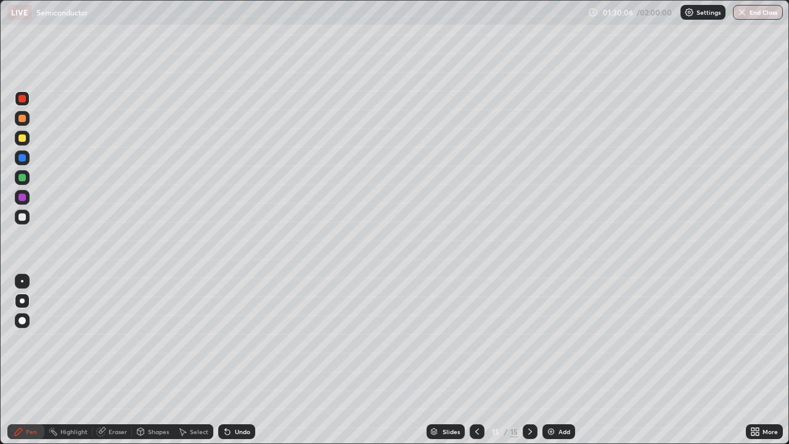
click at [235, 360] on div "Undo" at bounding box center [242, 431] width 15 height 6
click at [241, 360] on div "Undo" at bounding box center [242, 431] width 15 height 6
click at [235, 360] on div "Undo" at bounding box center [242, 431] width 15 height 6
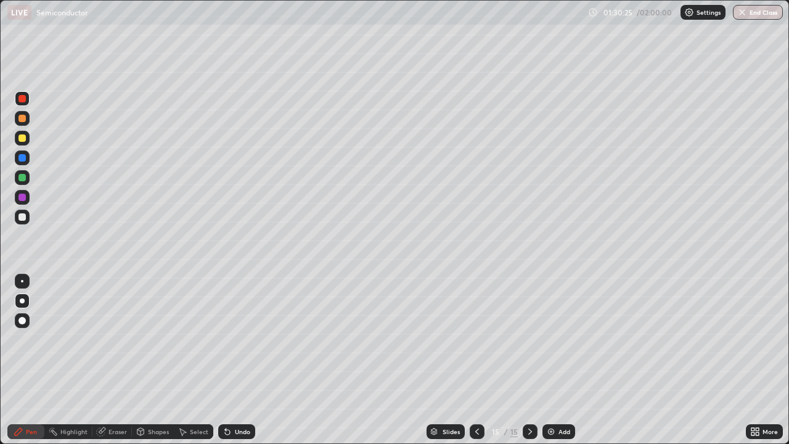
click at [239, 360] on div "Undo" at bounding box center [242, 431] width 15 height 6
click at [242, 360] on div "Undo" at bounding box center [236, 431] width 37 height 15
click at [23, 222] on div at bounding box center [22, 217] width 15 height 15
click at [551, 360] on img at bounding box center [551, 431] width 10 height 10
click at [478, 360] on icon at bounding box center [477, 431] width 10 height 10
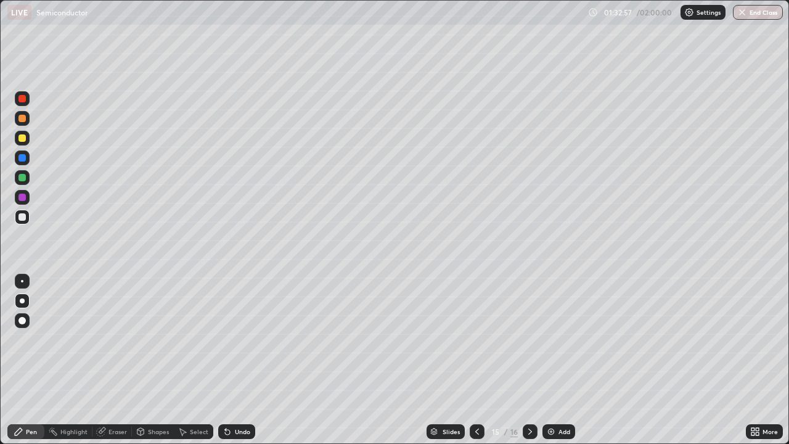
click at [527, 360] on icon at bounding box center [530, 431] width 10 height 10
click at [115, 360] on div "Eraser" at bounding box center [117, 431] width 18 height 6
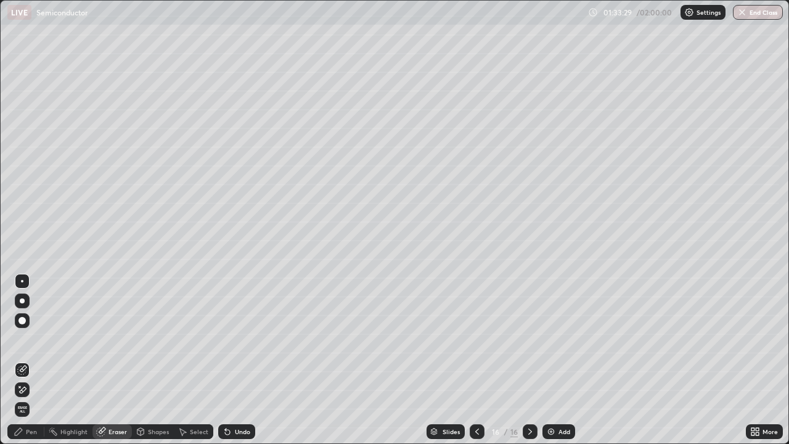
click at [28, 360] on div "Pen" at bounding box center [31, 431] width 11 height 6
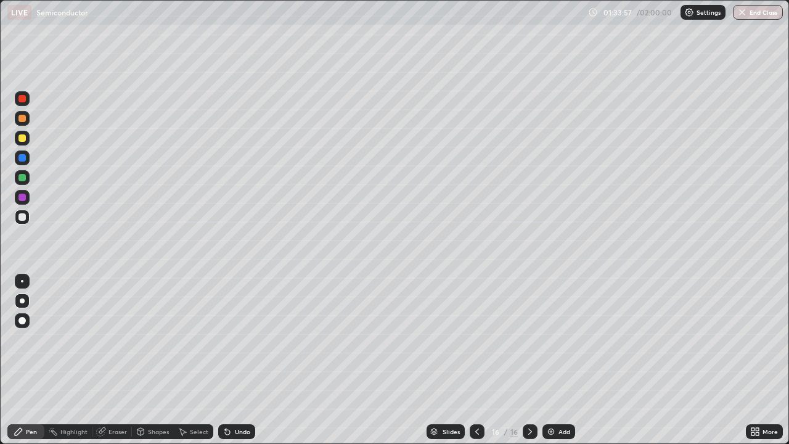
click at [192, 360] on div "Select" at bounding box center [199, 431] width 18 height 6
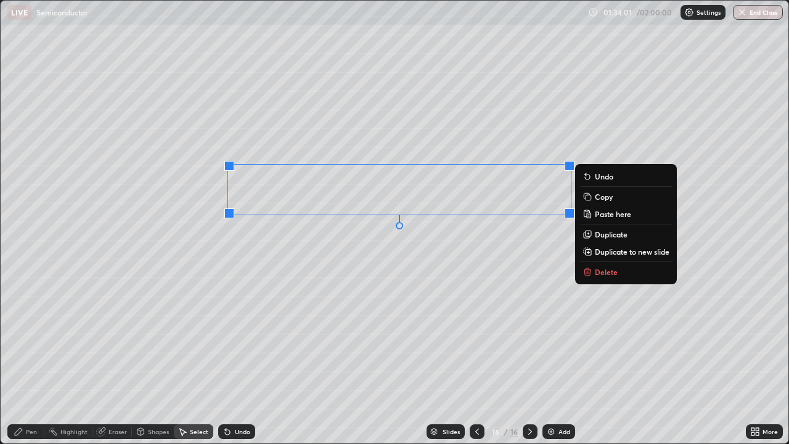
click at [594, 271] on button "Delete" at bounding box center [626, 271] width 92 height 15
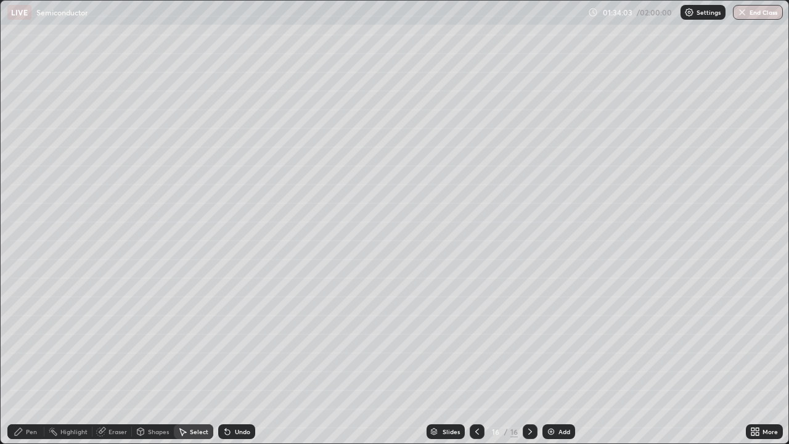
click at [30, 360] on div "Pen" at bounding box center [31, 431] width 11 height 6
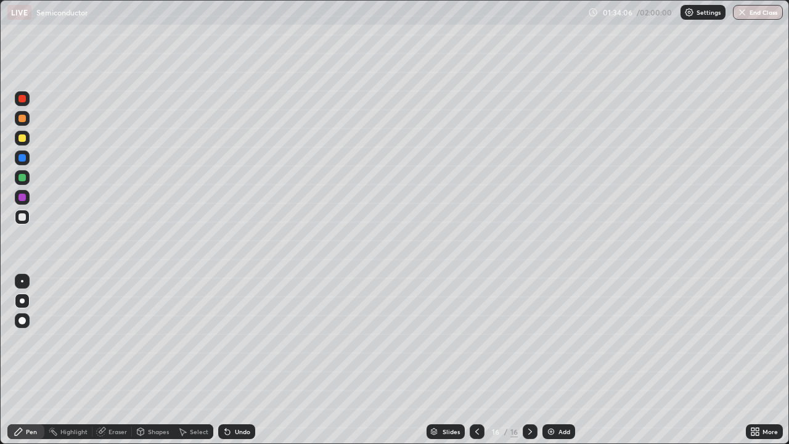
click at [155, 360] on div "Shapes" at bounding box center [158, 431] width 21 height 6
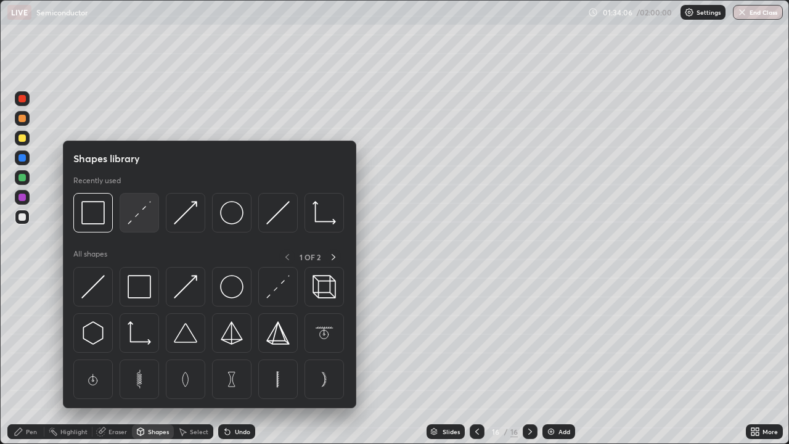
click at [141, 211] on img at bounding box center [139, 212] width 23 height 23
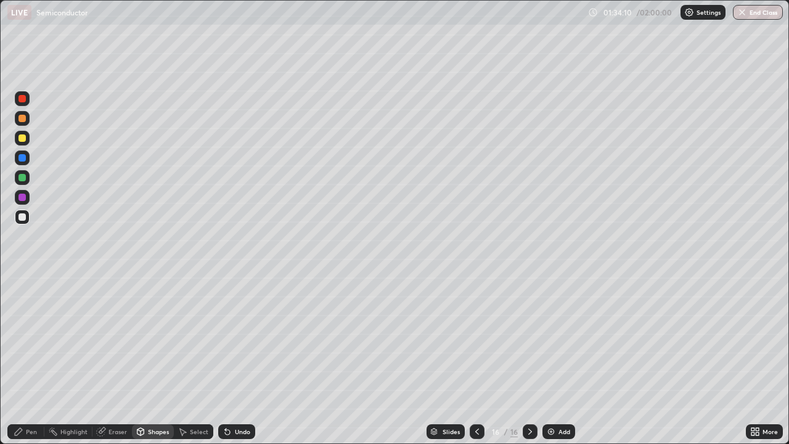
click at [27, 360] on div "Pen" at bounding box center [31, 431] width 11 height 6
click at [235, 360] on div "Undo" at bounding box center [242, 431] width 15 height 6
click at [23, 138] on div at bounding box center [21, 137] width 7 height 7
click at [23, 216] on div at bounding box center [21, 216] width 7 height 7
click at [553, 360] on img at bounding box center [551, 431] width 10 height 10
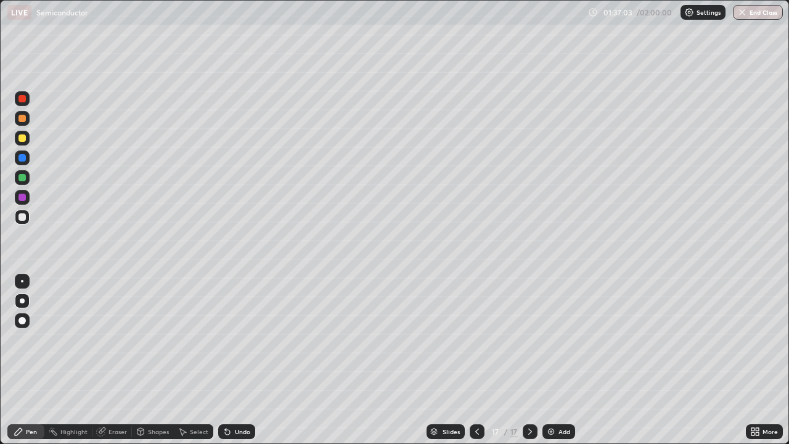
click at [25, 139] on div at bounding box center [21, 137] width 7 height 7
click at [23, 221] on div at bounding box center [22, 217] width 15 height 15
click at [476, 360] on icon at bounding box center [477, 431] width 10 height 10
click at [530, 360] on icon at bounding box center [530, 431] width 10 height 10
click at [548, 360] on img at bounding box center [551, 431] width 10 height 10
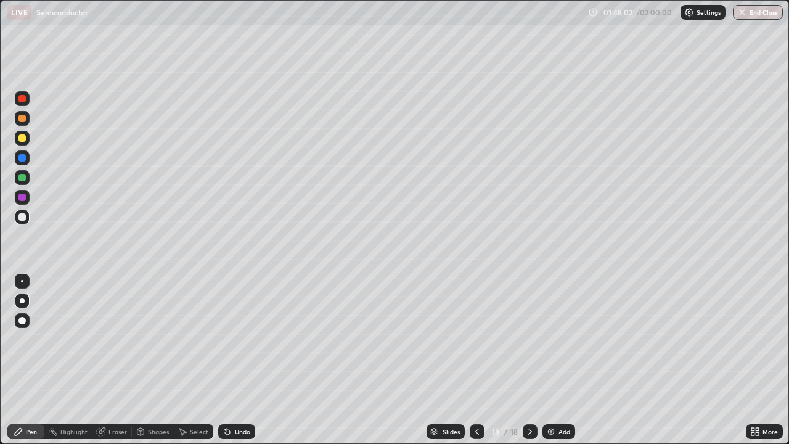
click at [225, 360] on icon at bounding box center [225, 428] width 1 height 1
click at [115, 360] on div "Eraser" at bounding box center [117, 431] width 18 height 6
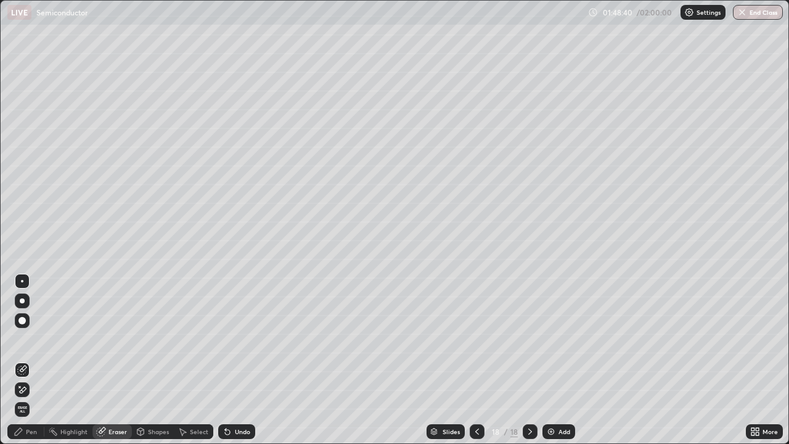
click at [31, 360] on div "Pen" at bounding box center [25, 431] width 37 height 15
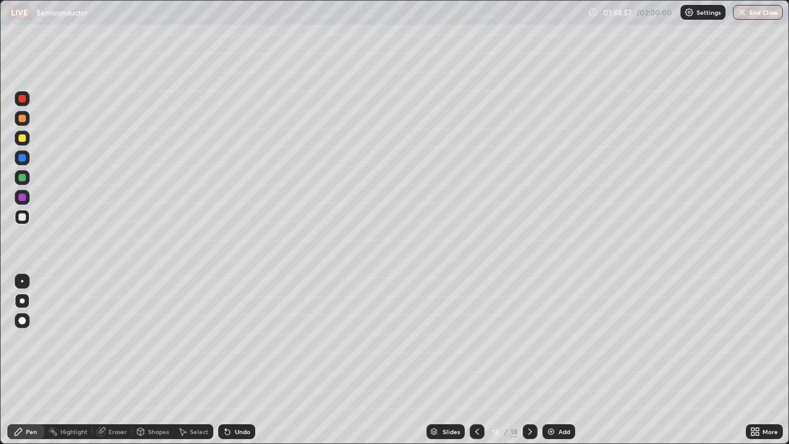
click at [115, 360] on div "Eraser" at bounding box center [117, 431] width 18 height 6
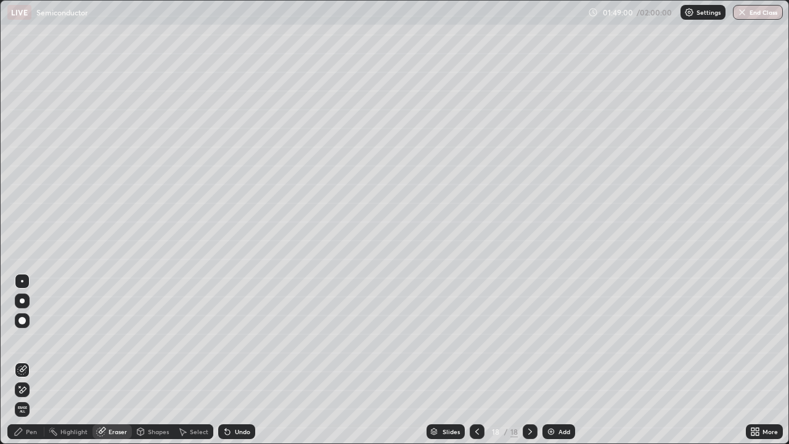
click at [31, 360] on div "Pen" at bounding box center [31, 431] width 11 height 6
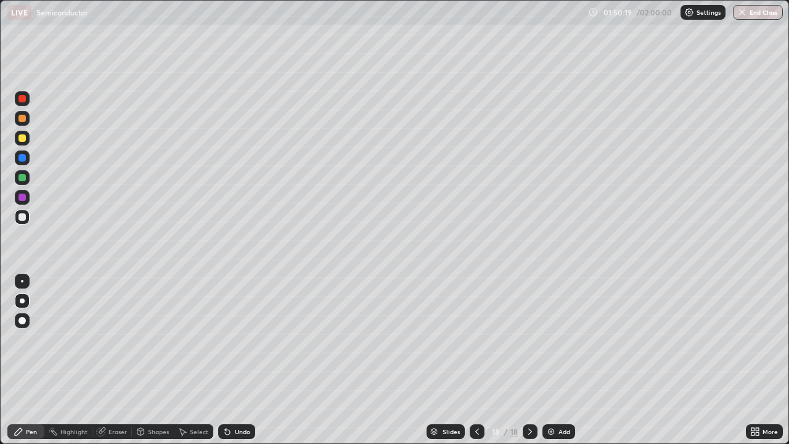
click at [25, 141] on div at bounding box center [22, 138] width 15 height 15
click at [27, 218] on div at bounding box center [22, 217] width 15 height 15
click at [22, 281] on div at bounding box center [22, 281] width 2 height 2
click at [439, 360] on div "Slides" at bounding box center [445, 431] width 38 height 15
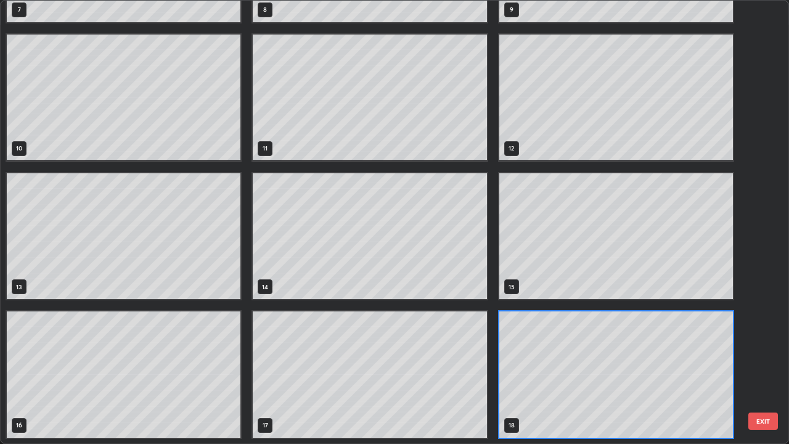
scroll to position [277, 0]
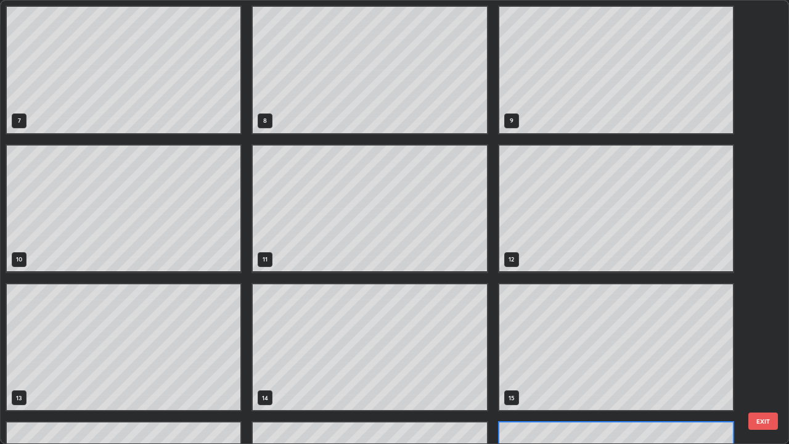
click at [224, 16] on div "4 5 6 7 8 9 10 11 12 13 14 15 16 17 18" at bounding box center [384, 222] width 766 height 442
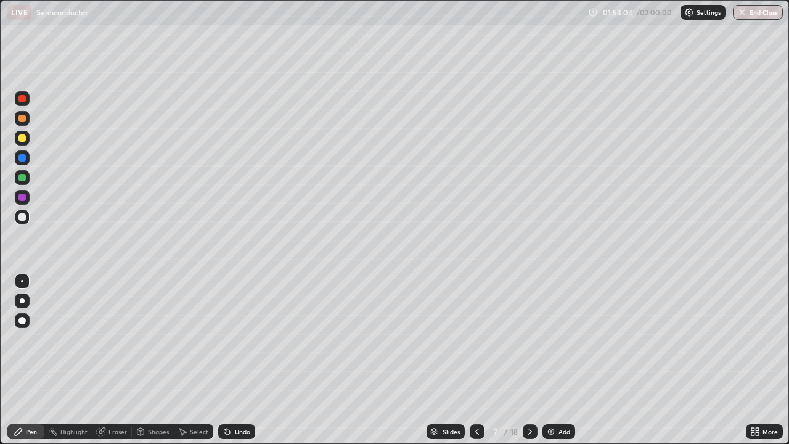
click at [232, 360] on div "Undo" at bounding box center [236, 431] width 37 height 15
click at [235, 360] on div "Undo" at bounding box center [242, 431] width 15 height 6
click at [233, 360] on div "Undo" at bounding box center [236, 431] width 37 height 15
click at [231, 360] on div "Undo" at bounding box center [236, 431] width 37 height 15
click at [230, 360] on icon at bounding box center [227, 431] width 10 height 10
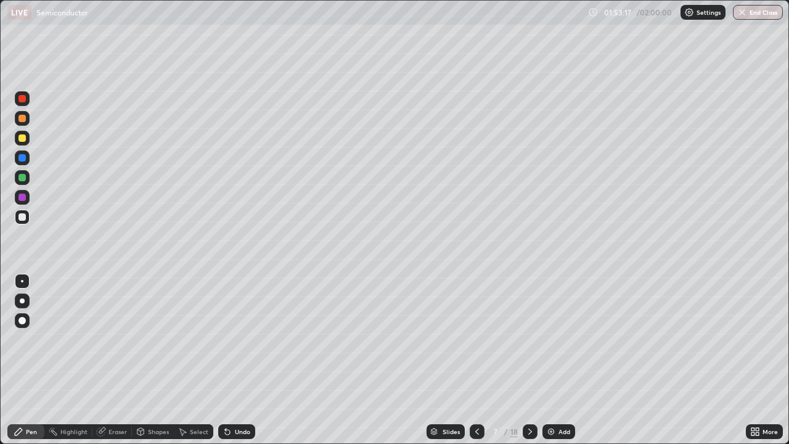
click at [529, 360] on icon at bounding box center [530, 431] width 10 height 10
click at [527, 360] on icon at bounding box center [530, 431] width 10 height 10
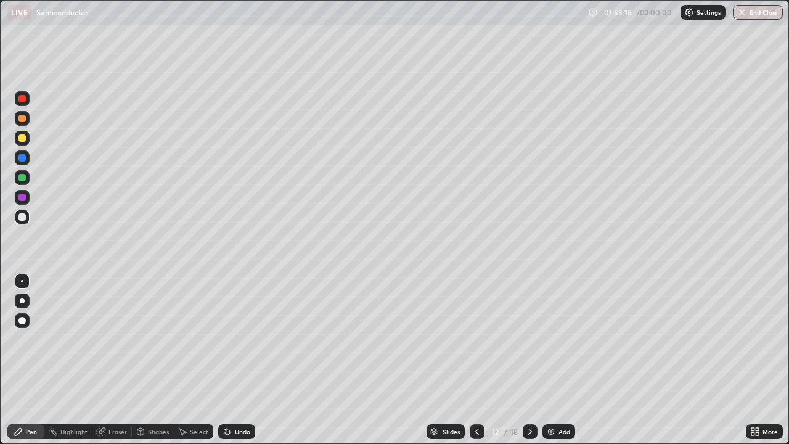
click at [527, 360] on icon at bounding box center [530, 431] width 10 height 10
click at [529, 360] on icon at bounding box center [530, 431] width 10 height 10
click at [527, 360] on icon at bounding box center [530, 431] width 10 height 10
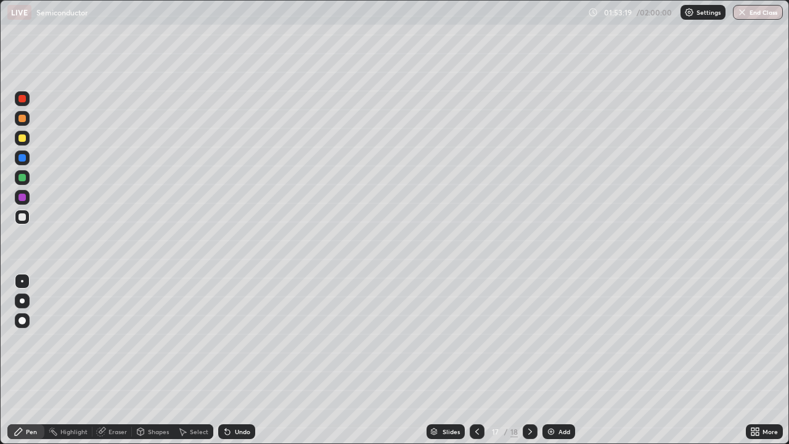
click at [528, 360] on div at bounding box center [530, 431] width 15 height 15
click at [24, 139] on div at bounding box center [21, 137] width 7 height 7
click at [25, 220] on div at bounding box center [22, 217] width 15 height 15
click at [28, 137] on div at bounding box center [22, 138] width 15 height 15
click at [25, 222] on div at bounding box center [22, 217] width 15 height 15
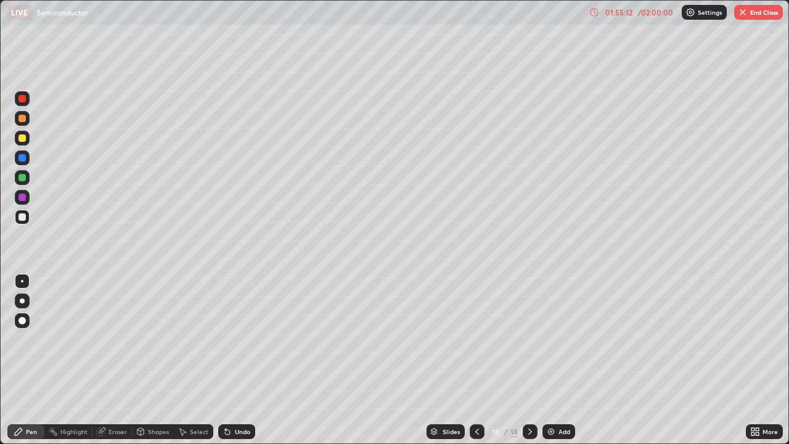
click at [647, 13] on div "/ 02:00:00" at bounding box center [655, 12] width 38 height 7
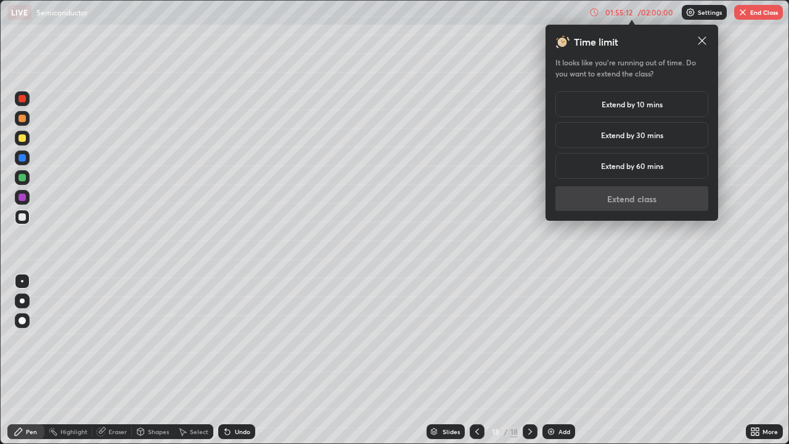
click at [645, 106] on h5 "Extend by 10 mins" at bounding box center [631, 104] width 61 height 11
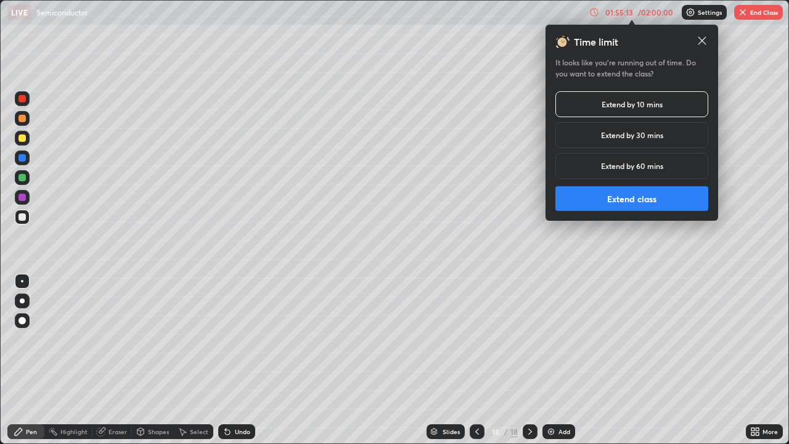
click at [649, 139] on h5 "Extend by 30 mins" at bounding box center [632, 134] width 62 height 11
click at [646, 193] on button "Extend class" at bounding box center [631, 198] width 153 height 25
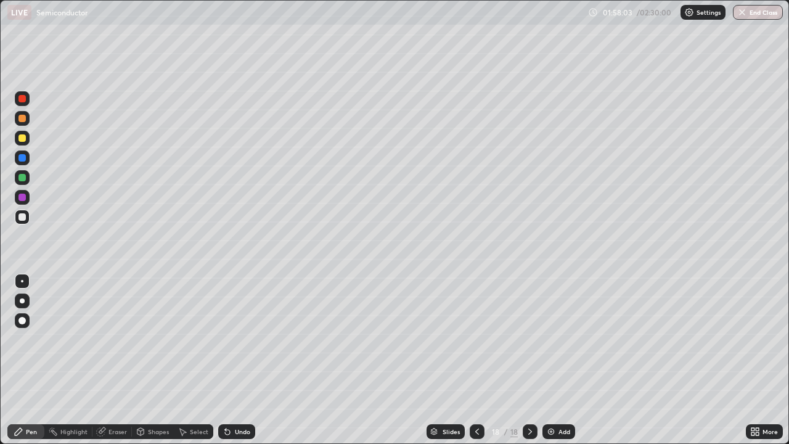
click at [450, 360] on div "Slides" at bounding box center [450, 431] width 17 height 6
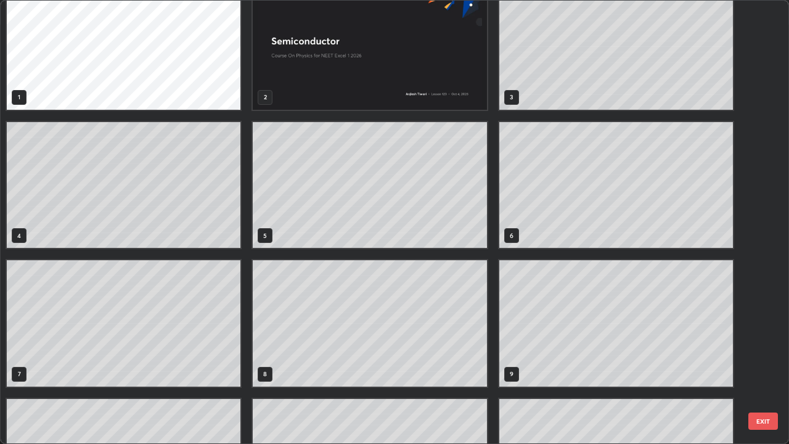
scroll to position [0, 0]
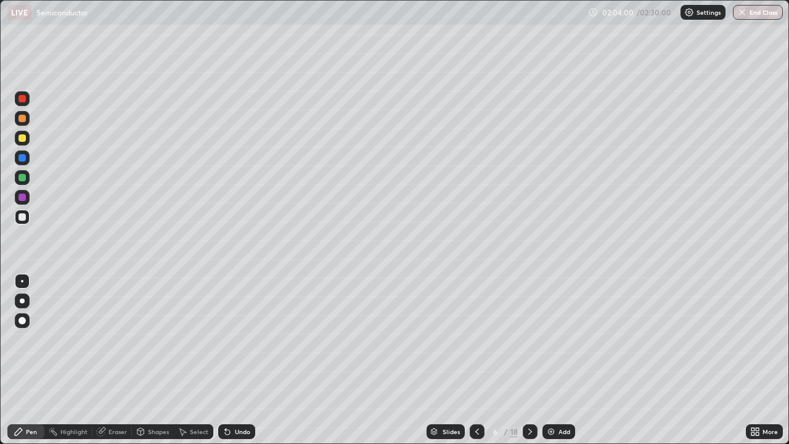
click at [754, 14] on button "End Class" at bounding box center [758, 12] width 50 height 15
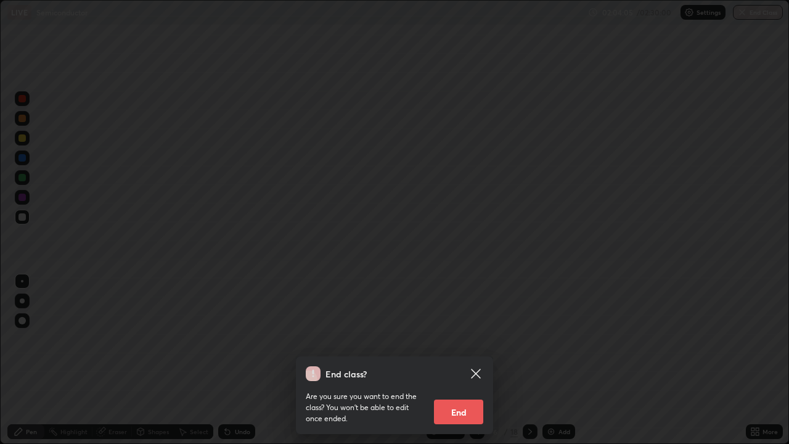
click at [475, 360] on button "End" at bounding box center [458, 411] width 49 height 25
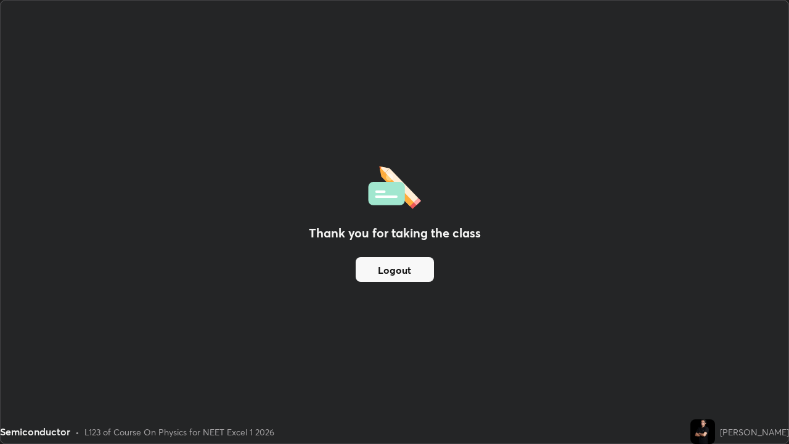
click at [383, 267] on button "Logout" at bounding box center [395, 269] width 78 height 25
